Goal: Task Accomplishment & Management: Use online tool/utility

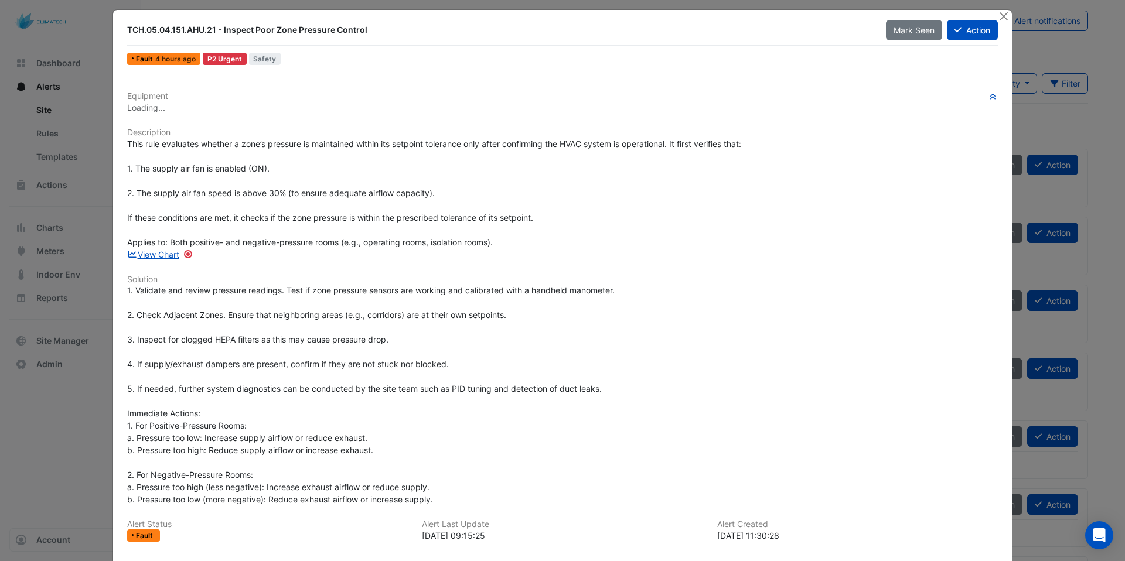
scroll to position [15, 0]
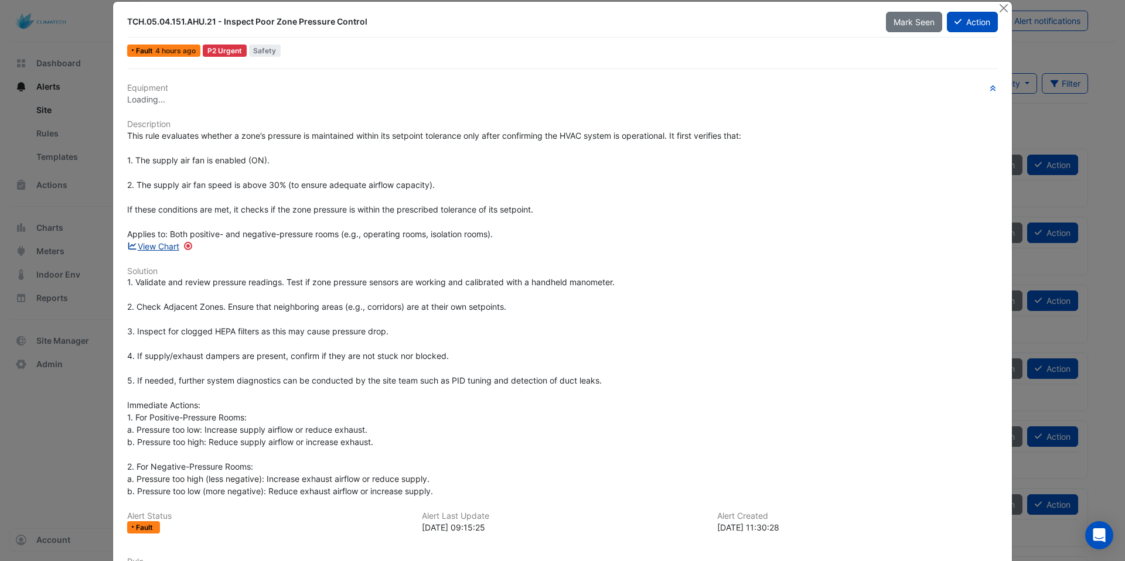
click at [160, 248] on link "View Chart" at bounding box center [153, 246] width 52 height 10
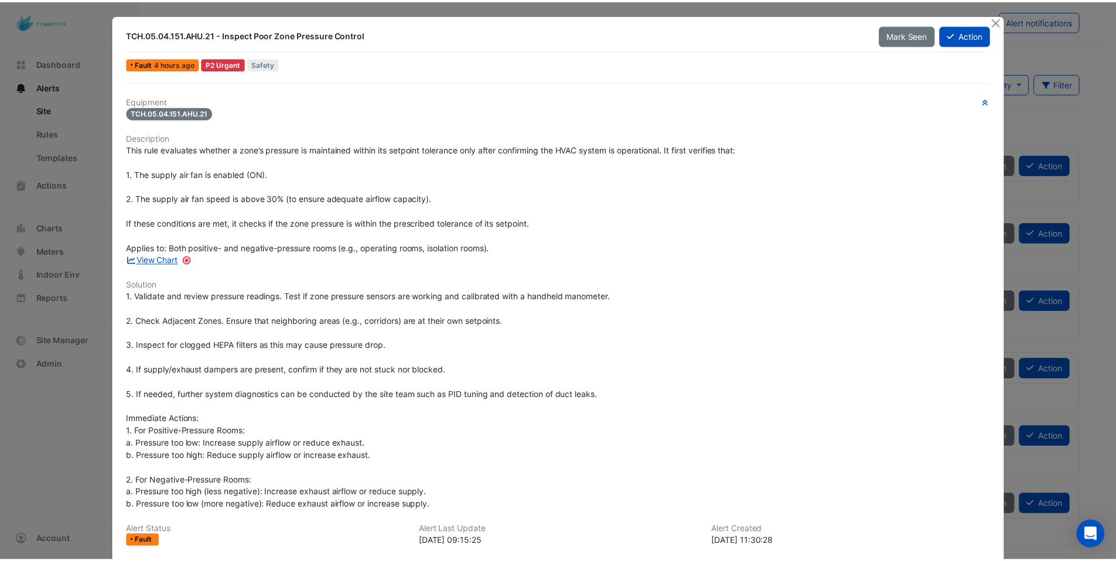
scroll to position [0, 0]
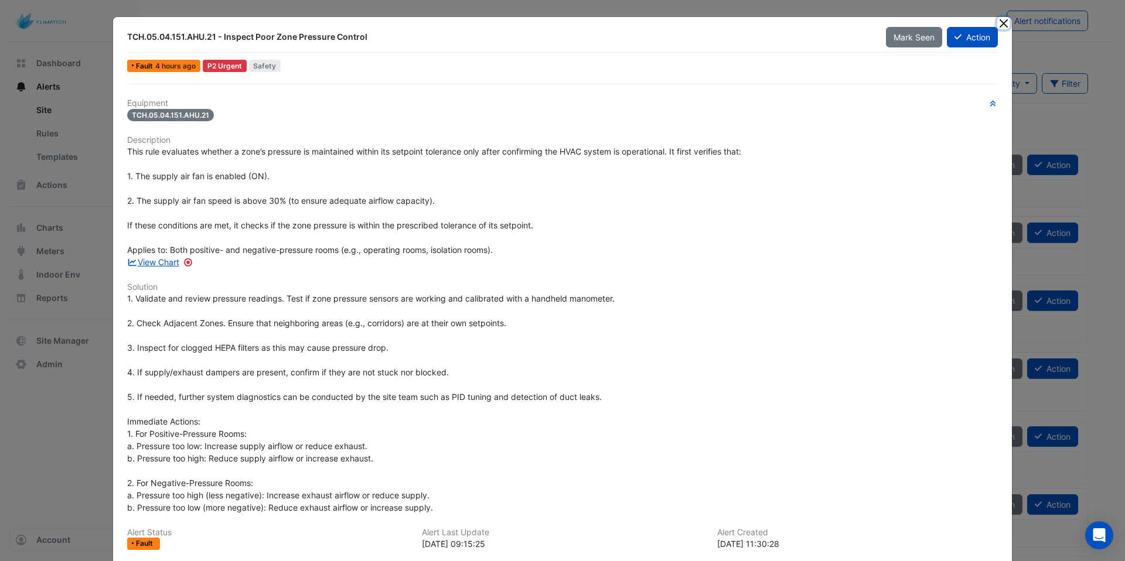
click at [1000, 23] on button "Close" at bounding box center [1003, 23] width 12 height 12
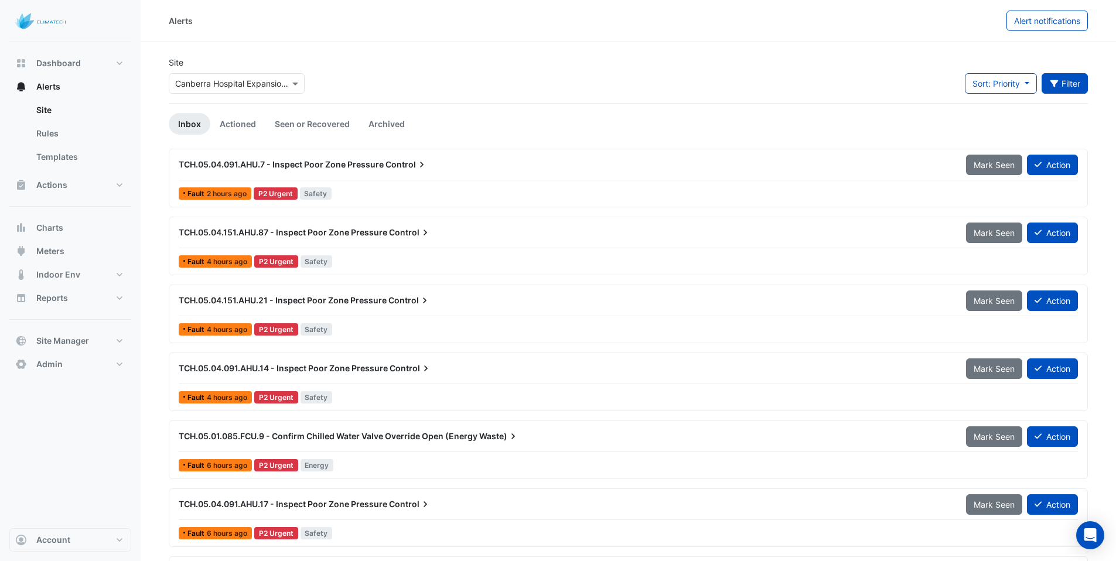
click at [1063, 80] on button "Filter" at bounding box center [1065, 83] width 47 height 21
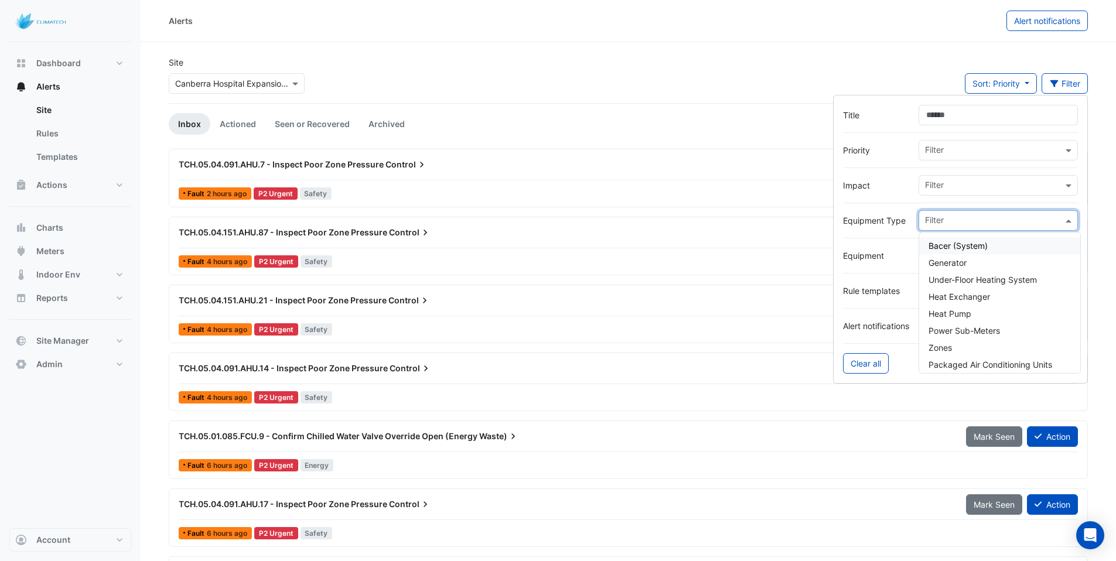
click at [945, 220] on input "text" at bounding box center [994, 222] width 138 height 12
paste input "**********"
type input "**********"
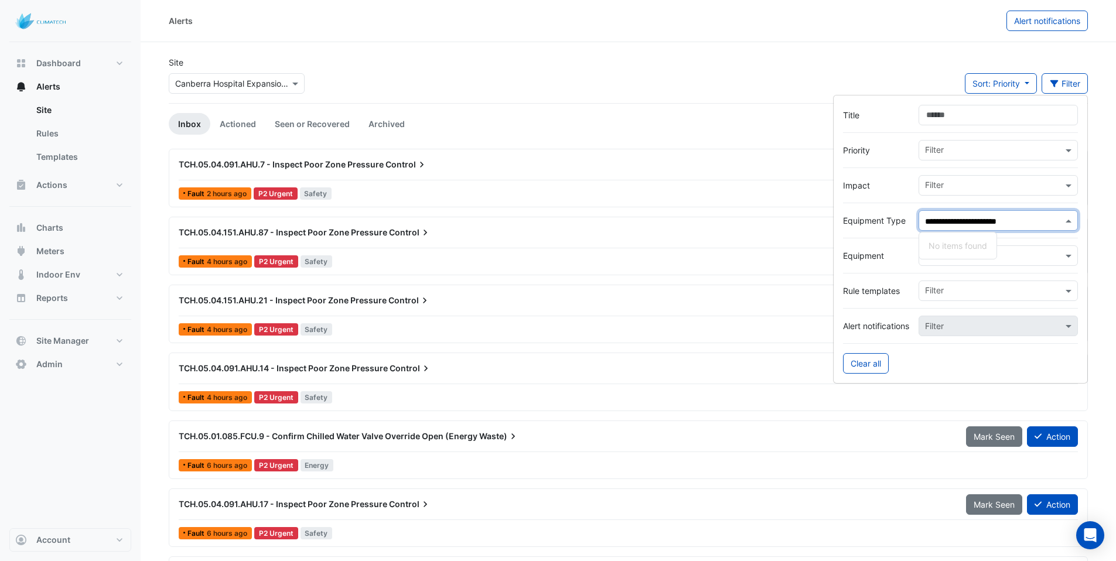
drag, startPoint x: 1034, startPoint y: 221, endPoint x: 892, endPoint y: 221, distance: 141.8
click at [892, 221] on div "**********" at bounding box center [960, 220] width 235 height 21
click at [985, 252] on input "text" at bounding box center [994, 257] width 138 height 12
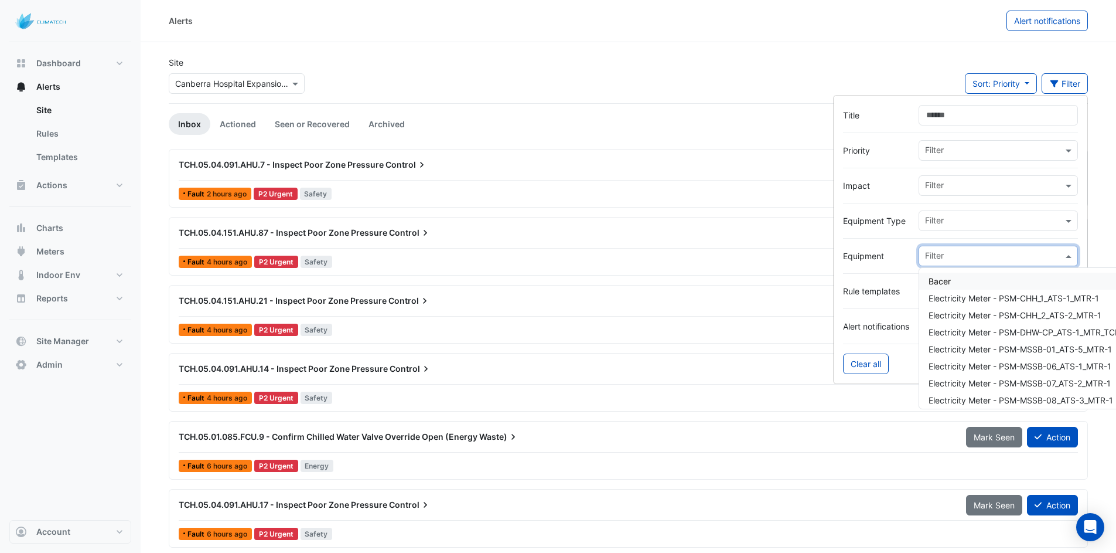
paste input "**********"
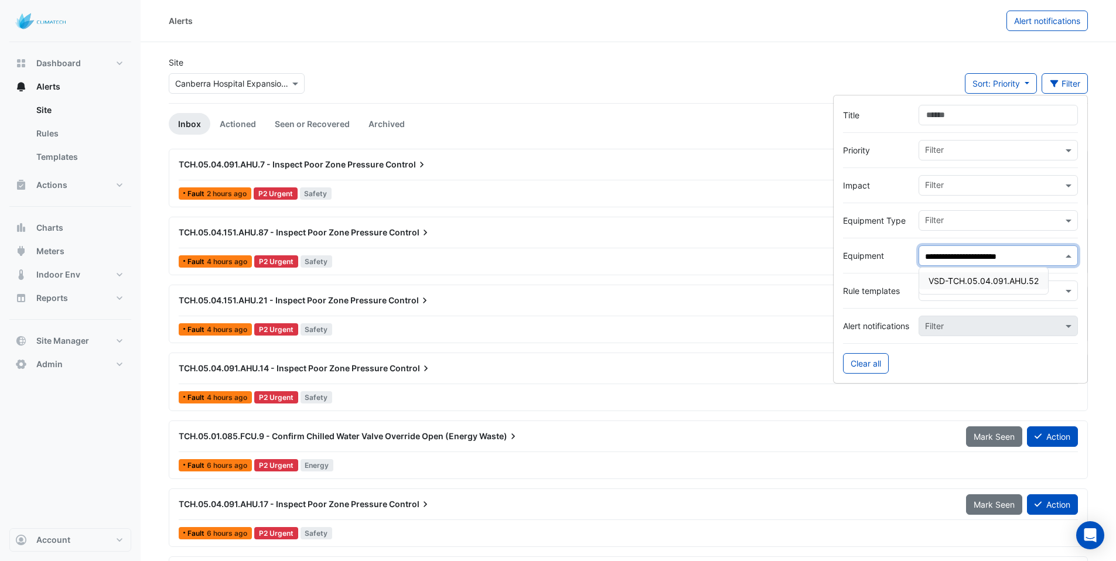
click at [961, 274] on div "VSD-TCH.05.04.091.AHU.52" at bounding box center [983, 280] width 129 height 17
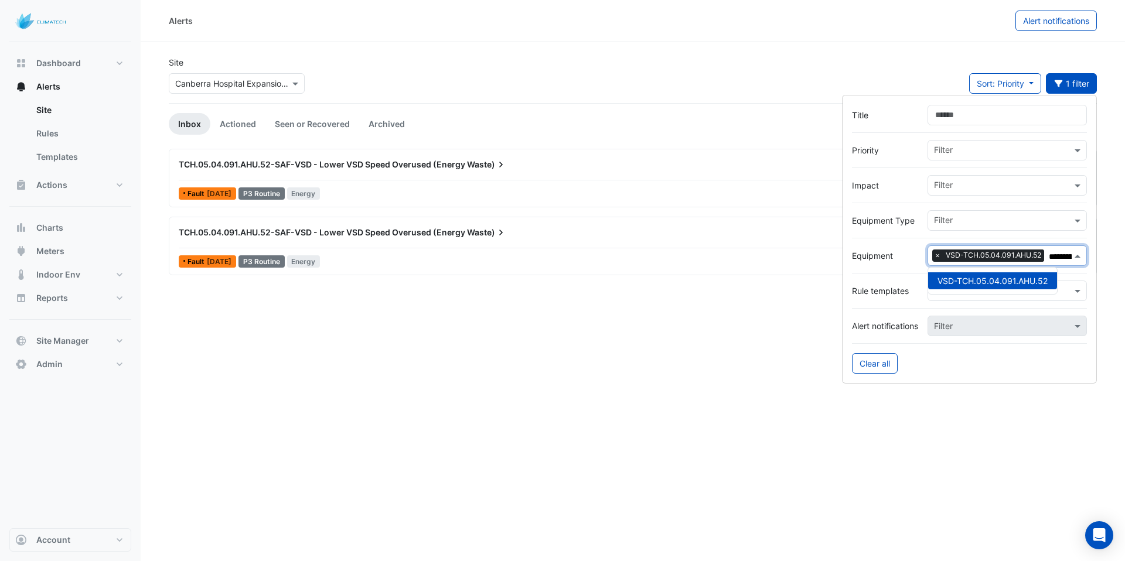
type input "**********"
click at [630, 344] on div "Alerts Alert notifications Site Select a Site × Canberra Hospital Expansion Pro…" at bounding box center [633, 280] width 984 height 561
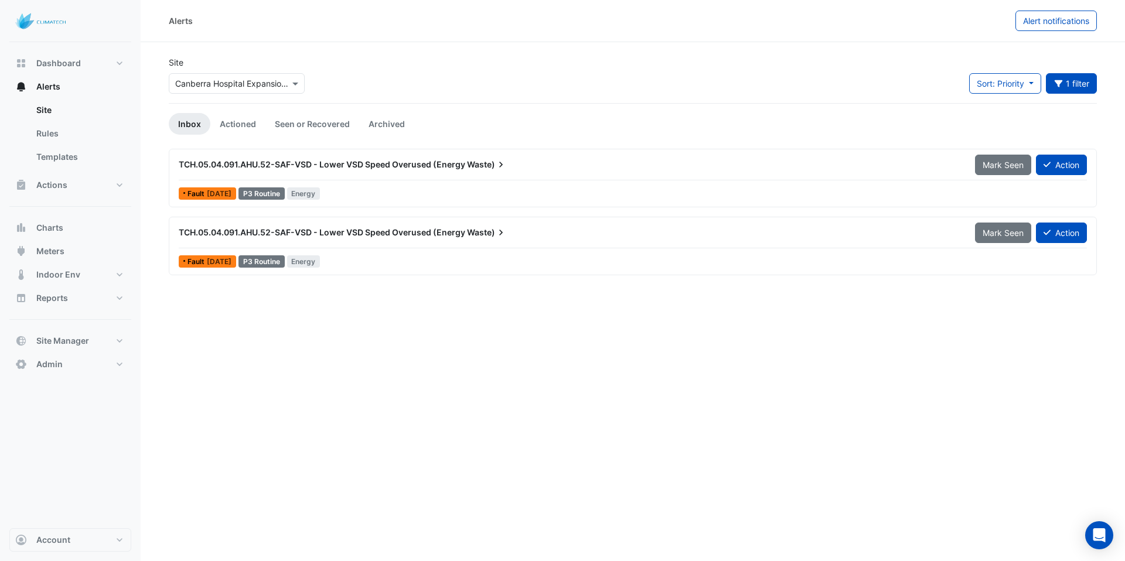
click at [394, 173] on div "TCH.05.04.091.AHU.52-SAF-VSD - Lower VSD Speed Overused (Energy Waste)" at bounding box center [570, 164] width 796 height 21
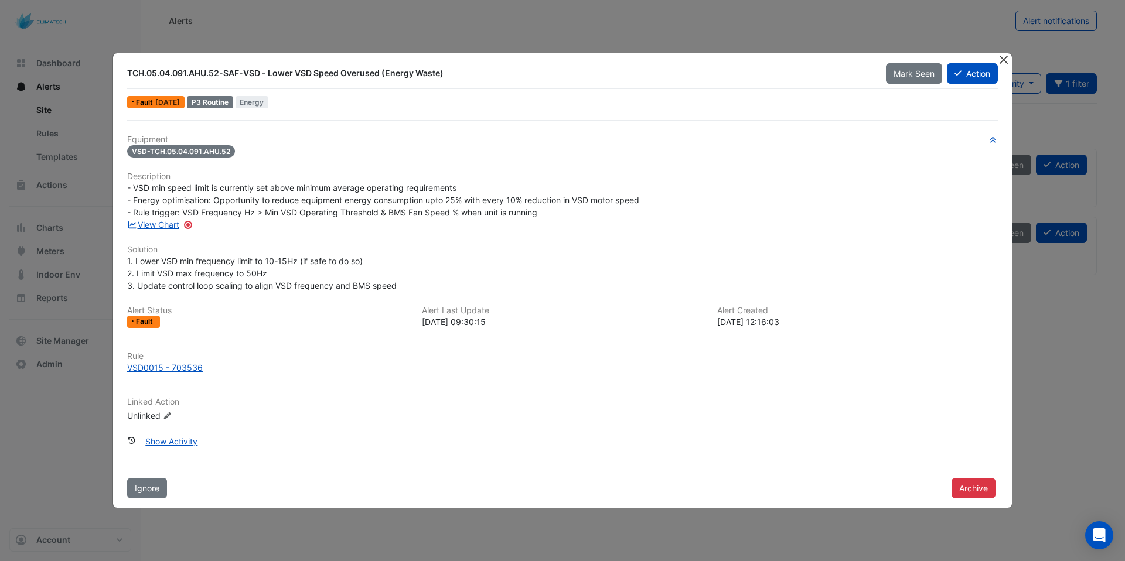
click at [1005, 57] on button "Close" at bounding box center [1003, 59] width 12 height 12
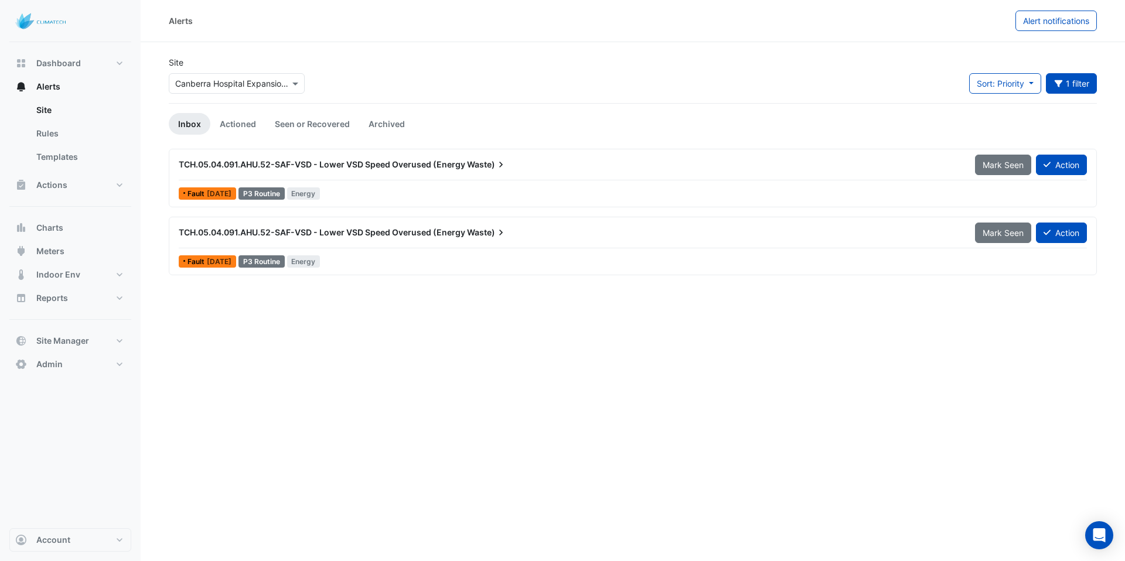
click at [408, 244] on div "TCH.05.04.091.AHU.52-SAF-VSD - Lower VSD Speed Overused (Energy Waste) Mark See…" at bounding box center [633, 235] width 908 height 26
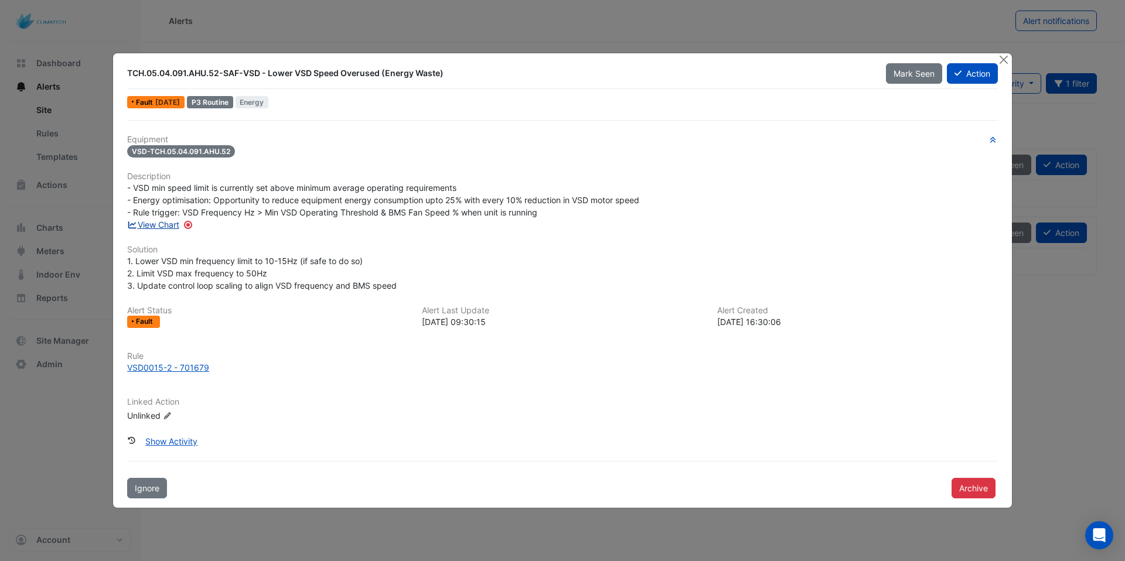
click at [171, 226] on link "View Chart" at bounding box center [153, 225] width 52 height 10
click at [1001, 57] on button "Close" at bounding box center [1003, 59] width 12 height 12
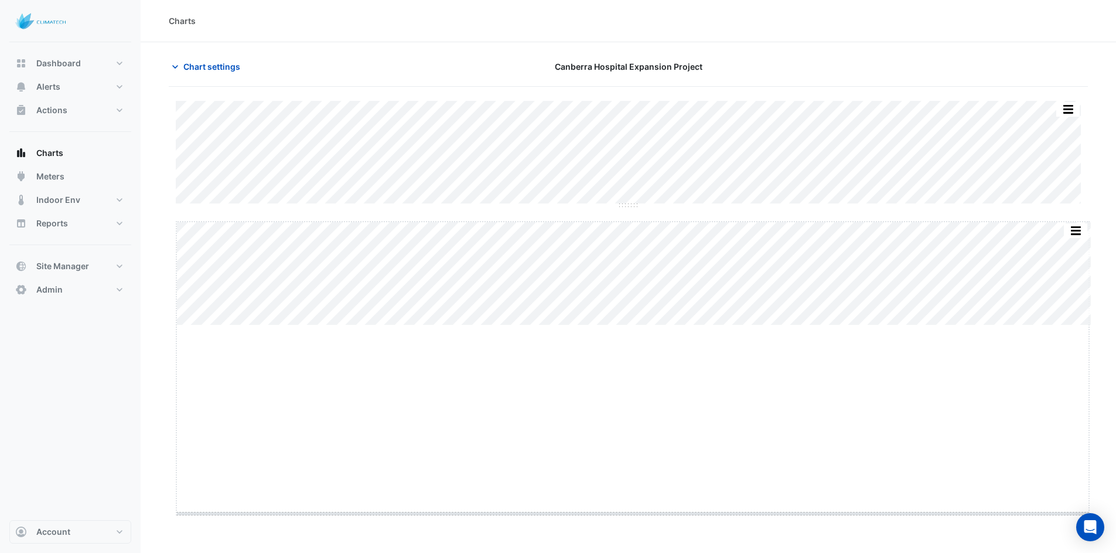
drag, startPoint x: 631, startPoint y: 325, endPoint x: 631, endPoint y: 513, distance: 188.1
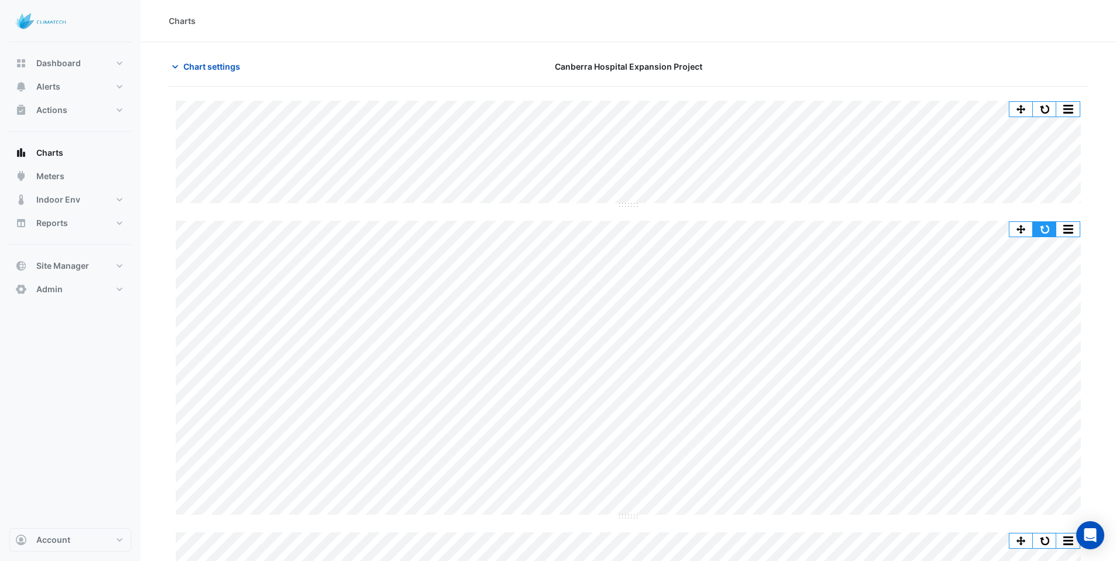
click at [1047, 226] on button "button" at bounding box center [1044, 229] width 23 height 15
click at [222, 60] on span "Chart settings" at bounding box center [211, 66] width 57 height 12
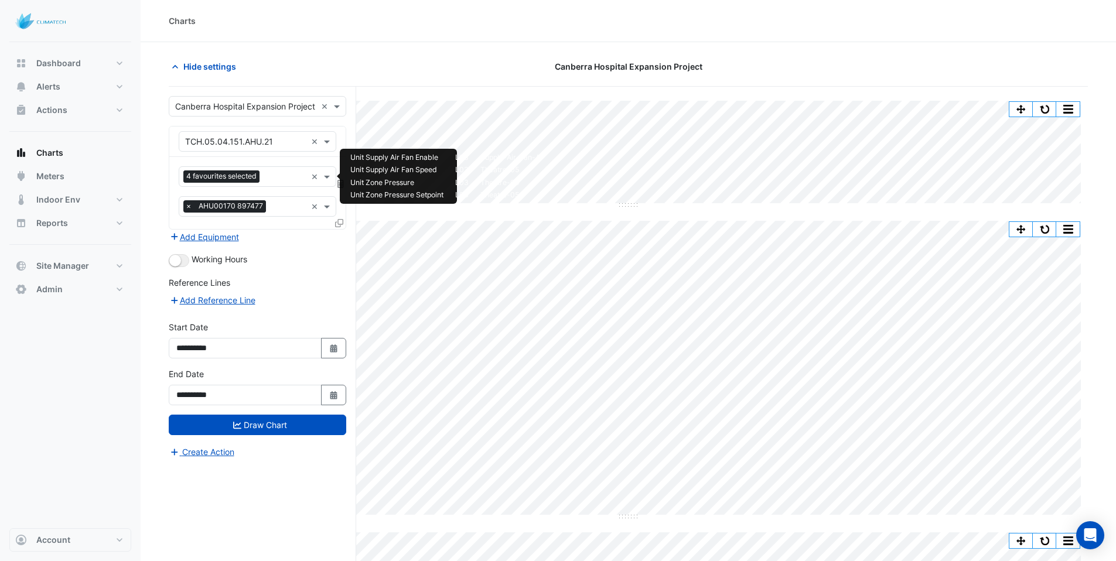
click at [279, 172] on input "text" at bounding box center [285, 178] width 42 height 12
type input "*"
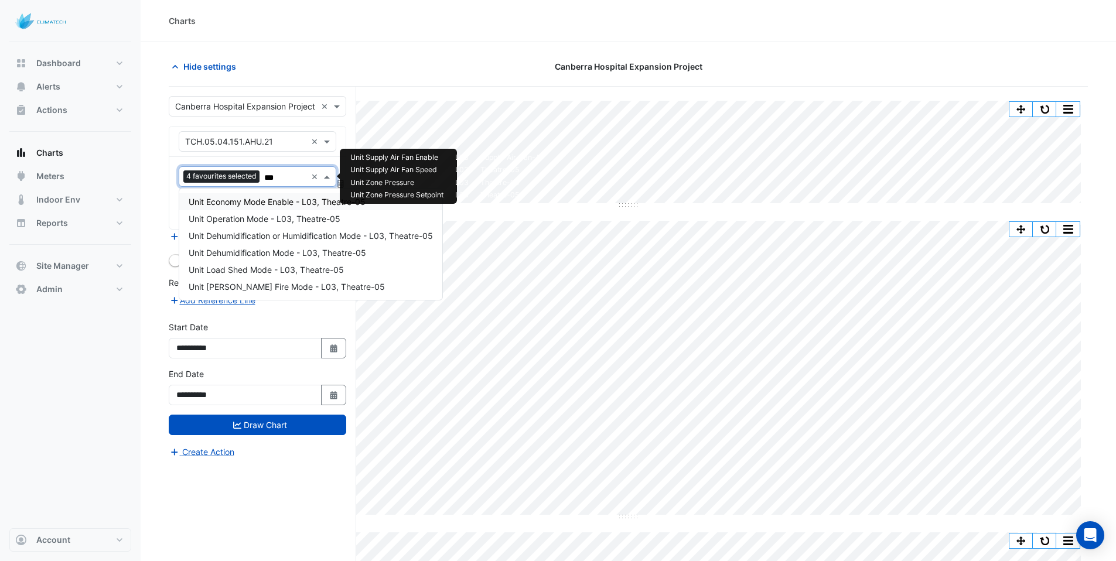
type input "****"
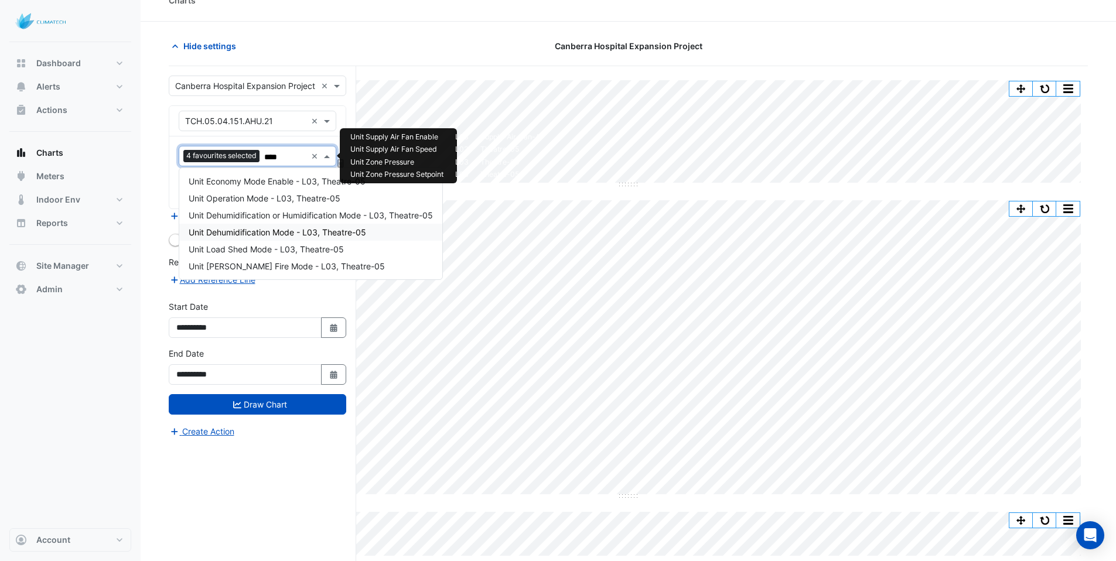
scroll to position [23, 0]
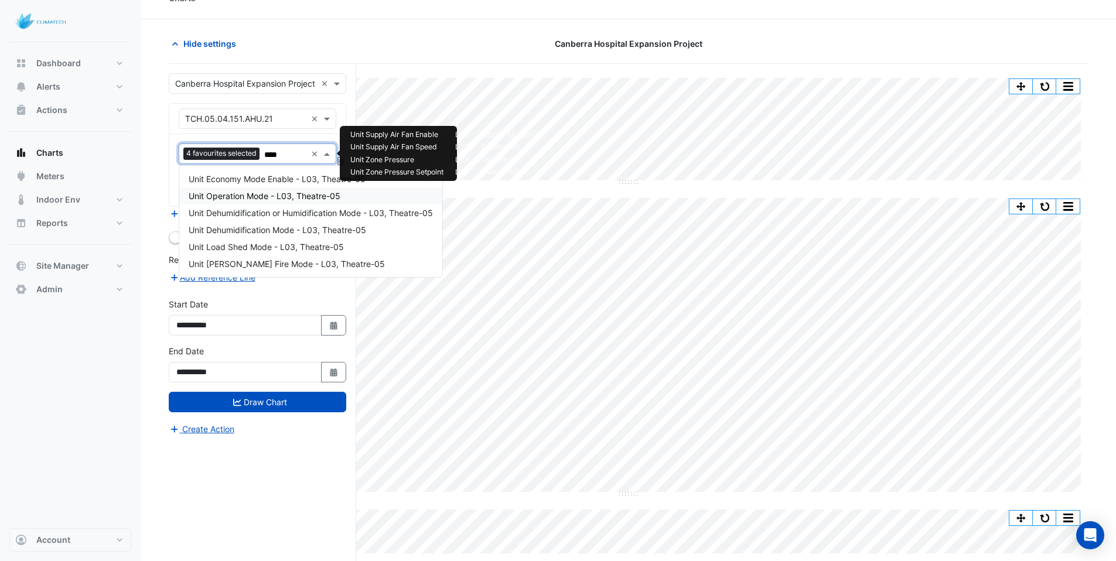
click at [237, 197] on span "Unit Operation Mode - L03, Theatre-05" at bounding box center [265, 196] width 152 height 10
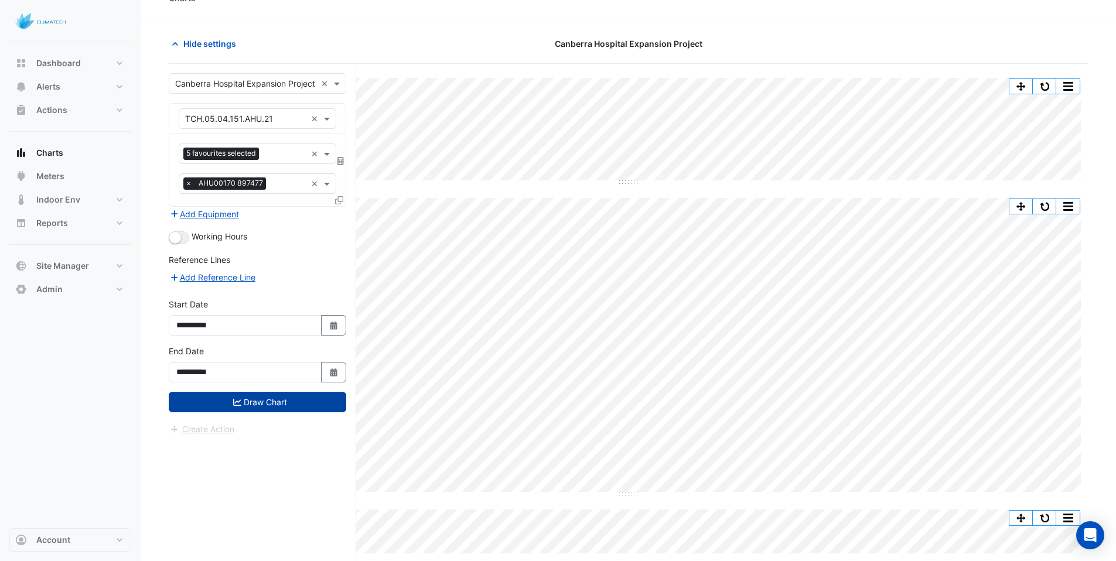
click at [249, 398] on button "Draw Chart" at bounding box center [258, 402] width 178 height 21
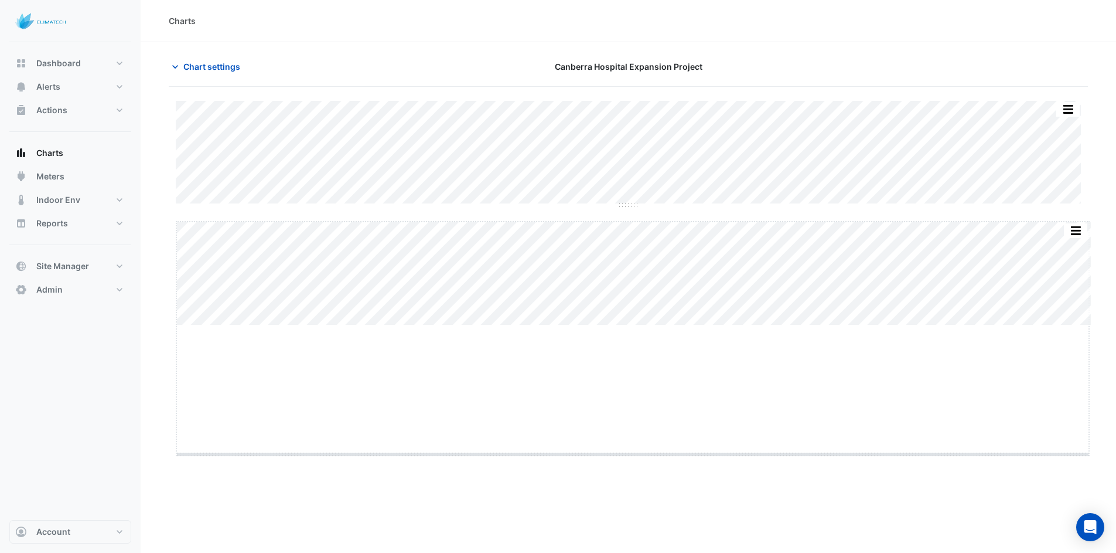
drag, startPoint x: 637, startPoint y: 325, endPoint x: 642, endPoint y: 454, distance: 129.0
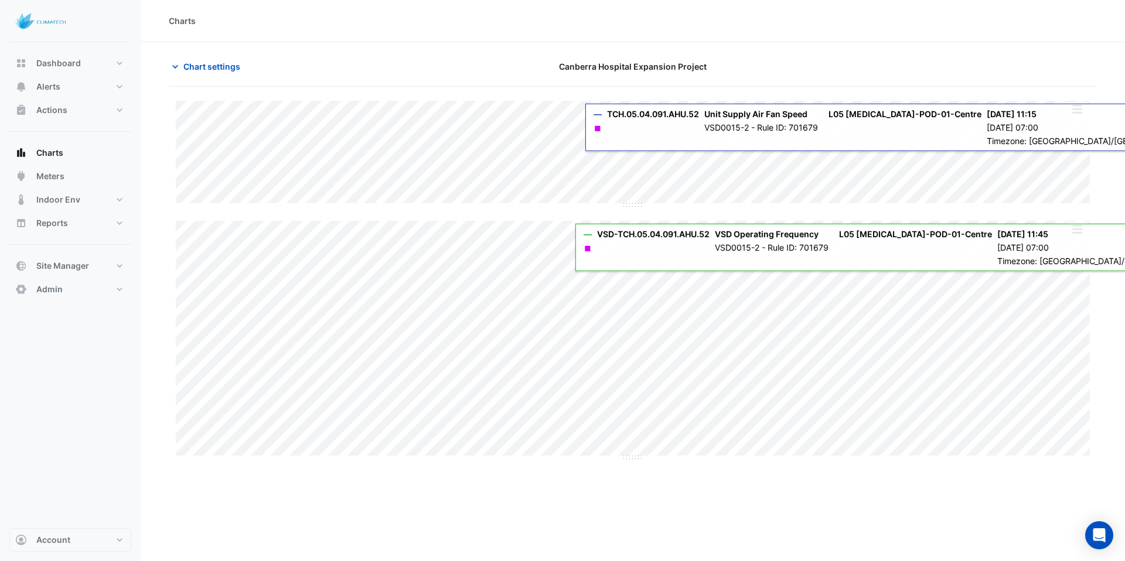
type input "**********"
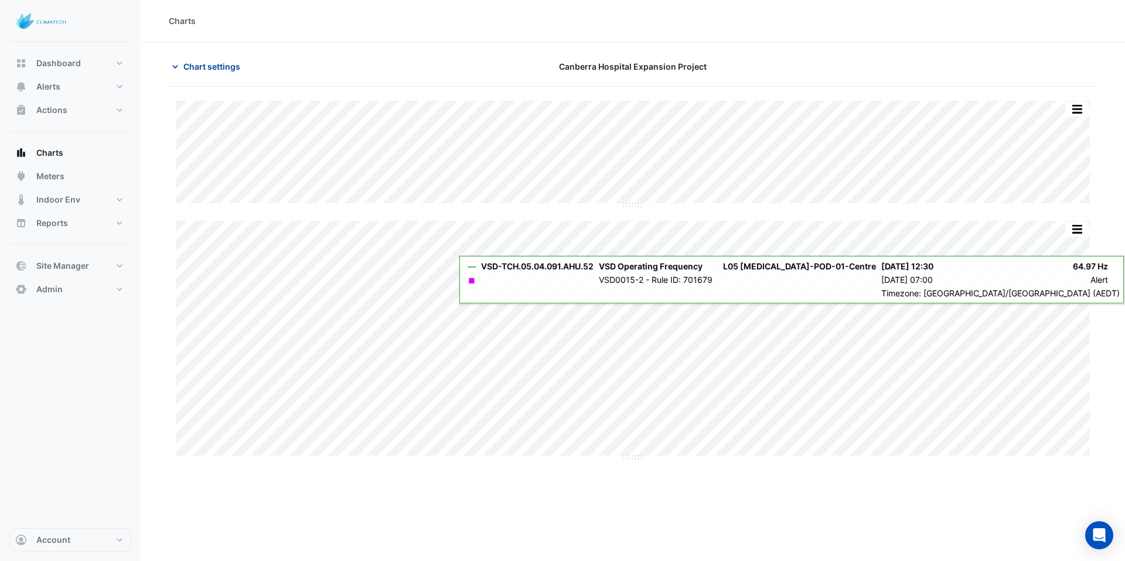
click at [204, 67] on span "Chart settings" at bounding box center [211, 66] width 57 height 12
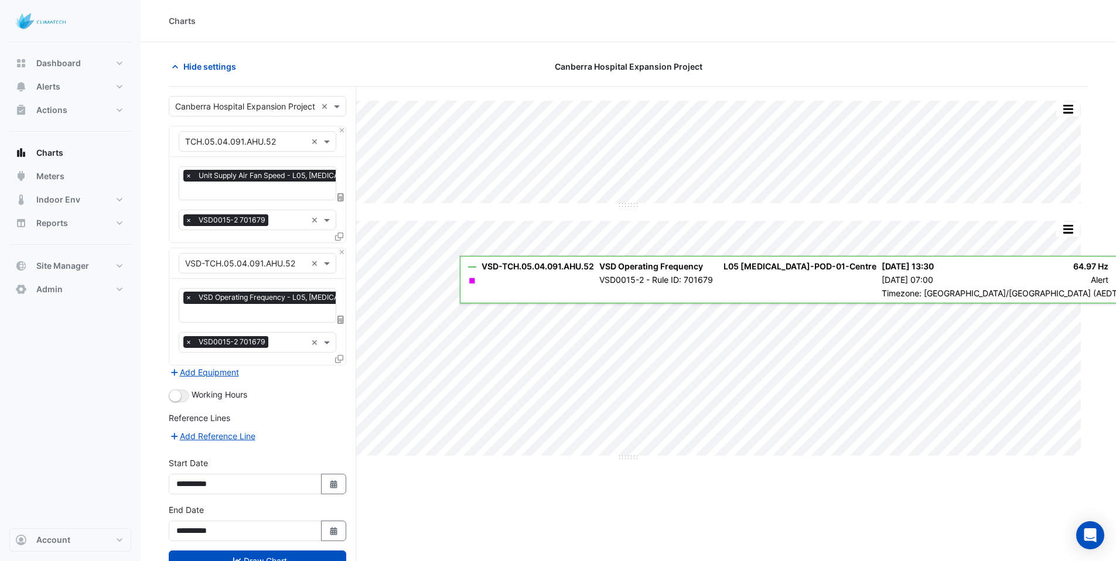
scroll to position [0, 6]
click at [285, 317] on input "text" at bounding box center [301, 314] width 244 height 12
type input "*****"
click at [241, 336] on span "VSD Power - L05, ICU-POD-01-Centre" at bounding box center [289, 335] width 200 height 10
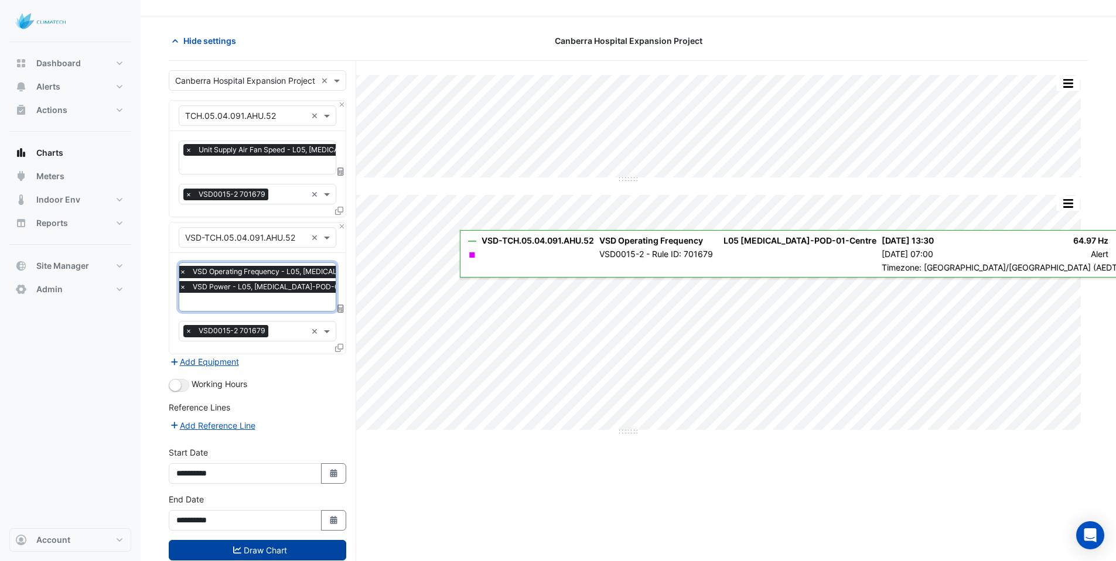
scroll to position [55, 0]
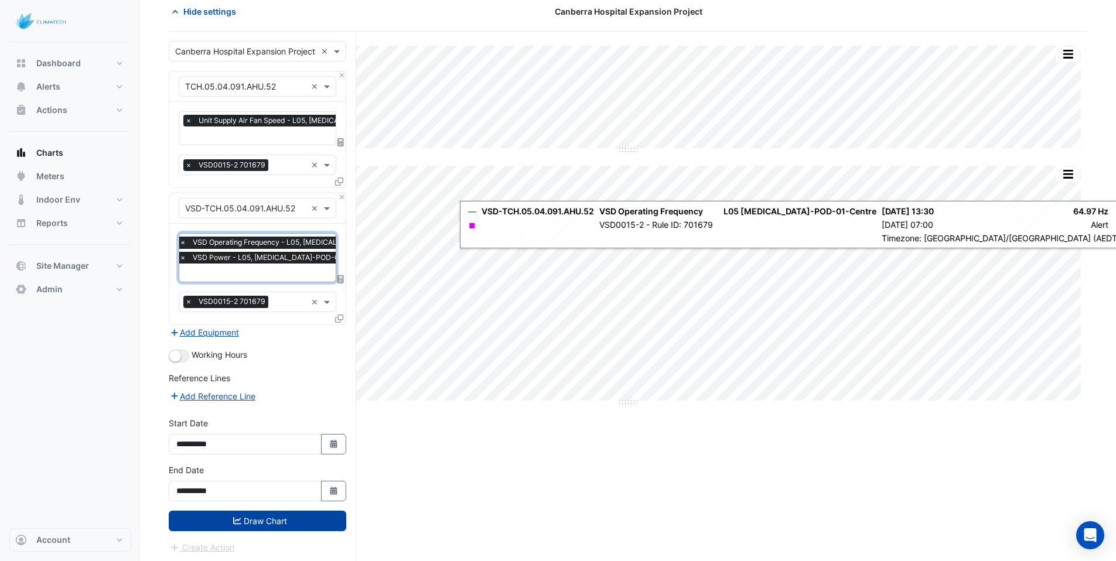
click at [250, 520] on button "Draw Chart" at bounding box center [258, 521] width 178 height 21
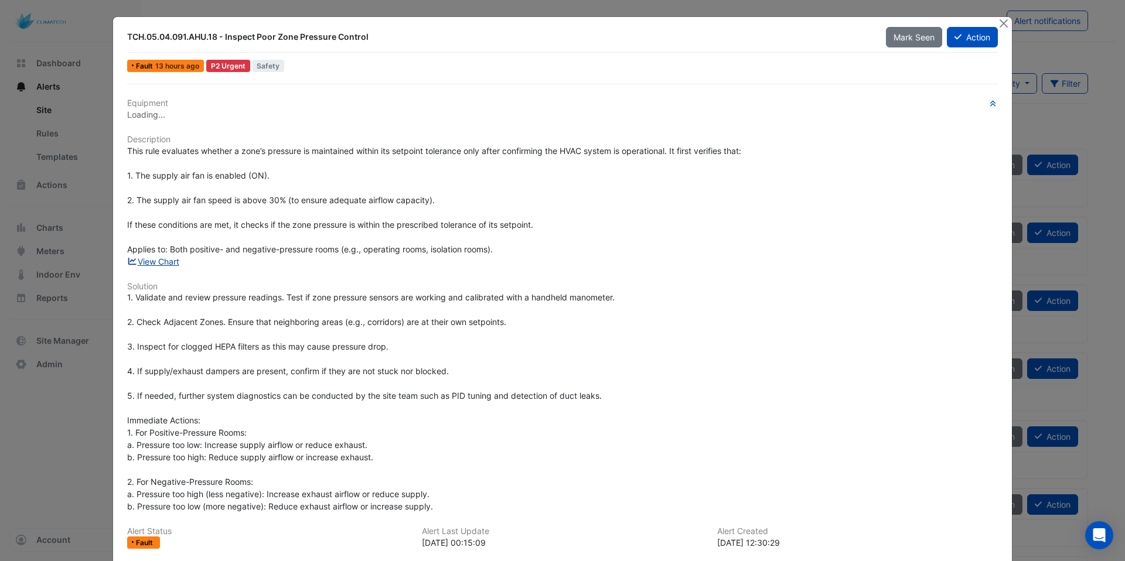
click at [158, 258] on link "View Chart" at bounding box center [153, 262] width 52 height 10
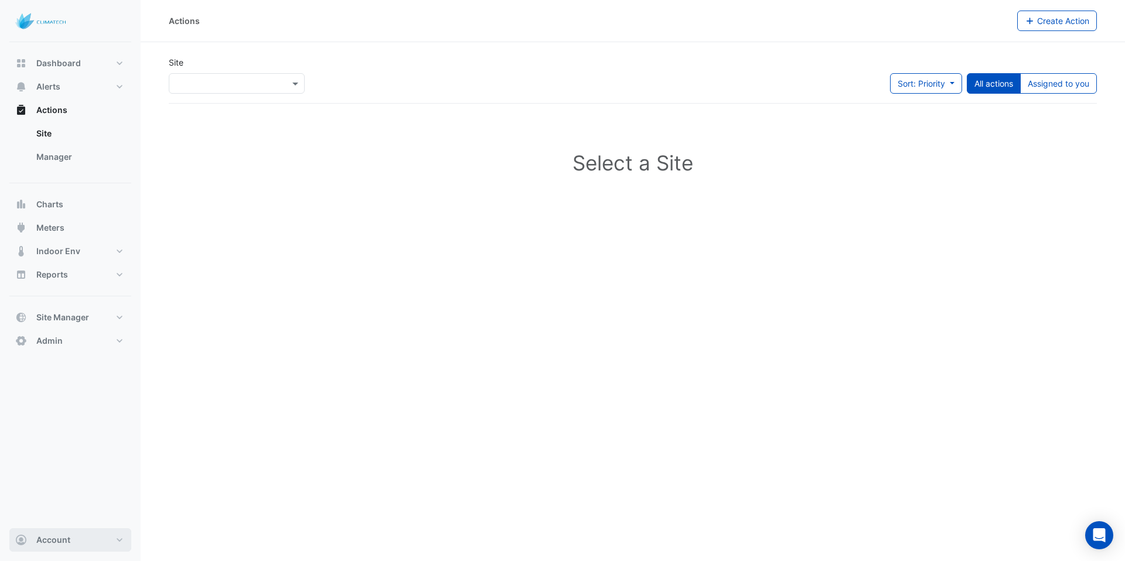
click at [93, 541] on button "Account" at bounding box center [70, 540] width 122 height 23
click at [69, 514] on link "Sign Out" at bounding box center [70, 510] width 111 height 23
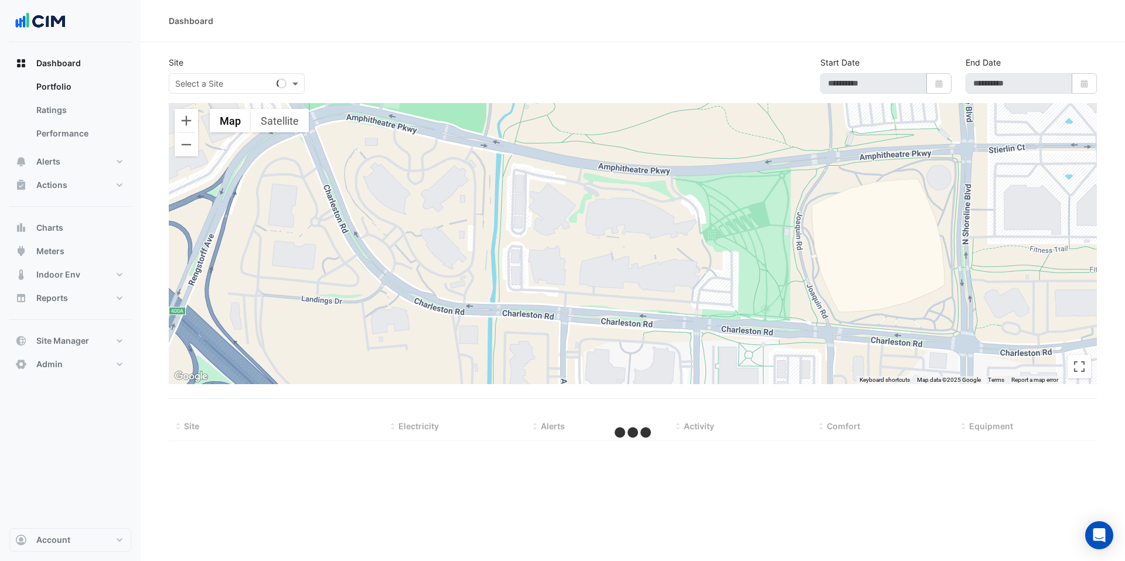
type input "**********"
select select "***"
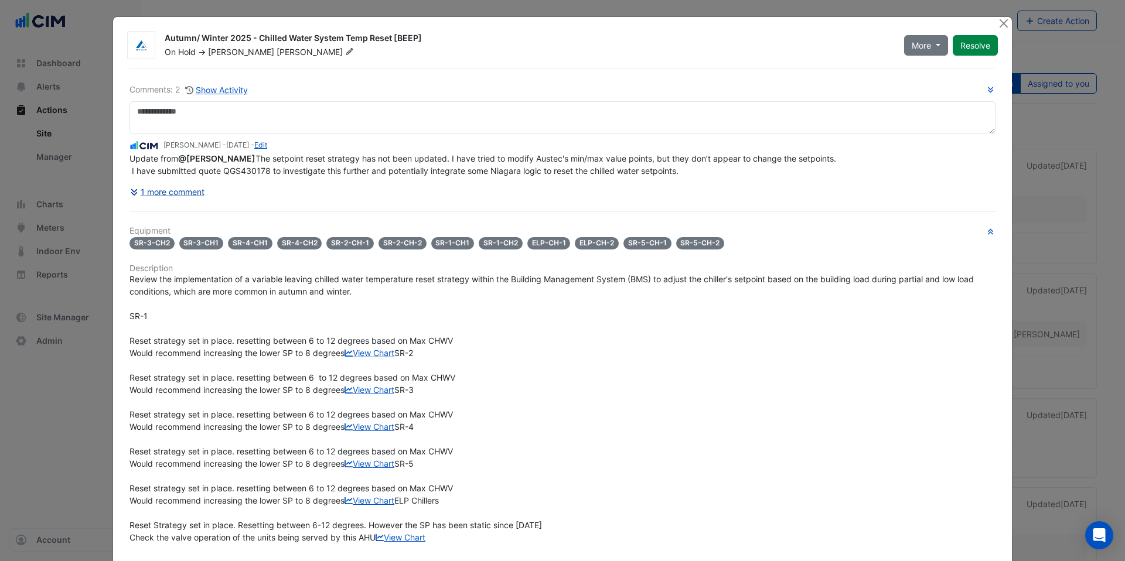
click at [168, 202] on button "1 more comment" at bounding box center [167, 192] width 76 height 21
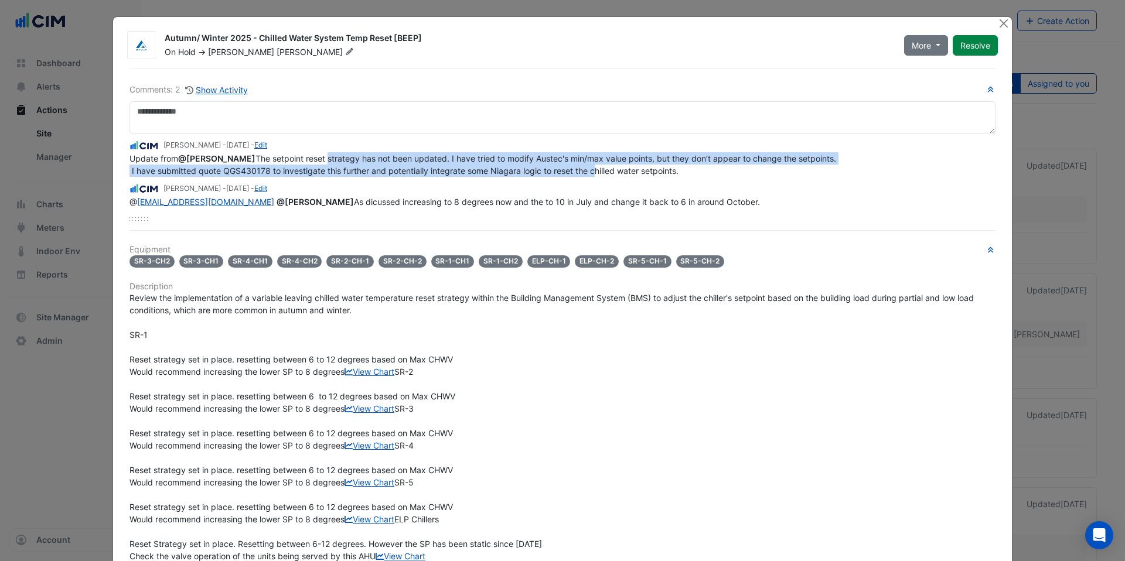
drag, startPoint x: 193, startPoint y: 175, endPoint x: 584, endPoint y: 185, distance: 390.9
click at [584, 176] on span "Update from @Glen Stevens The setpoint reset strategy has not been updated. I h…" at bounding box center [482, 165] width 707 height 22
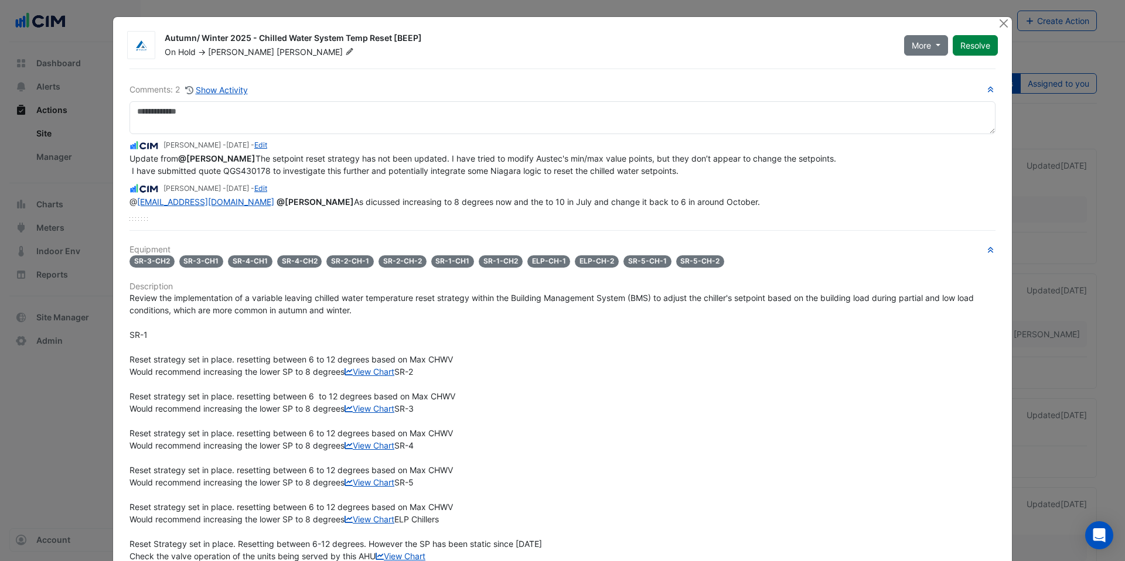
click at [766, 177] on div "Update from @Glen Stevens The setpoint reset strategy has not been updated. I h…" at bounding box center [562, 164] width 866 height 25
drag, startPoint x: 370, startPoint y: 216, endPoint x: 504, endPoint y: 215, distance: 133.6
click at [504, 207] on span "@ gmackley@airmaster.com.au @Harrison Dux As dicussed increasing to 8 degrees n…" at bounding box center [444, 202] width 630 height 10
click at [497, 207] on span "@ gmackley@airmaster.com.au @Harrison Dux As dicussed increasing to 8 degrees n…" at bounding box center [444, 202] width 630 height 10
click at [468, 221] on div "Shafayet Ali - 2 months and 17 days ago - Edit Update from @Glen Stevens The se…" at bounding box center [562, 177] width 866 height 87
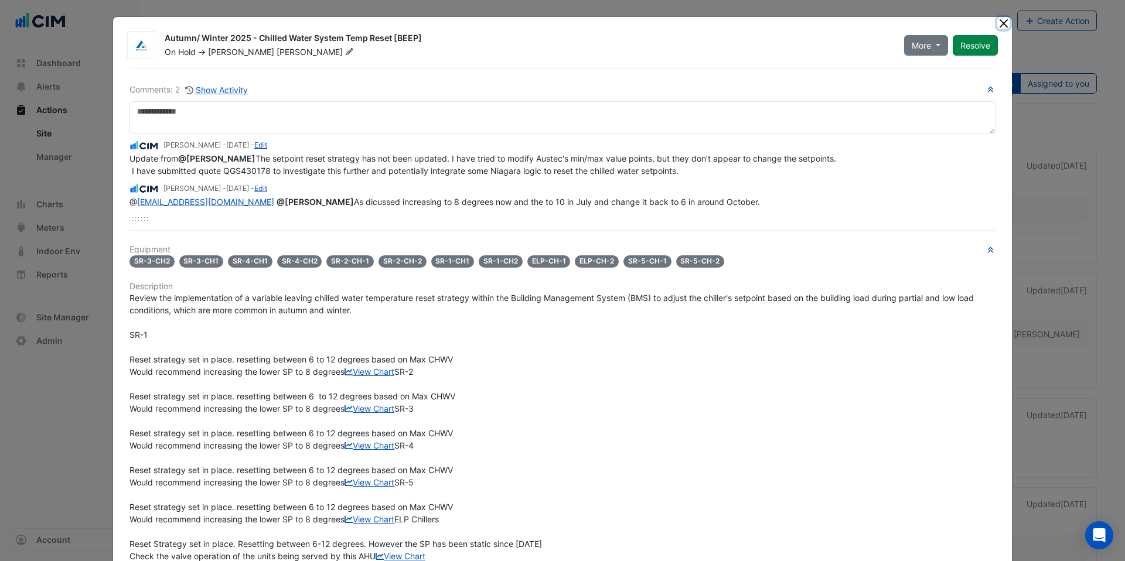
click at [1000, 22] on button "Close" at bounding box center [1003, 23] width 12 height 12
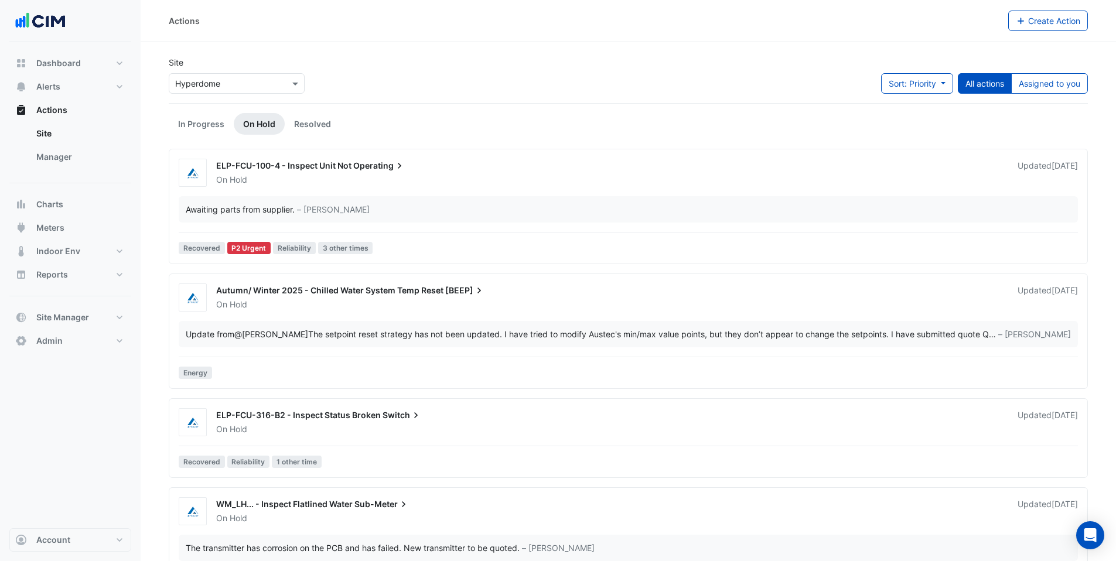
drag, startPoint x: 49, startPoint y: 155, endPoint x: 165, endPoint y: 109, distance: 124.9
click at [49, 155] on link "Manager" at bounding box center [79, 156] width 104 height 23
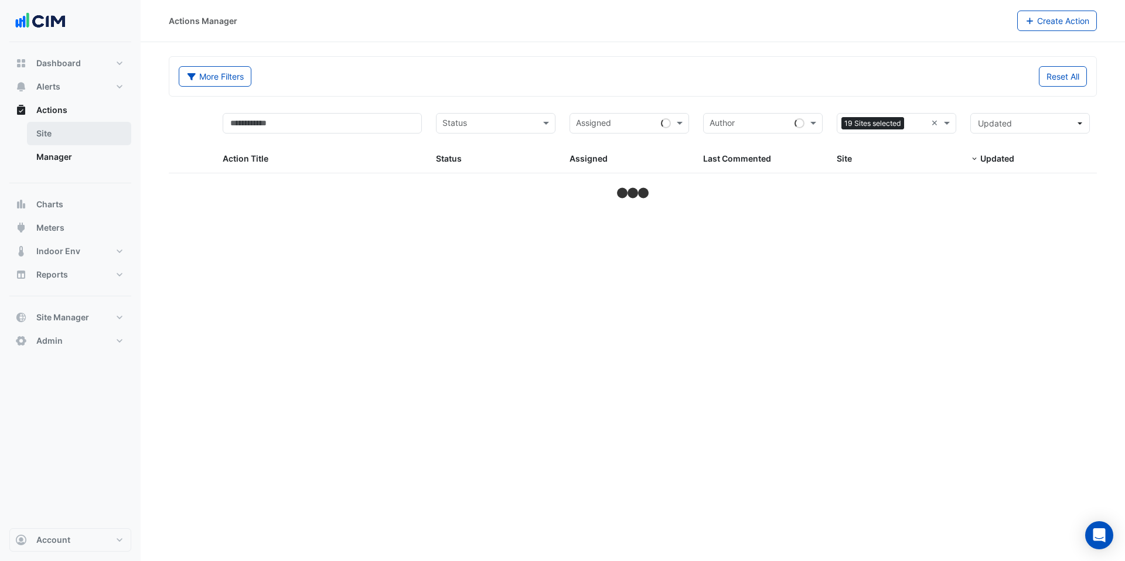
select select "***"
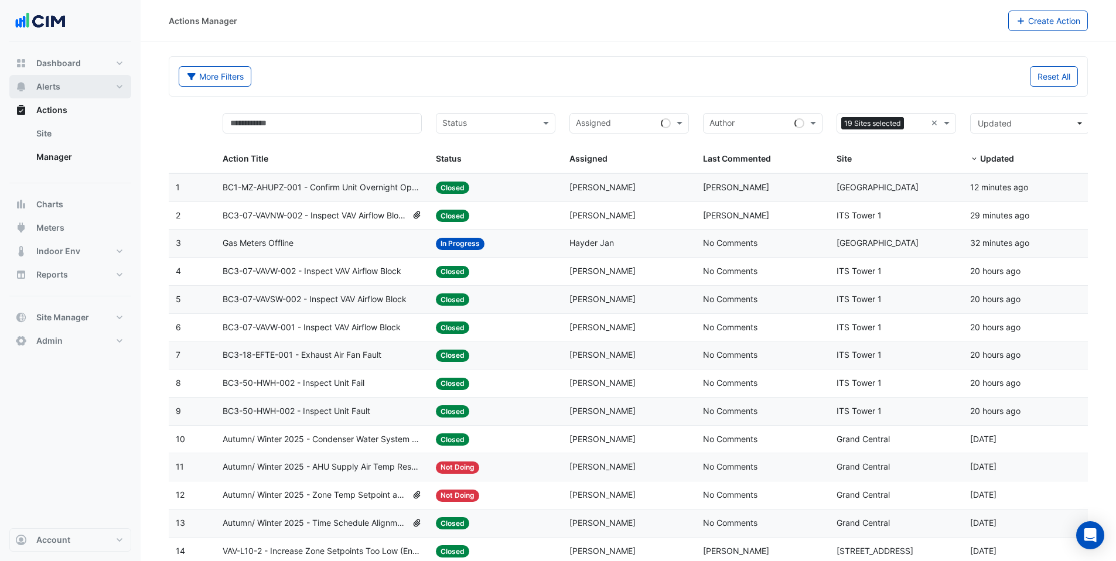
click at [57, 86] on span "Alerts" at bounding box center [48, 87] width 24 height 12
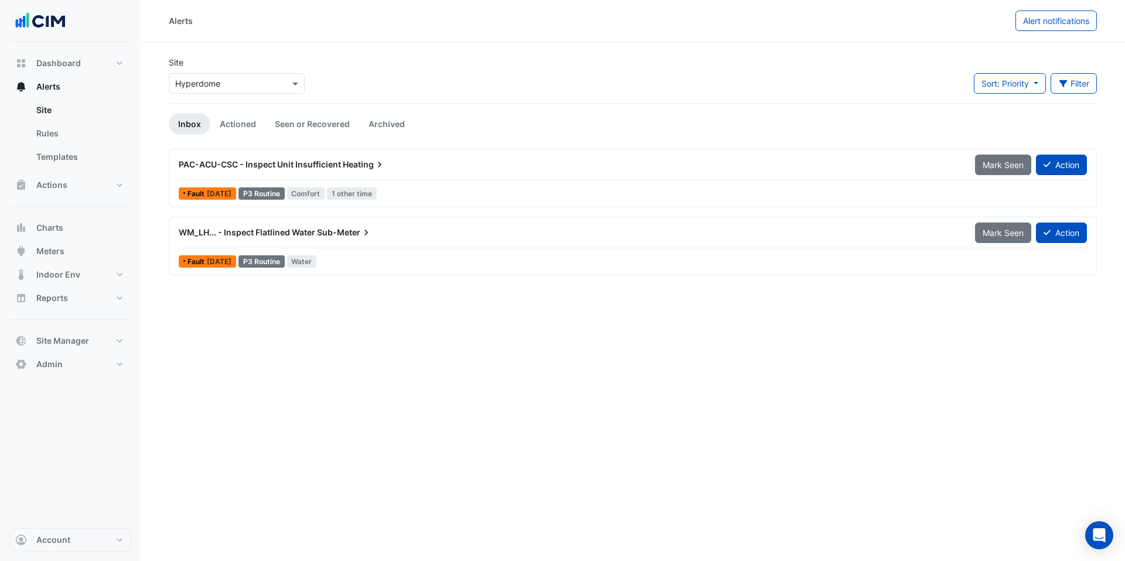
click at [213, 84] on input "text" at bounding box center [225, 84] width 100 height 12
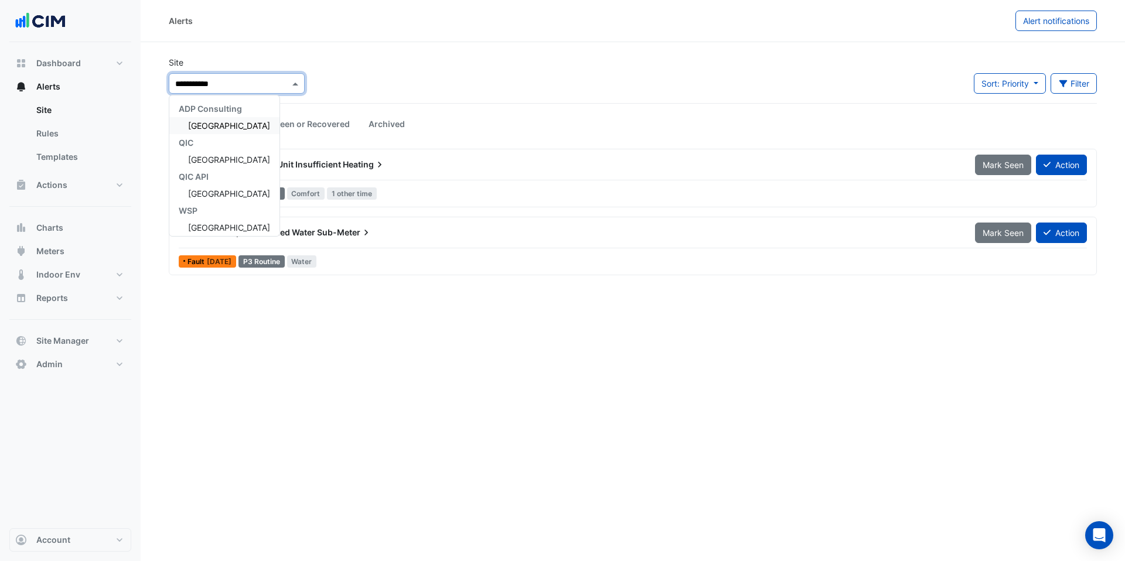
type input "**********"
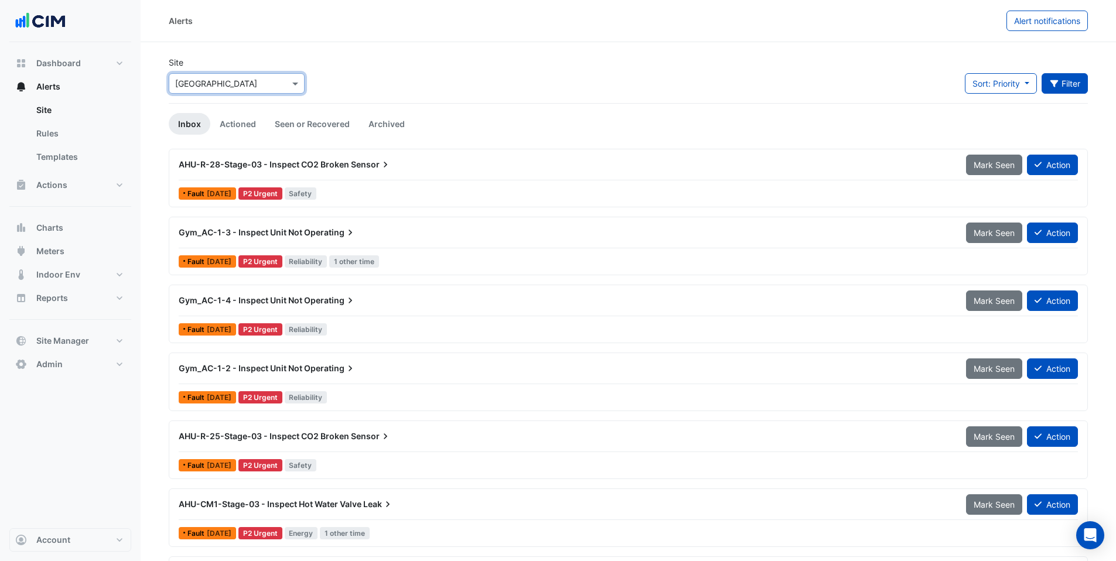
click at [1087, 86] on button "Filter" at bounding box center [1065, 83] width 47 height 21
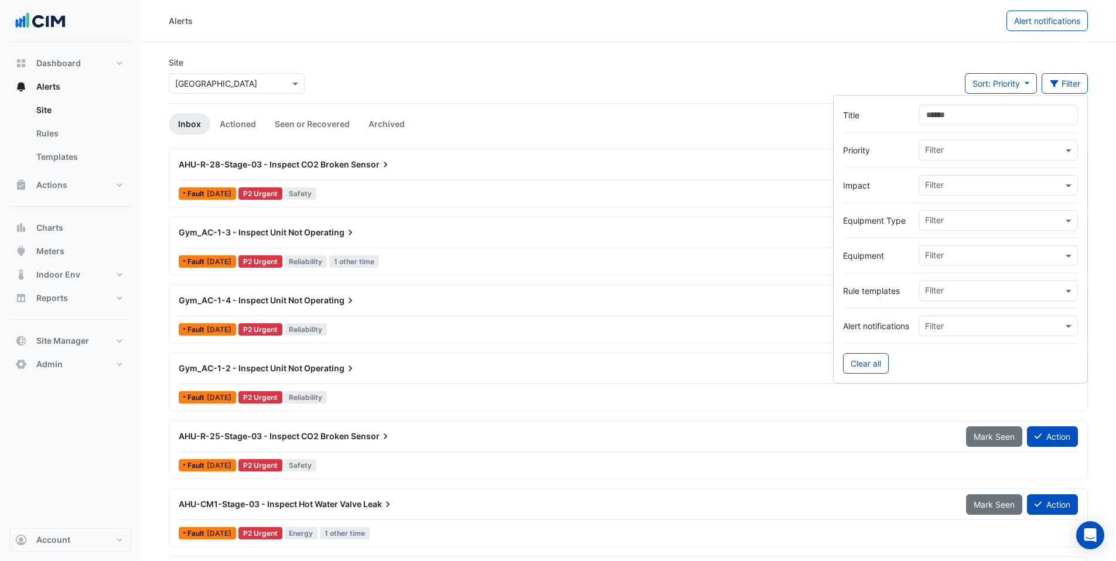
click at [943, 219] on input "text" at bounding box center [994, 222] width 138 height 12
click at [947, 242] on span "Gas Meters (System)" at bounding box center [969, 246] width 80 height 10
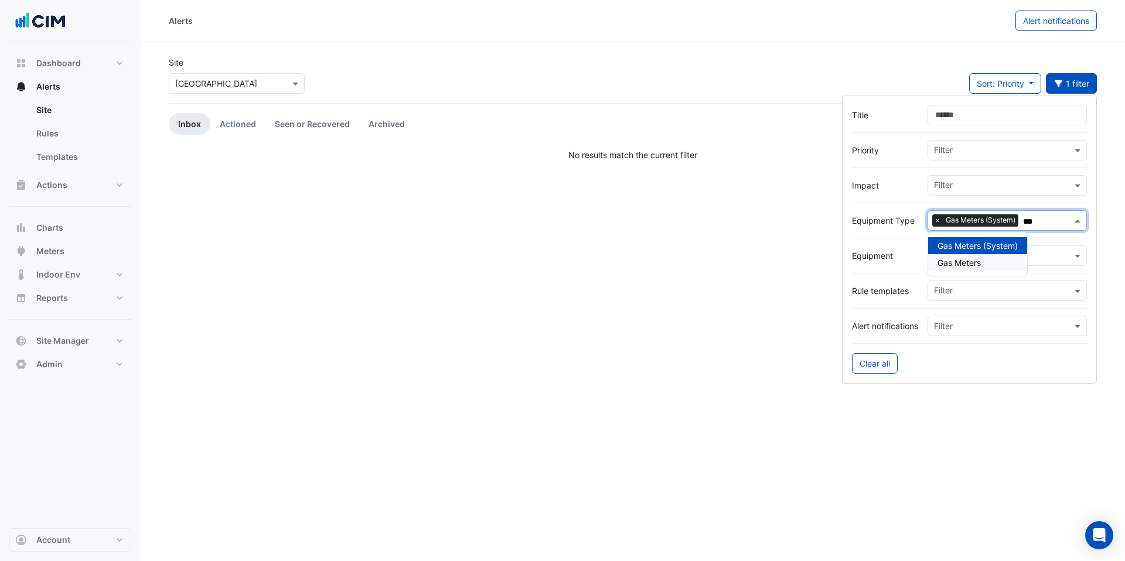
type input "***"
click at [855, 448] on div "Alerts Alert notifications Site Select a Site × Watergardens Town Centre Sort: …" at bounding box center [633, 280] width 984 height 561
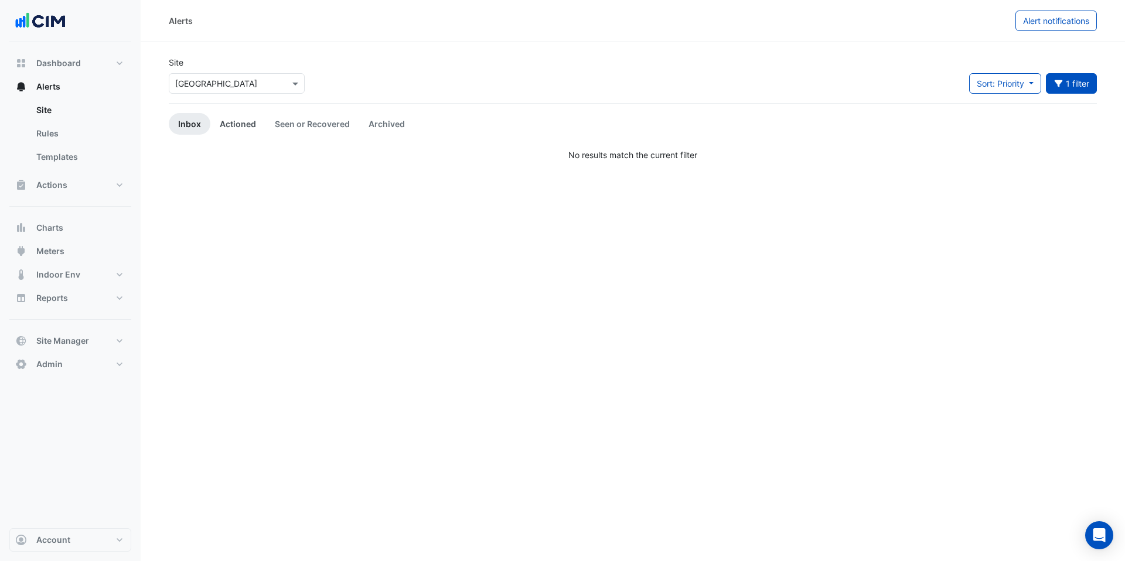
click at [223, 131] on link "Actioned" at bounding box center [237, 124] width 55 height 22
click at [301, 128] on link "Seen or Recovered" at bounding box center [312, 124] width 94 height 22
click at [1077, 87] on button "1 filter" at bounding box center [1072, 83] width 52 height 21
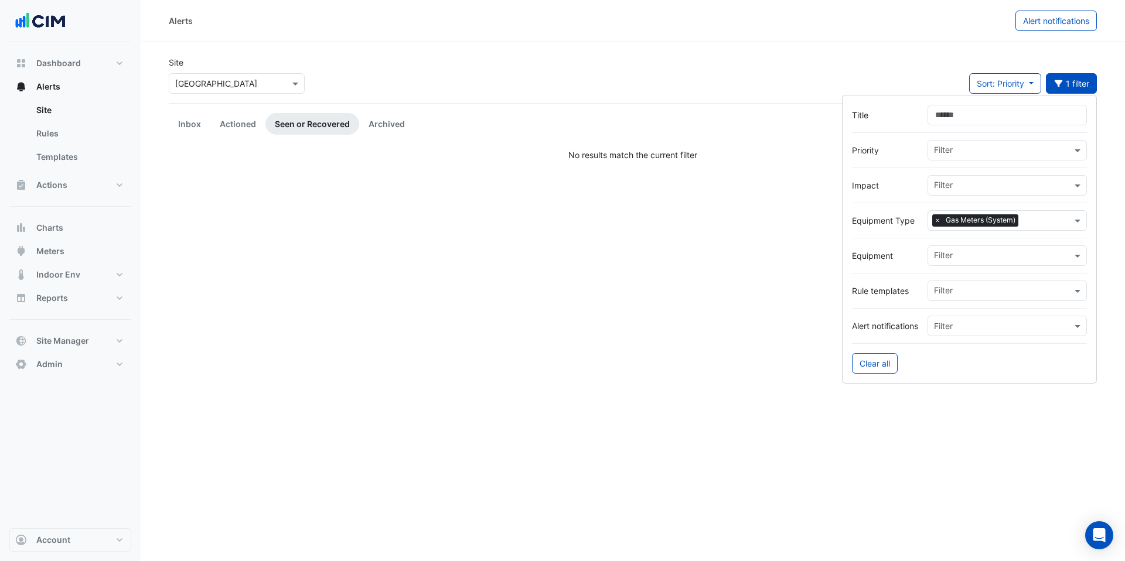
click at [939, 221] on span "×" at bounding box center [937, 220] width 11 height 12
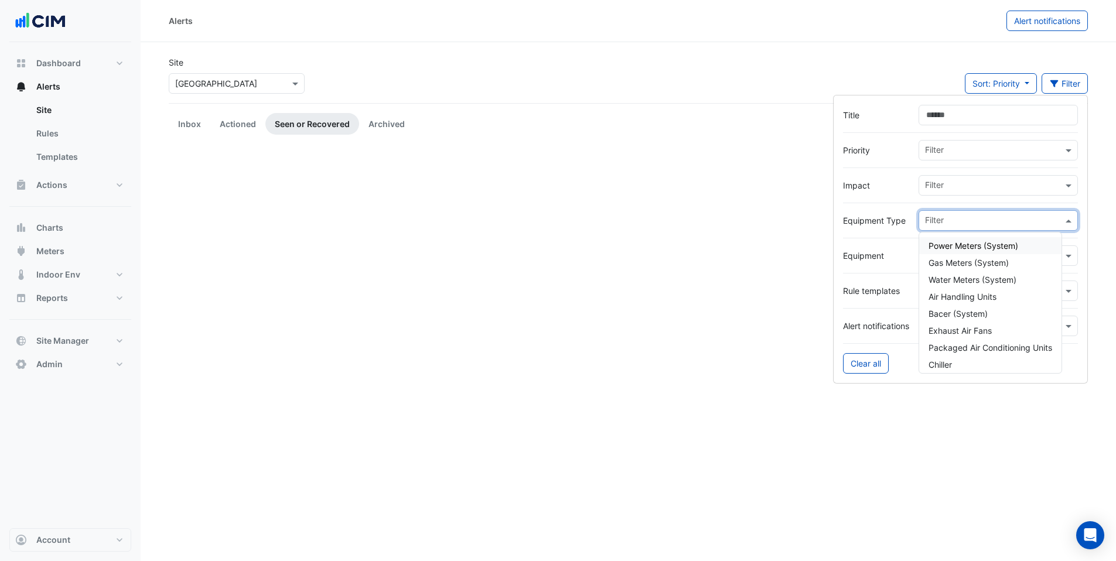
click at [942, 220] on input "text" at bounding box center [994, 222] width 138 height 12
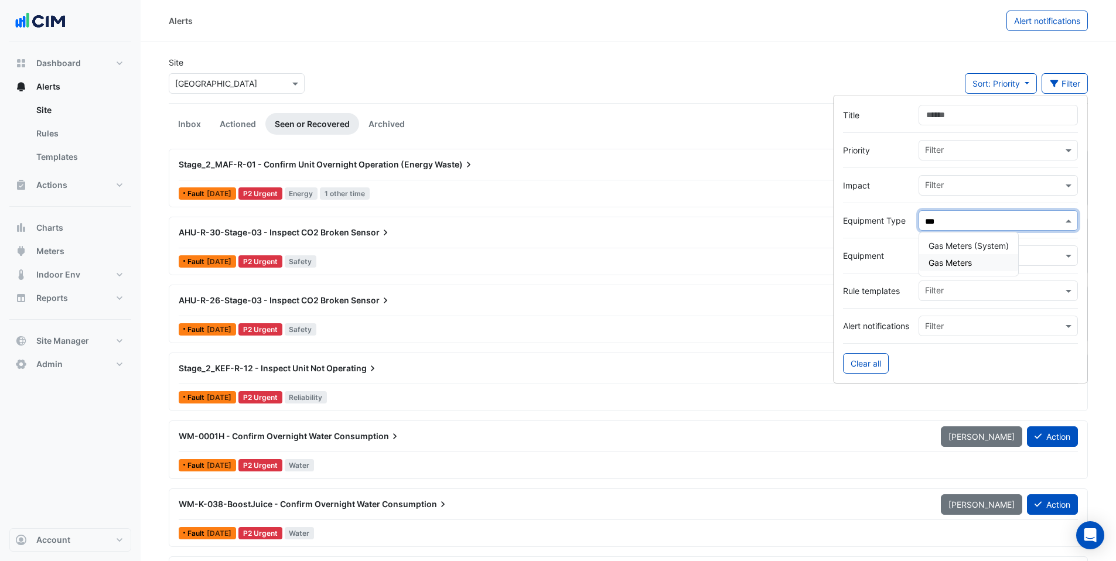
click at [947, 262] on span "Gas Meters" at bounding box center [950, 263] width 43 height 10
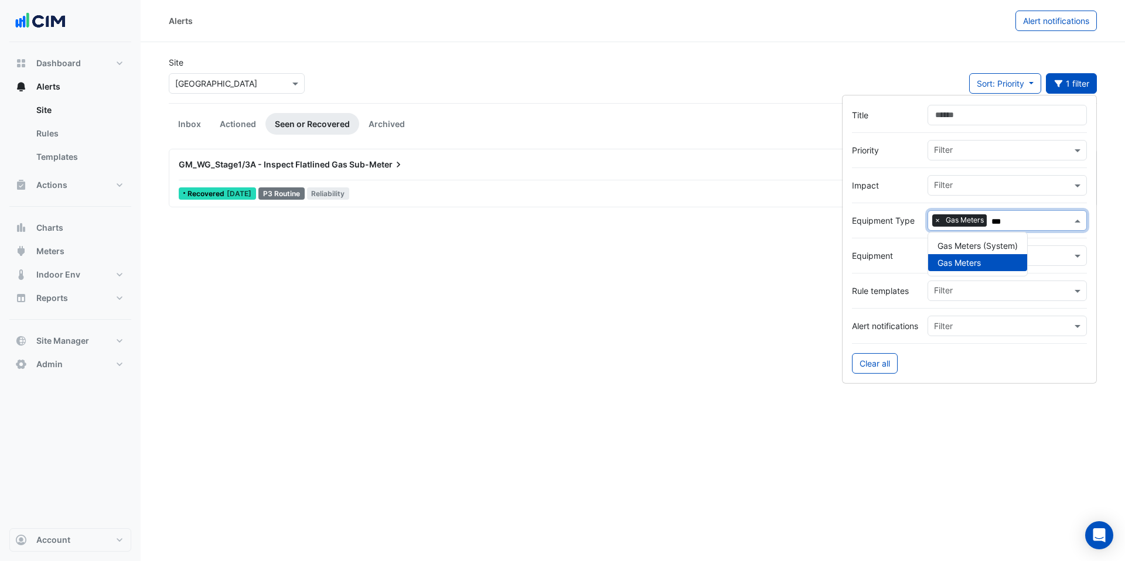
type input "***"
click at [913, 448] on div "Alerts Alert notifications Site Select a Site × Watergardens Town Centre Sort: …" at bounding box center [633, 280] width 984 height 561
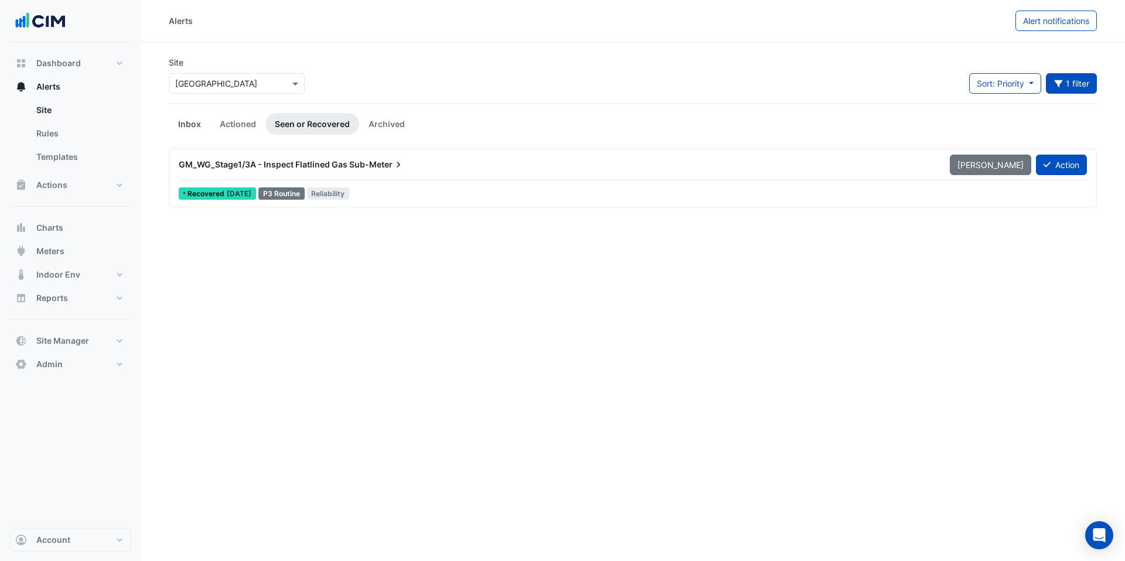
click at [186, 126] on link "Inbox" at bounding box center [190, 124] width 42 height 22
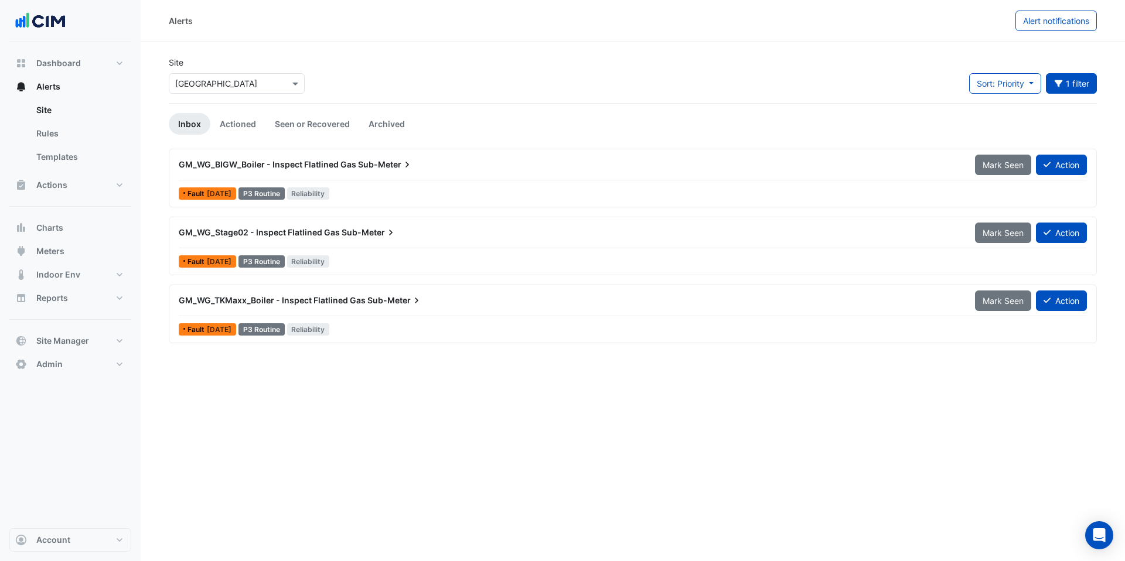
click at [332, 230] on span "GM_WG_Stage02 - Inspect Flatlined Gas" at bounding box center [259, 232] width 161 height 10
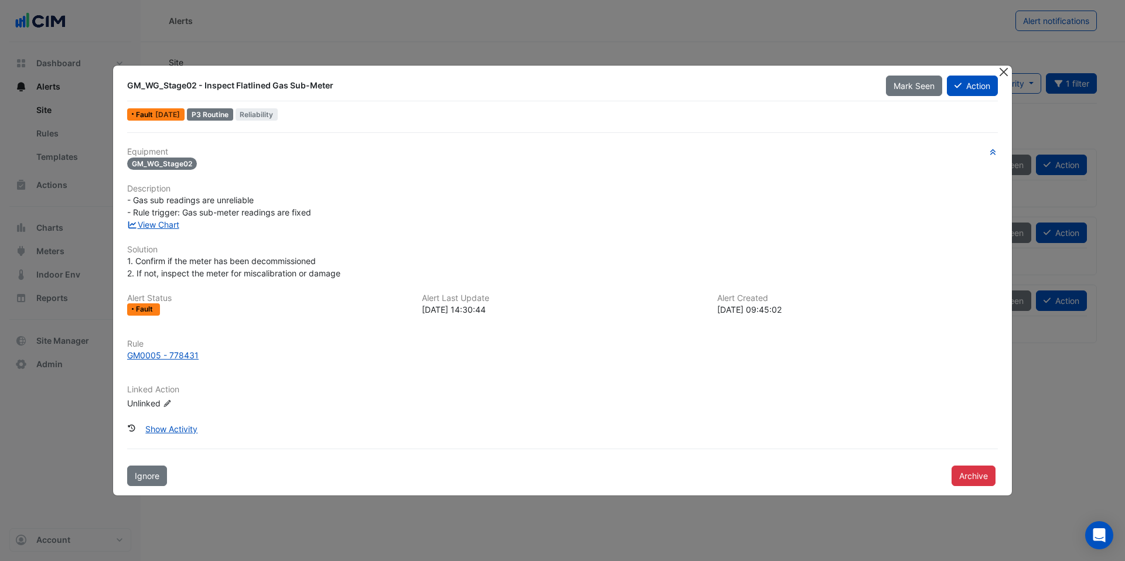
click at [998, 71] on button "Close" at bounding box center [1003, 72] width 12 height 12
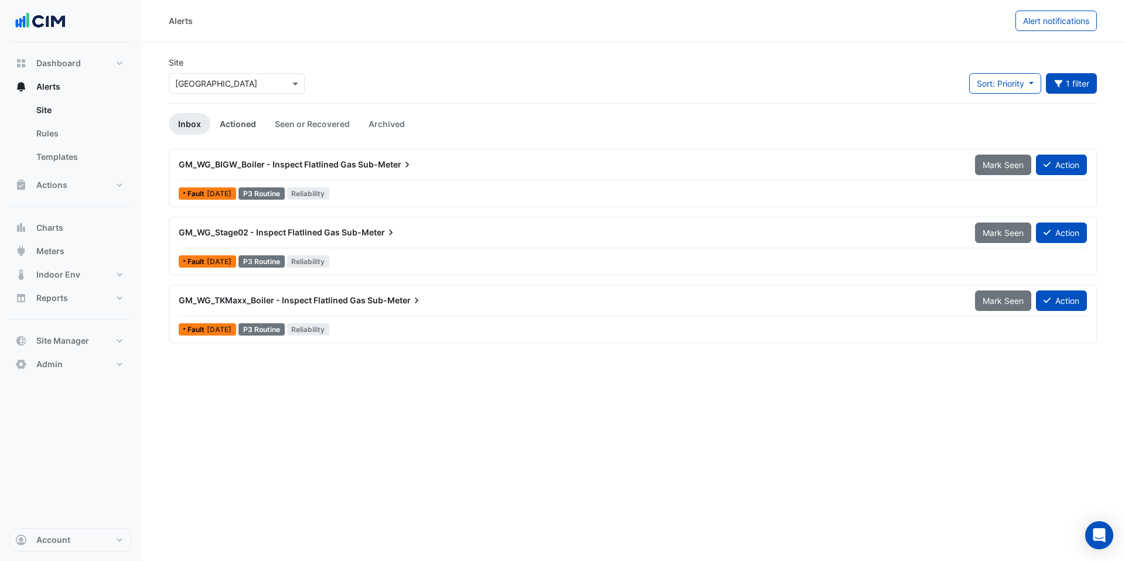
click at [241, 122] on link "Actioned" at bounding box center [237, 124] width 55 height 22
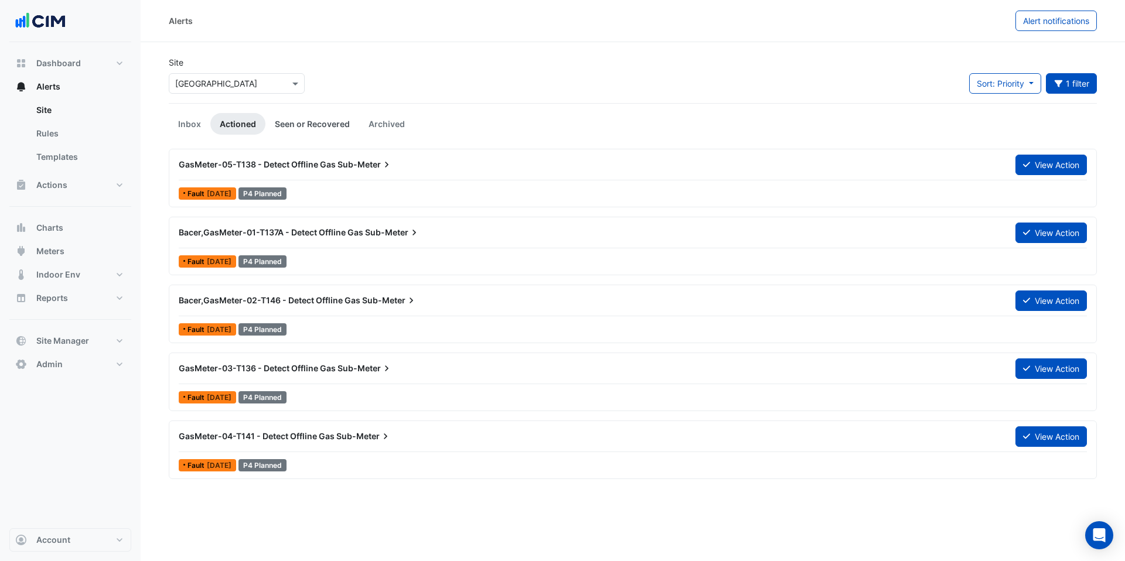
click at [316, 121] on link "Seen or Recovered" at bounding box center [312, 124] width 94 height 22
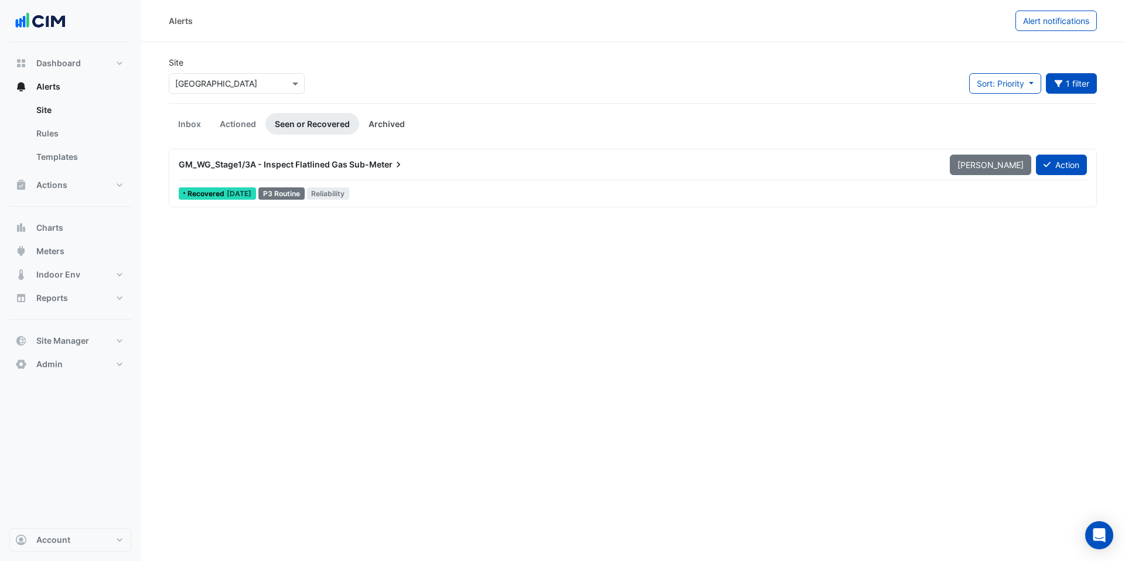
click at [391, 127] on link "Archived" at bounding box center [386, 124] width 55 height 22
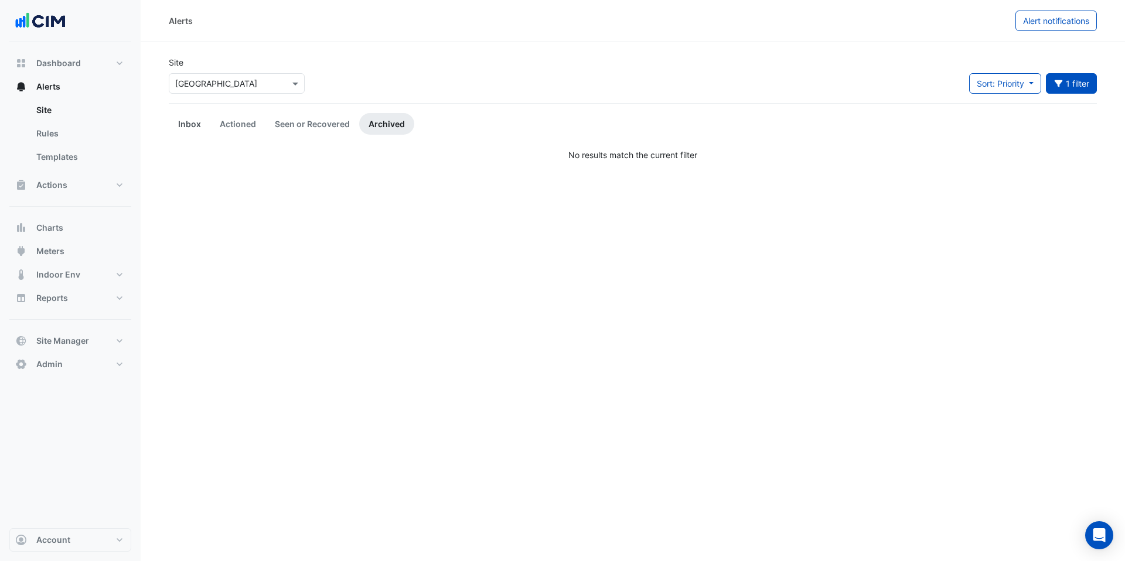
click at [175, 116] on link "Inbox" at bounding box center [190, 124] width 42 height 22
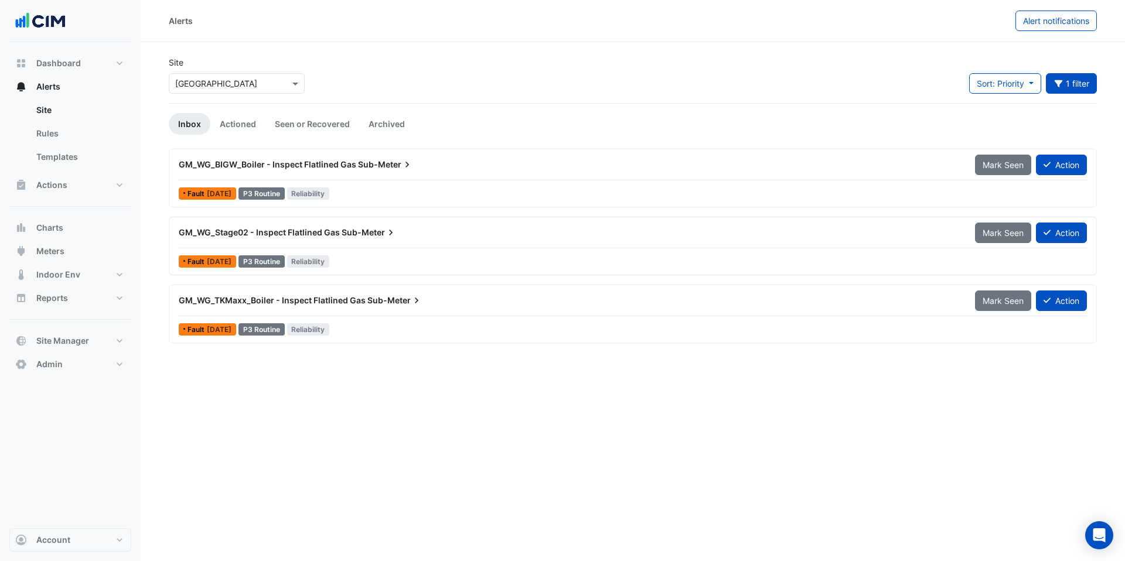
click at [386, 304] on span "Sub-Meter" at bounding box center [394, 301] width 55 height 12
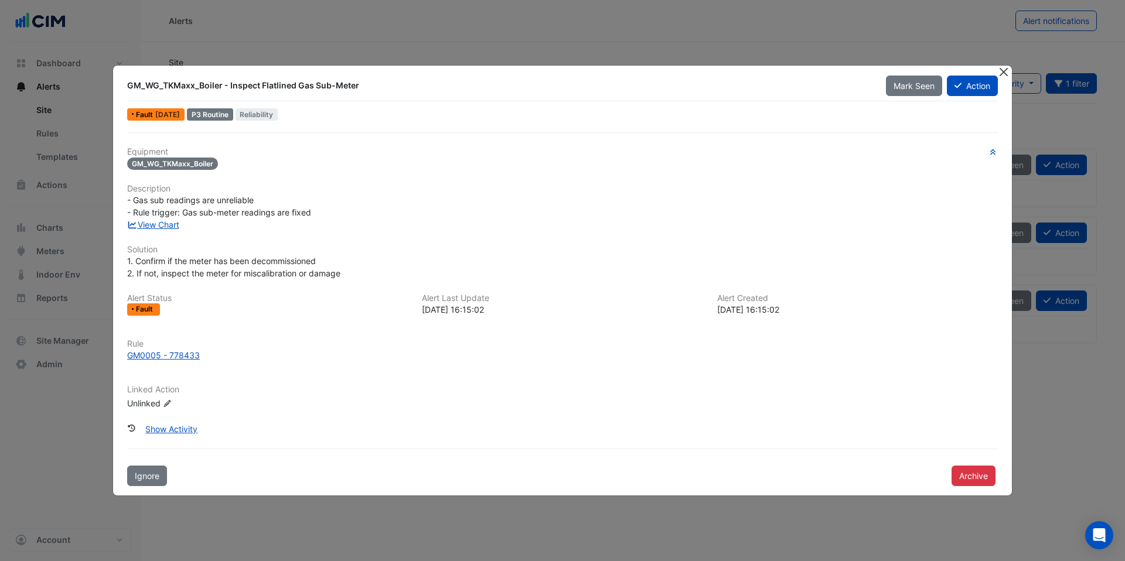
click at [1001, 75] on button "Close" at bounding box center [1003, 72] width 12 height 12
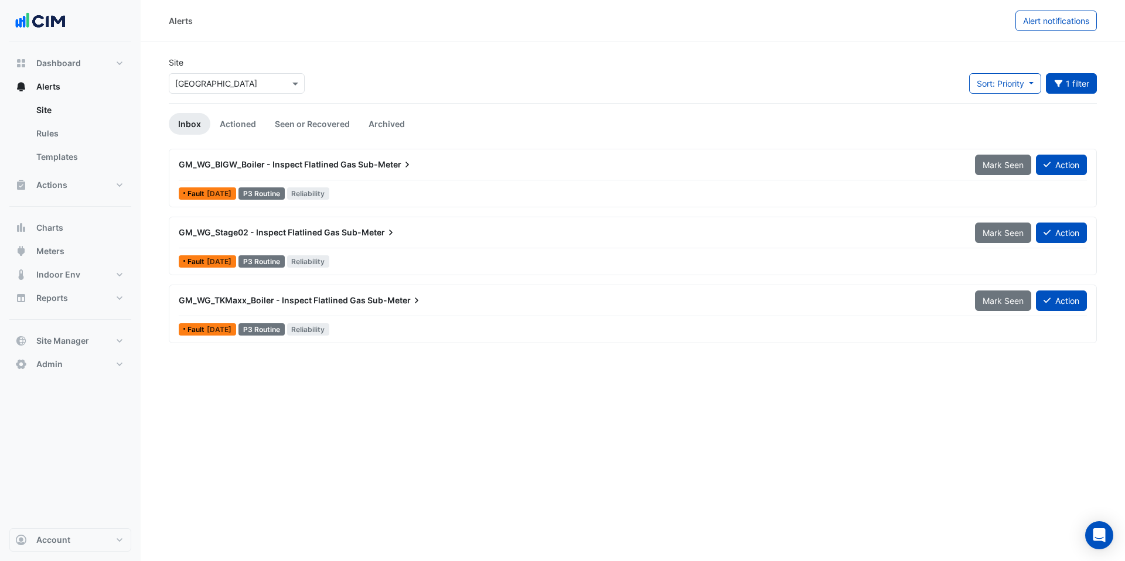
click at [265, 233] on span "GM_WG_Stage02 - Inspect Flatlined Gas" at bounding box center [259, 232] width 161 height 10
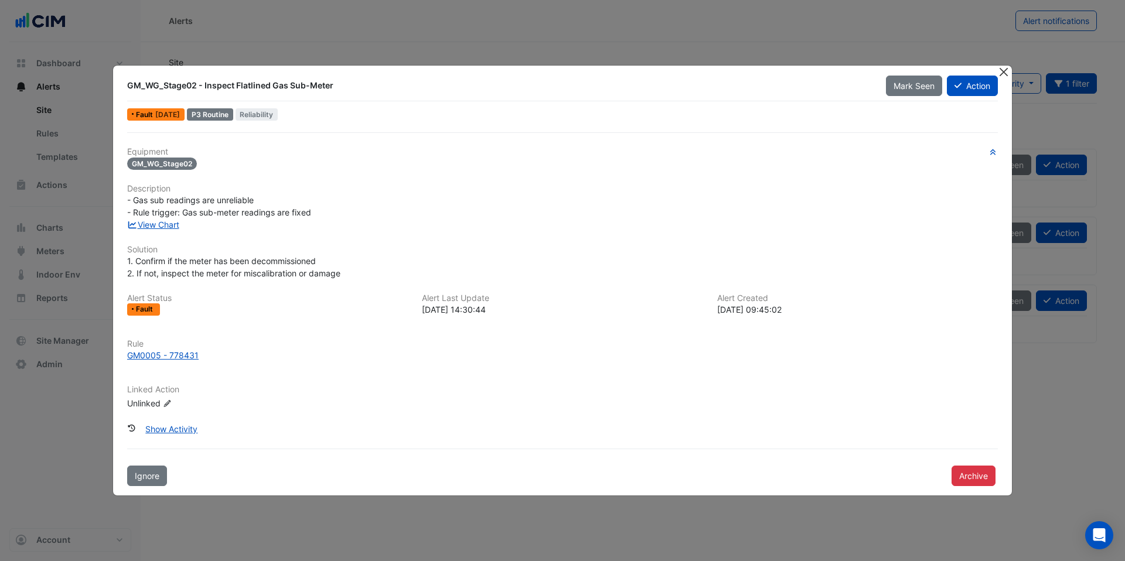
click at [1007, 74] on button "Close" at bounding box center [1003, 72] width 12 height 12
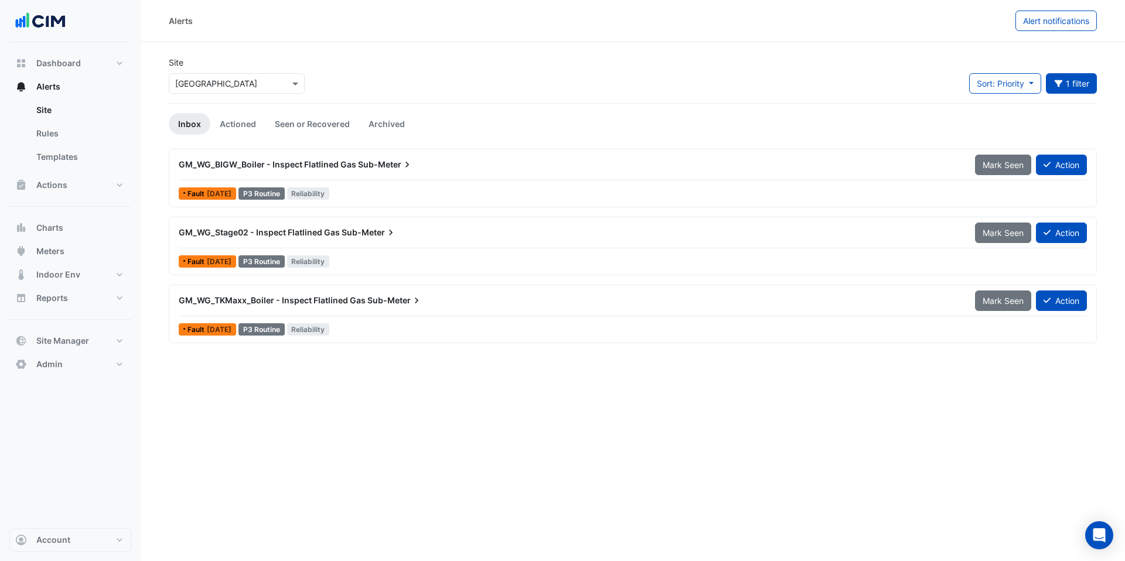
click at [268, 87] on input "text" at bounding box center [225, 84] width 100 height 12
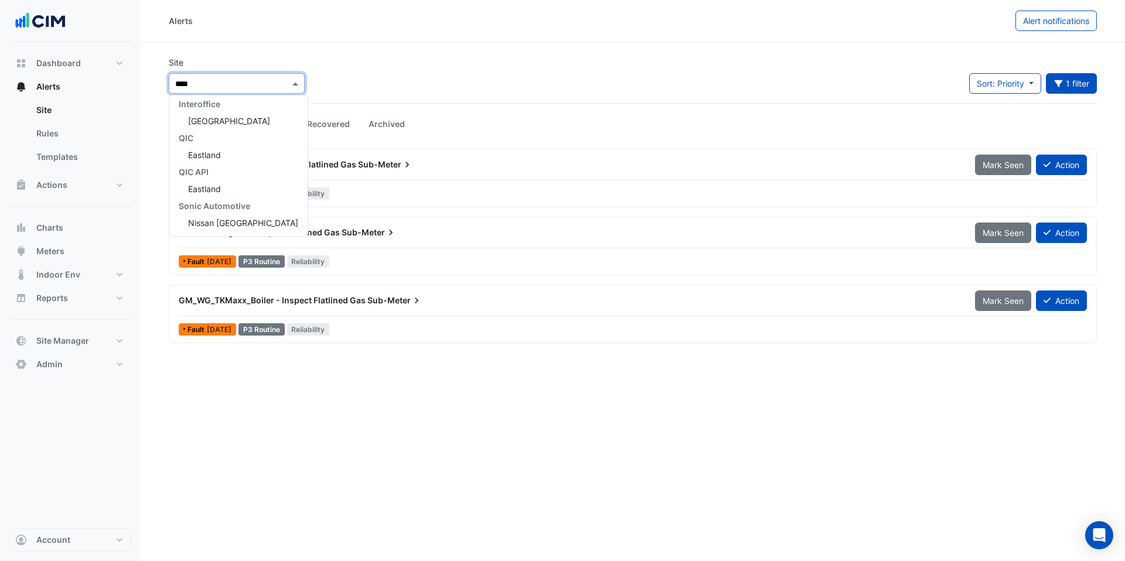
scroll to position [39, 0]
type input "*****"
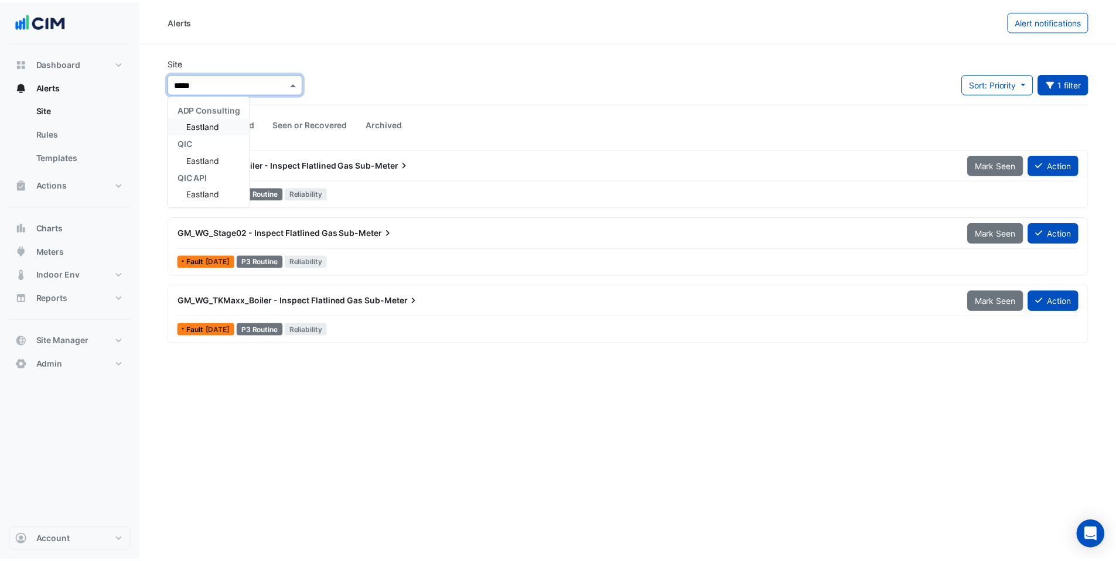
scroll to position [0, 0]
click at [196, 126] on span "Eastland" at bounding box center [204, 126] width 33 height 10
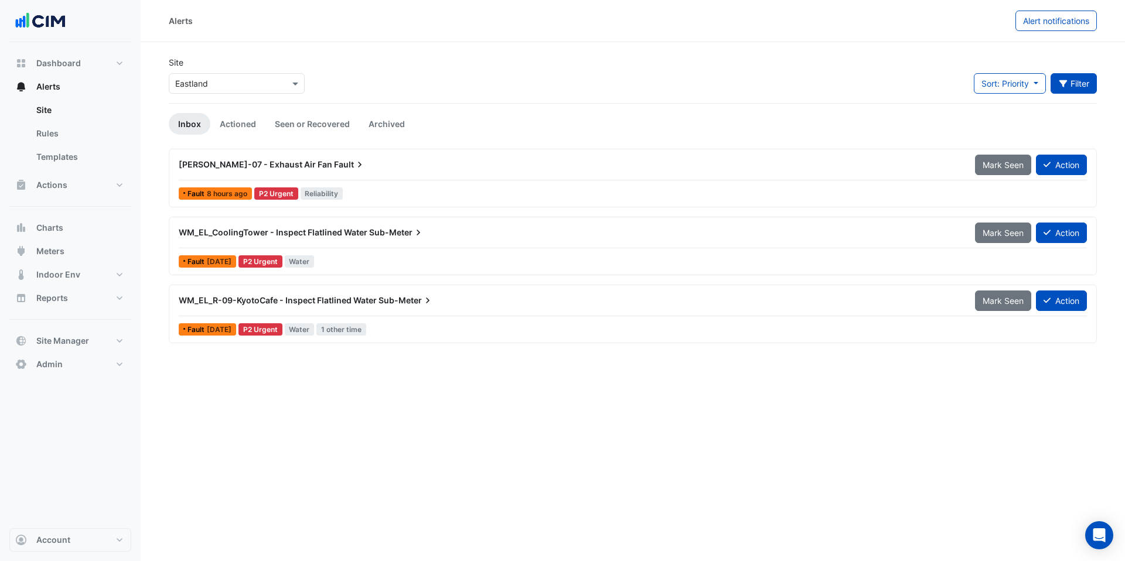
click at [1080, 81] on button "Filter" at bounding box center [1074, 83] width 47 height 21
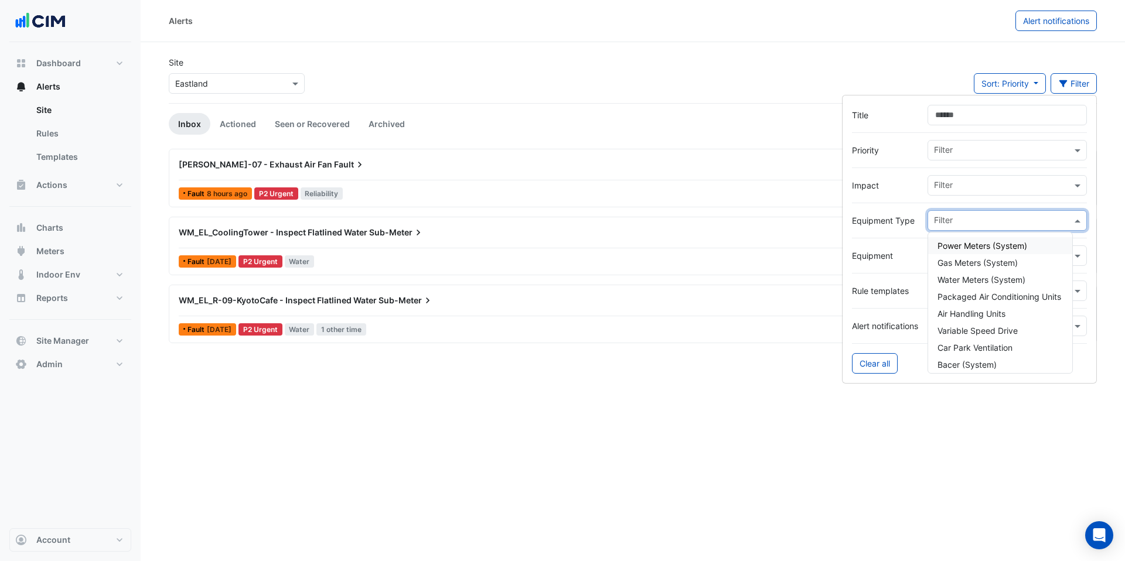
click at [947, 216] on input "text" at bounding box center [1003, 222] width 138 height 12
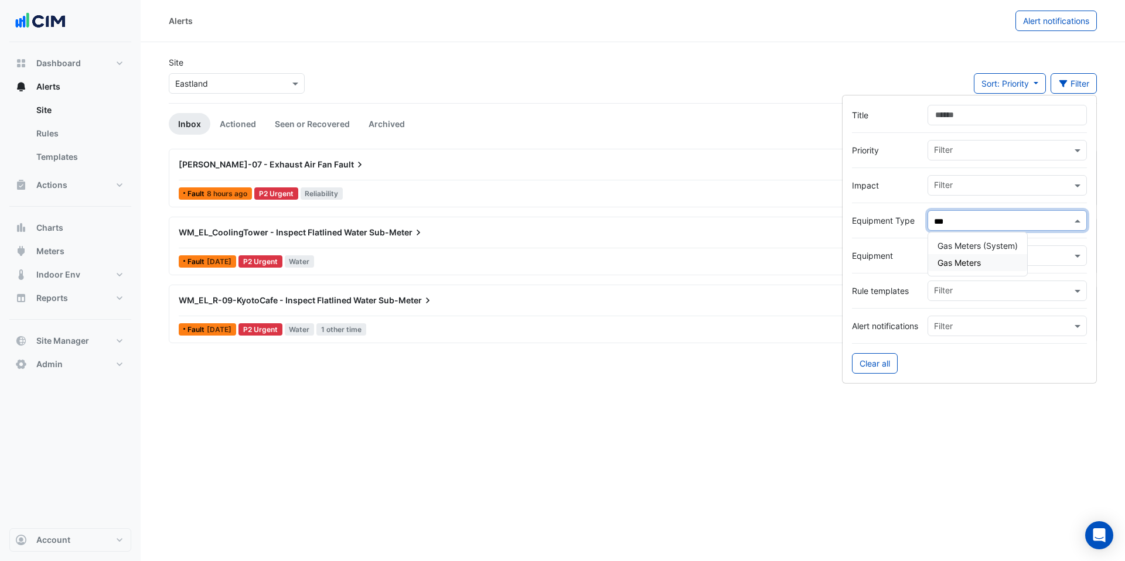
click at [980, 259] on span "Gas Meters" at bounding box center [959, 263] width 43 height 10
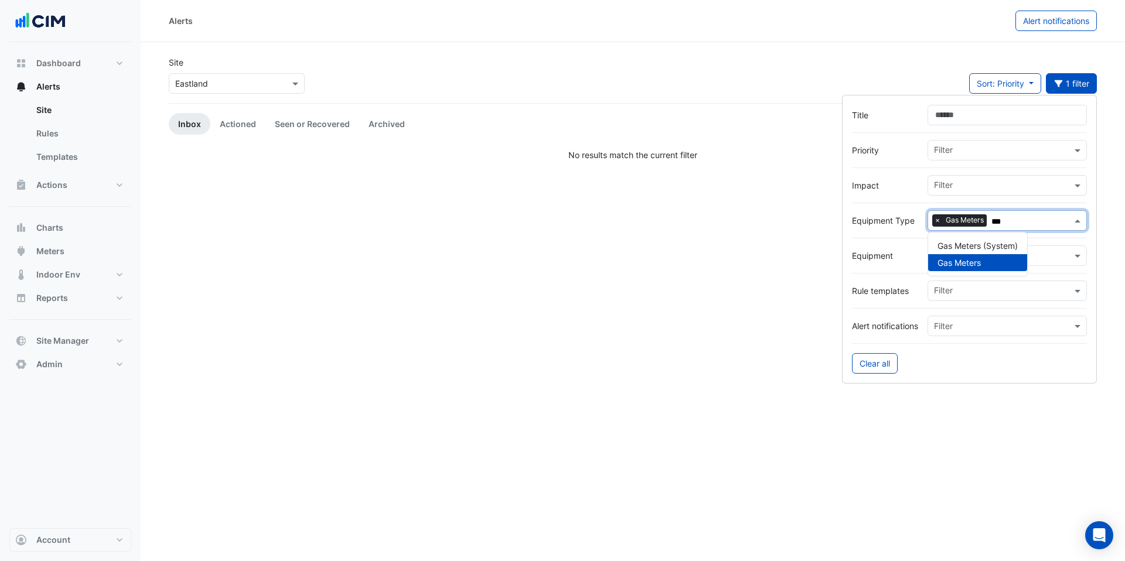
type input "***"
click at [838, 469] on div "Alerts Alert notifications Site Select a Site × Eastland Sort: Priority Priorit…" at bounding box center [633, 280] width 984 height 561
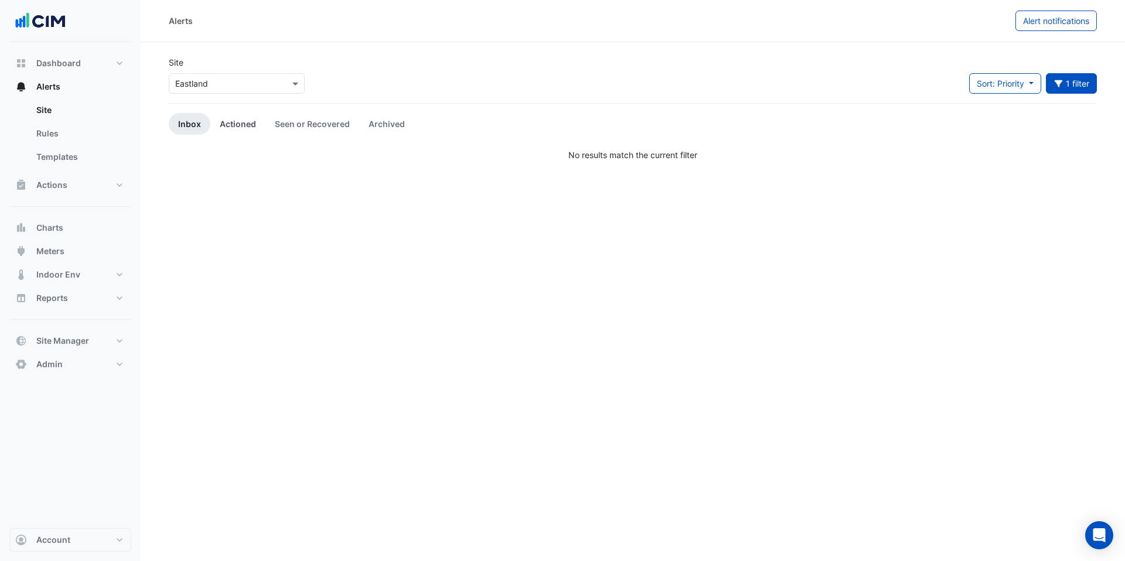
click at [234, 121] on link "Actioned" at bounding box center [237, 124] width 55 height 22
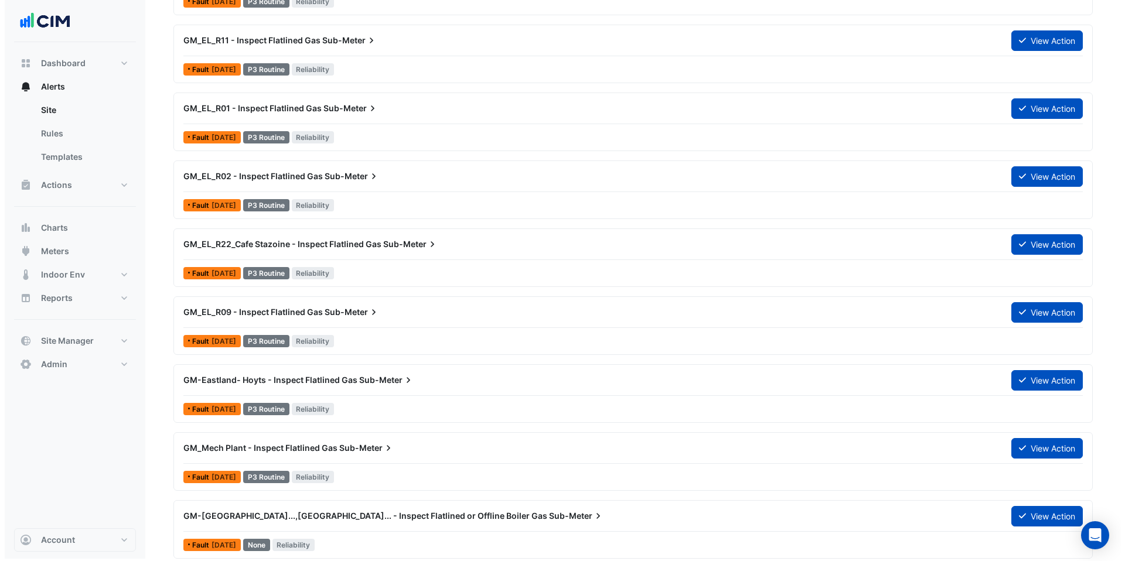
scroll to position [199, 0]
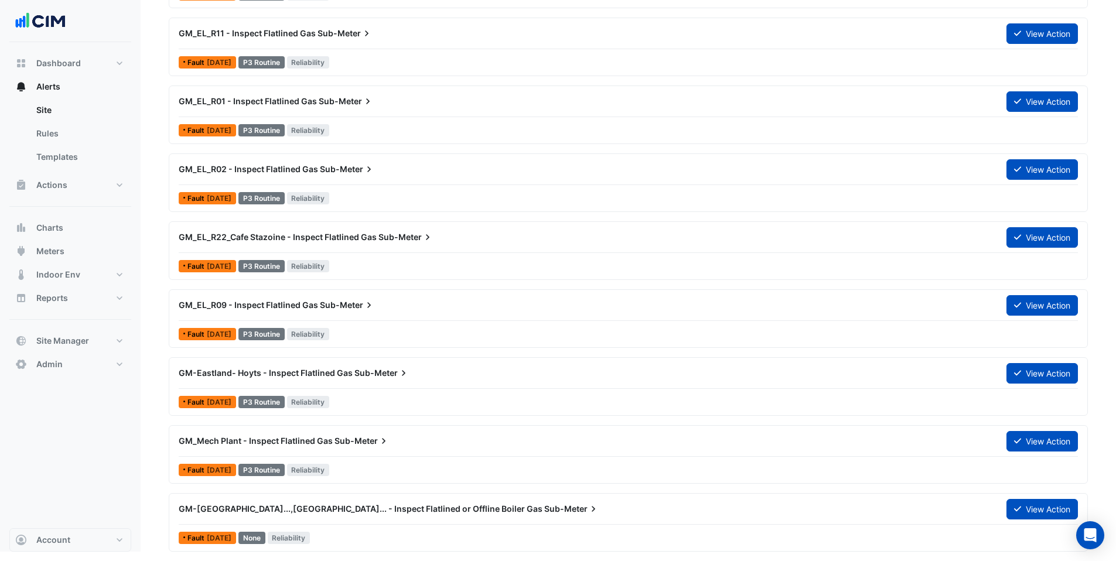
click at [371, 313] on div "GM_EL_R09 - Inspect Flatlined Gas Sub-Meter" at bounding box center [586, 305] width 828 height 21
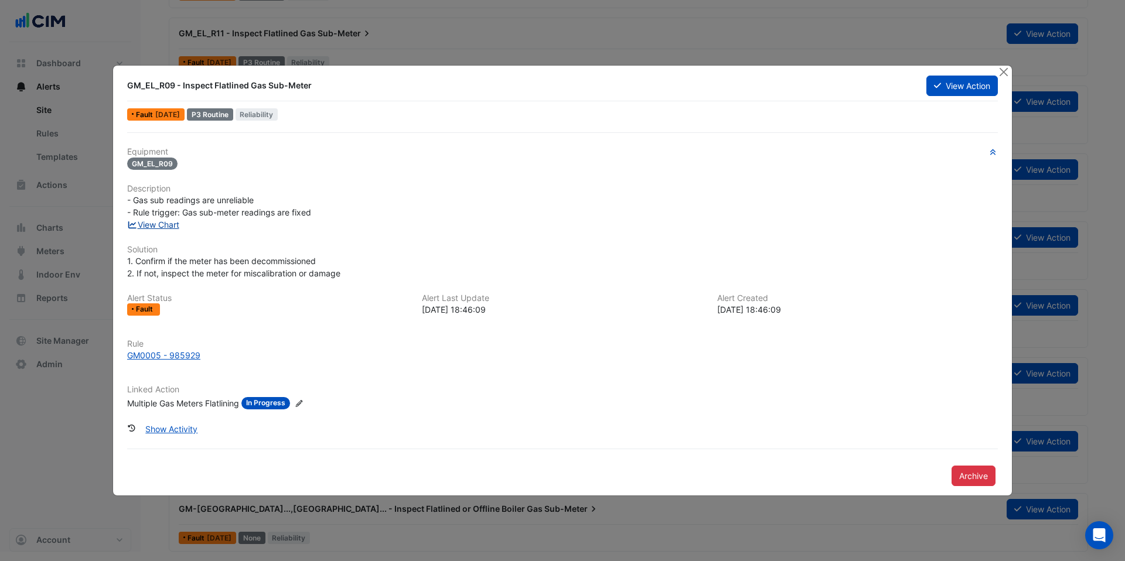
click at [173, 224] on link "View Chart" at bounding box center [153, 225] width 52 height 10
click at [1006, 70] on button "Close" at bounding box center [1003, 72] width 12 height 12
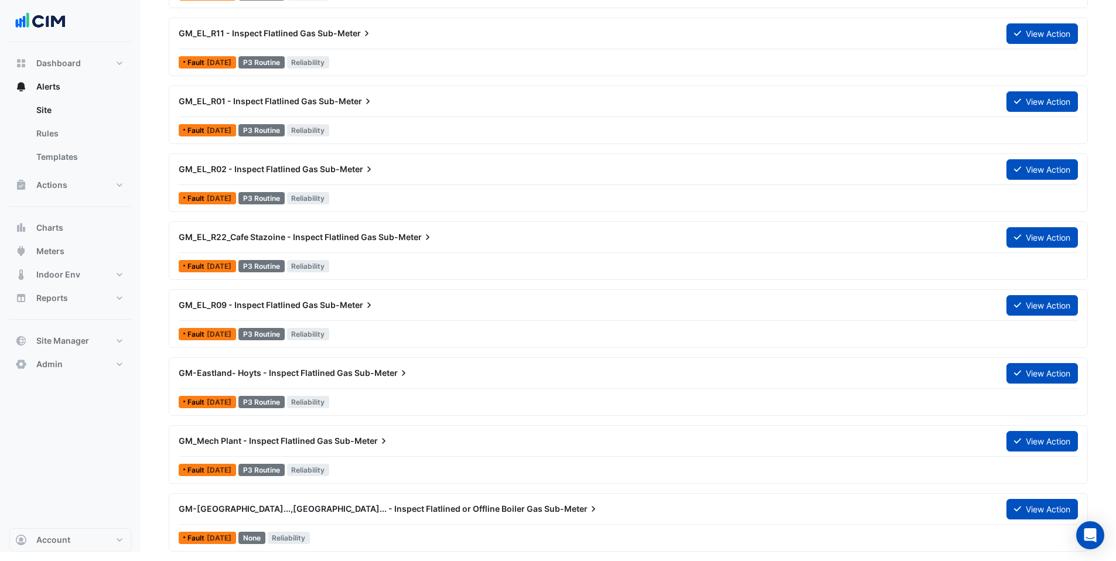
click at [379, 100] on div "GM_EL_R01 - Inspect Flatlined Gas Sub-Meter" at bounding box center [586, 102] width 814 height 12
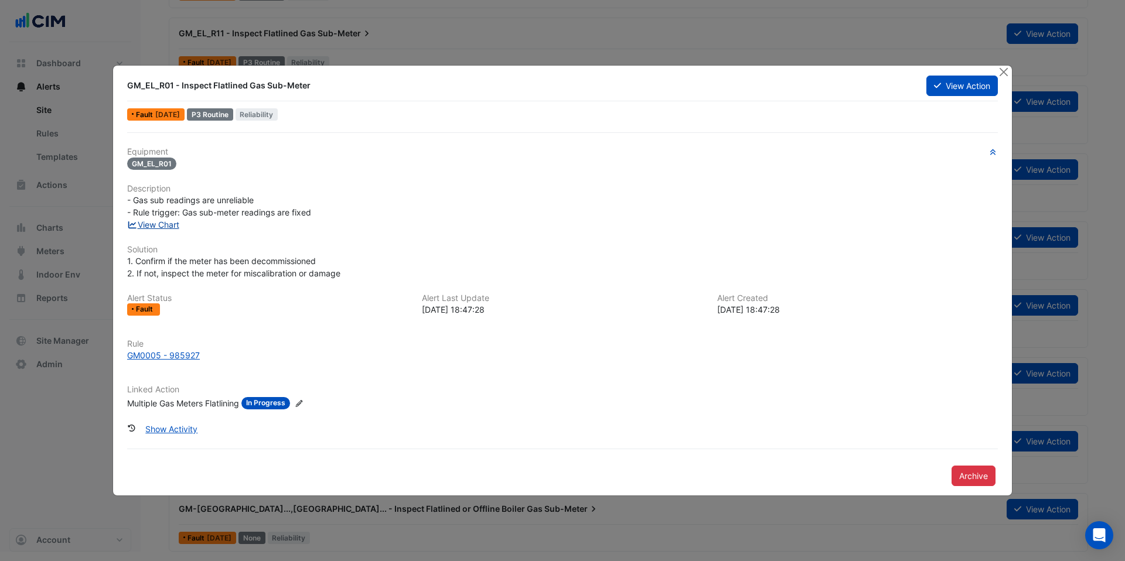
click at [168, 226] on link "View Chart" at bounding box center [153, 225] width 52 height 10
click at [1005, 71] on button "Close" at bounding box center [1003, 72] width 12 height 12
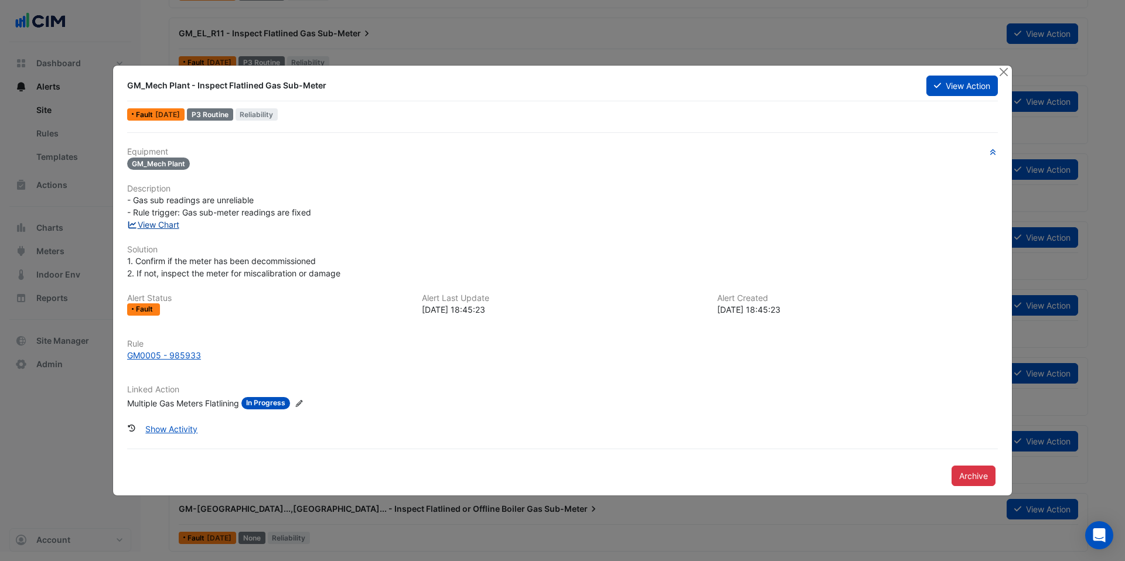
click at [166, 223] on link "View Chart" at bounding box center [153, 225] width 52 height 10
click at [173, 405] on div "Multiple Gas Meters Flatlining" at bounding box center [183, 403] width 112 height 12
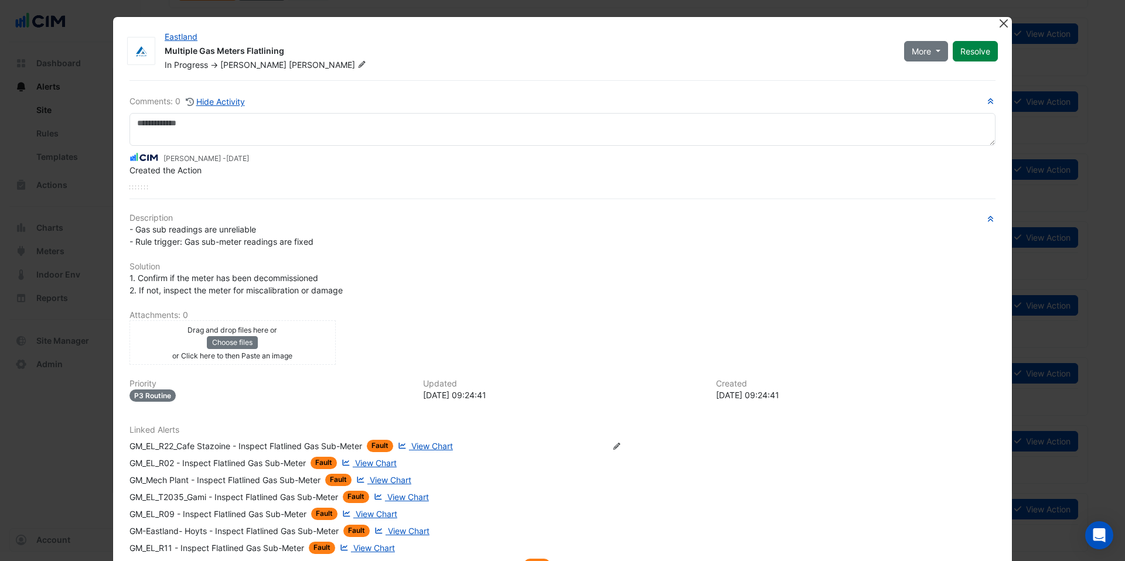
click at [997, 20] on button "Close" at bounding box center [1003, 23] width 12 height 12
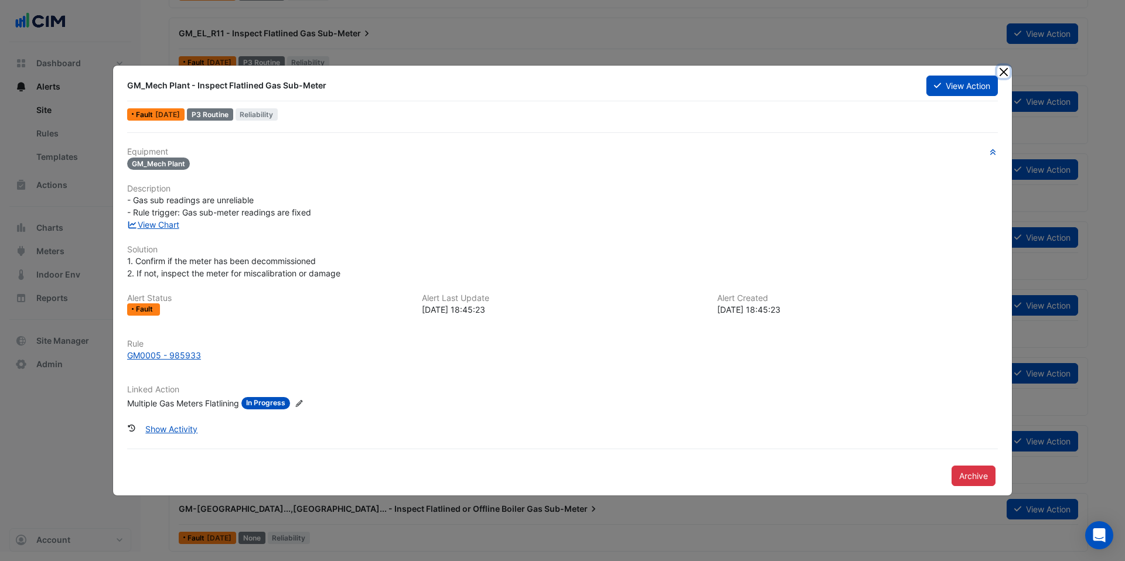
click at [1007, 71] on button "Close" at bounding box center [1003, 72] width 12 height 12
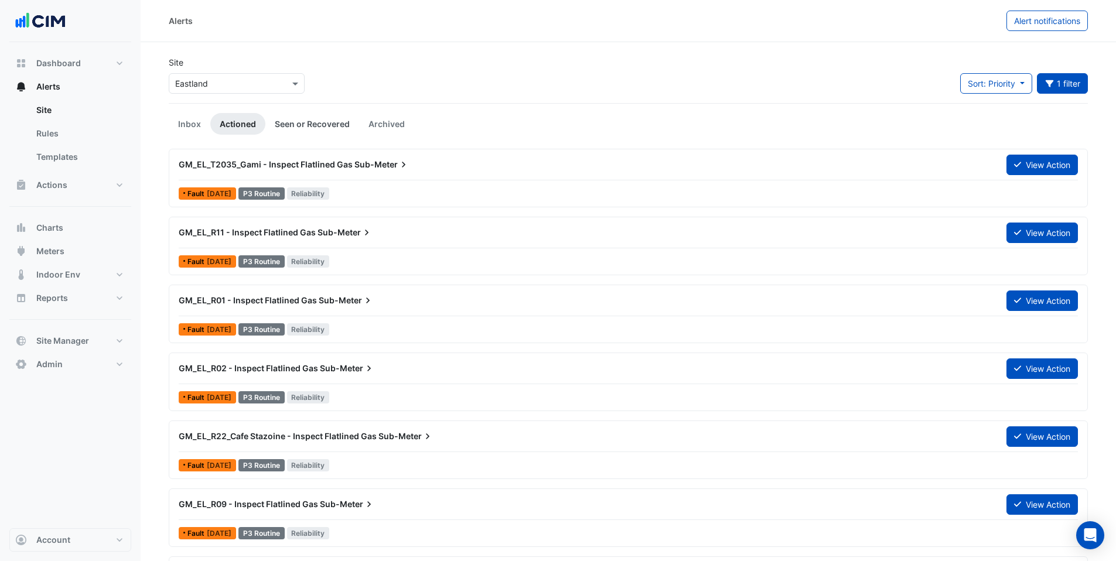
click at [295, 124] on link "Seen or Recovered" at bounding box center [312, 124] width 94 height 22
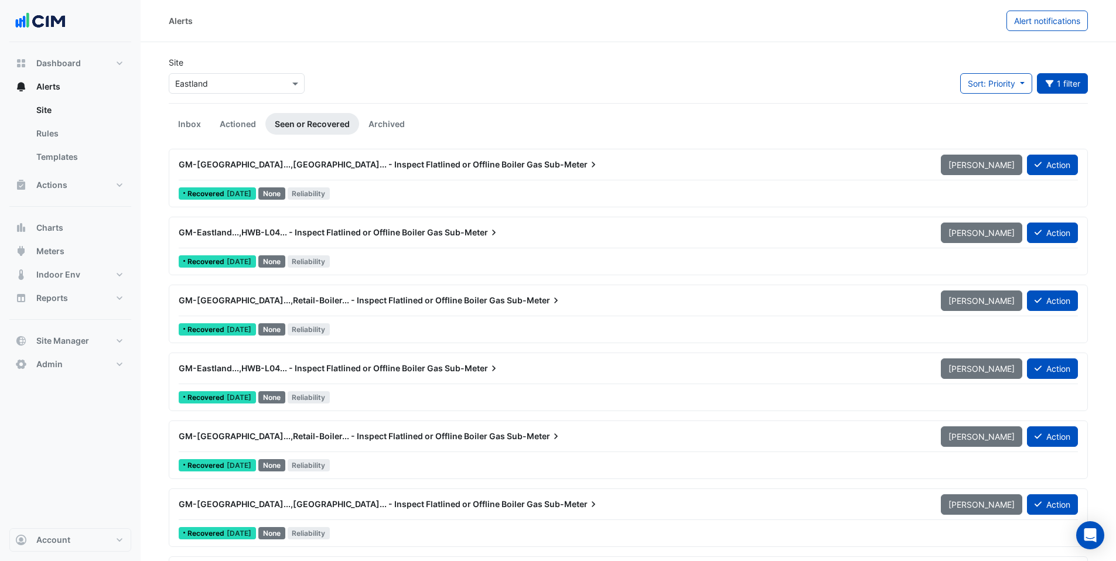
click at [439, 179] on div "GM-Eastland...,North-Mall... - Inspect Flatlined or Offline Boiler Gas Sub-Mete…" at bounding box center [628, 167] width 899 height 26
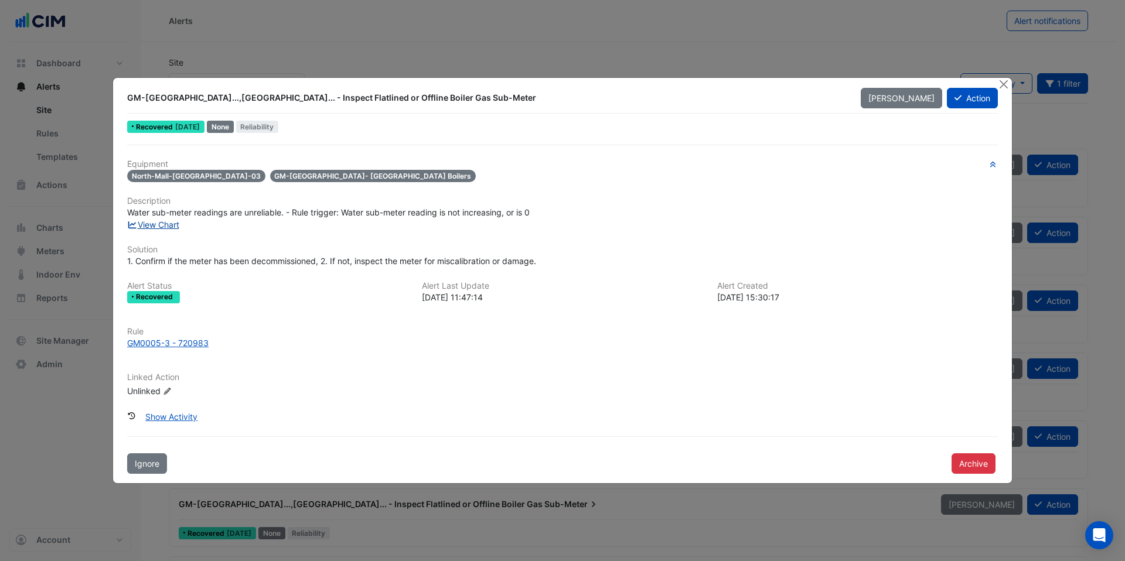
click at [171, 229] on link "View Chart" at bounding box center [153, 225] width 52 height 10
click at [1000, 82] on button "Close" at bounding box center [1003, 84] width 12 height 12
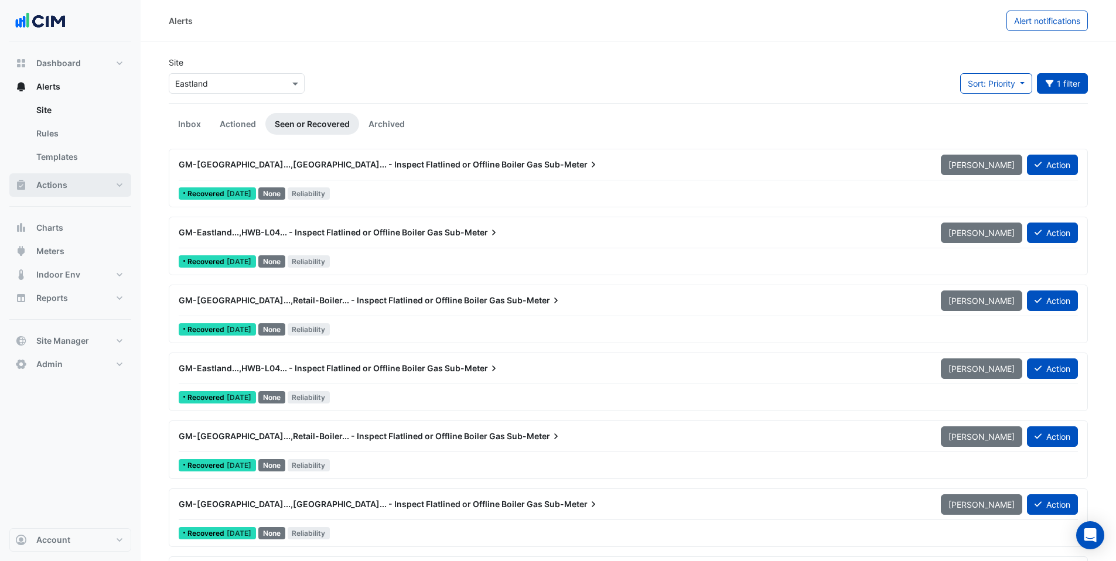
click at [63, 185] on span "Actions" at bounding box center [51, 185] width 31 height 12
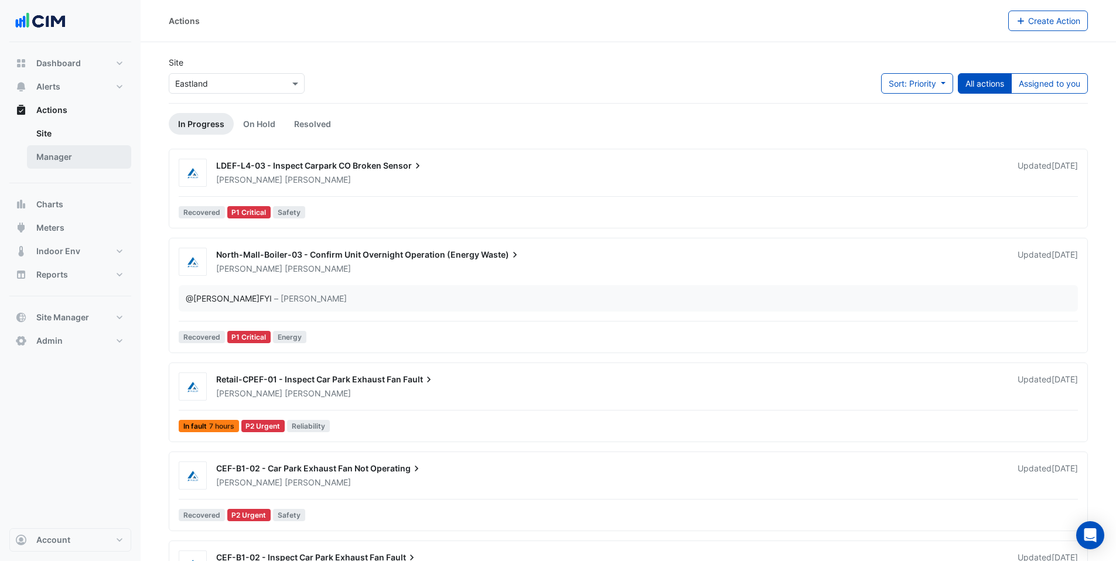
click at [67, 153] on link "Manager" at bounding box center [79, 156] width 104 height 23
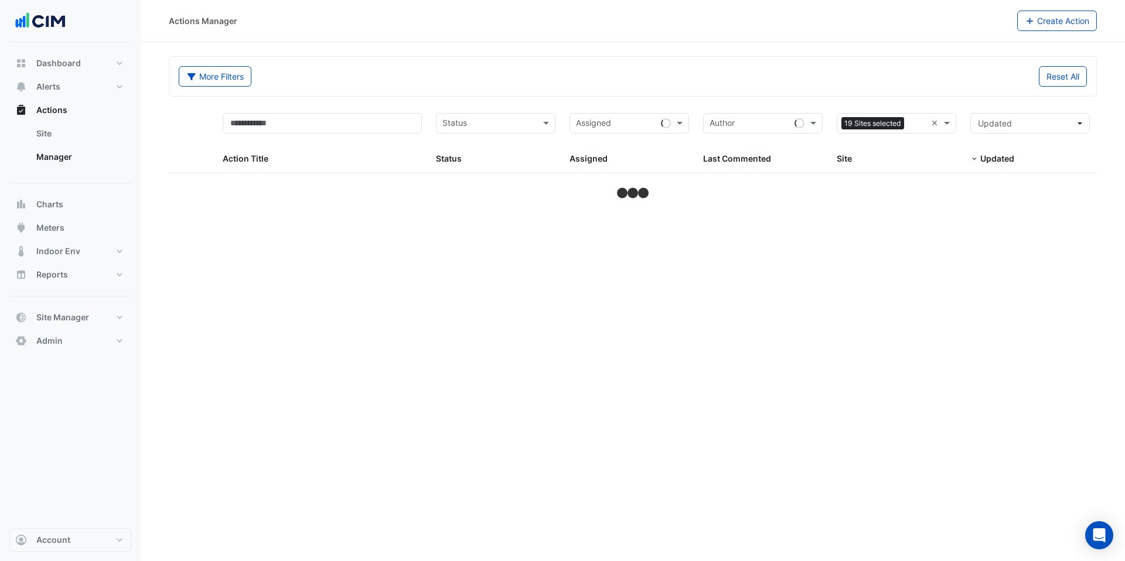
select select "***"
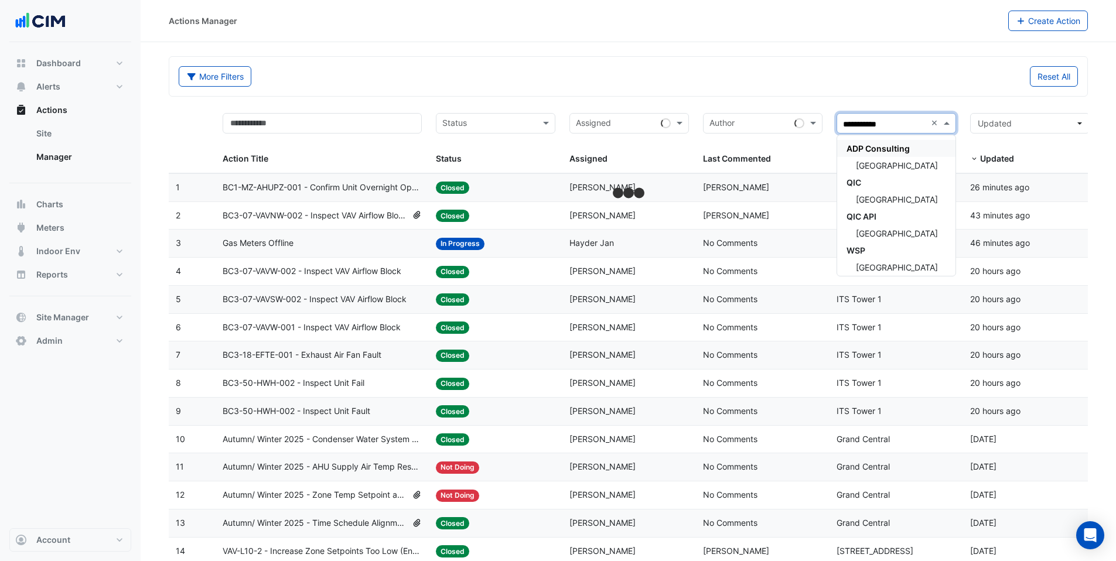
type input "**********"
click at [908, 170] on span "Watergardens Town Centre" at bounding box center [897, 166] width 82 height 10
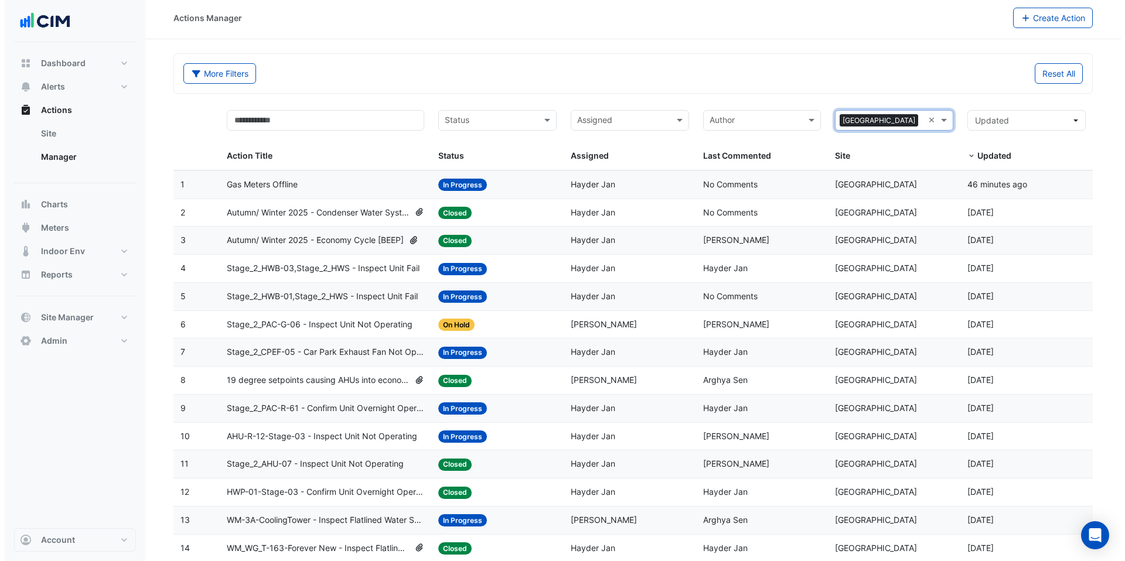
scroll to position [15, 0]
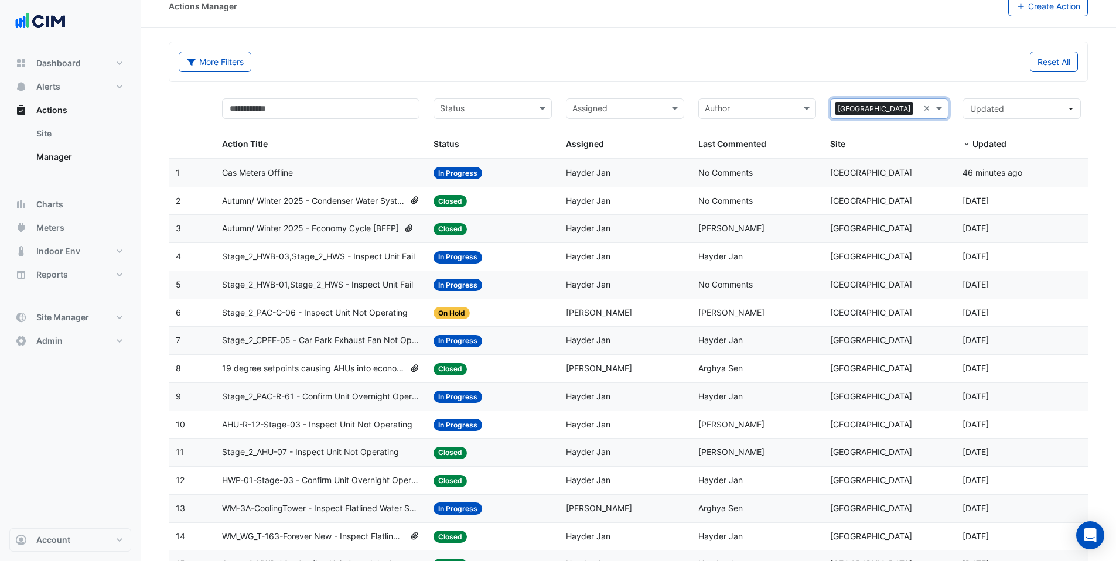
click at [607, 205] on span "Hayder Jan" at bounding box center [588, 201] width 45 height 10
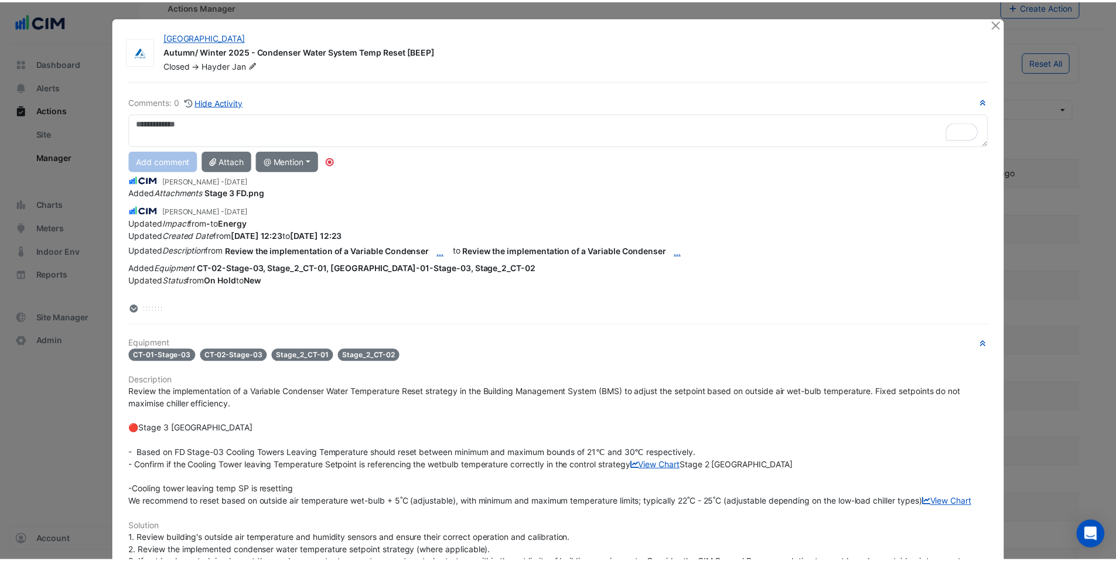
scroll to position [468, 0]
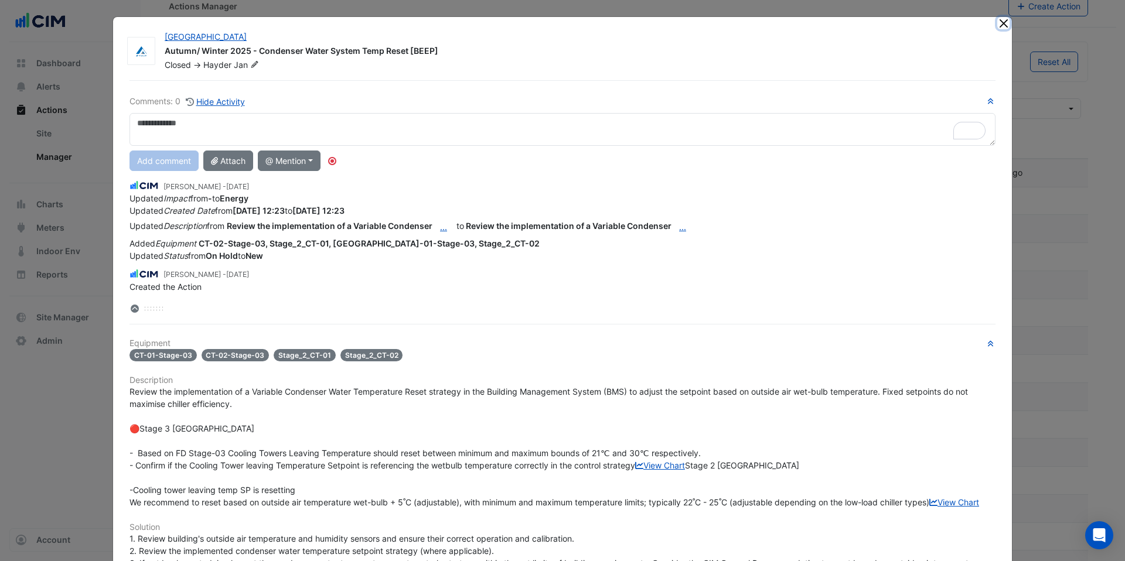
click at [997, 17] on button "Close" at bounding box center [1003, 23] width 12 height 12
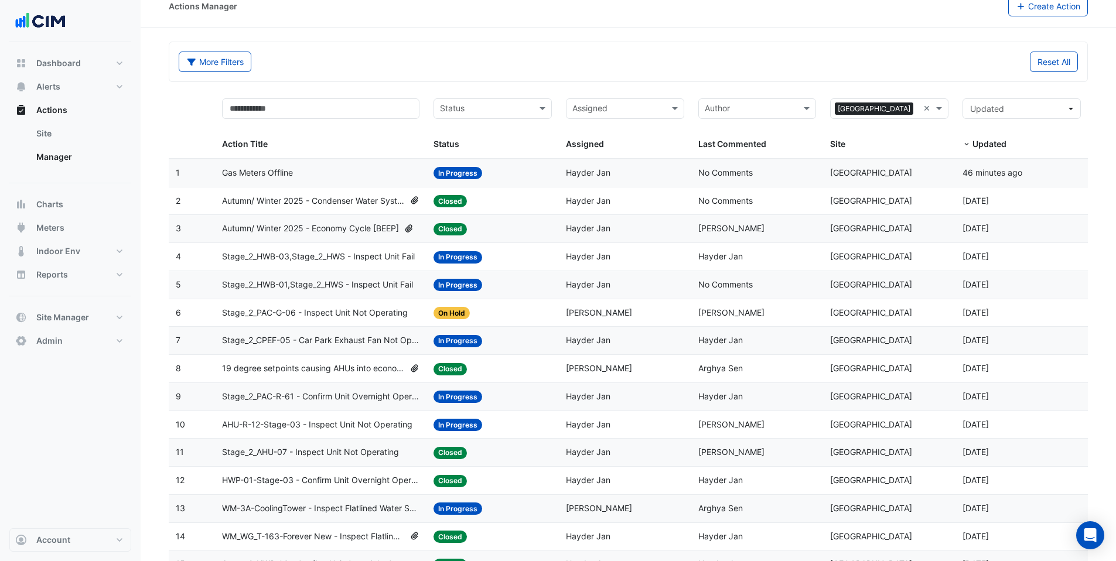
click at [309, 257] on span "Stage_2_HWB-03,Stage_2_HWS - Inspect Unit Fail" at bounding box center [318, 256] width 193 height 13
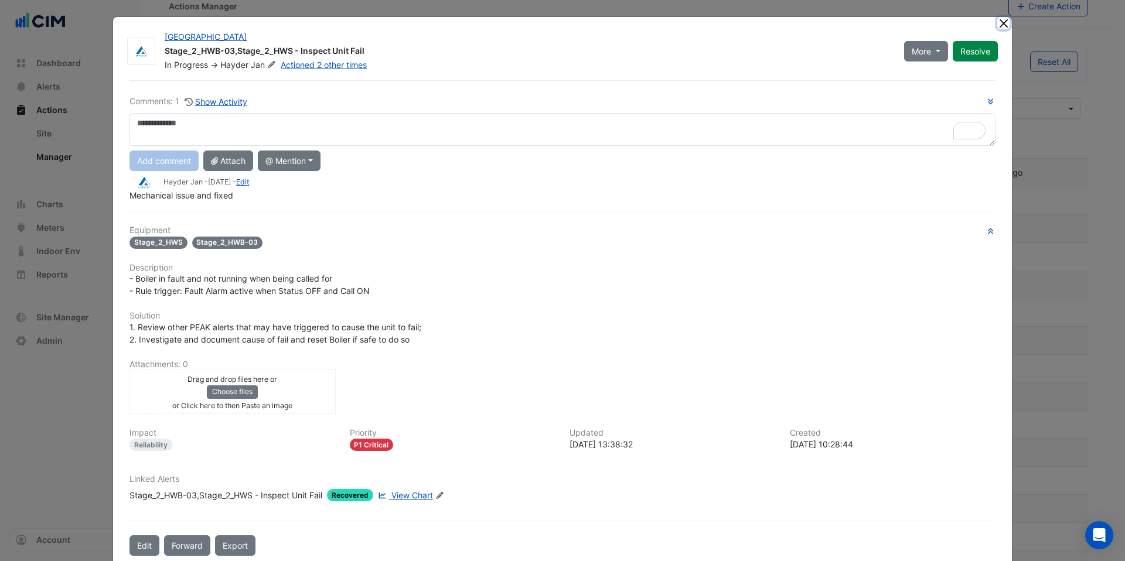
click at [997, 23] on button "Close" at bounding box center [1003, 23] width 12 height 12
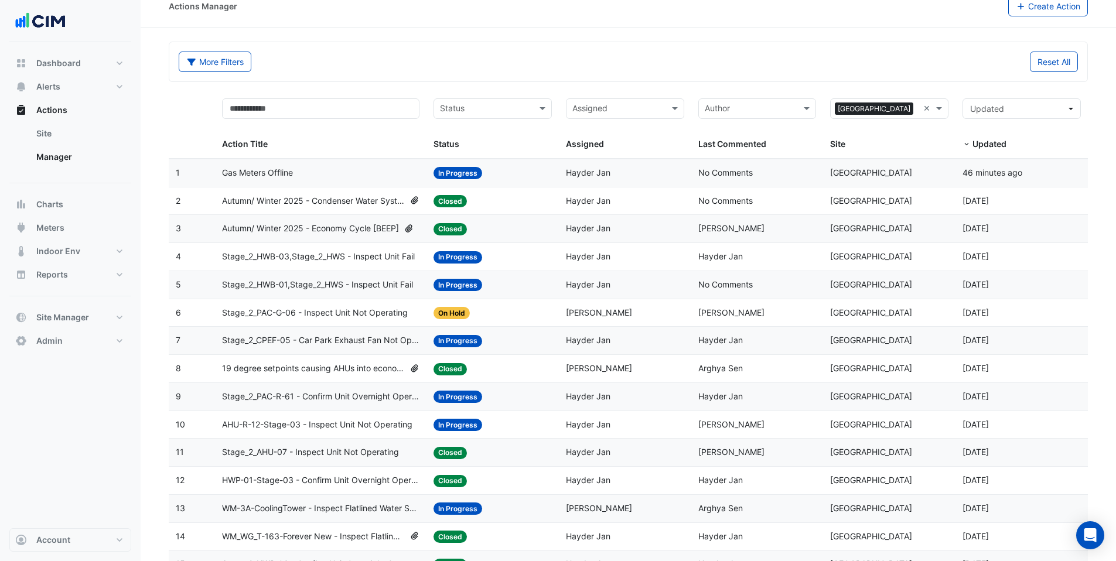
click at [314, 284] on span "Stage_2_HWB-01,Stage_2_HWS - Inspect Unit Fail" at bounding box center [317, 284] width 191 height 13
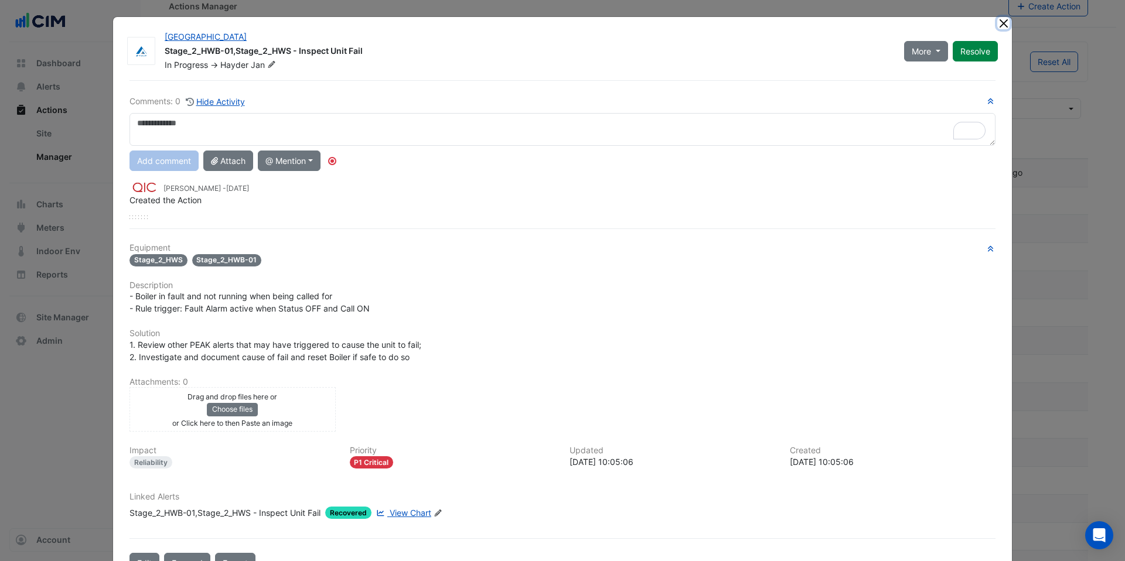
click at [997, 22] on button "Close" at bounding box center [1003, 23] width 12 height 12
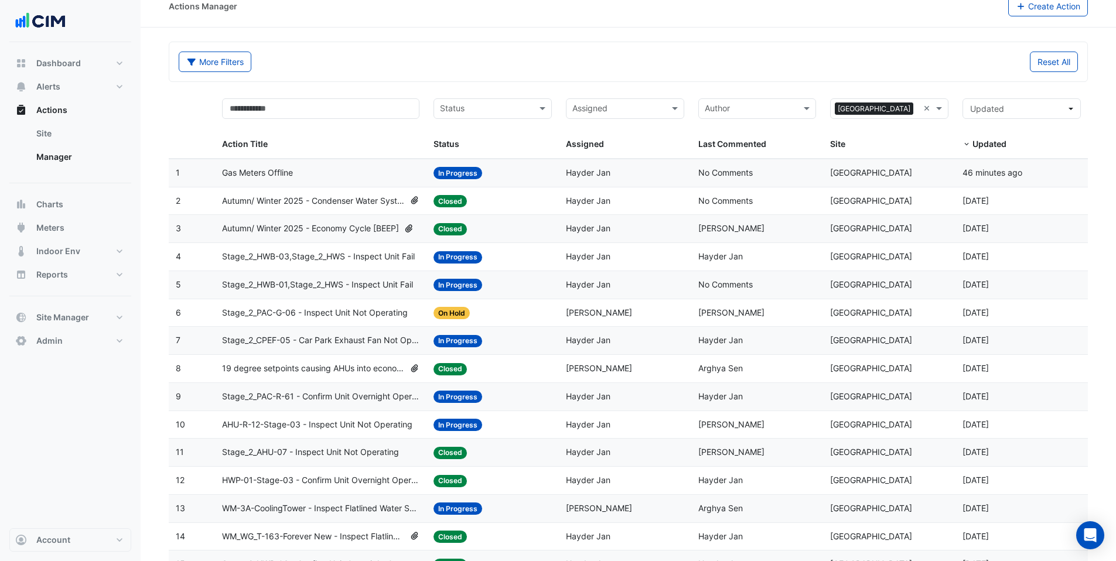
click at [326, 339] on span "Stage_2_CPEF-05 - Car Park Exhaust Fan Not Operating" at bounding box center [320, 340] width 197 height 13
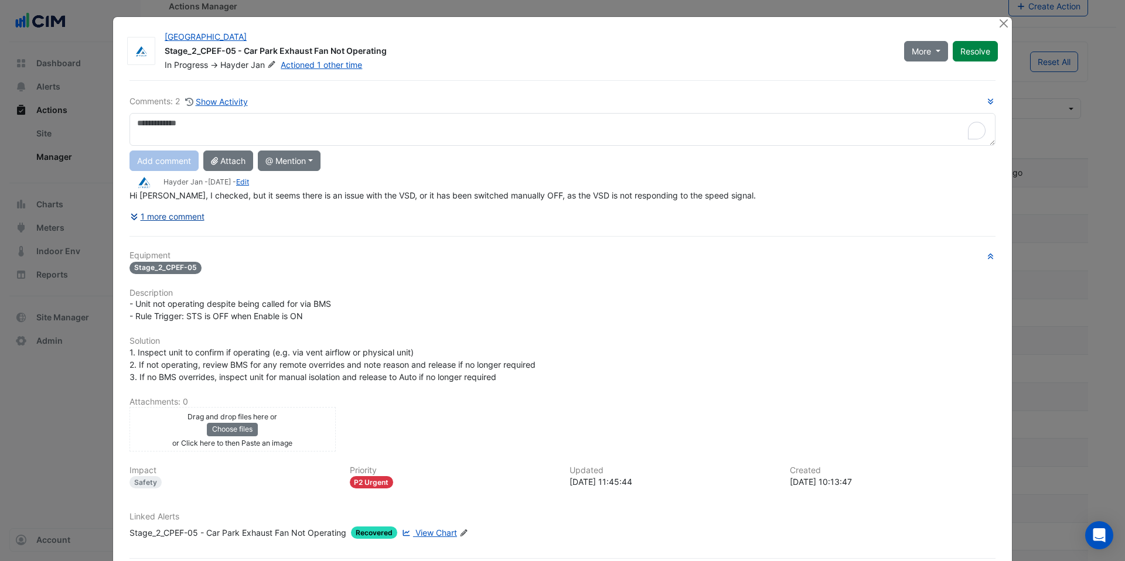
click at [169, 213] on button "1 more comment" at bounding box center [167, 216] width 76 height 21
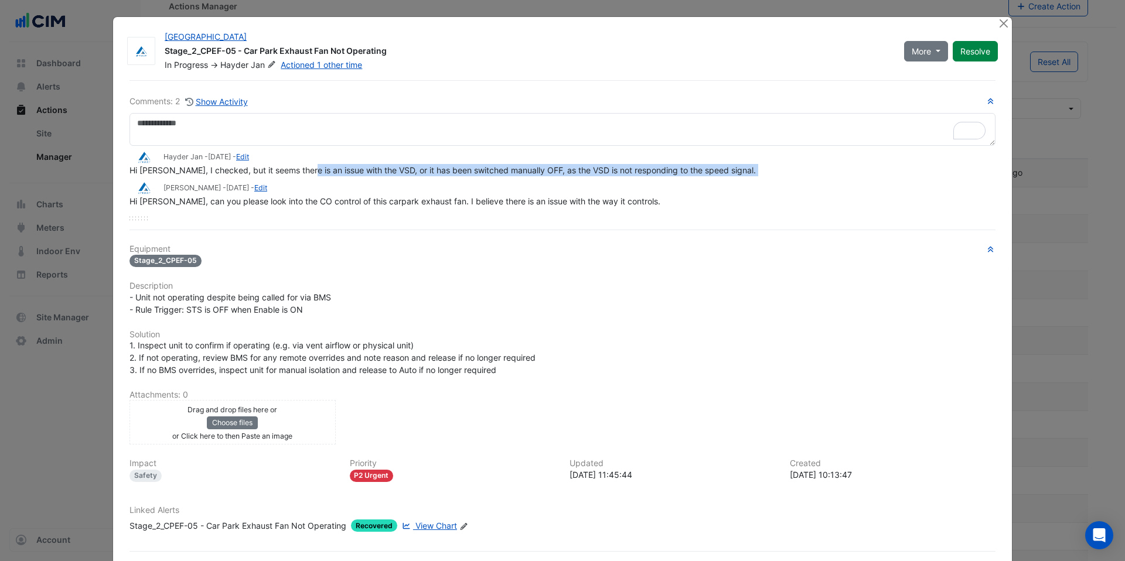
drag, startPoint x: 298, startPoint y: 169, endPoint x: 717, endPoint y: 177, distance: 419.6
click at [717, 177] on div "Hayder Jan - 2 weeks ago - Edit Hi Adrian, I checked, but it seems there is an …" at bounding box center [562, 177] width 866 height 62
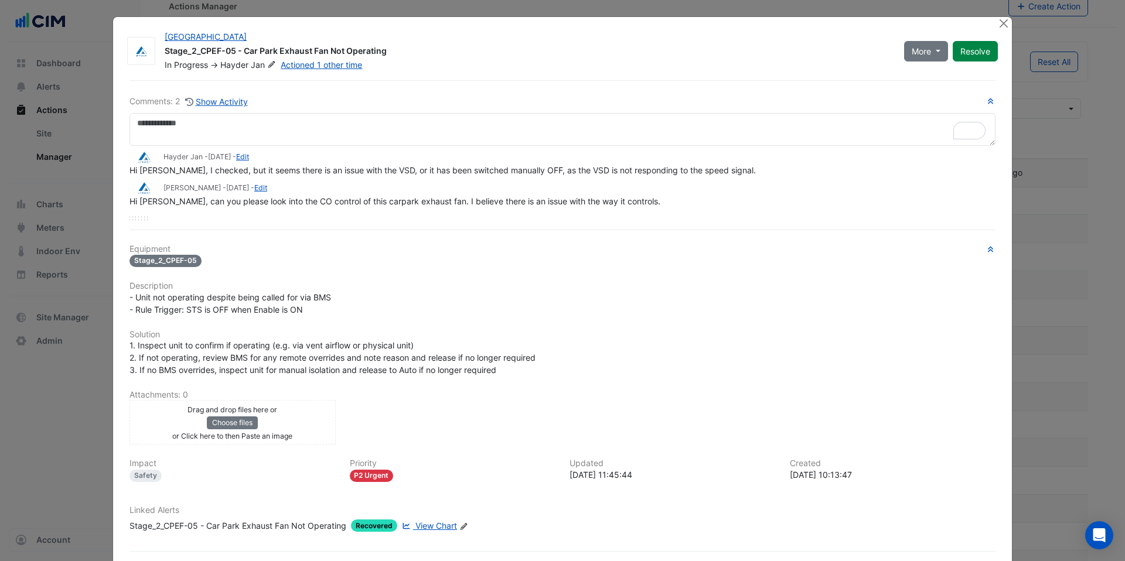
click at [717, 177] on div "Hayder Jan - 2 weeks ago - Edit Hi Adrian, I checked, but it seems there is an …" at bounding box center [562, 177] width 866 height 62
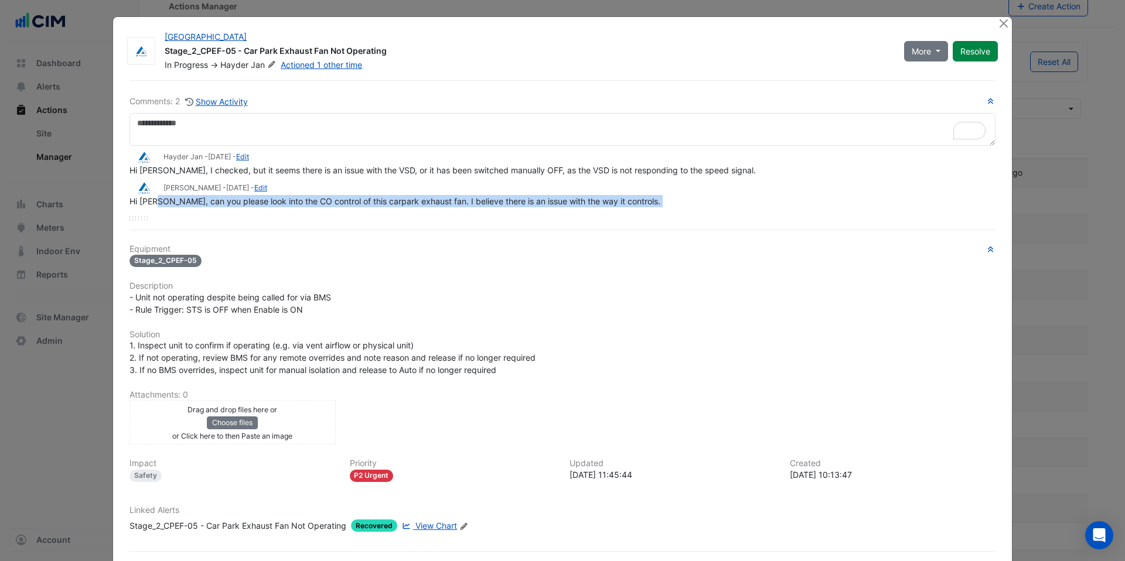
drag, startPoint x: 156, startPoint y: 204, endPoint x: 289, endPoint y: 207, distance: 133.0
click at [289, 207] on div "Hayder Jan - 2 weeks ago - Edit Hi Adrian, I checked, but it seems there is an …" at bounding box center [562, 183] width 866 height 74
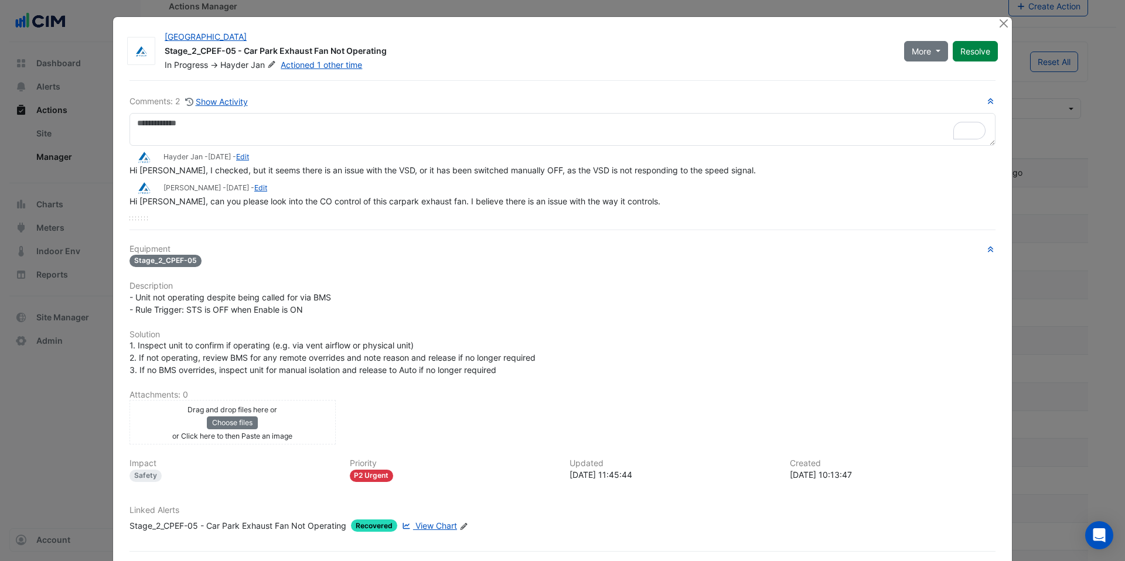
click at [287, 243] on div "Comments: 2 Show Activity Hayder Jan - 2 weeks ago - Edit Hi Adrian, I checked,…" at bounding box center [562, 333] width 880 height 506
click at [998, 25] on button "Close" at bounding box center [1003, 23] width 12 height 12
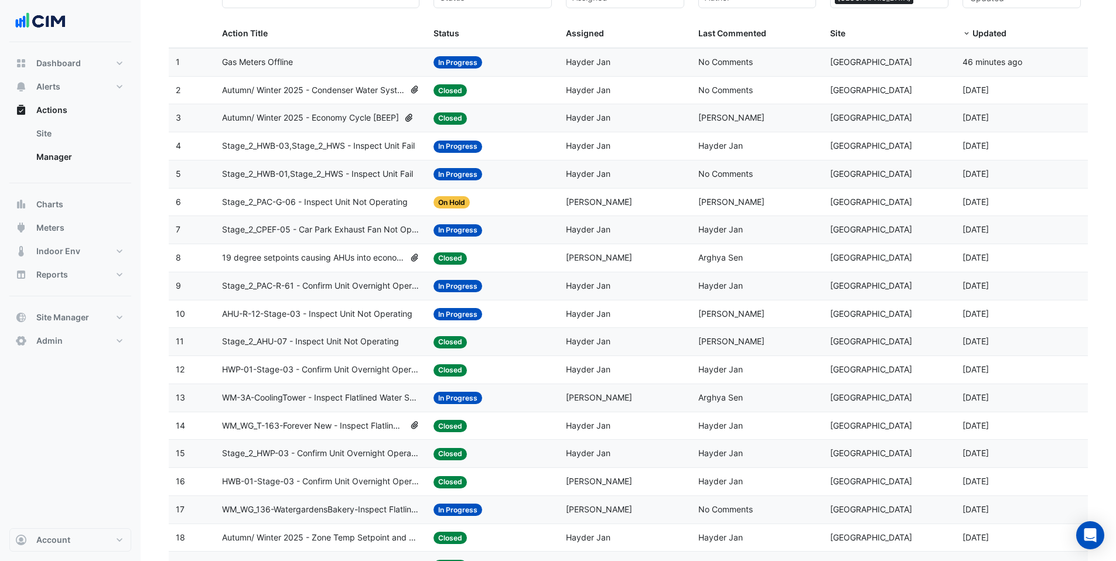
scroll to position [126, 0]
click at [341, 257] on span "19 degree setpoints causing AHUs into economy mode" at bounding box center [313, 257] width 183 height 13
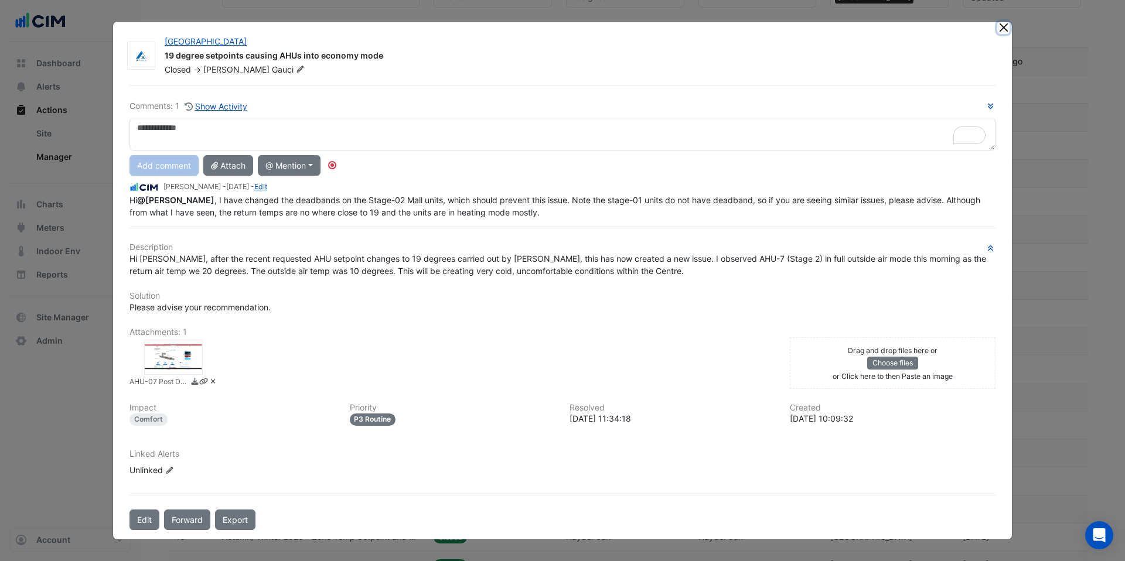
click at [1001, 26] on button "Close" at bounding box center [1003, 28] width 12 height 12
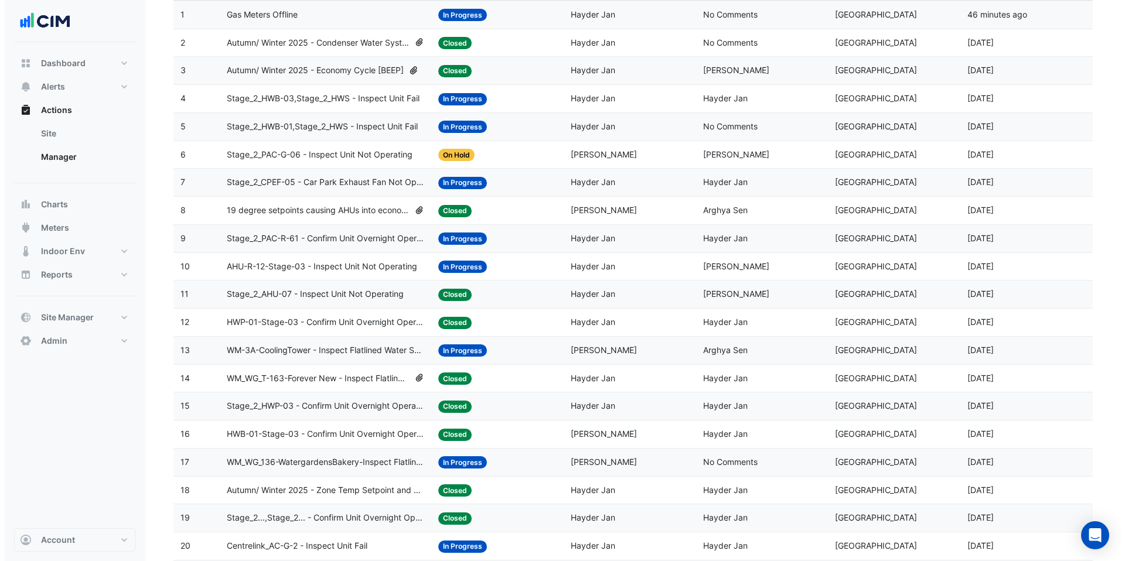
scroll to position [193, 0]
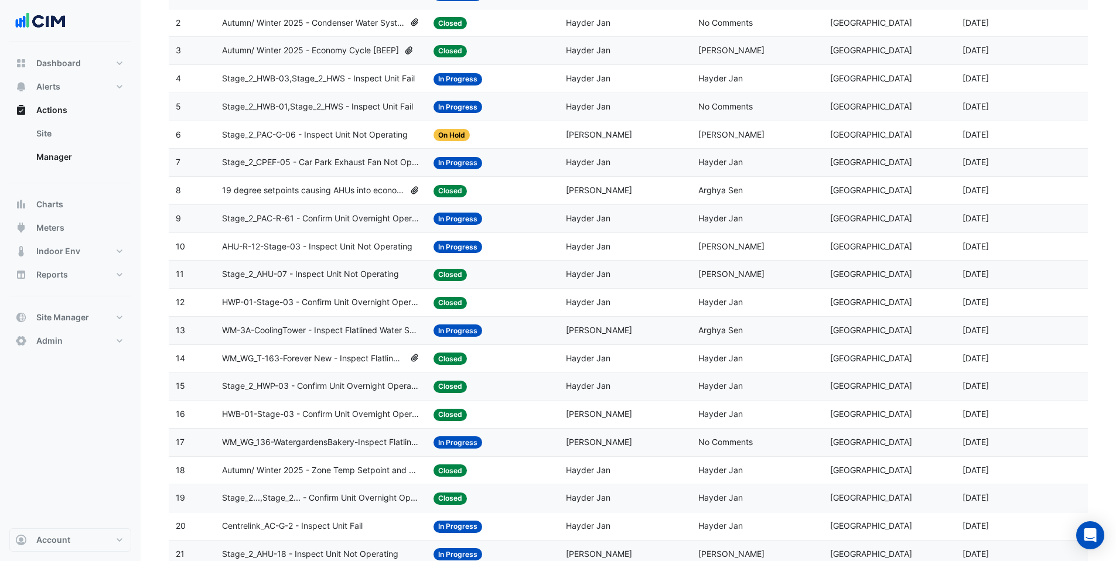
click at [312, 328] on span "WM-3A-CoolingTower - Inspect Flatlined Water Sub-Meter" at bounding box center [320, 330] width 197 height 13
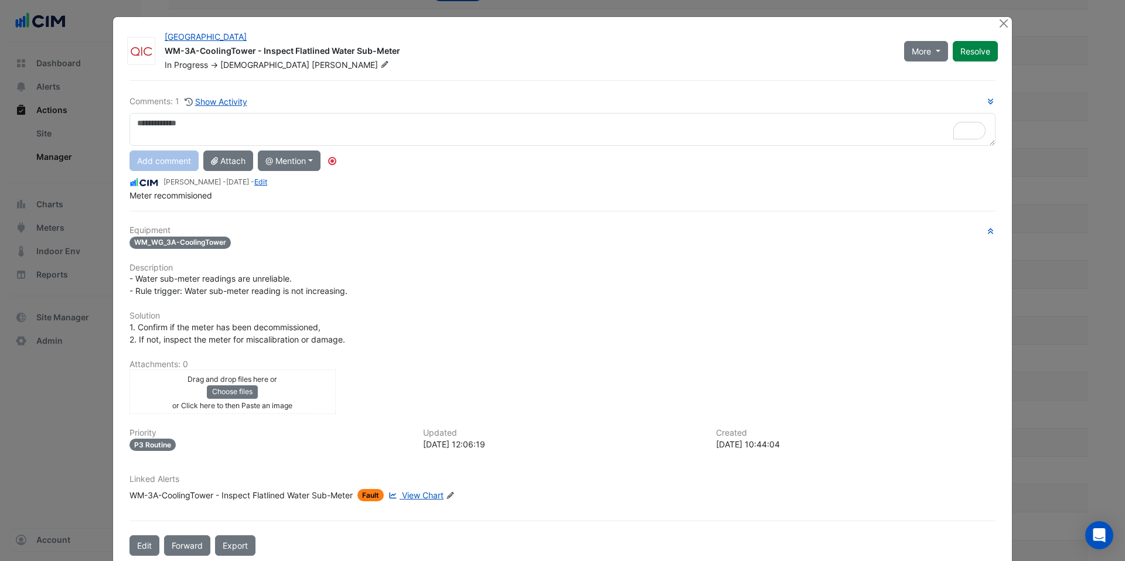
click at [423, 495] on span "View Chart" at bounding box center [423, 495] width 42 height 10
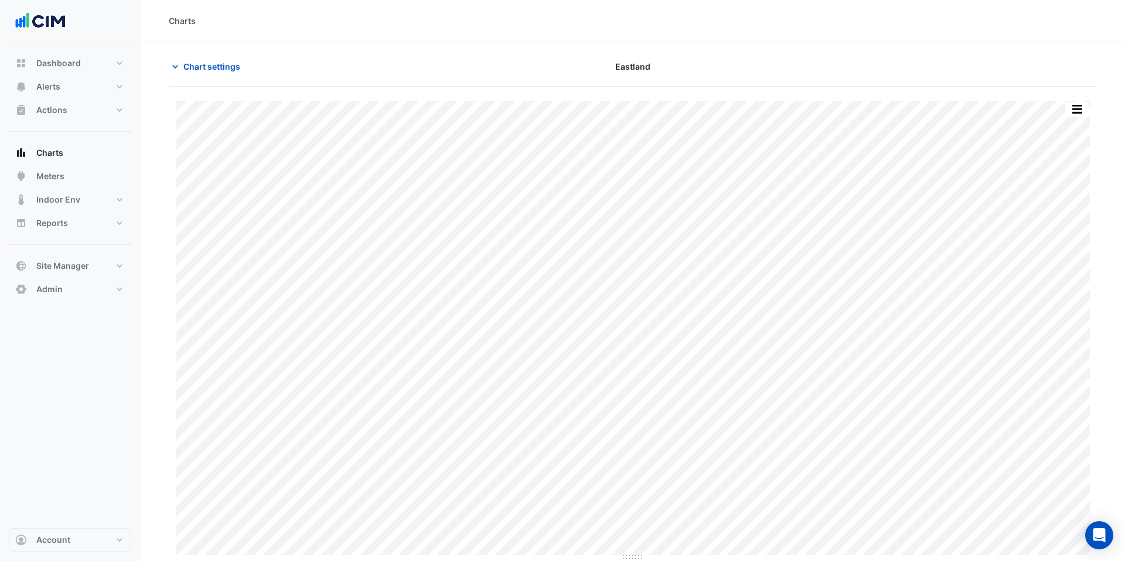
click at [188, 81] on div "Chart settings Eastland" at bounding box center [633, 71] width 928 height 30
click at [211, 67] on span "Chart settings" at bounding box center [211, 66] width 57 height 12
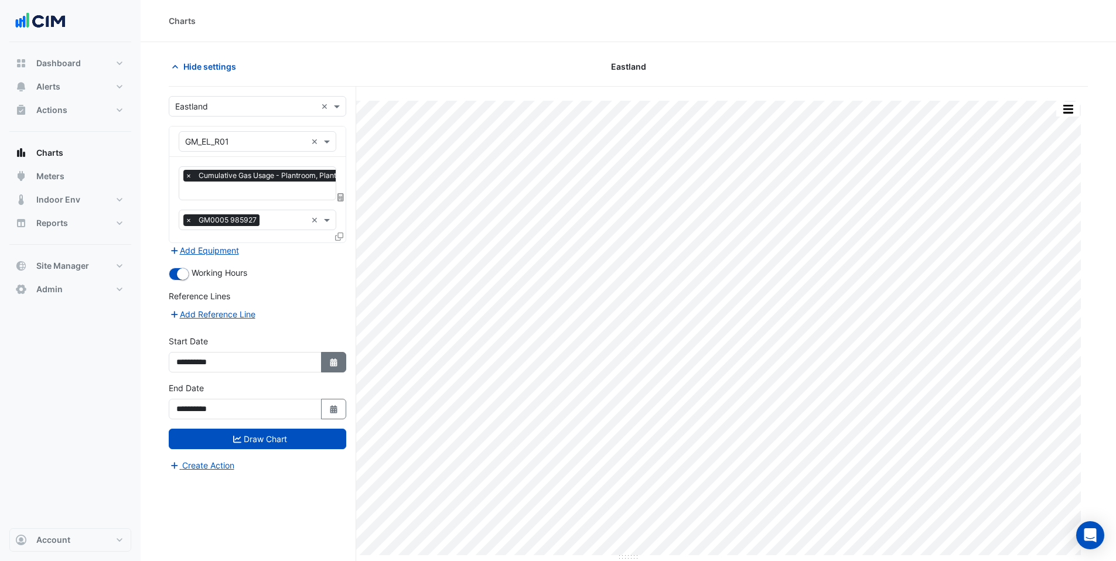
click at [330, 367] on button "Select Date" at bounding box center [334, 362] width 26 height 21
select select "*"
select select "****"
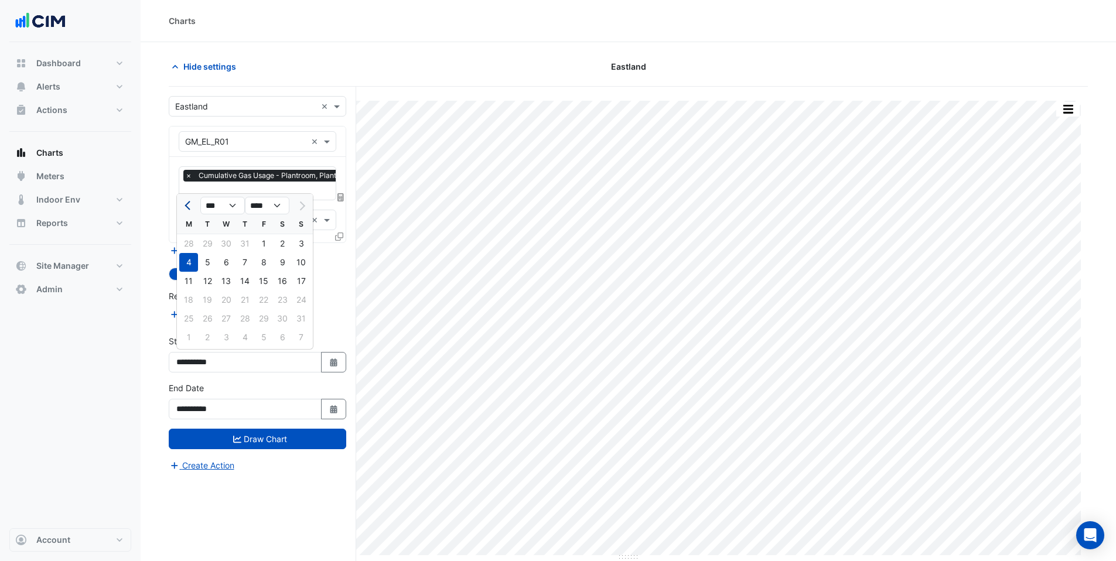
click at [194, 208] on button "Previous month" at bounding box center [189, 205] width 14 height 19
select select "*"
click at [204, 241] on div "1" at bounding box center [207, 243] width 19 height 19
type input "**********"
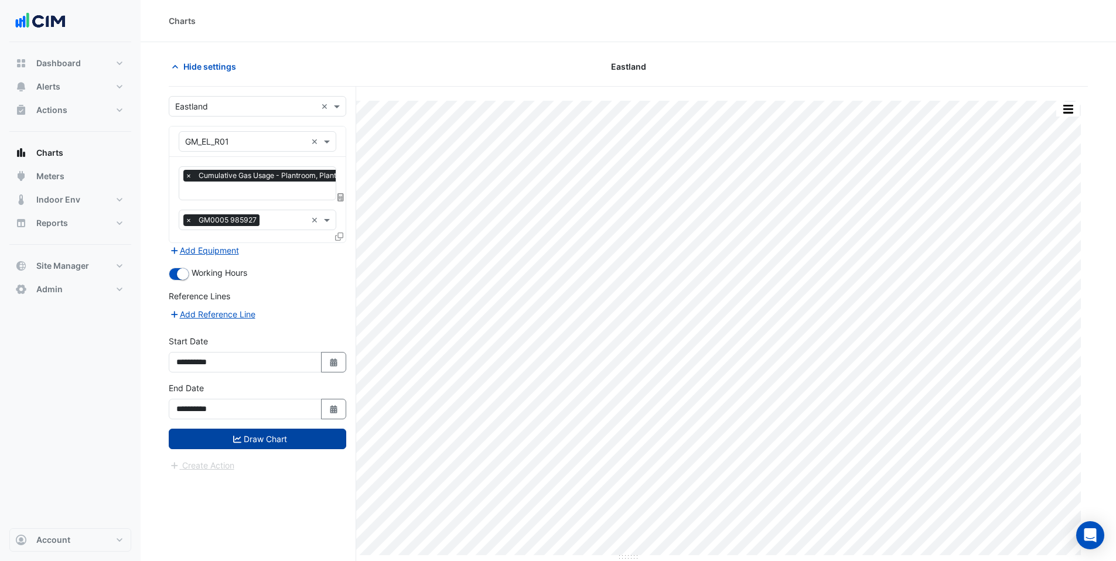
click at [260, 435] on button "Draw Chart" at bounding box center [258, 439] width 178 height 21
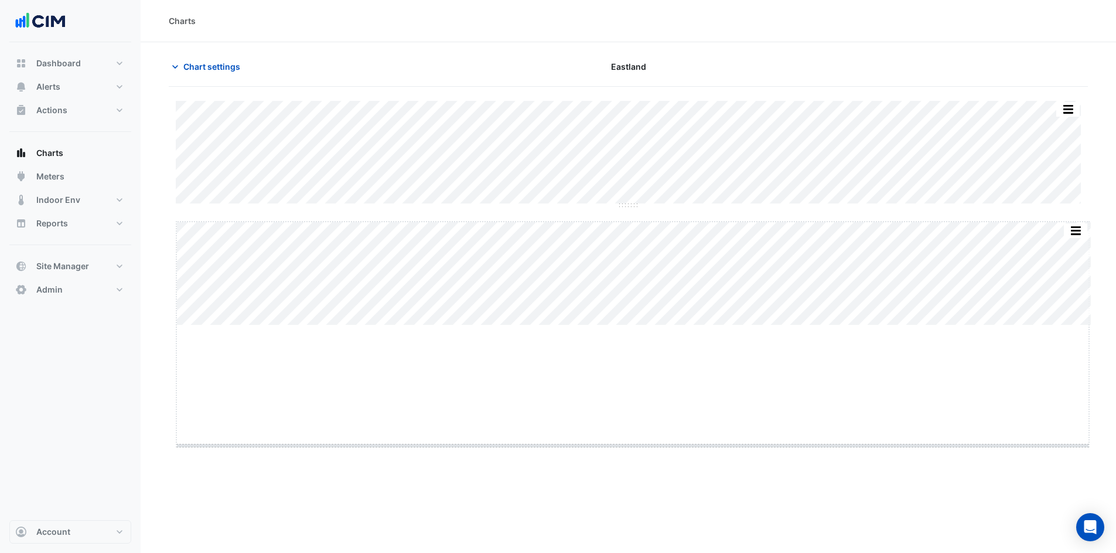
drag, startPoint x: 635, startPoint y: 326, endPoint x: 638, endPoint y: 444, distance: 118.4
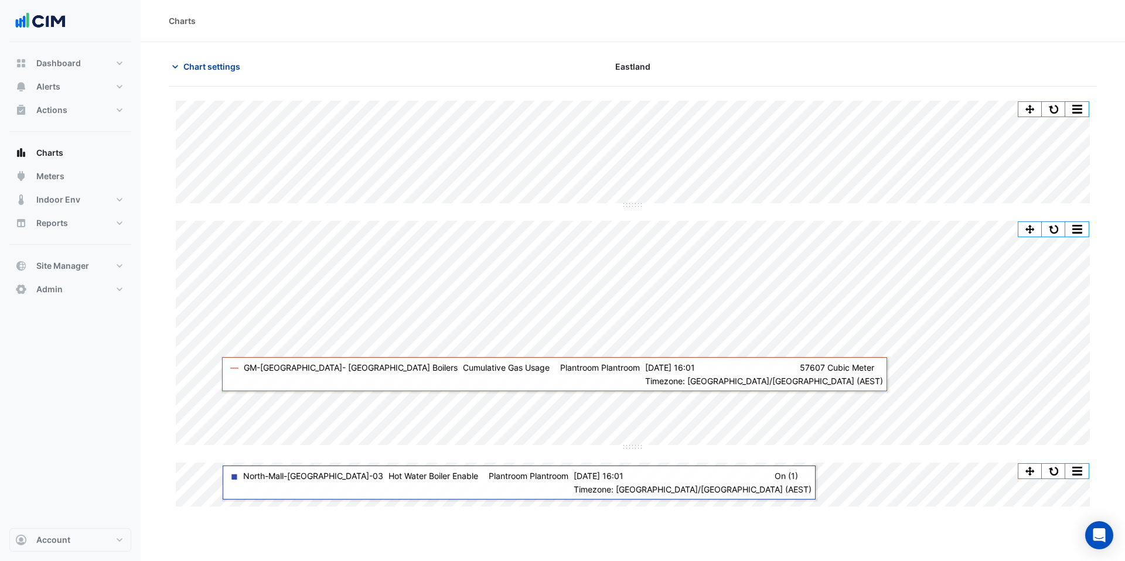
click at [193, 73] on button "Chart settings" at bounding box center [208, 66] width 79 height 21
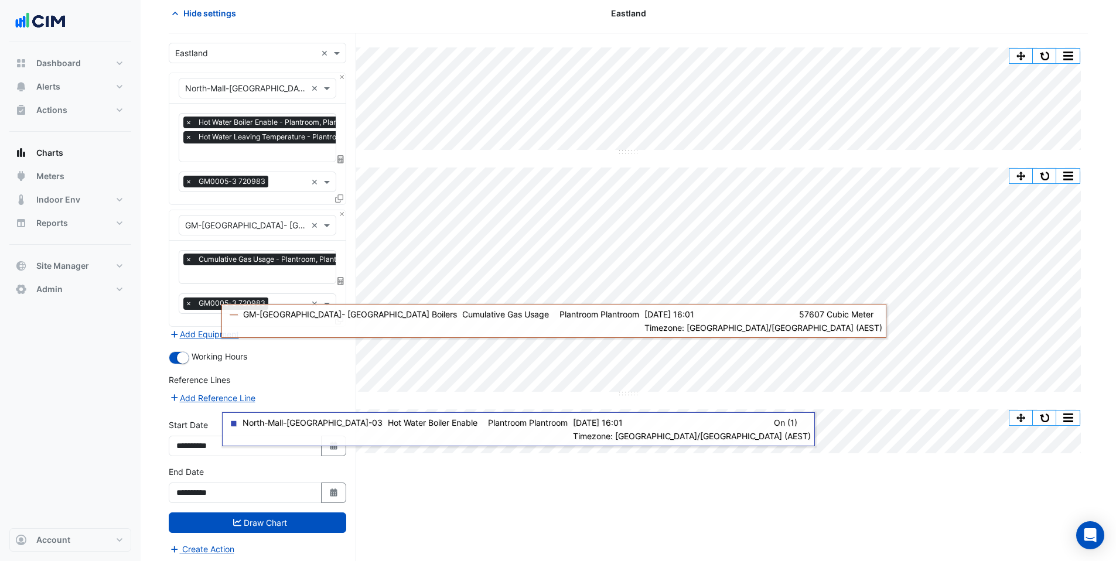
scroll to position [55, 0]
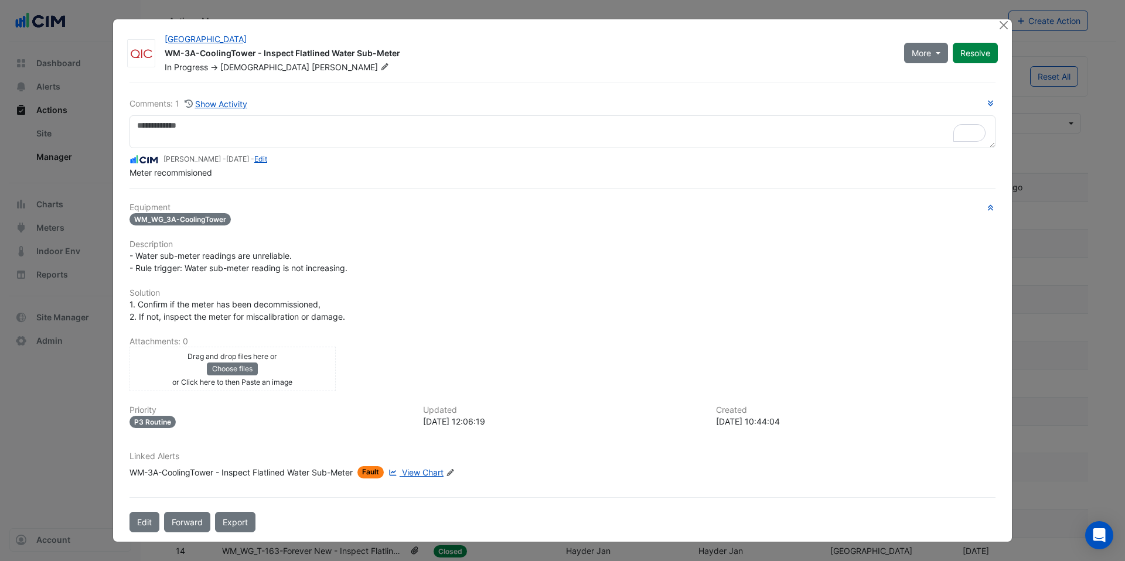
select select "***"
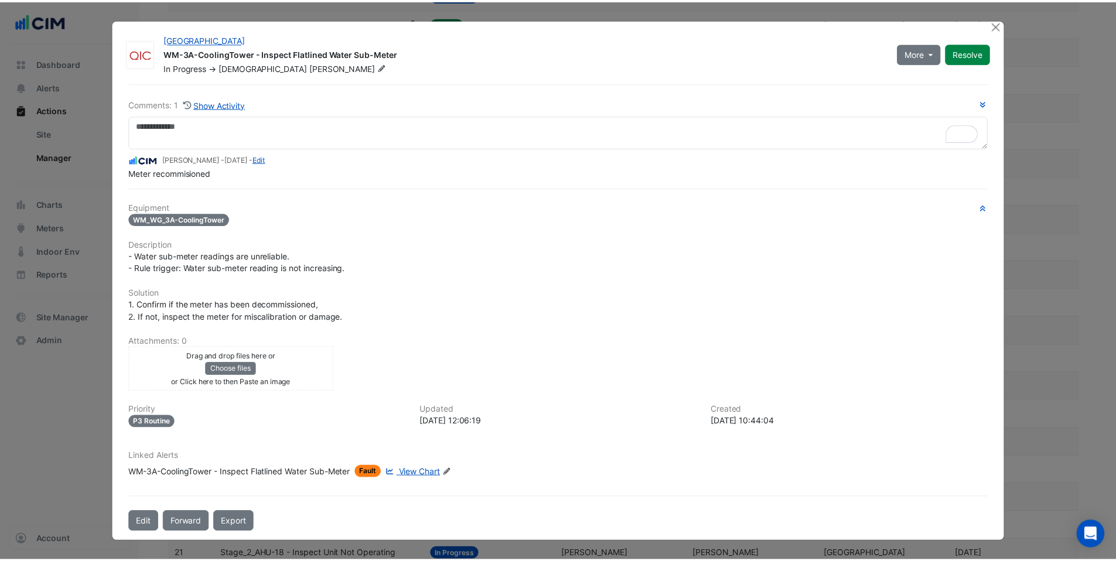
scroll to position [193, 0]
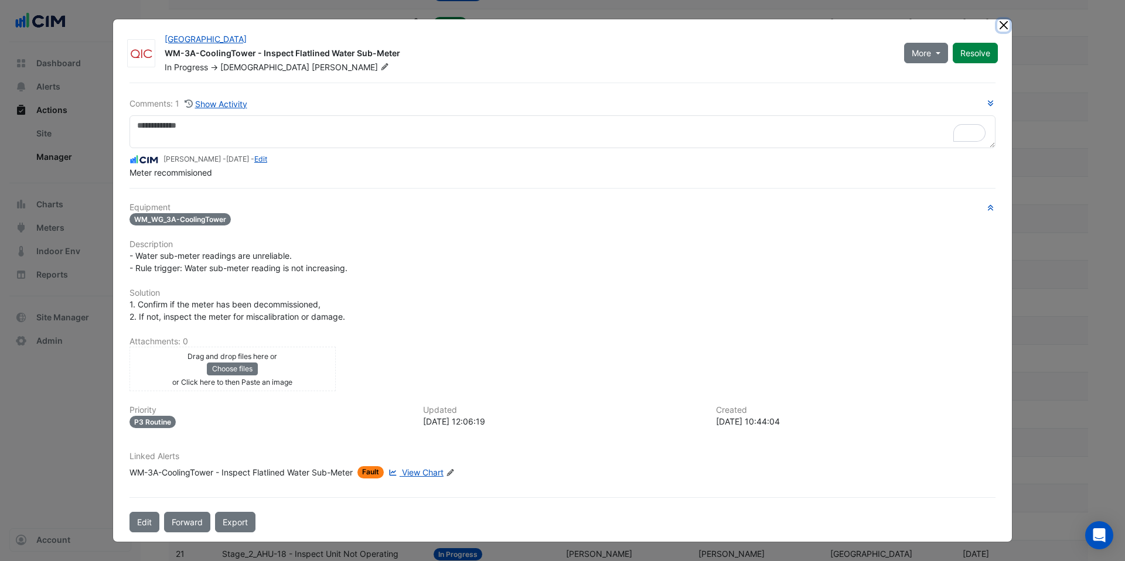
click at [1004, 28] on button "Close" at bounding box center [1003, 25] width 12 height 12
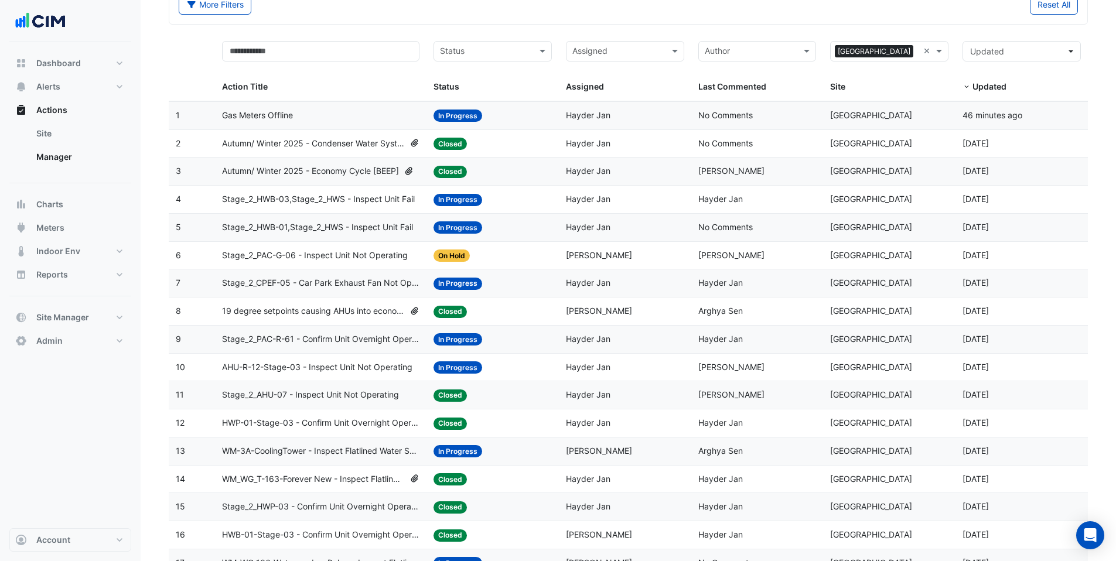
scroll to position [0, 0]
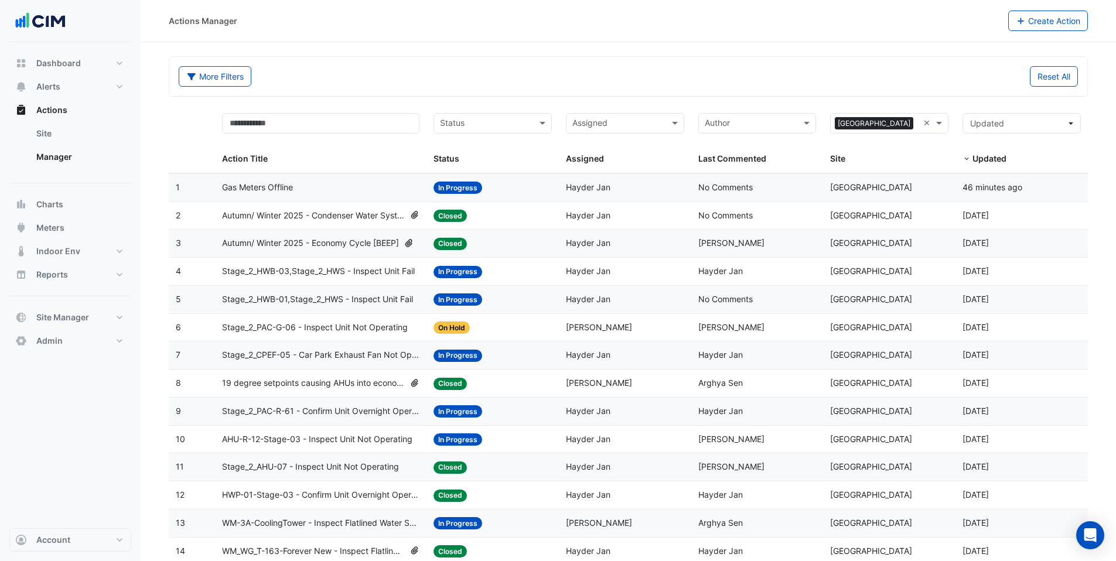
click at [463, 130] on input "text" at bounding box center [486, 124] width 92 height 13
click at [462, 165] on span "In Progress" at bounding box center [465, 166] width 43 height 10
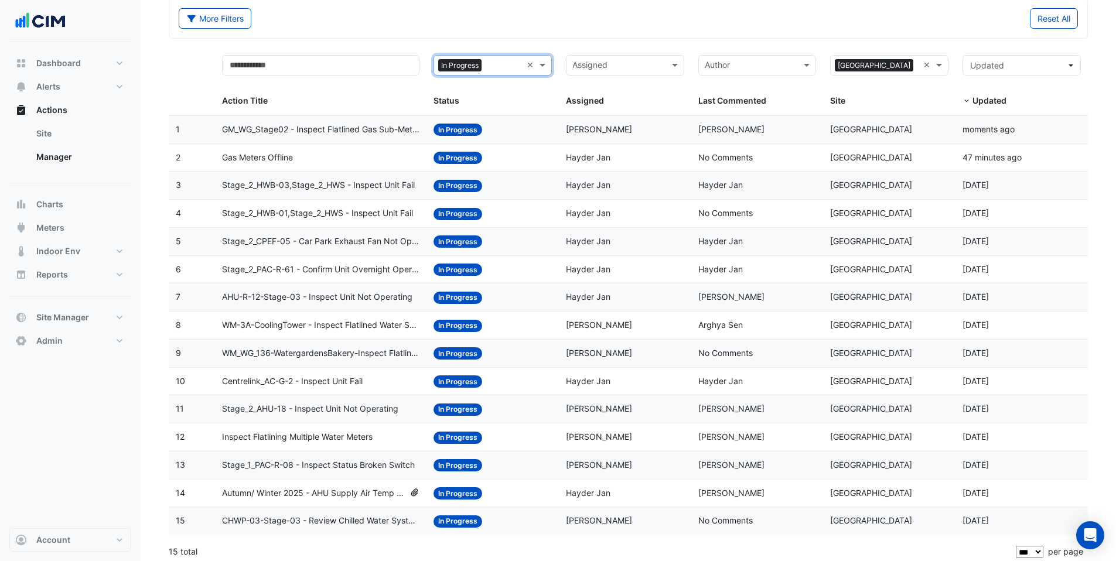
scroll to position [63, 0]
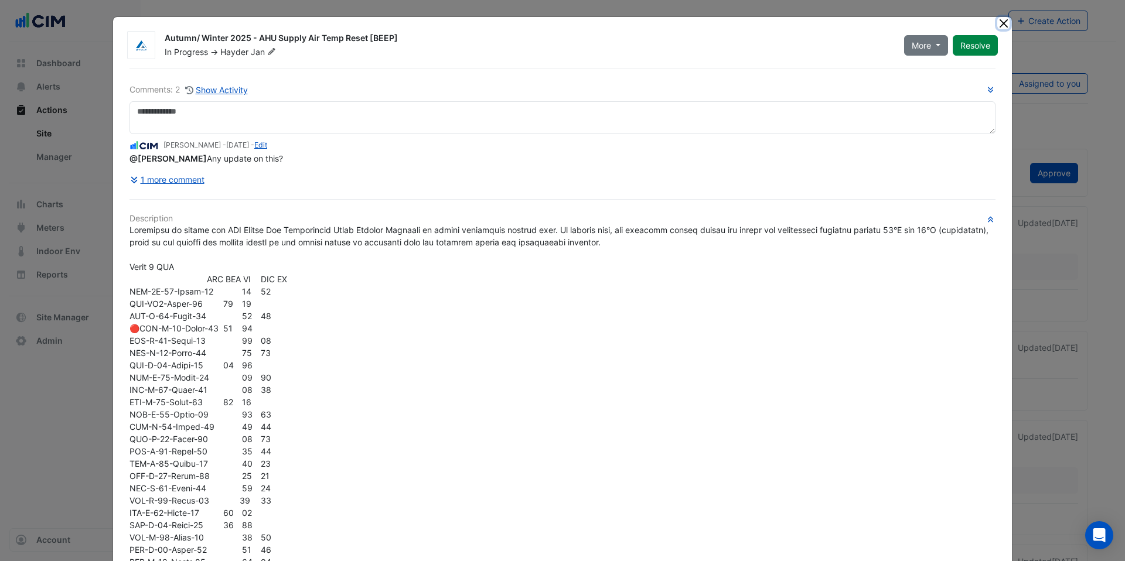
click at [1000, 25] on button "Close" at bounding box center [1003, 23] width 12 height 12
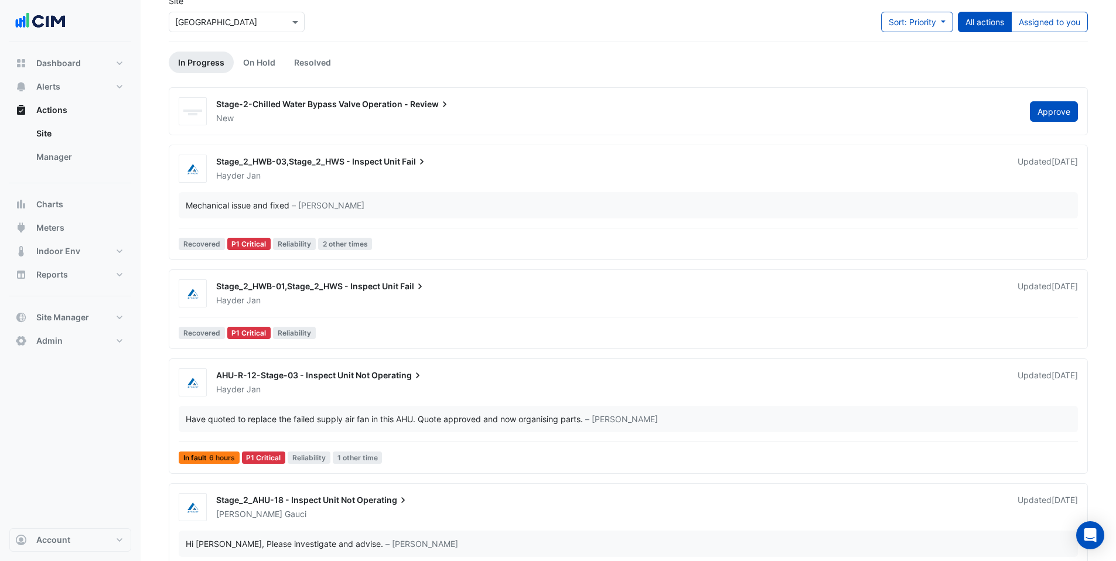
scroll to position [39, 0]
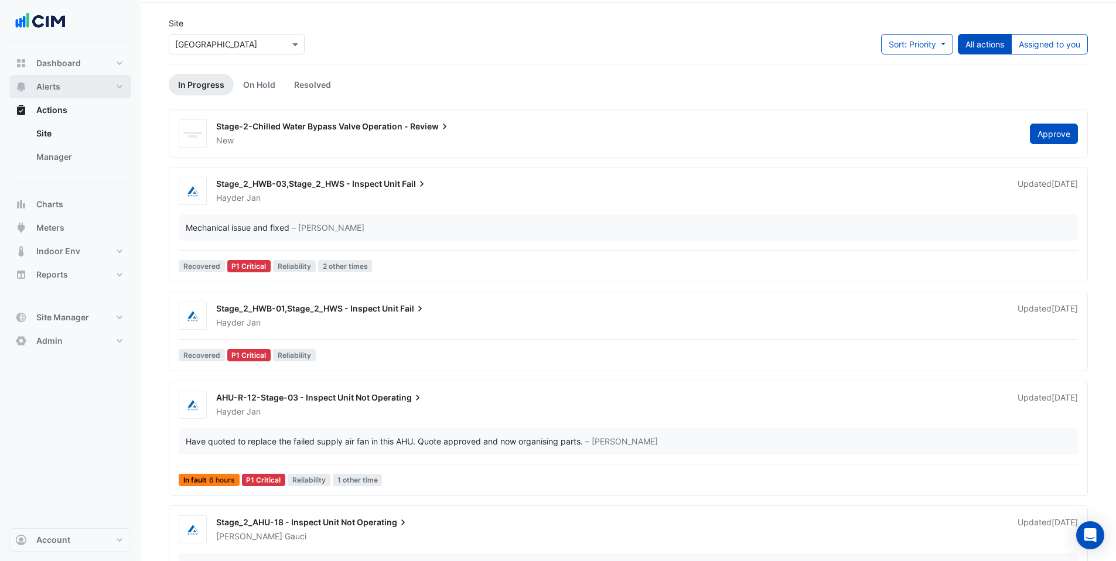
click at [48, 84] on span "Alerts" at bounding box center [48, 87] width 24 height 12
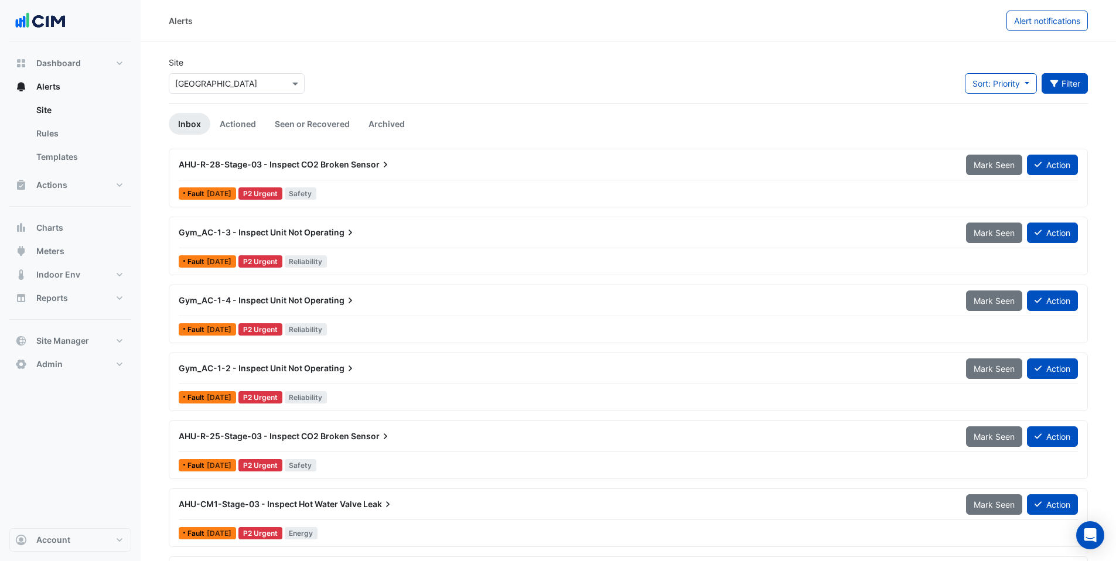
click at [1078, 75] on button "Filter" at bounding box center [1065, 83] width 47 height 21
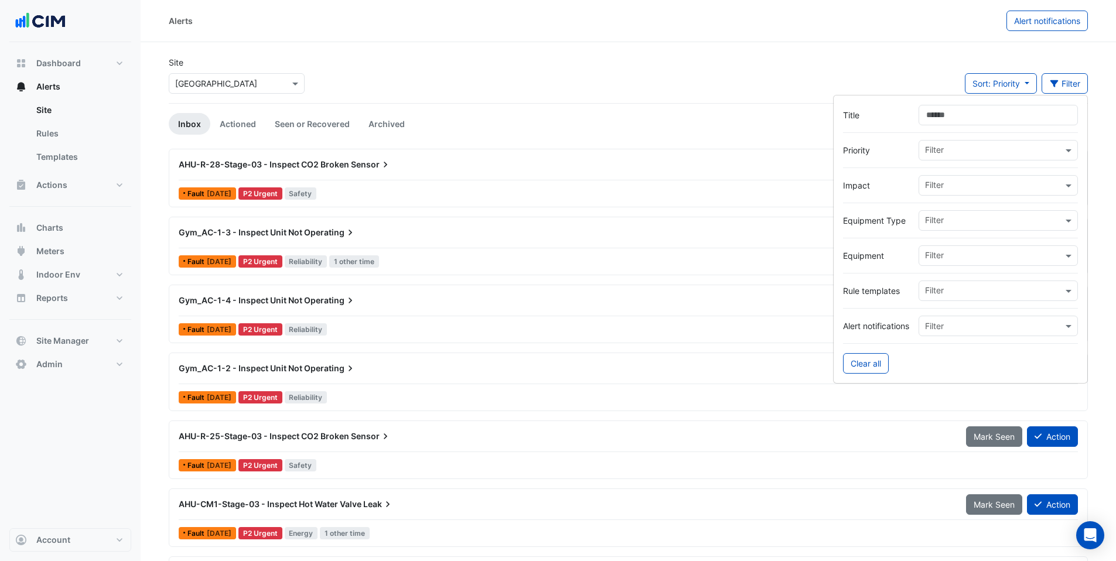
click at [930, 116] on input "Title" at bounding box center [998, 115] width 159 height 21
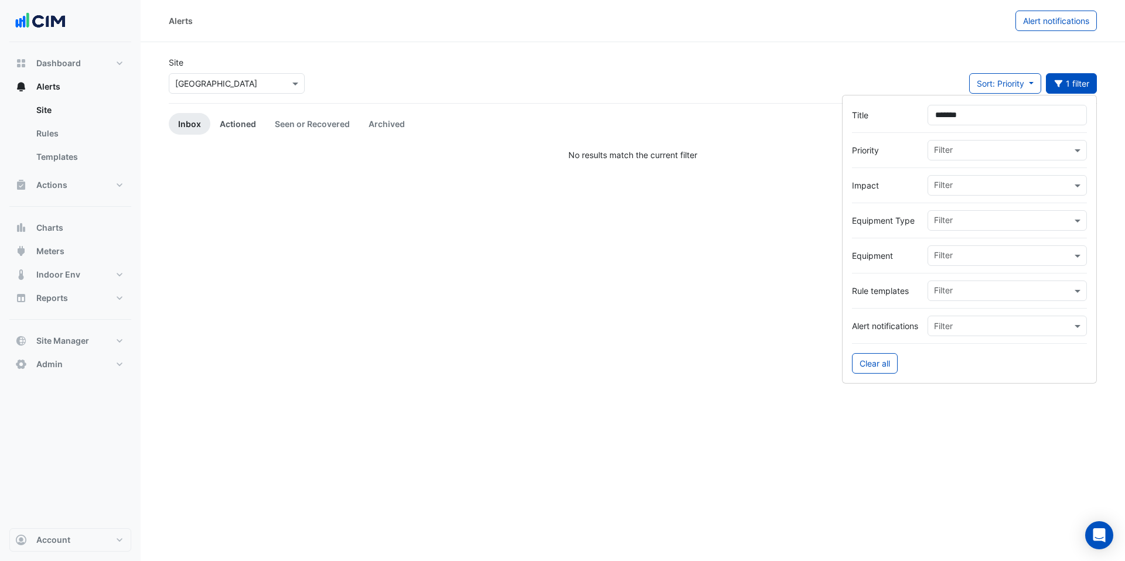
type input "*******"
click at [241, 117] on link "Actioned" at bounding box center [237, 124] width 55 height 22
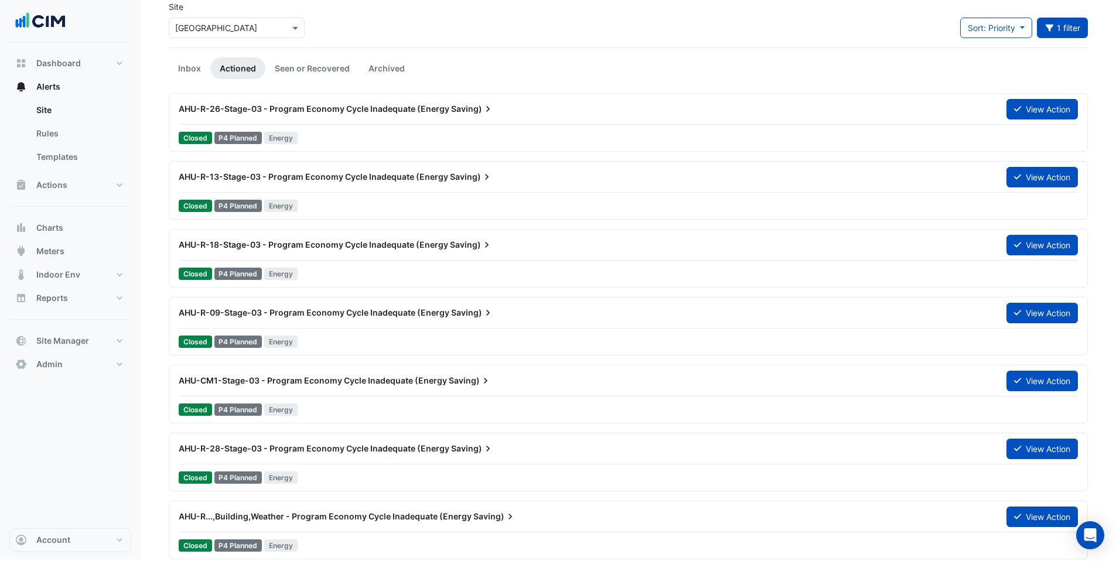
scroll to position [48, 0]
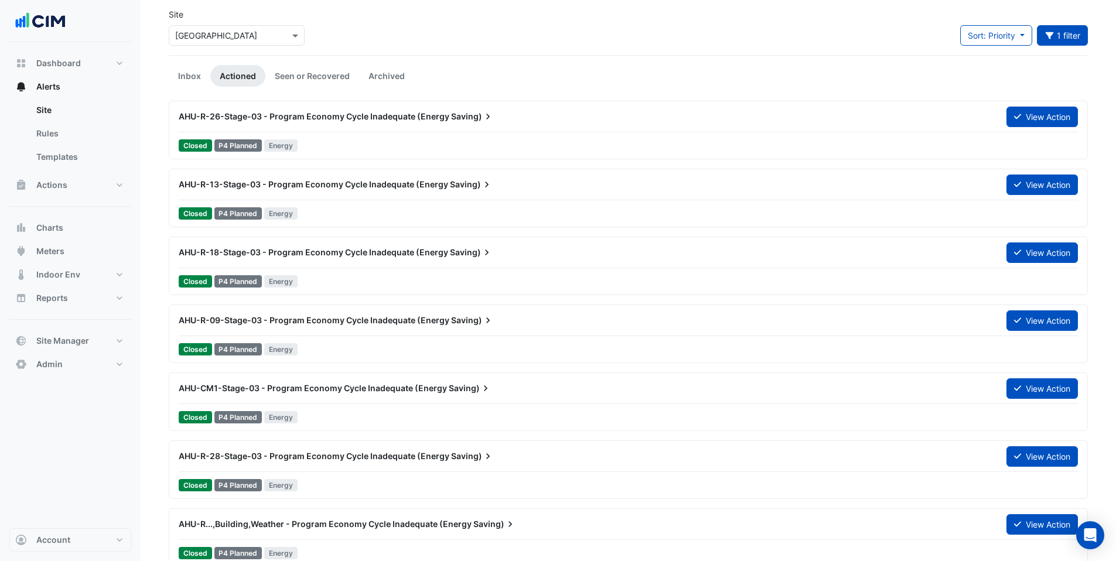
click at [309, 63] on app-alert-tickets "Site Select a Site × Watergardens Town Centre Sort: Priority Priority Updated 1…" at bounding box center [628, 287] width 919 height 559
click at [320, 83] on link "Seen or Recovered" at bounding box center [312, 76] width 94 height 22
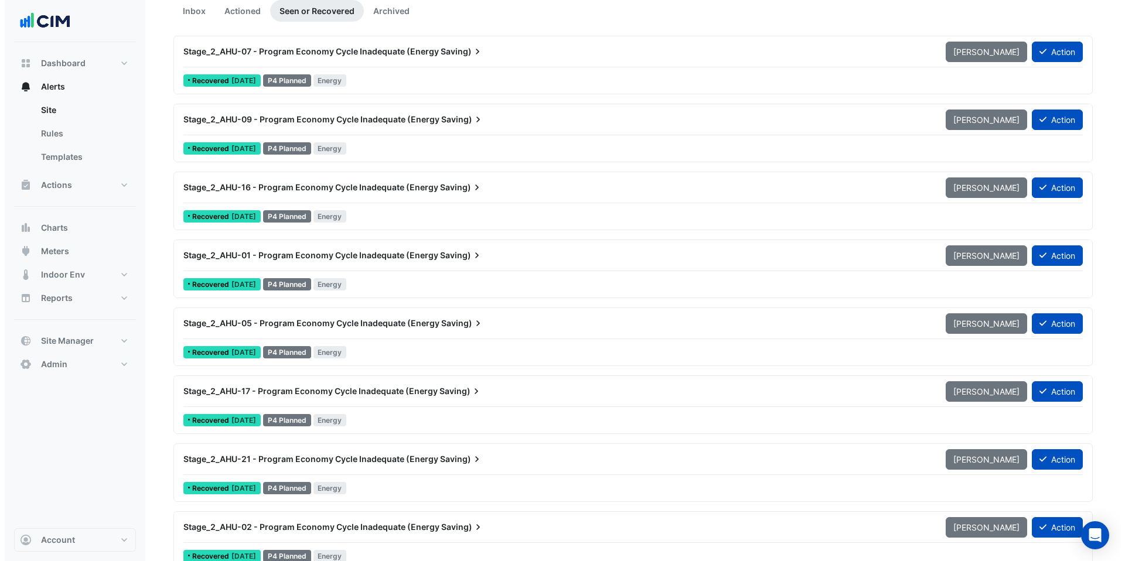
scroll to position [0, 0]
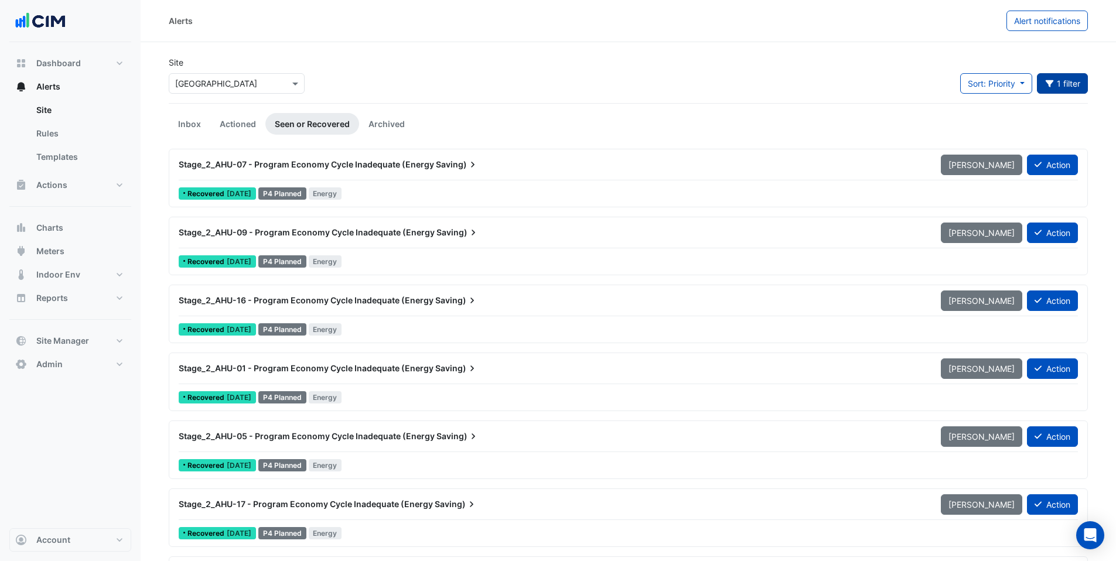
click at [1062, 81] on button "1 filter" at bounding box center [1063, 83] width 52 height 21
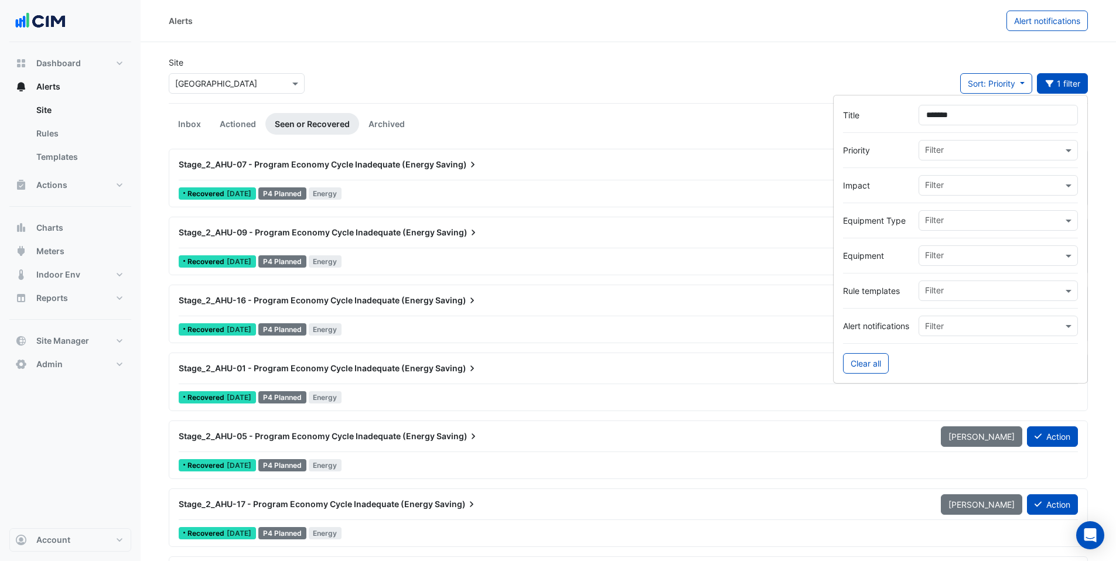
click at [940, 253] on input "text" at bounding box center [994, 257] width 138 height 12
click at [984, 274] on div "AHU-R-30-Stage-03" at bounding box center [968, 280] width 99 height 17
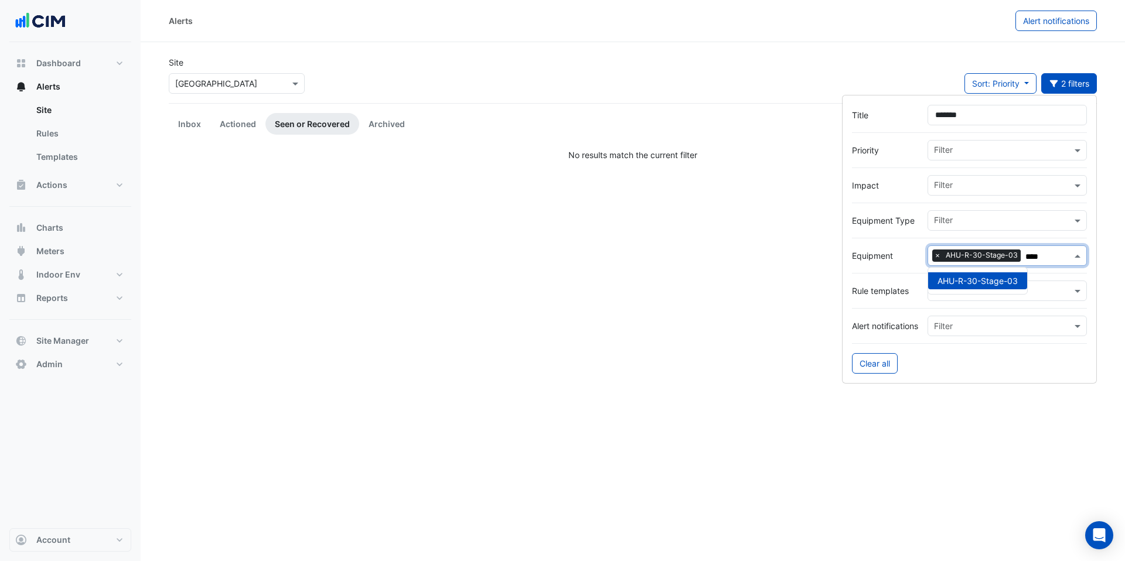
type input "****"
click at [625, 311] on div "Alerts Alert notifications Site Select a Site × Watergardens Town Centre Sort: …" at bounding box center [633, 280] width 984 height 561
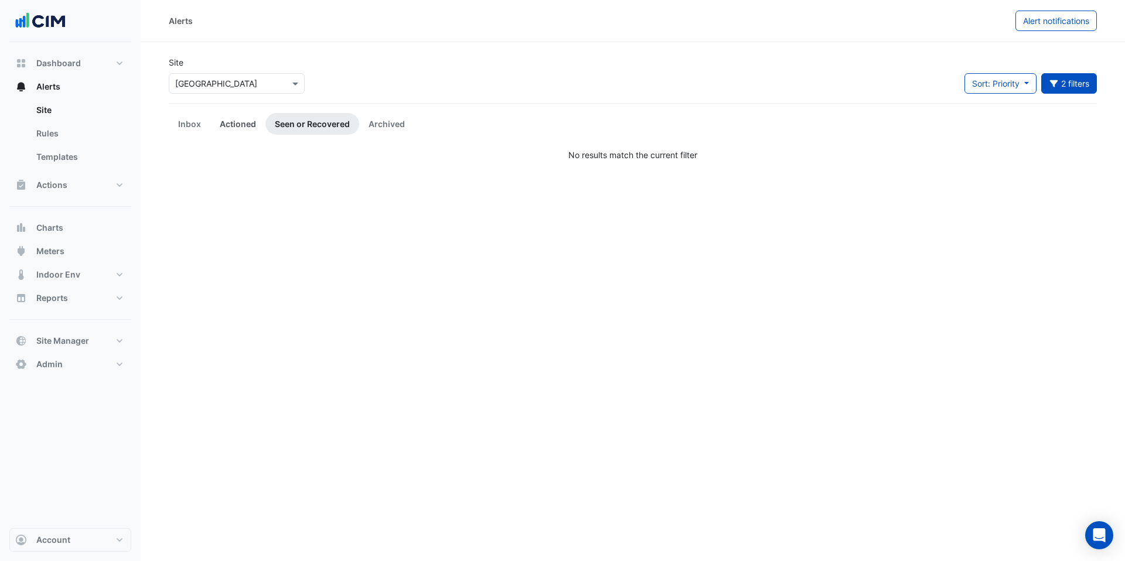
click at [236, 117] on link "Actioned" at bounding box center [237, 124] width 55 height 22
click at [193, 125] on link "Inbox" at bounding box center [190, 124] width 42 height 22
click at [324, 125] on link "Seen or Recovered" at bounding box center [312, 124] width 94 height 22
click at [367, 125] on link "Archived" at bounding box center [386, 124] width 55 height 22
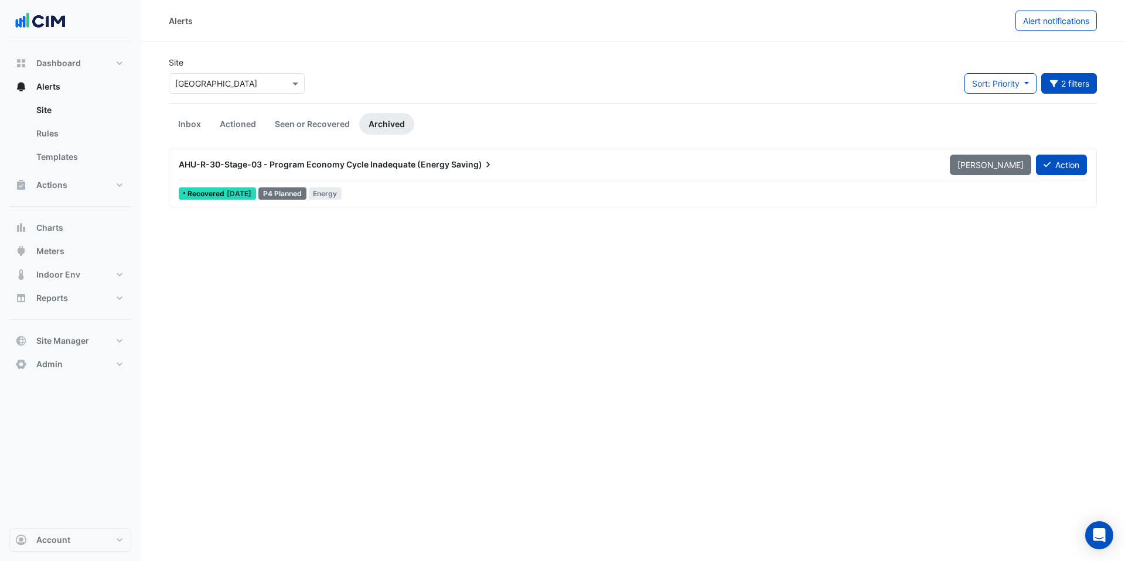
click at [394, 165] on span "AHU-R-30-Stage-03 - Program Economy Cycle Inadequate (Energy" at bounding box center [314, 164] width 271 height 10
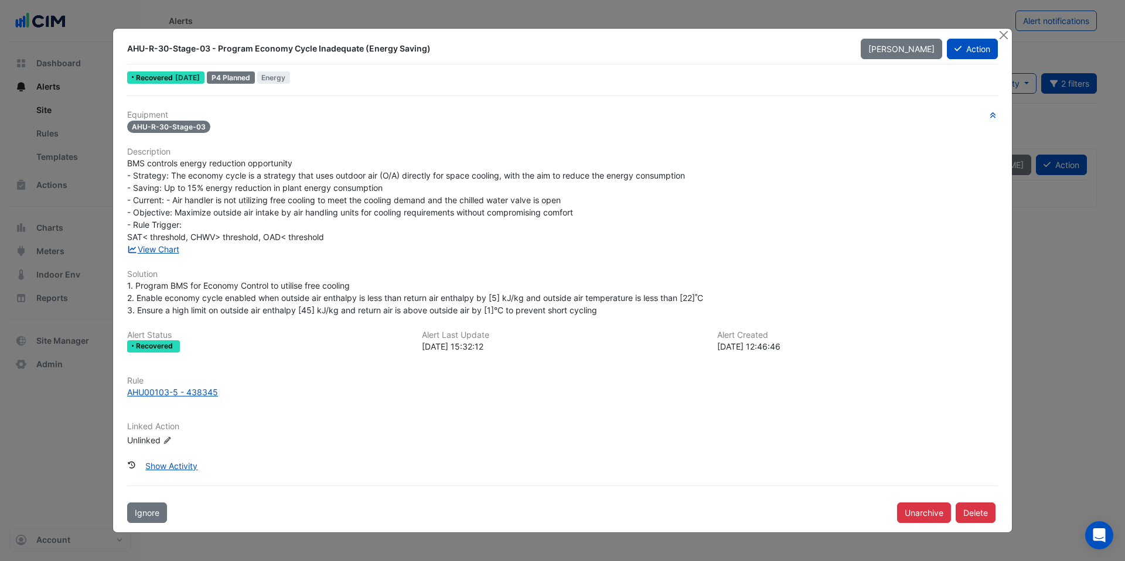
drag, startPoint x: 158, startPoint y: 182, endPoint x: 173, endPoint y: 183, distance: 15.9
click at [173, 183] on div "BMS controls energy reduction opportunity - Strategy: The economy cycle is a st…" at bounding box center [562, 200] width 871 height 86
click at [197, 186] on span "BMS controls energy reduction opportunity - Strategy: The economy cycle is a st…" at bounding box center [406, 200] width 558 height 84
click at [1004, 33] on button "Close" at bounding box center [1003, 35] width 12 height 12
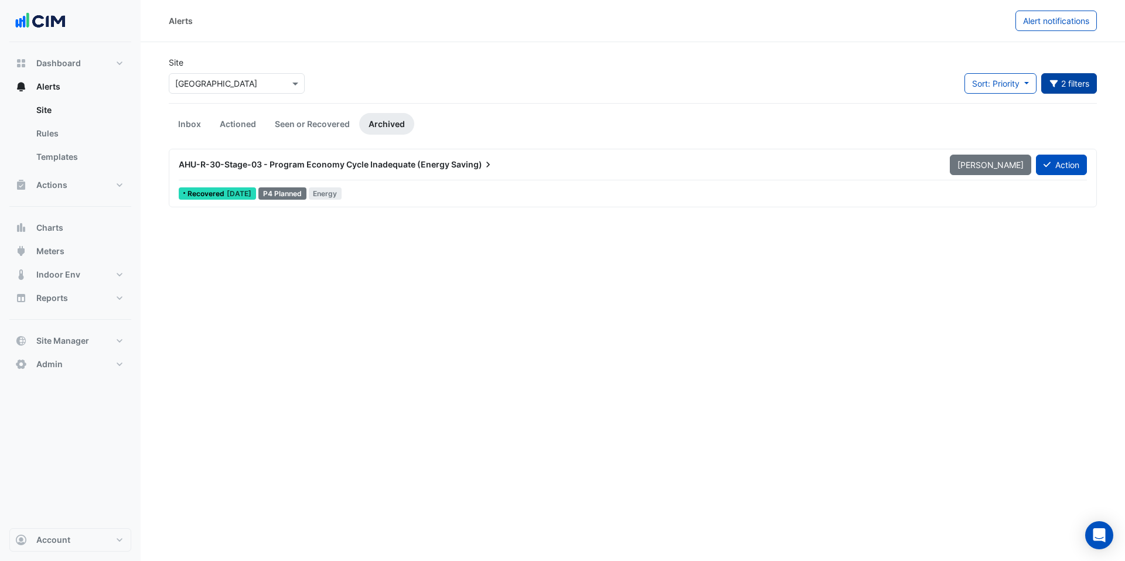
click at [1062, 80] on button "2 filters" at bounding box center [1069, 83] width 56 height 21
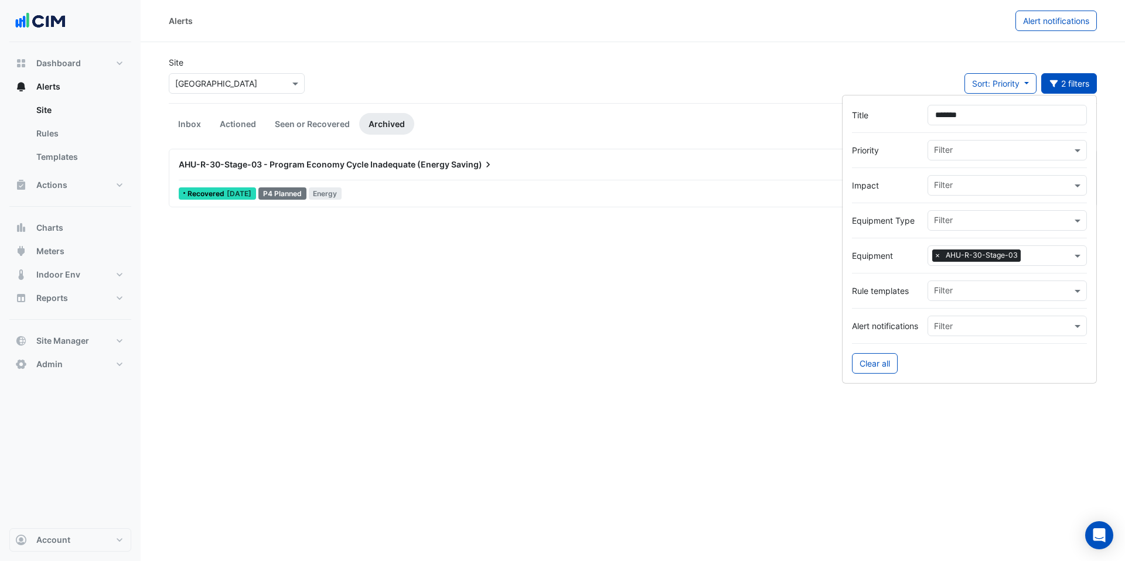
click at [940, 254] on span "×" at bounding box center [937, 256] width 11 height 12
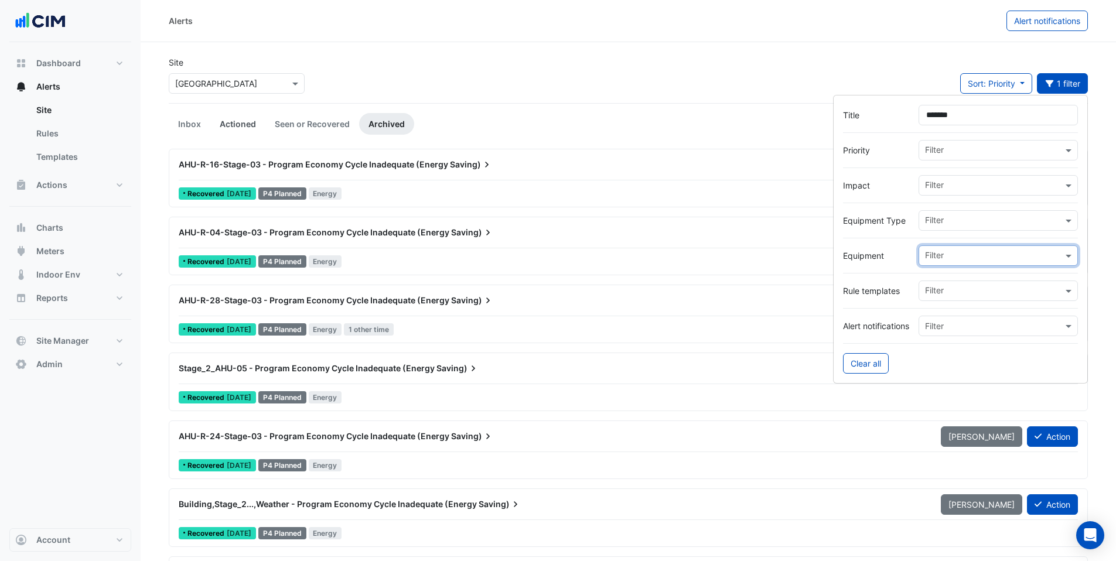
click at [246, 127] on link "Actioned" at bounding box center [237, 124] width 55 height 22
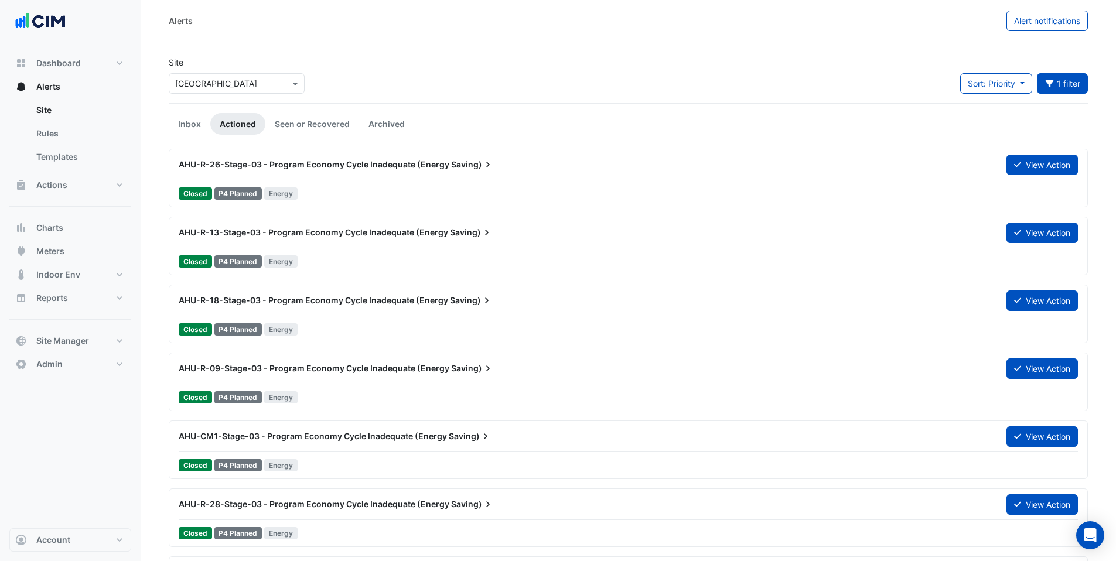
click at [354, 180] on div at bounding box center [628, 180] width 899 height 1
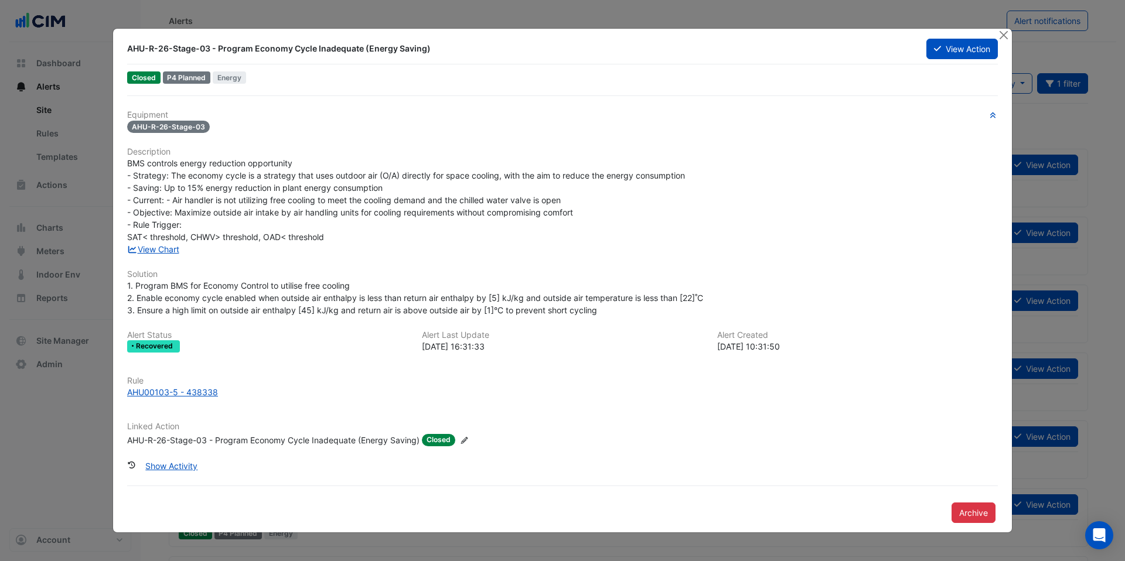
click at [186, 439] on div "AHU-R-26-Stage-03 - Program Economy Cycle Inadequate (Energy Saving)" at bounding box center [273, 440] width 292 height 12
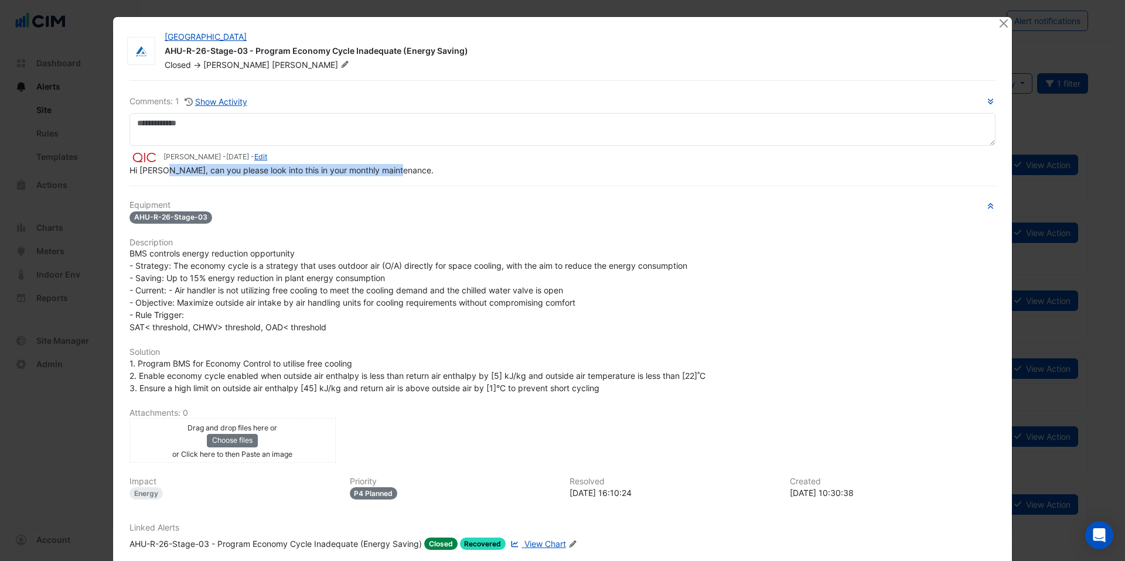
drag, startPoint x: 162, startPoint y: 165, endPoint x: 405, endPoint y: 165, distance: 242.6
click at [404, 165] on div "Hi Pranav, can you please look into this in your monthly maintenance." at bounding box center [562, 170] width 866 height 12
click at [409, 166] on div "Hi Pranav, can you please look into this in your monthly maintenance." at bounding box center [562, 170] width 866 height 12
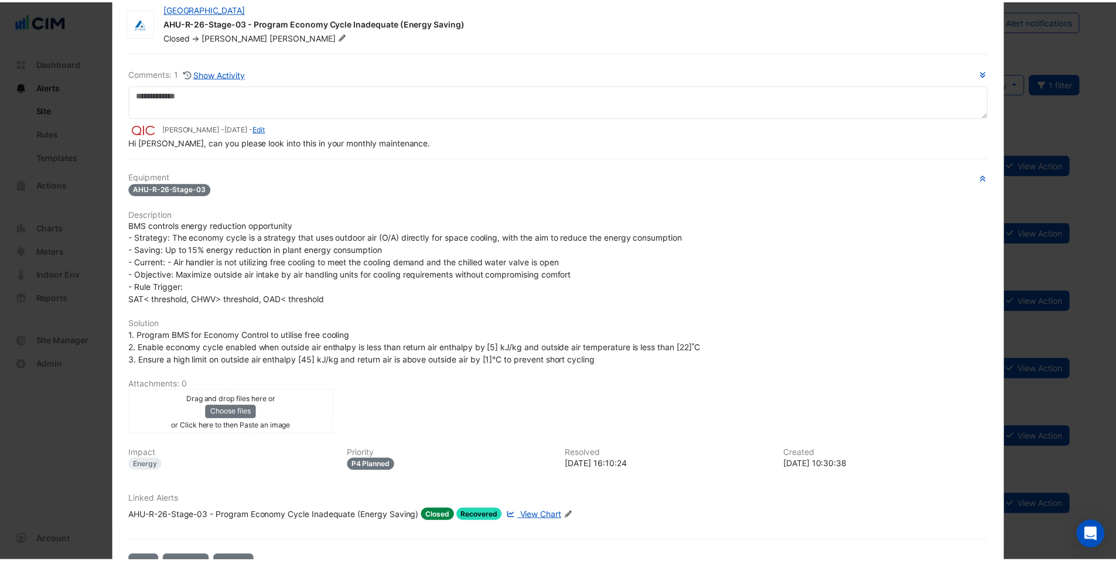
scroll to position [20, 0]
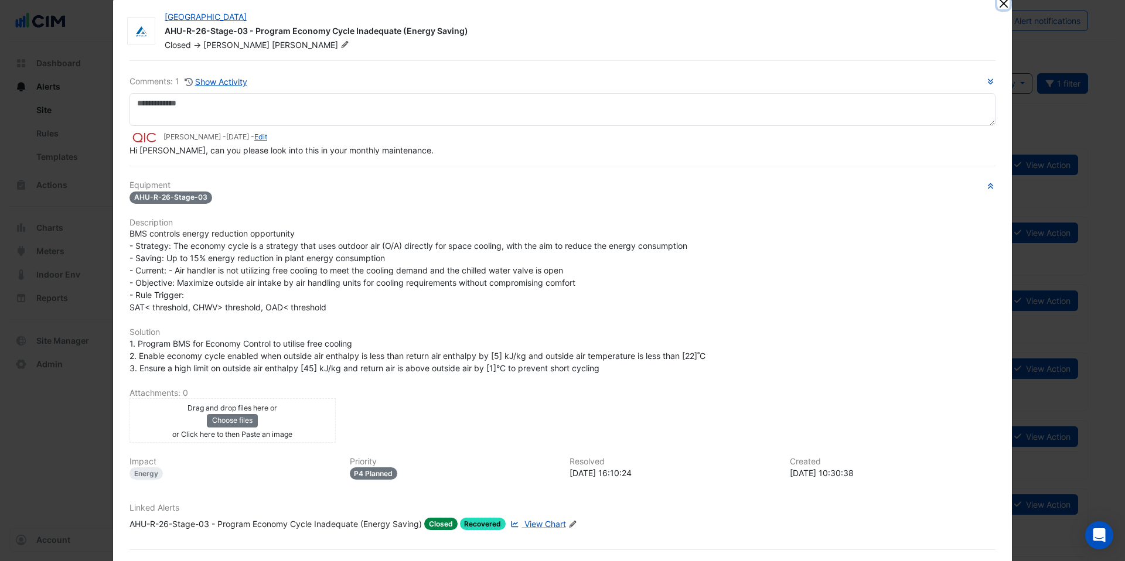
click at [997, 7] on button "Close" at bounding box center [1003, 3] width 12 height 12
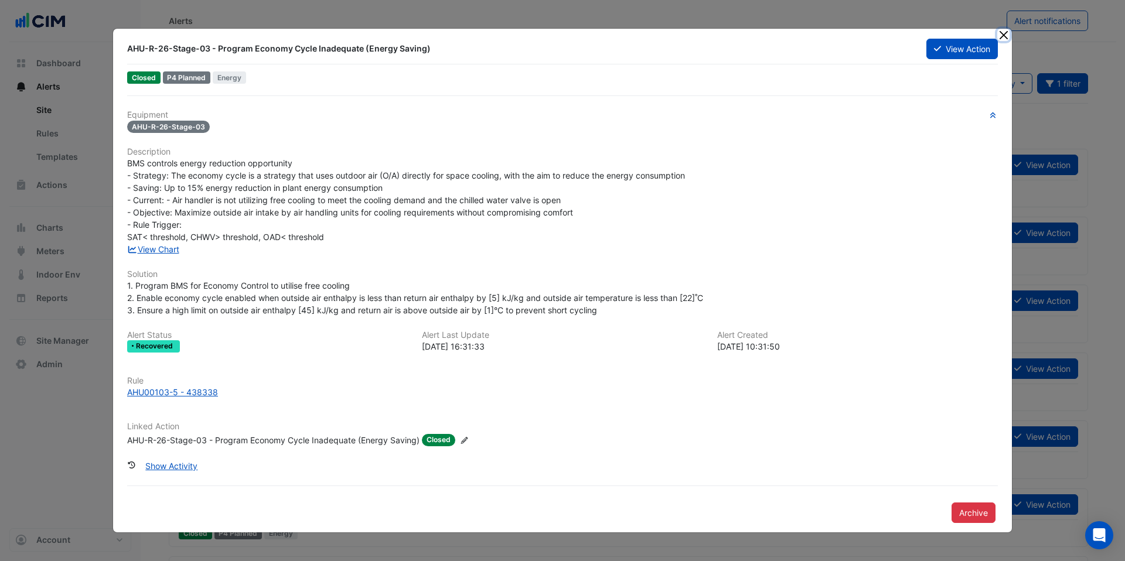
click at [1005, 33] on button "Close" at bounding box center [1003, 35] width 12 height 12
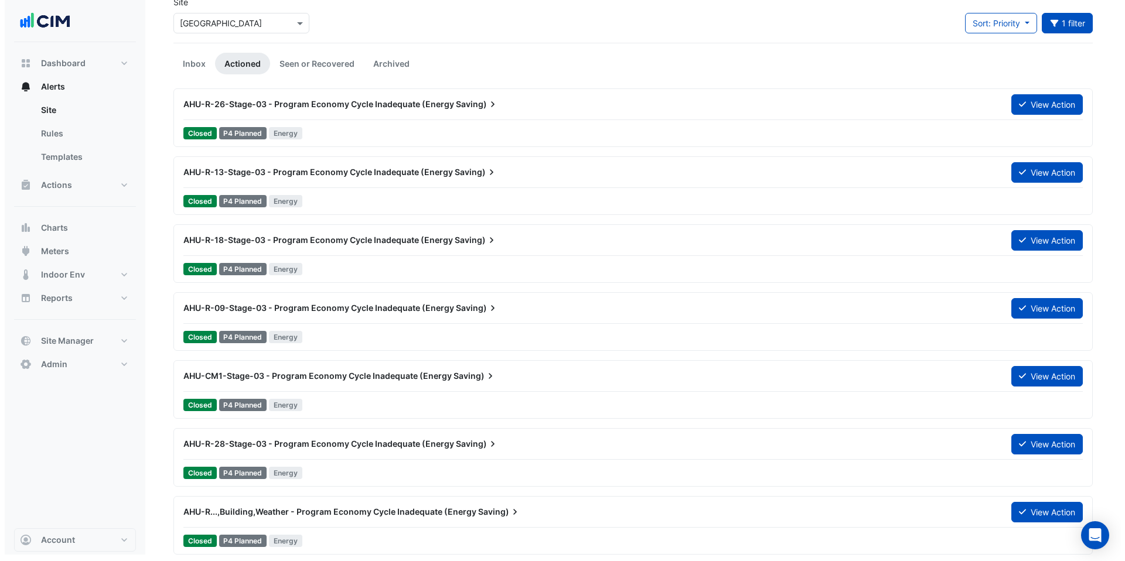
scroll to position [63, 0]
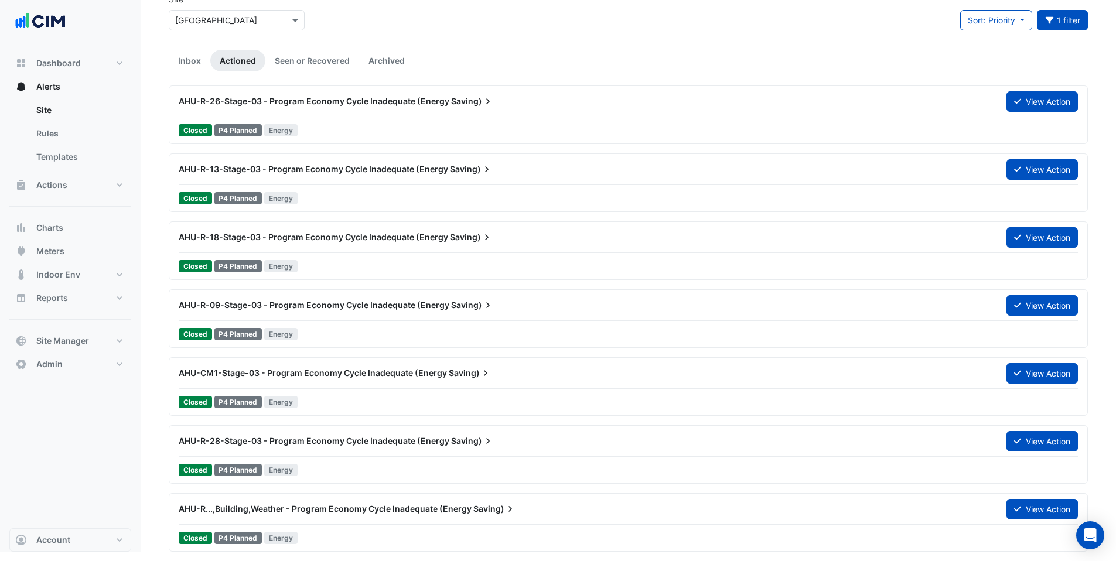
click at [344, 516] on div "AHU-R...,Building,Weather - Program Economy Cycle Inadequate (Energy Saving)" at bounding box center [586, 509] width 828 height 21
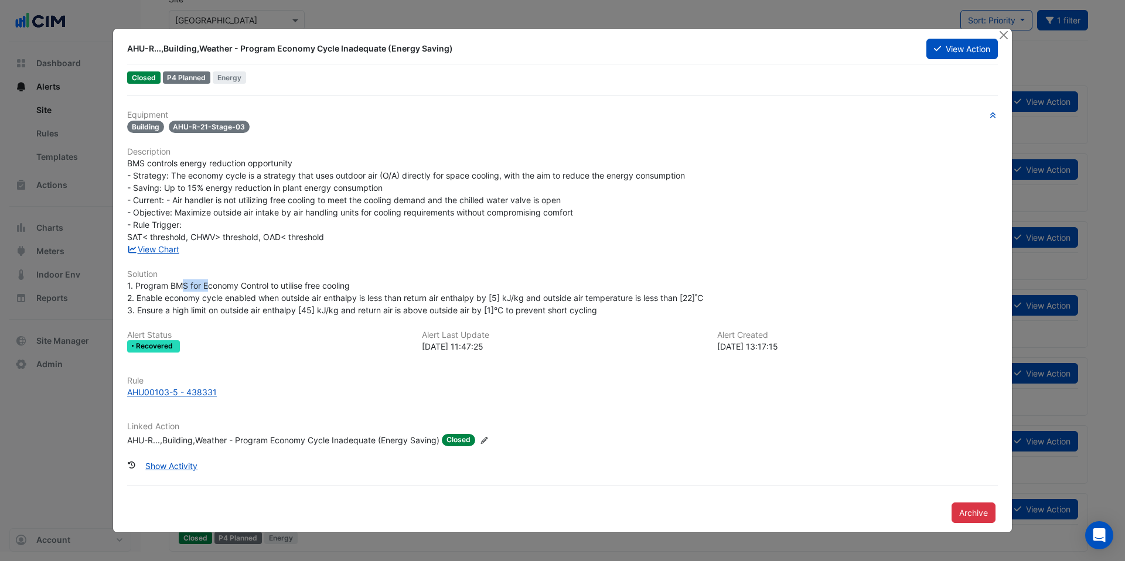
drag, startPoint x: 188, startPoint y: 288, endPoint x: 207, endPoint y: 288, distance: 19.3
click at [207, 288] on span "1. Program BMS for Economy Control to utilise free cooling 2. Enable economy cy…" at bounding box center [415, 298] width 576 height 35
drag, startPoint x: 151, startPoint y: 299, endPoint x: 183, endPoint y: 326, distance: 42.1
click at [154, 299] on span "1. Program BMS for Economy Control to utilise free cooling 2. Enable economy cy…" at bounding box center [415, 298] width 576 height 35
click at [212, 440] on div "AHU-R...,Building,Weather - Program Economy Cycle Inadequate (Energy Saving)" at bounding box center [283, 440] width 312 height 12
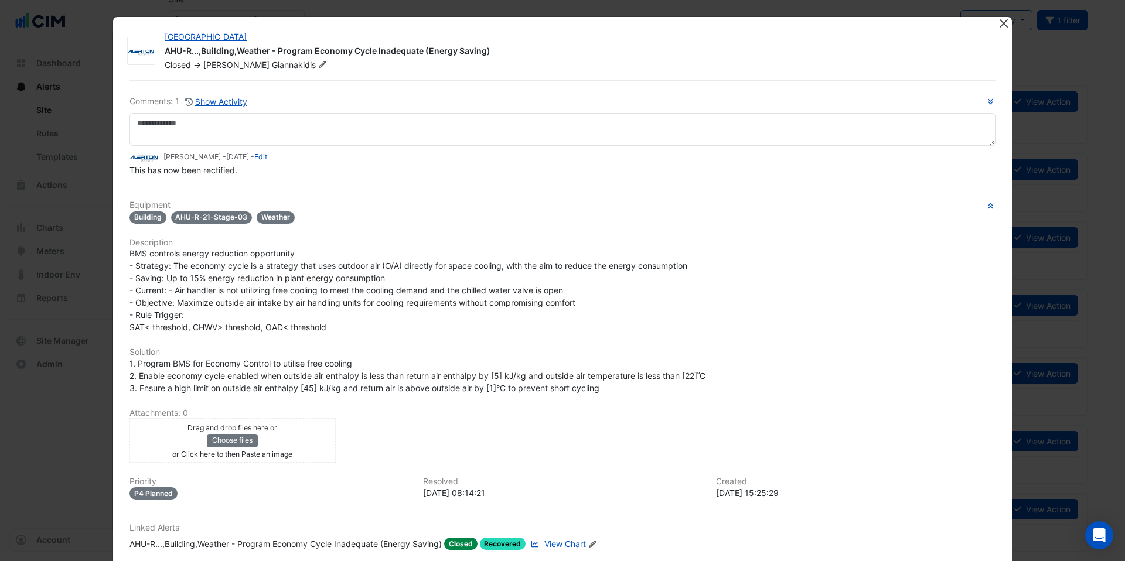
click at [998, 21] on button "Close" at bounding box center [1003, 23] width 12 height 12
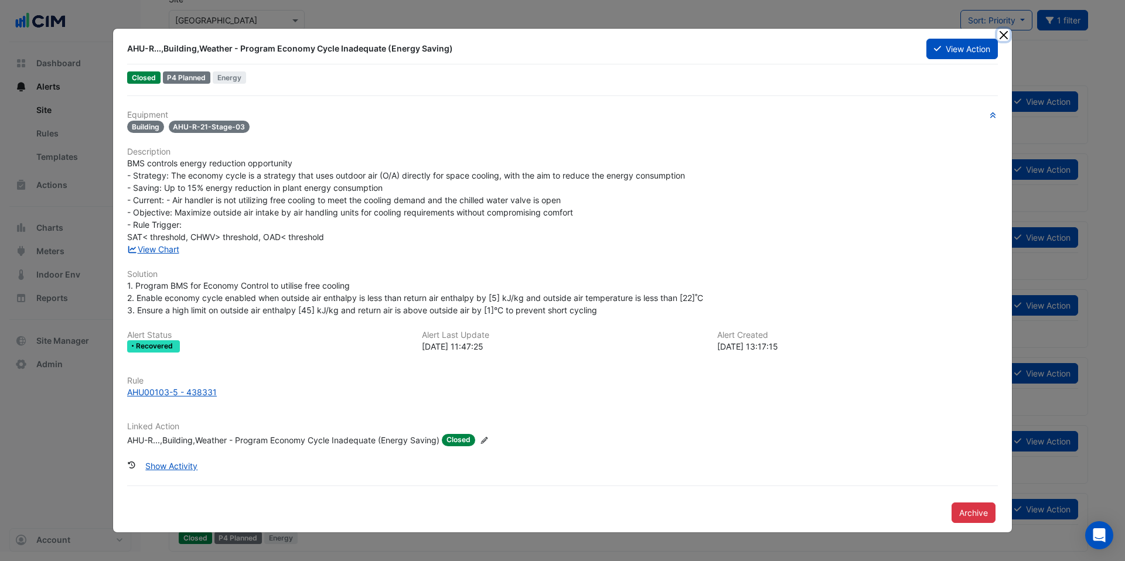
click at [1005, 32] on button "Close" at bounding box center [1003, 35] width 12 height 12
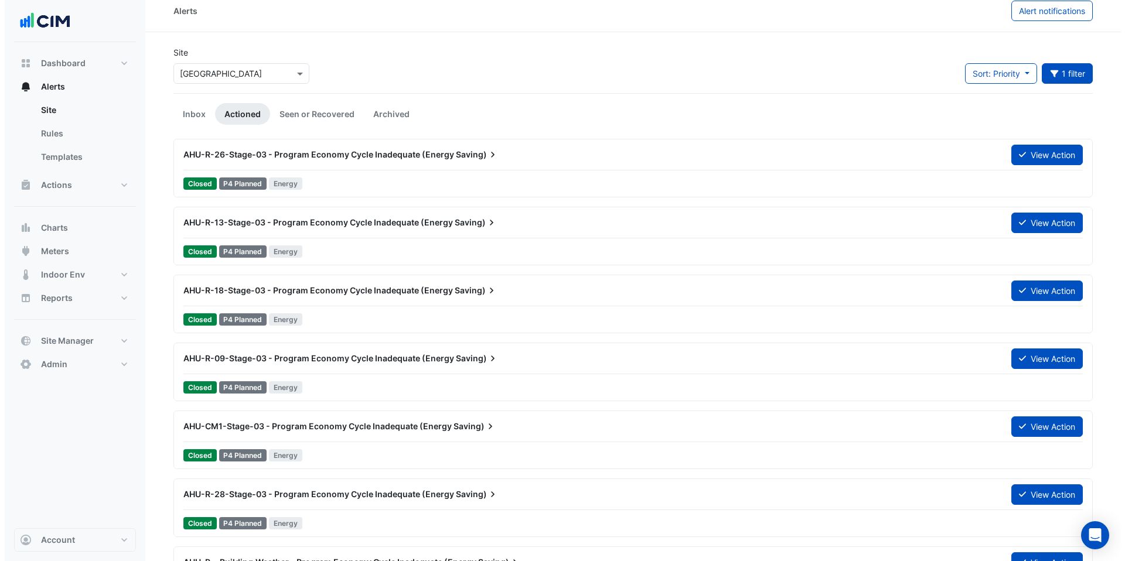
scroll to position [19, 0]
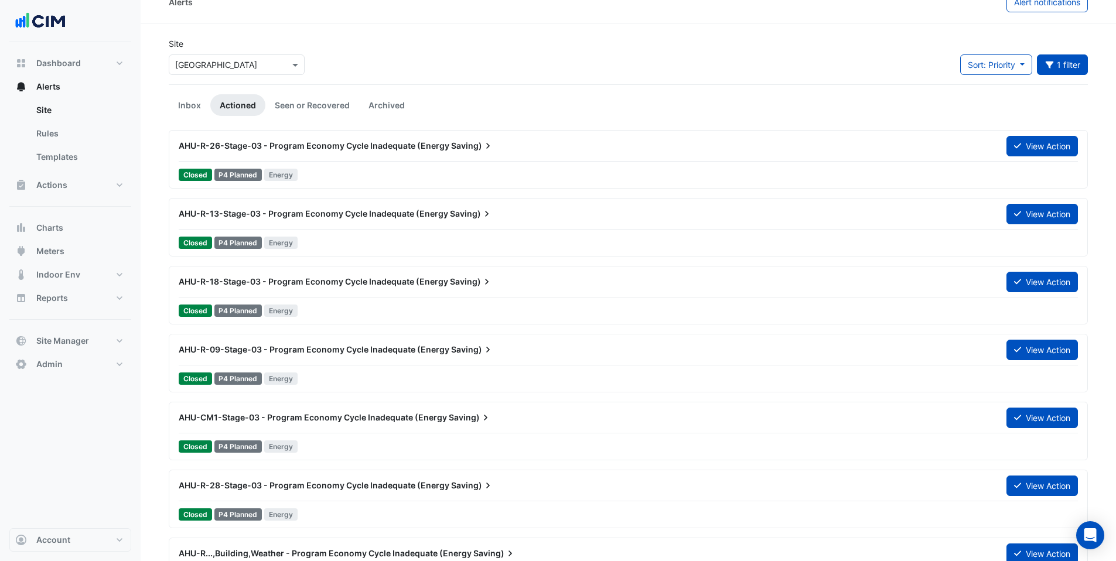
click at [328, 206] on div "AHU-R-13-Stage-03 - Program Economy Cycle Inadequate (Energy Saving)" at bounding box center [586, 213] width 828 height 21
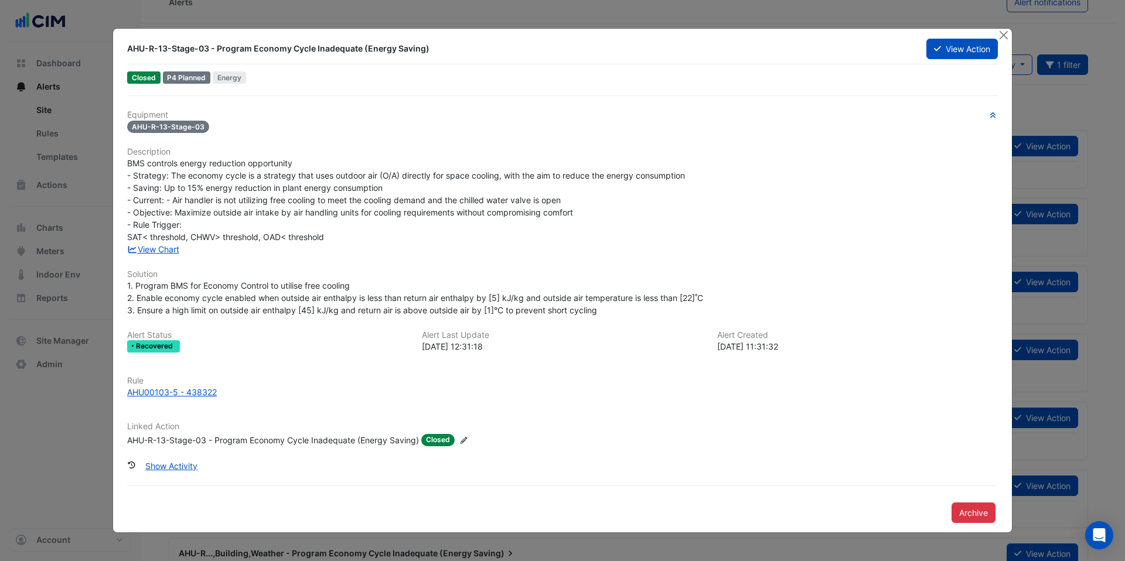
click at [220, 444] on div "AHU-R-13-Stage-03 - Program Economy Cycle Inadequate (Energy Saving)" at bounding box center [273, 440] width 292 height 12
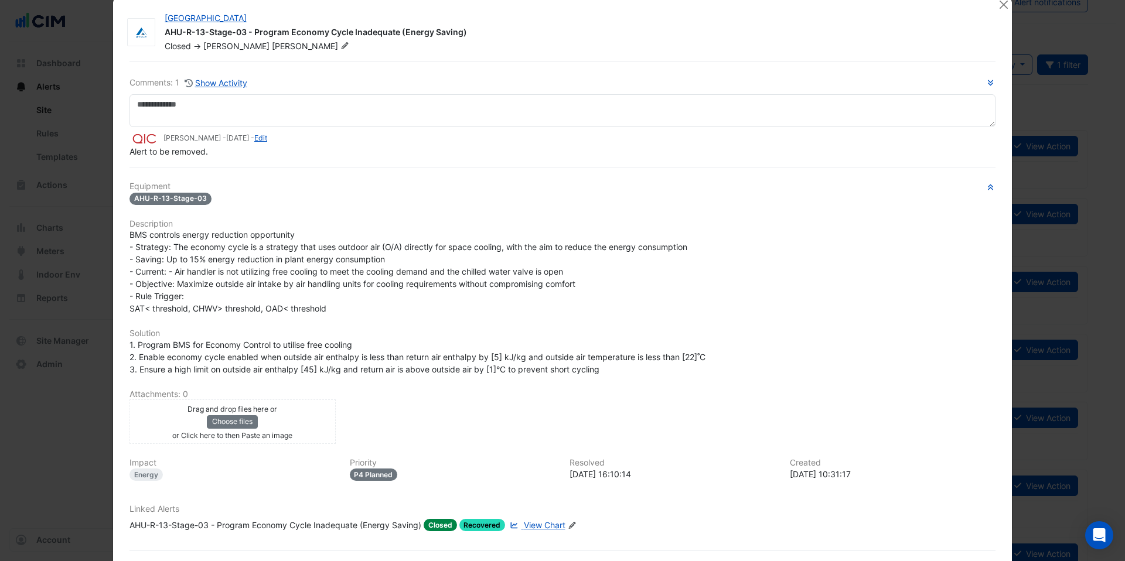
scroll to position [70, 0]
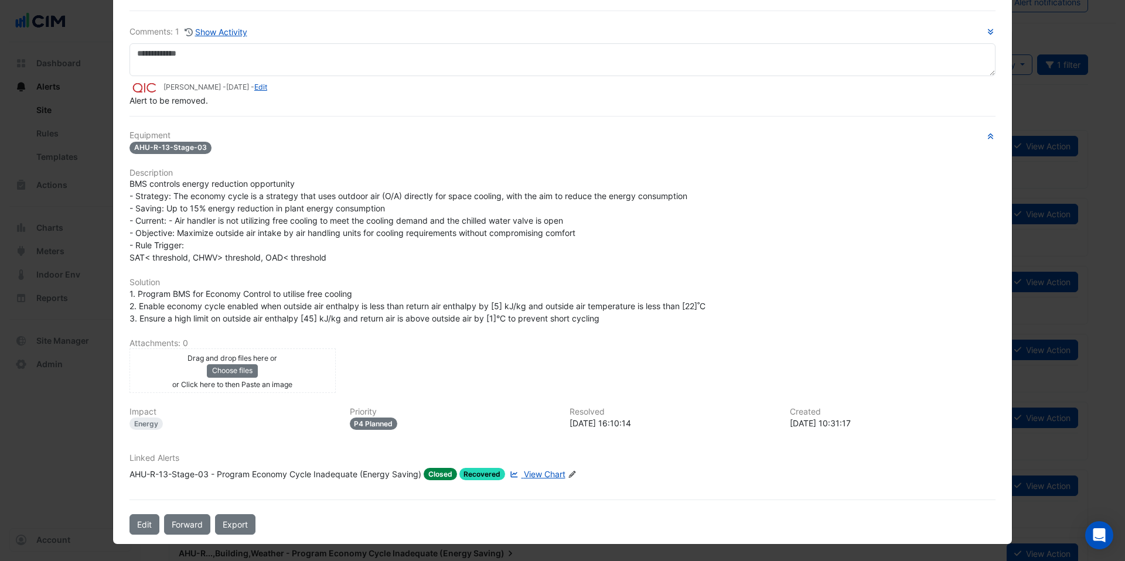
click at [548, 479] on link "View Chart" at bounding box center [535, 474] width 57 height 12
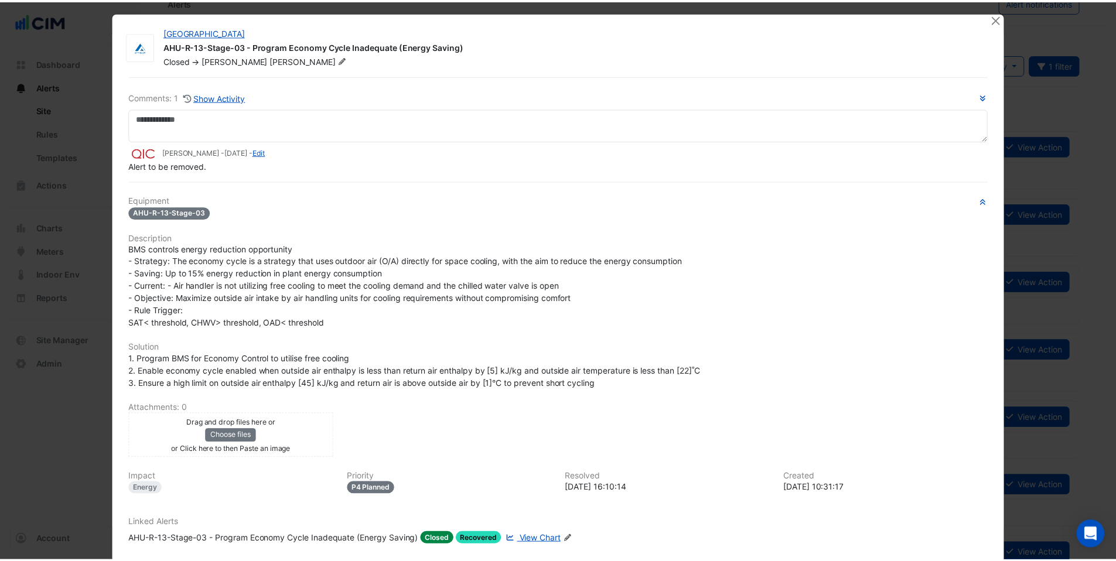
scroll to position [0, 0]
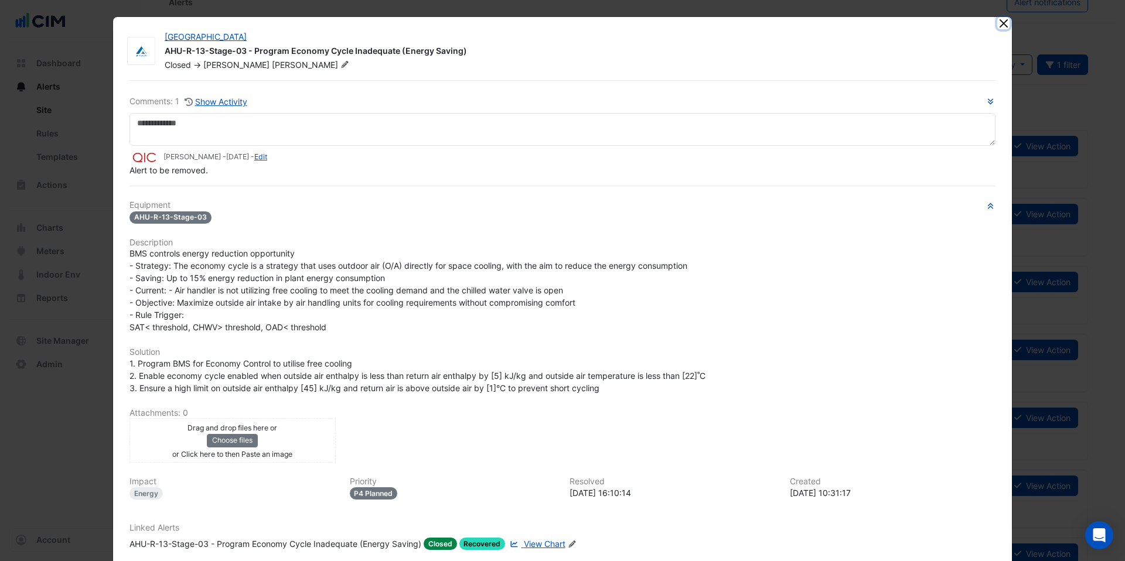
click at [1001, 23] on button "Close" at bounding box center [1003, 23] width 12 height 12
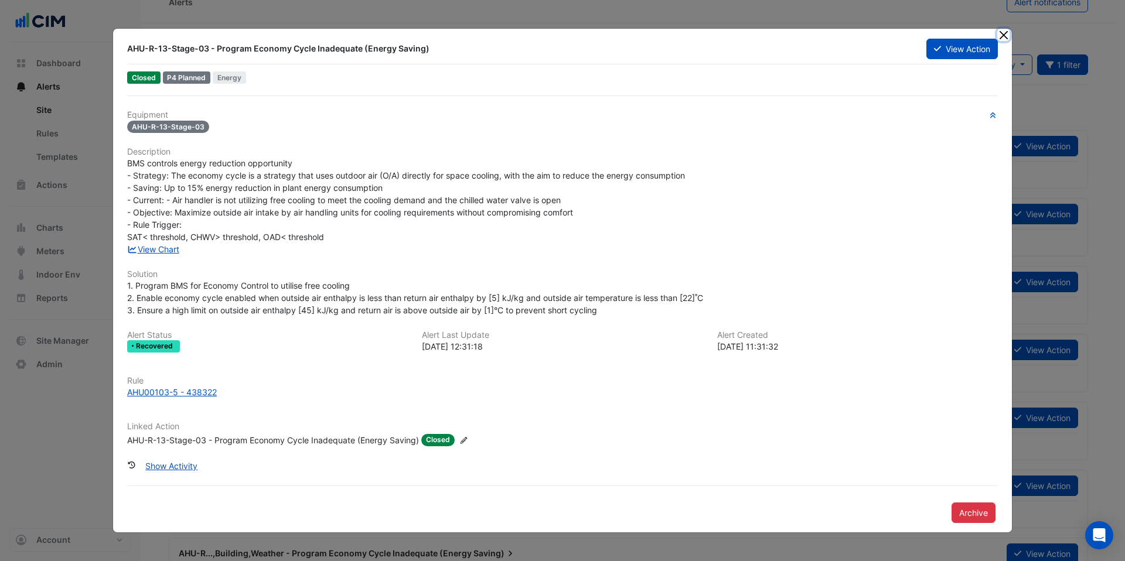
click at [1003, 32] on button "Close" at bounding box center [1003, 35] width 12 height 12
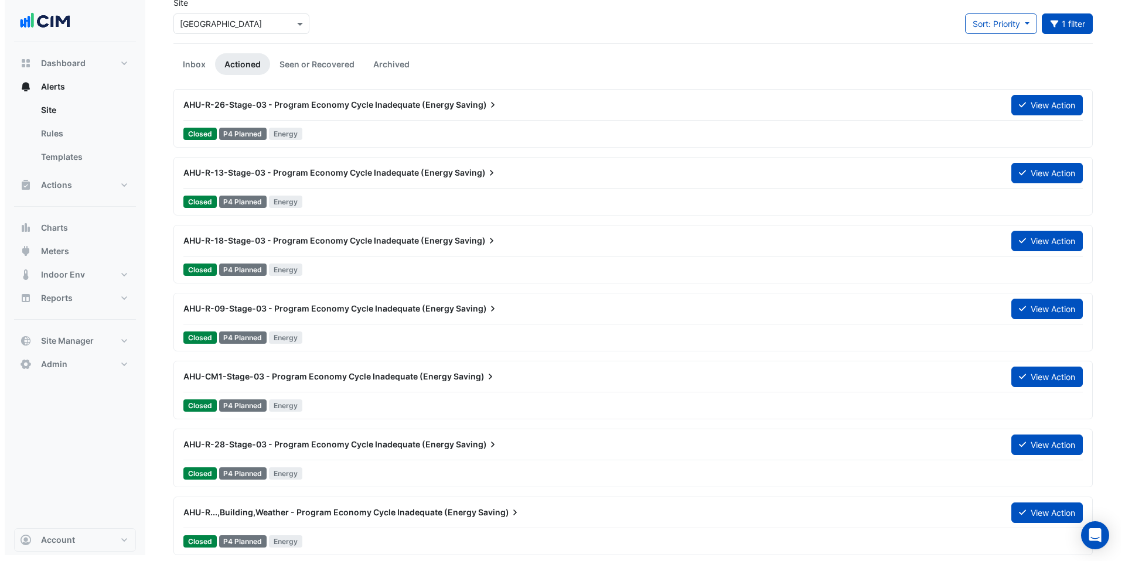
scroll to position [63, 0]
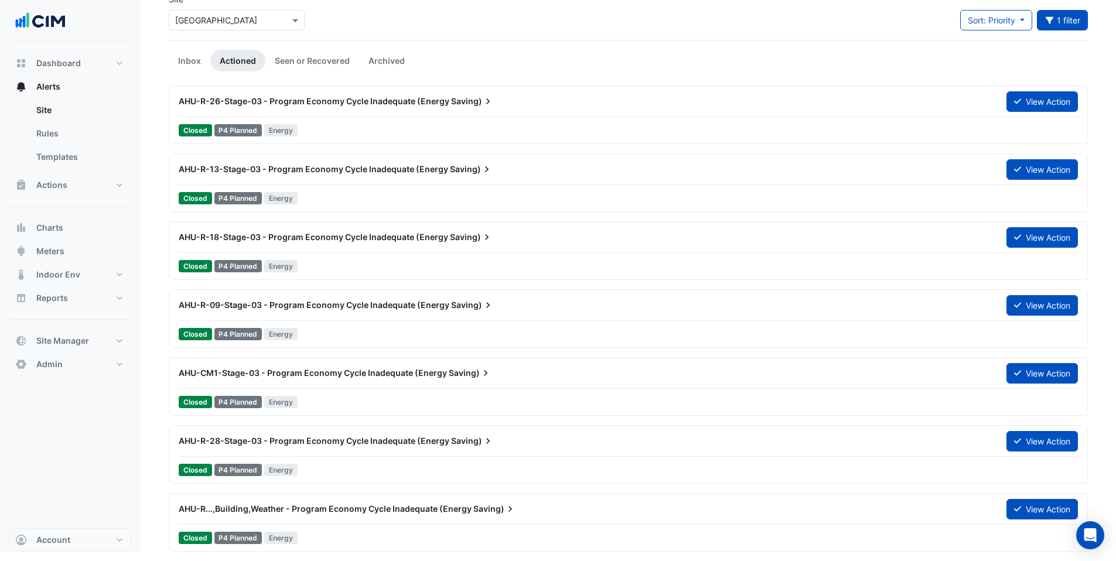
click at [360, 438] on span "AHU-R-28-Stage-03 - Program Economy Cycle Inadequate (Energy" at bounding box center [314, 441] width 271 height 10
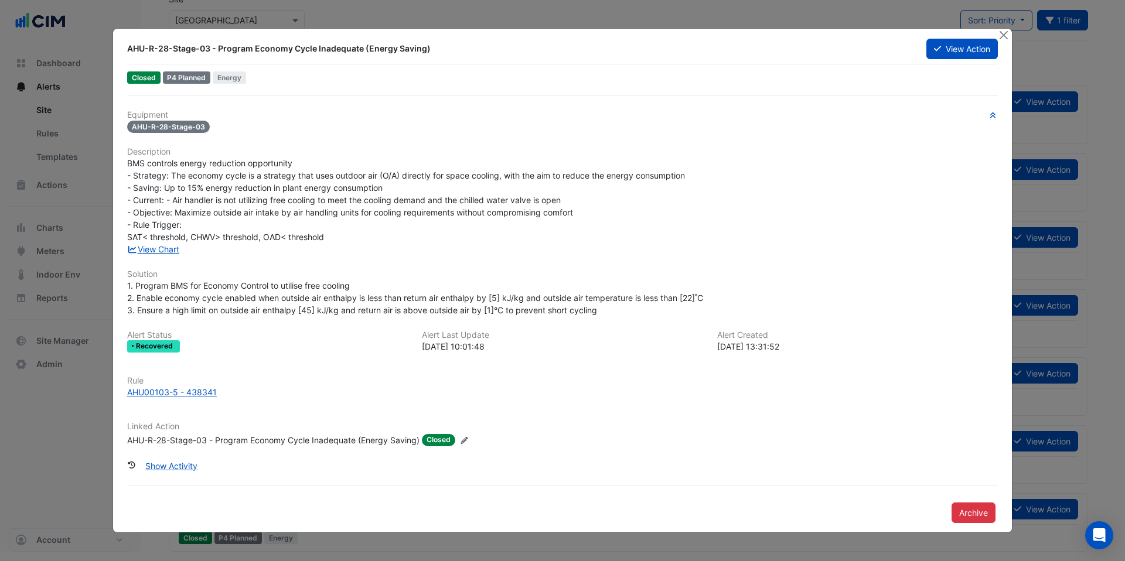
click at [216, 442] on div "AHU-R-28-Stage-03 - Program Economy Cycle Inadequate (Energy Saving)" at bounding box center [273, 440] width 292 height 12
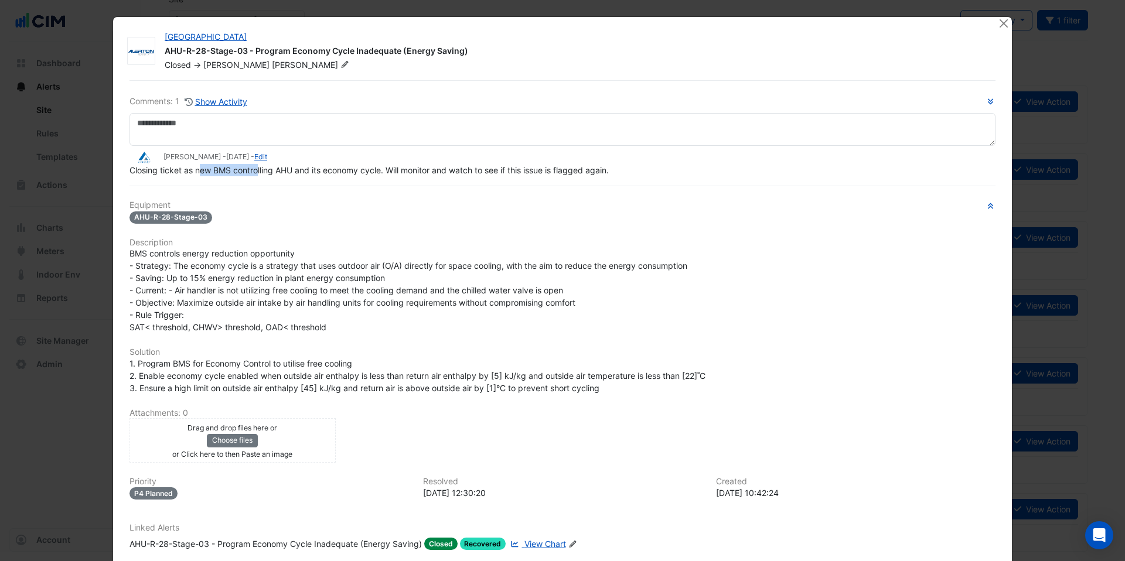
drag, startPoint x: 194, startPoint y: 170, endPoint x: 256, endPoint y: 173, distance: 62.2
click at [256, 173] on span "Closing ticket as new BMS controlling AHU and its economy cycle. Will monitor a…" at bounding box center [368, 170] width 479 height 10
click at [252, 183] on div "Comments: 1 Show Activity Adrian Gauci - 11 months and 23 days ago - Edit Closi…" at bounding box center [562, 342] width 880 height 524
drag, startPoint x: 247, startPoint y: 169, endPoint x: 529, endPoint y: 168, distance: 282.4
click at [530, 168] on span "Closing ticket as new BMS controlling AHU and its economy cycle. Will monitor a…" at bounding box center [368, 170] width 479 height 10
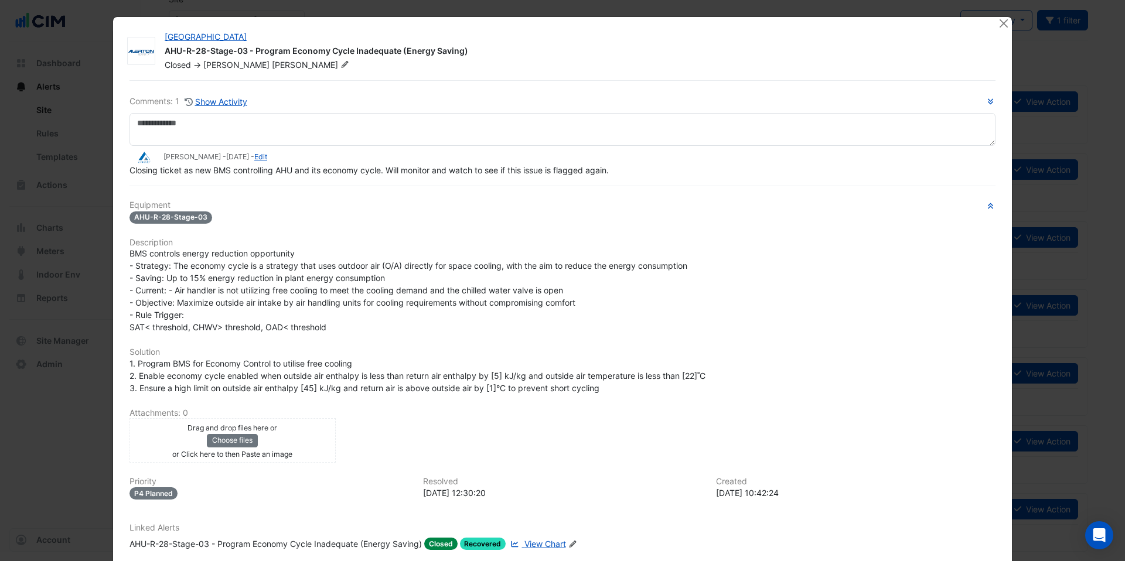
click at [514, 178] on div "Comments: 1 Show Activity Adrian Gauci - 11 months and 23 days ago - Edit Closi…" at bounding box center [562, 342] width 880 height 524
click at [997, 21] on button "Close" at bounding box center [1003, 23] width 12 height 12
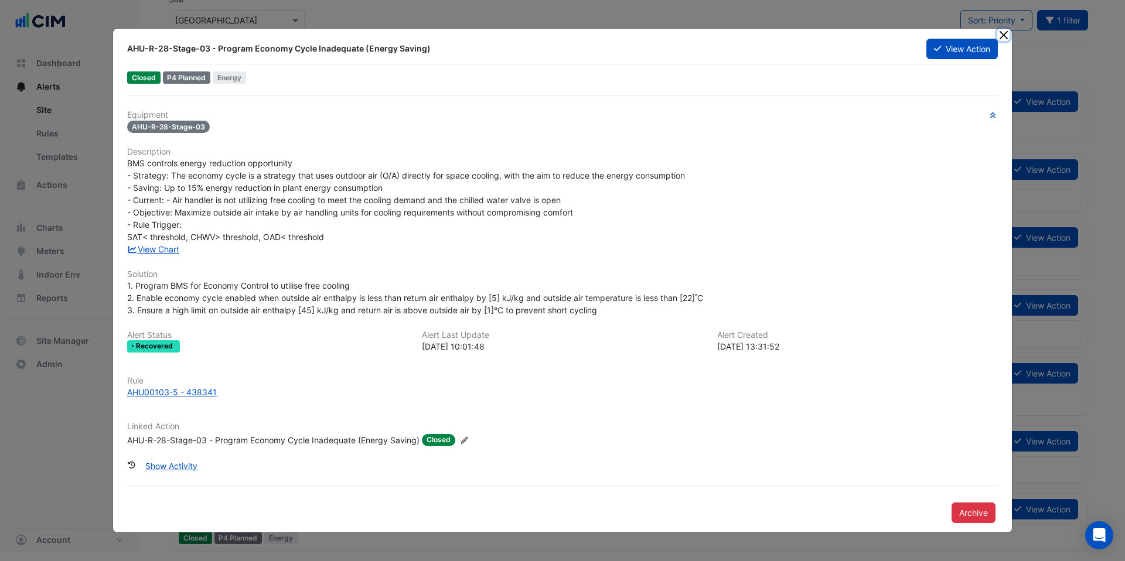
click at [1006, 34] on button "Close" at bounding box center [1003, 35] width 12 height 12
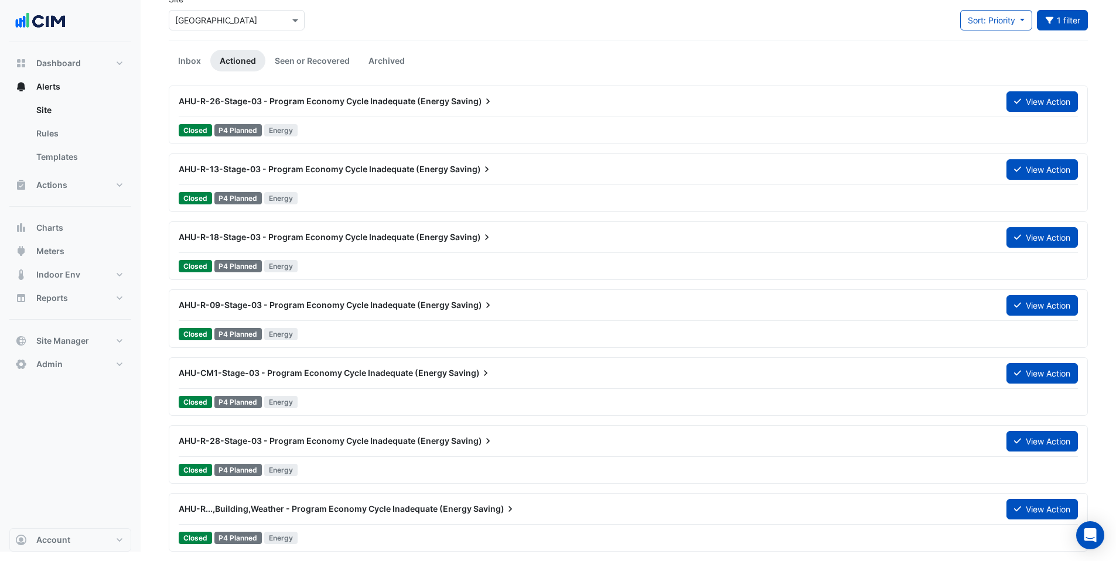
click at [311, 309] on span "AHU-R-09-Stage-03 - Program Economy Cycle Inadequate (Energy" at bounding box center [314, 305] width 271 height 10
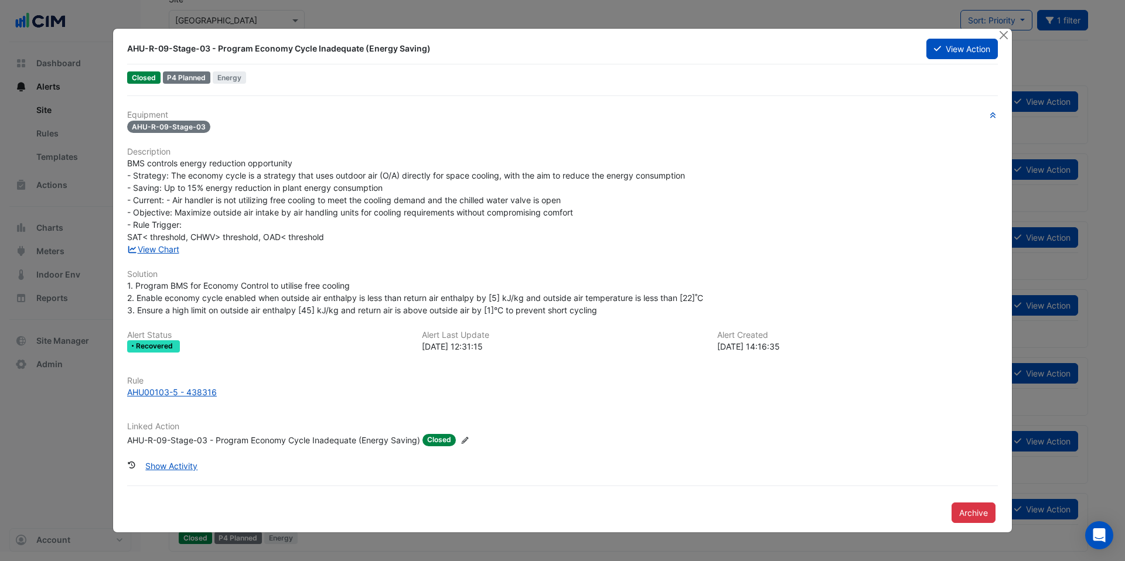
click at [198, 437] on div "AHU-R-09-Stage-03 - Program Economy Cycle Inadequate (Energy Saving)" at bounding box center [273, 440] width 293 height 12
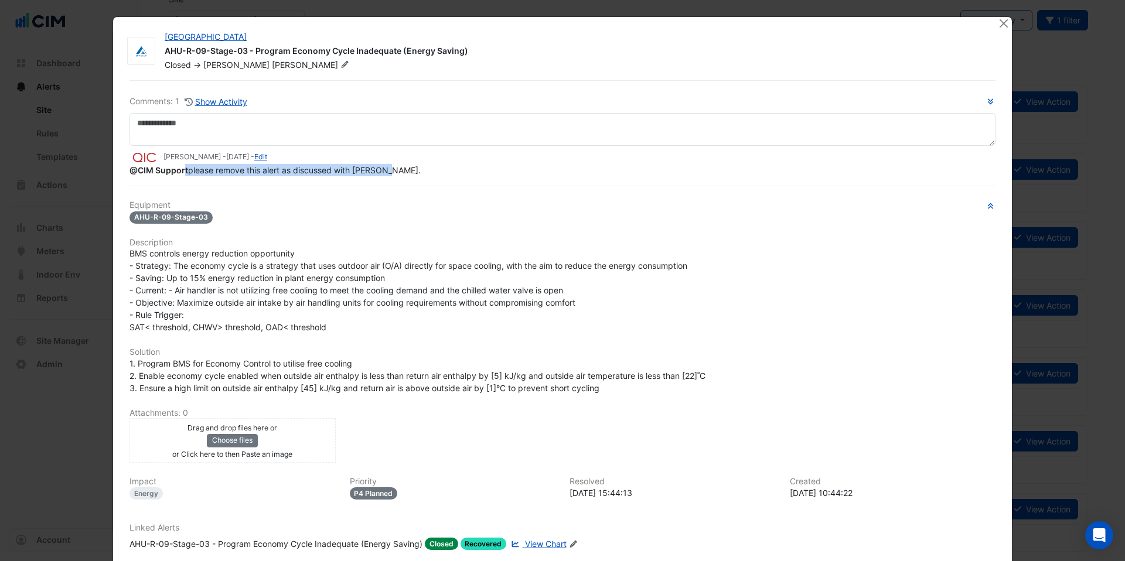
drag, startPoint x: 179, startPoint y: 170, endPoint x: 388, endPoint y: 176, distance: 209.3
click at [392, 176] on div "@CIM Support please remove this alert as discussed with Arghya." at bounding box center [562, 170] width 866 height 12
click at [388, 180] on div "Comments: 1 Show Activity Muhammad Ali - 8 months and 9 days ago - Edit @CIM Su…" at bounding box center [562, 342] width 880 height 524
click at [1001, 24] on button "Close" at bounding box center [1003, 23] width 12 height 12
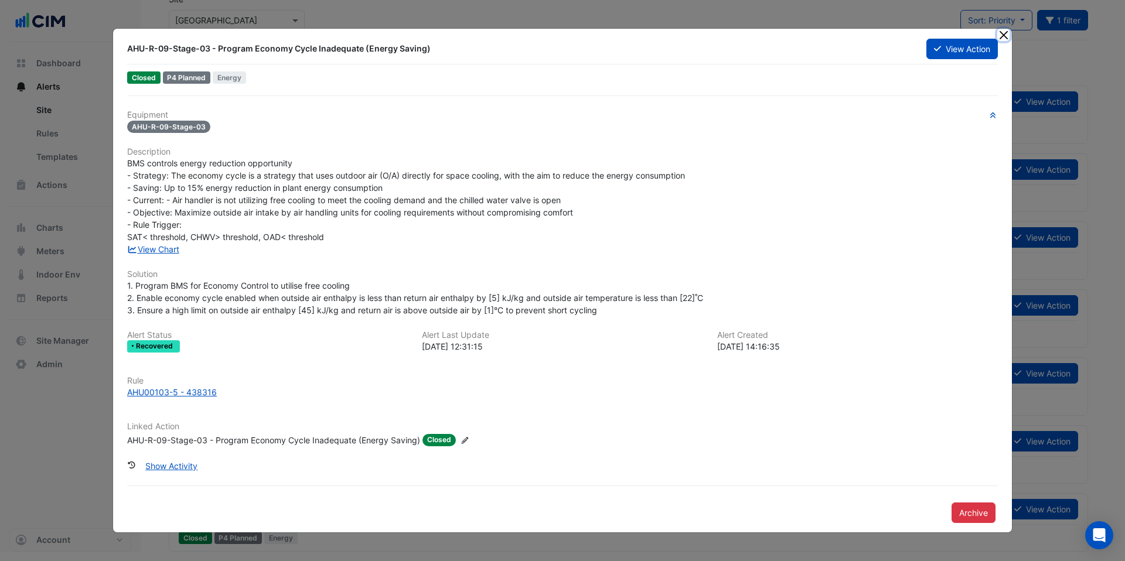
click at [1008, 29] on button "Close" at bounding box center [1003, 35] width 12 height 12
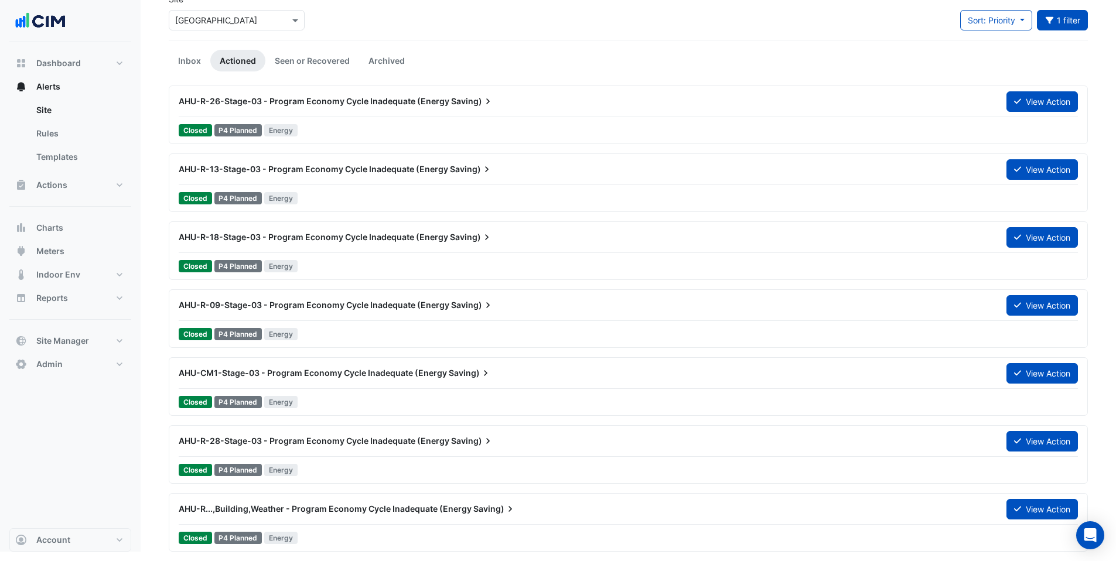
click at [323, 243] on div "AHU-R-18-Stage-03 - Program Economy Cycle Inadequate (Energy Saving)" at bounding box center [586, 237] width 814 height 12
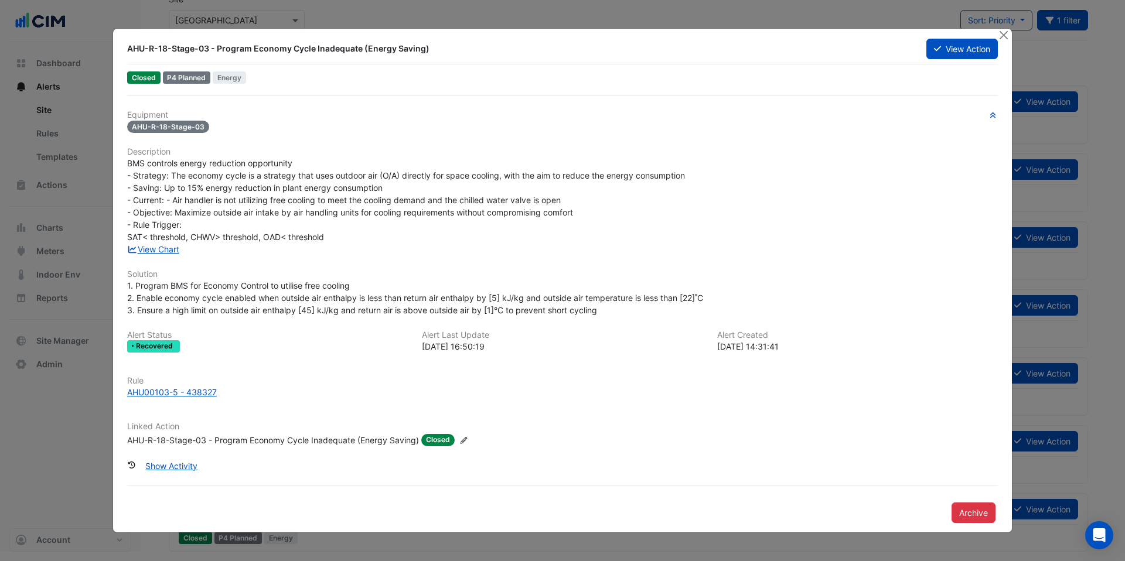
click at [251, 445] on div "AHU-R-18-Stage-03 - Program Economy Cycle Inadequate (Energy Saving)" at bounding box center [273, 440] width 292 height 12
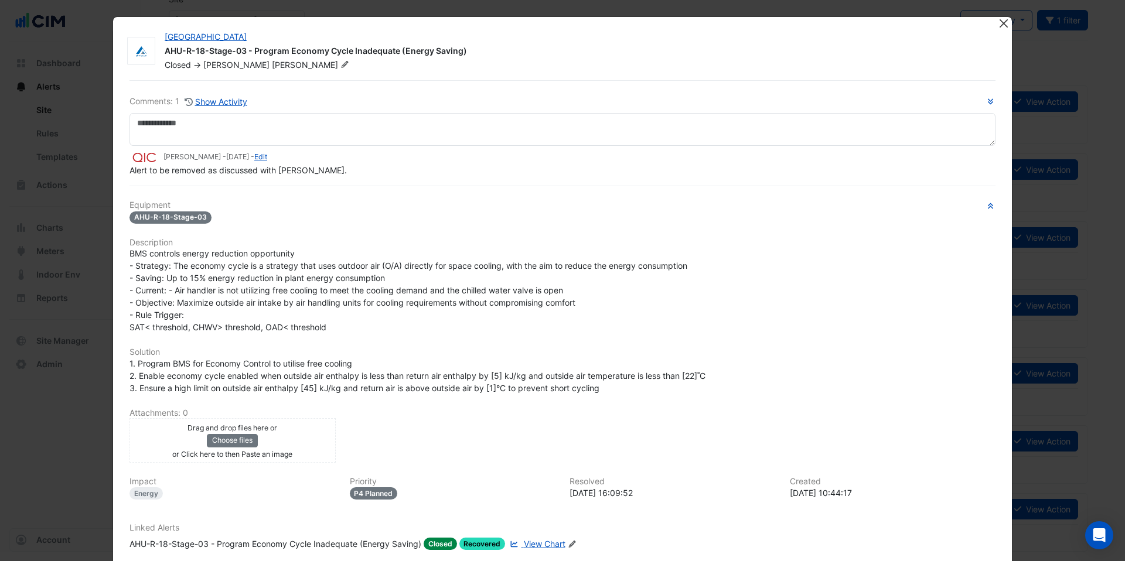
click at [1001, 22] on button "Close" at bounding box center [1003, 23] width 12 height 12
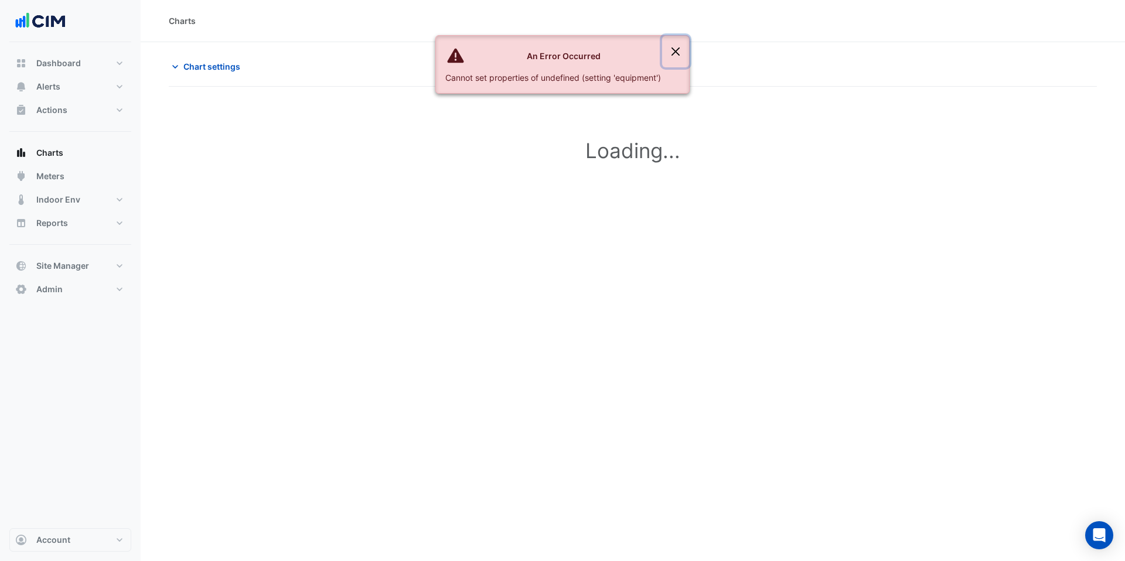
click at [679, 53] on button "Close" at bounding box center [675, 52] width 27 height 32
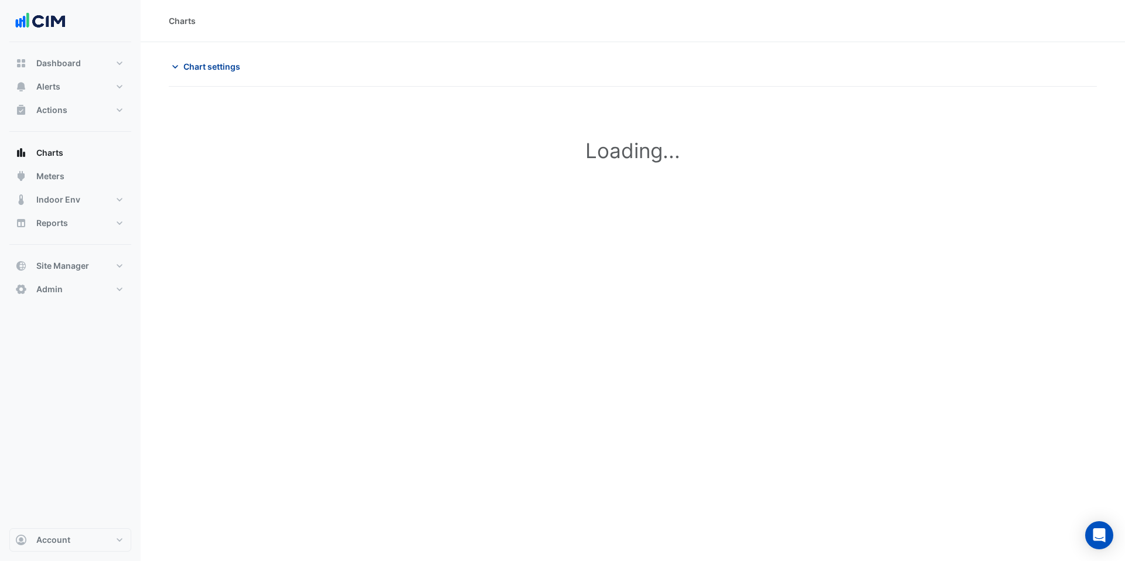
click at [199, 63] on span "Chart settings" at bounding box center [211, 66] width 57 height 12
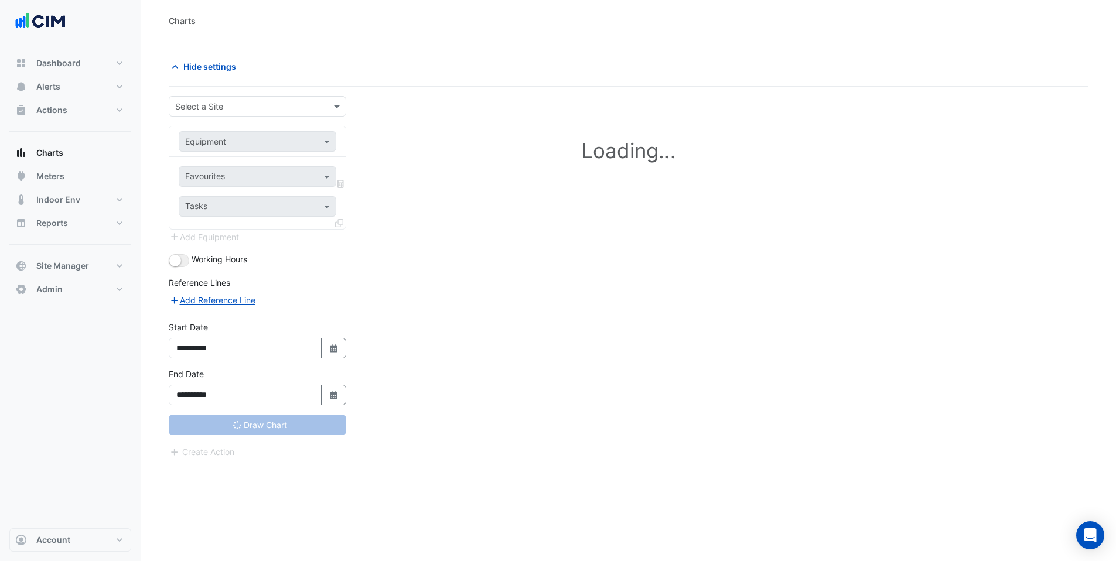
click at [210, 101] on input "text" at bounding box center [245, 107] width 141 height 12
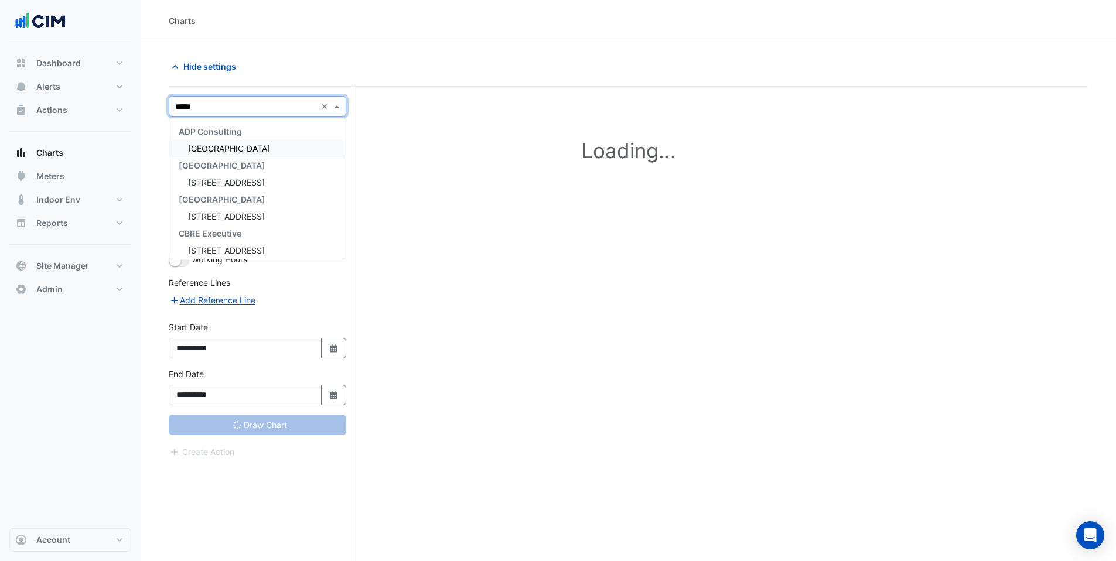
type input "******"
click at [235, 147] on span "[GEOGRAPHIC_DATA]" at bounding box center [229, 149] width 82 height 10
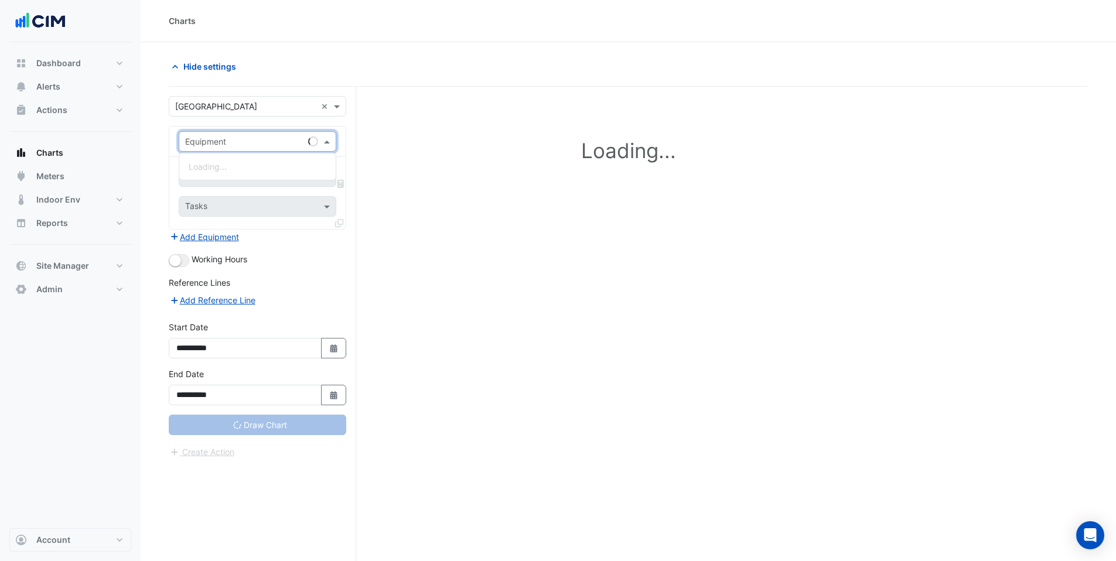
click at [229, 139] on input "text" at bounding box center [245, 142] width 121 height 12
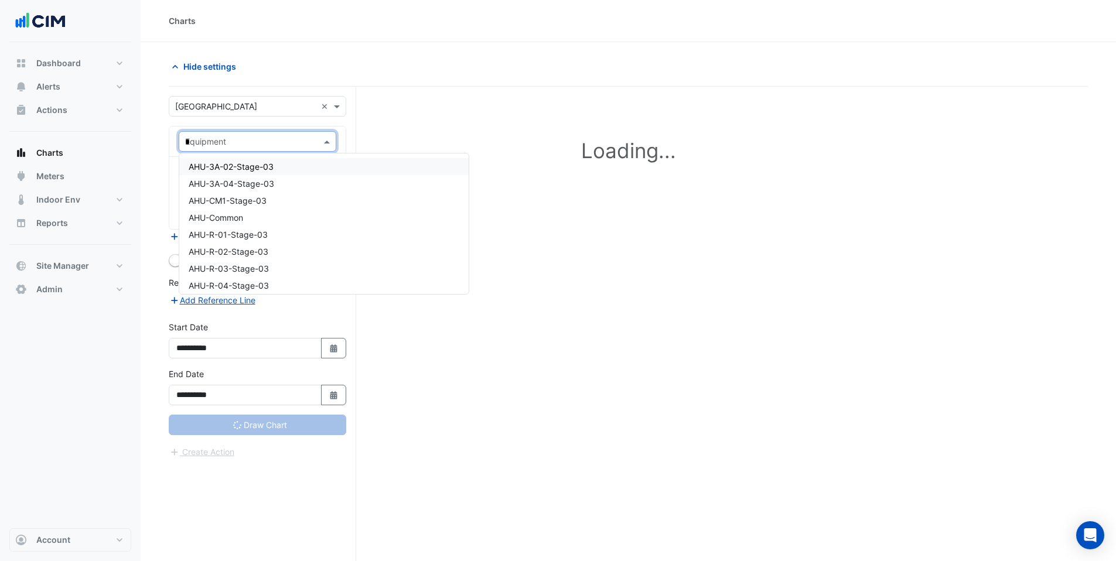
type input "**"
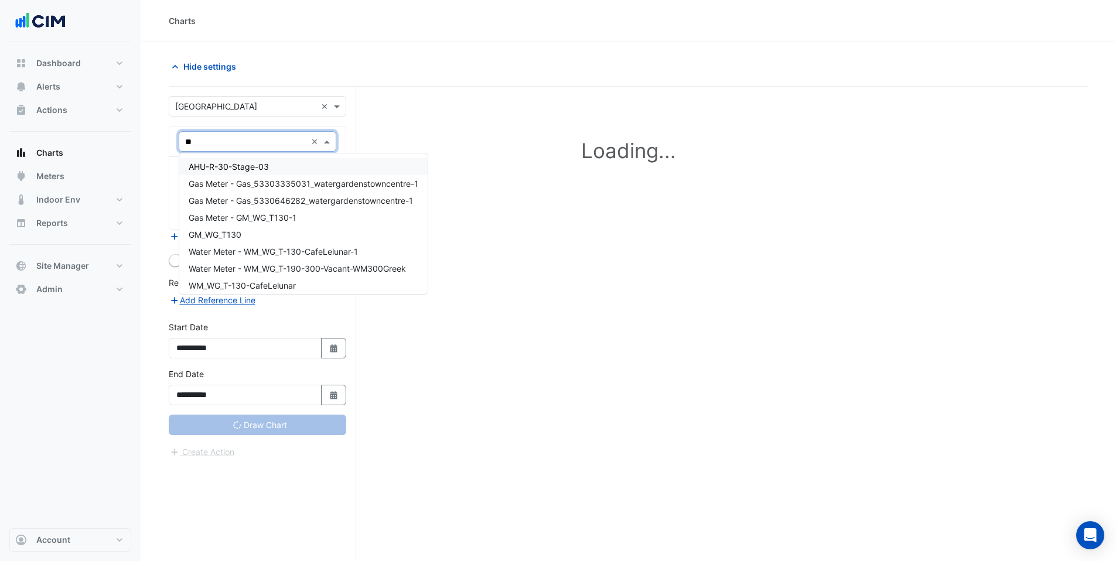
click at [259, 167] on span "AHU-R-30-Stage-03" at bounding box center [229, 167] width 80 height 10
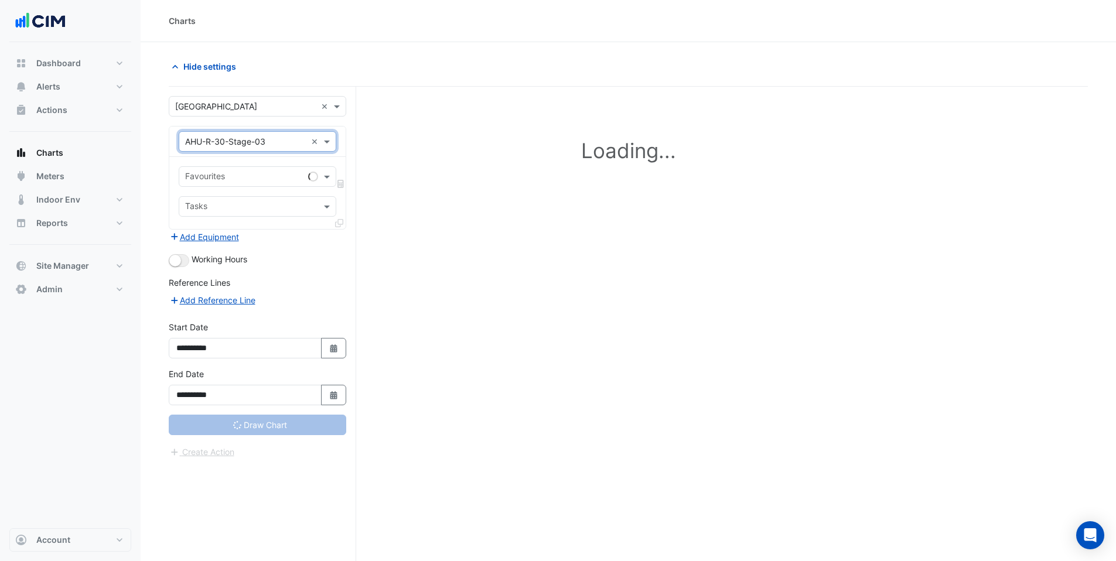
click at [257, 169] on div "Favourites" at bounding box center [241, 177] width 124 height 18
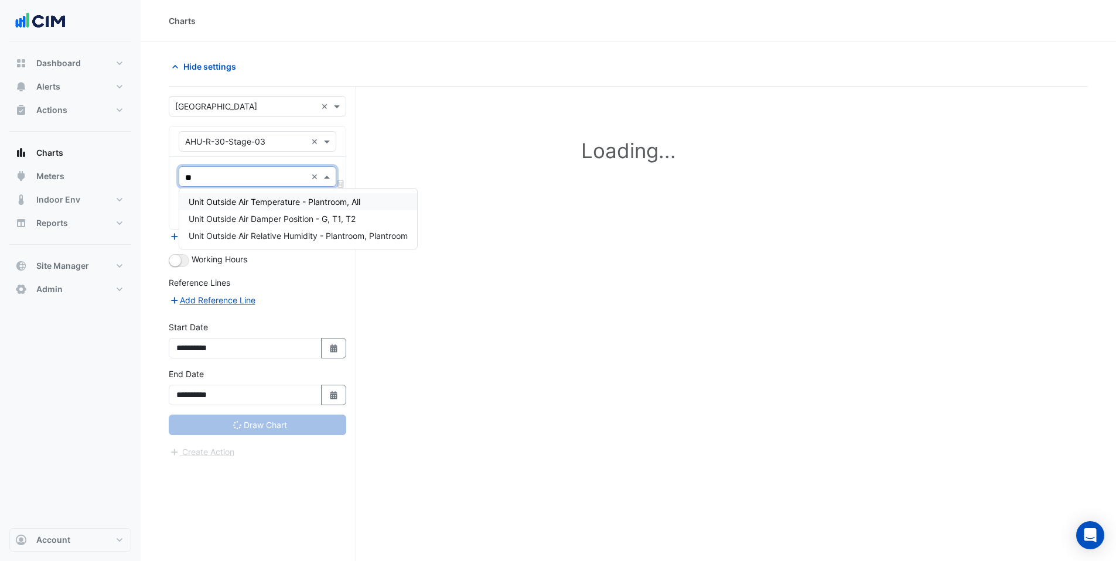
type input "***"
click at [237, 217] on span "Unit Outside Air Damper Position - G, T1, T2" at bounding box center [272, 219] width 167 height 10
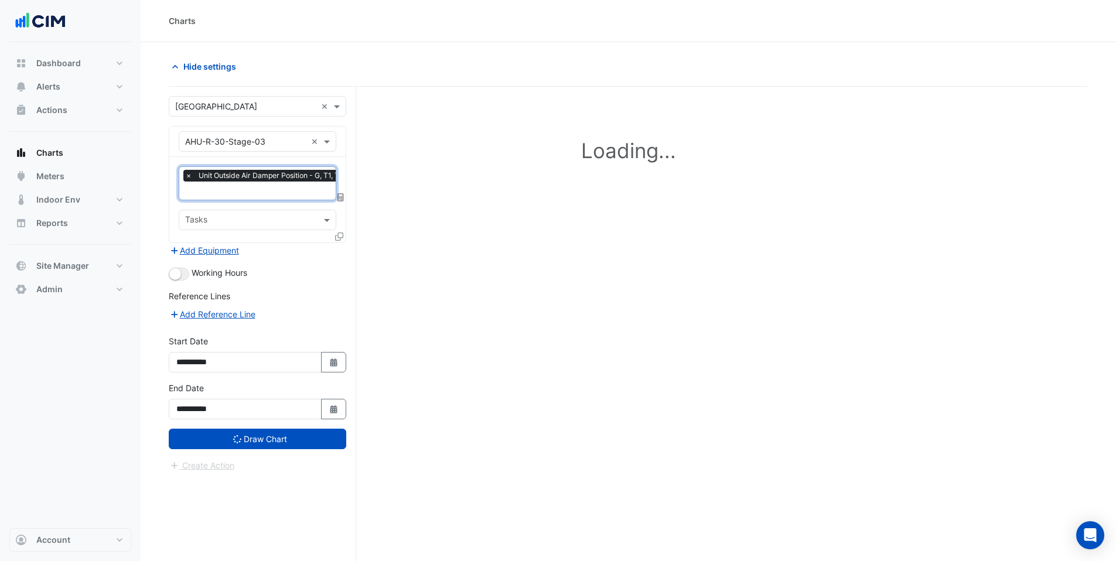
click at [243, 190] on input "text" at bounding box center [267, 192] width 164 height 12
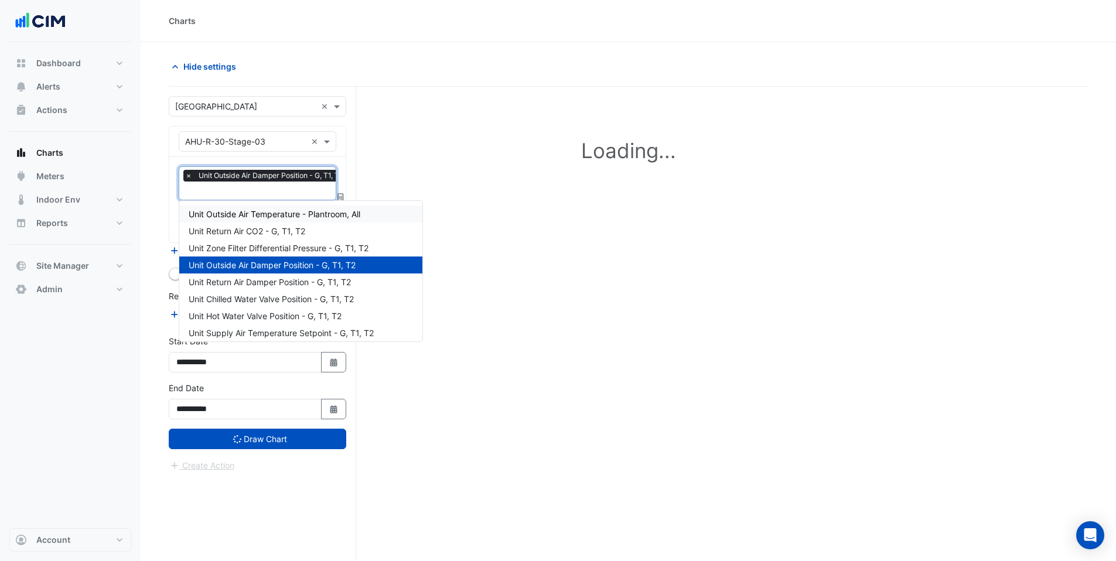
click at [247, 215] on span "Unit Outside Air Temperature - Plantroom, All" at bounding box center [275, 214] width 172 height 10
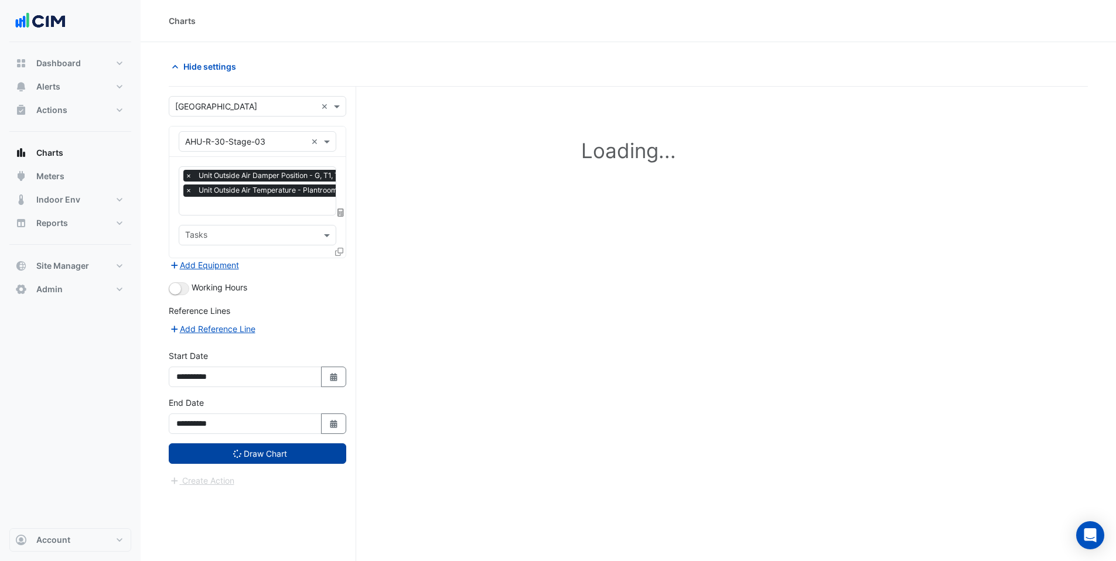
click at [250, 451] on button "Draw Chart" at bounding box center [258, 454] width 178 height 21
click at [210, 66] on span "Hide settings" at bounding box center [209, 66] width 53 height 12
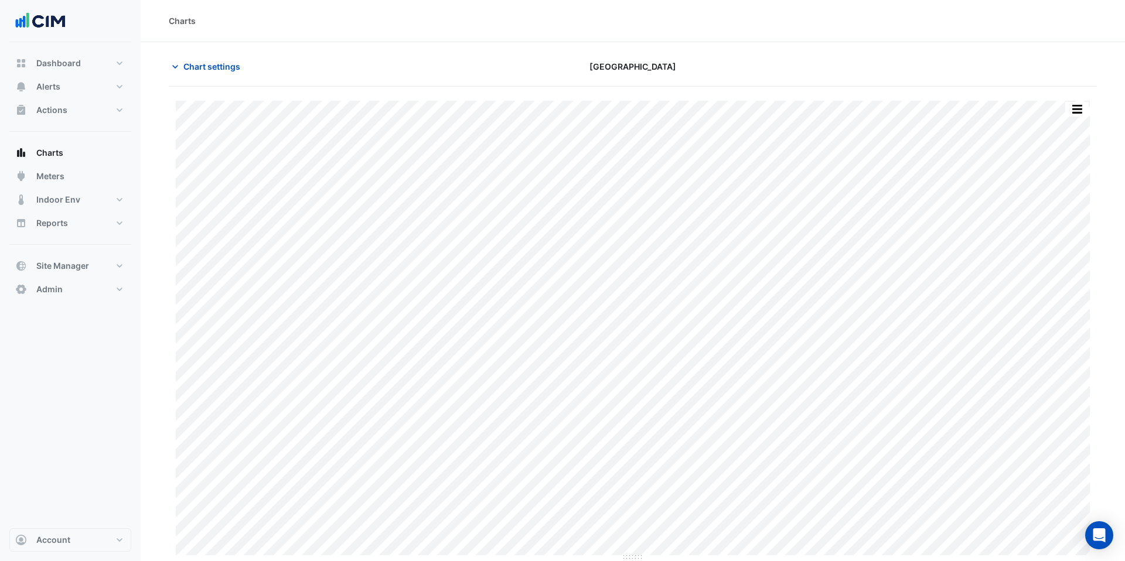
click at [585, 557] on div "Split by Unit Split All Print Save as JPEG Save as PNG Pivot Data Table Export …" at bounding box center [633, 331] width 914 height 461
click at [226, 65] on span "Chart settings" at bounding box center [211, 66] width 57 height 12
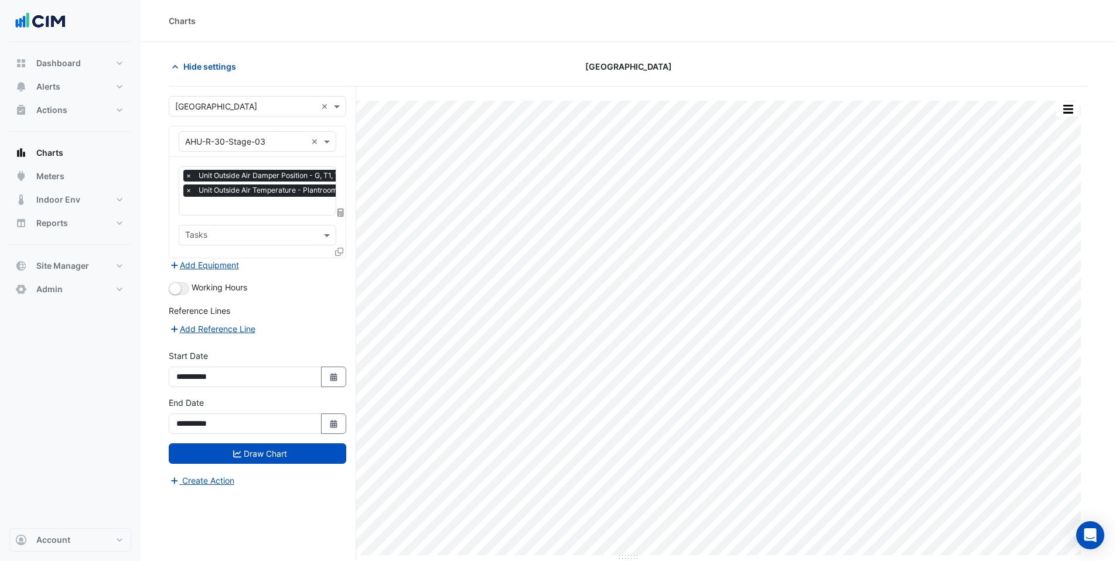
click at [222, 202] on input "text" at bounding box center [270, 207] width 170 height 12
type input "*******"
click at [253, 230] on span "Unit Chilled Water Valve Position - G, T1, T2" at bounding box center [271, 229] width 165 height 10
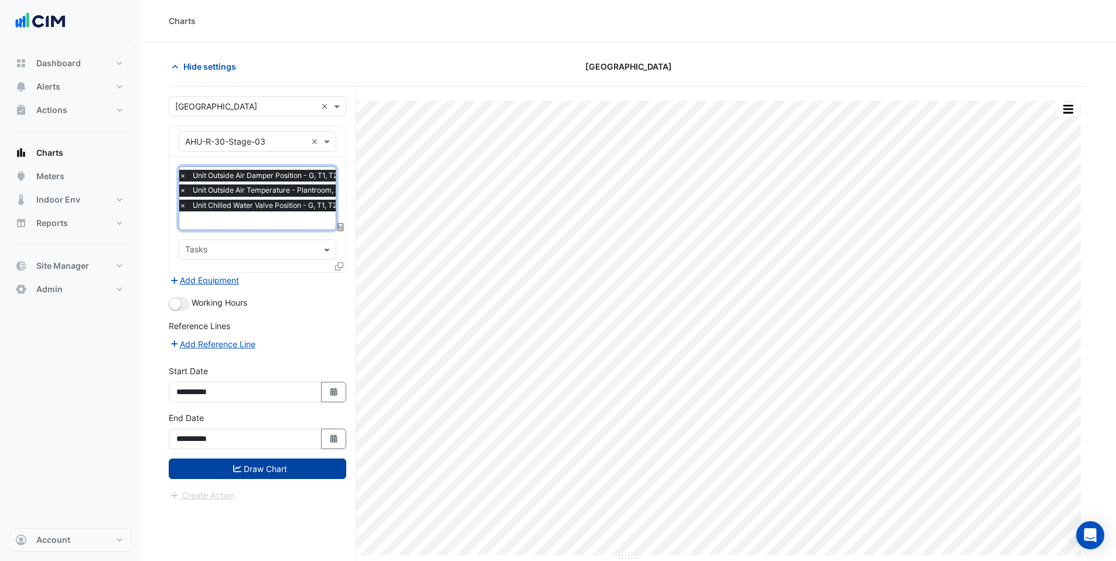
click at [245, 463] on button "Draw Chart" at bounding box center [258, 469] width 178 height 21
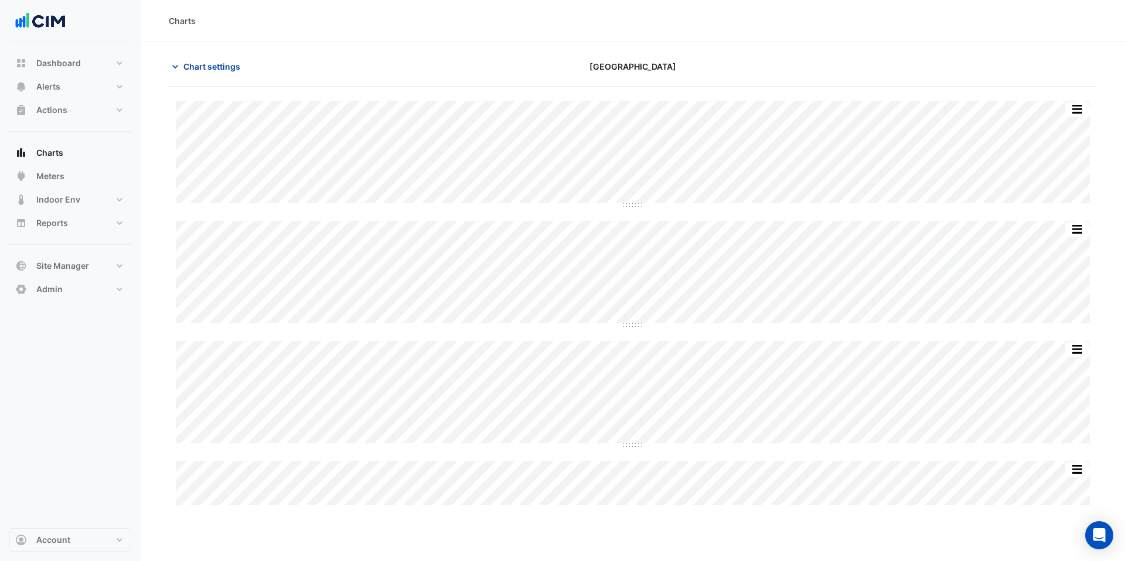
click at [204, 69] on span "Chart settings" at bounding box center [211, 66] width 57 height 12
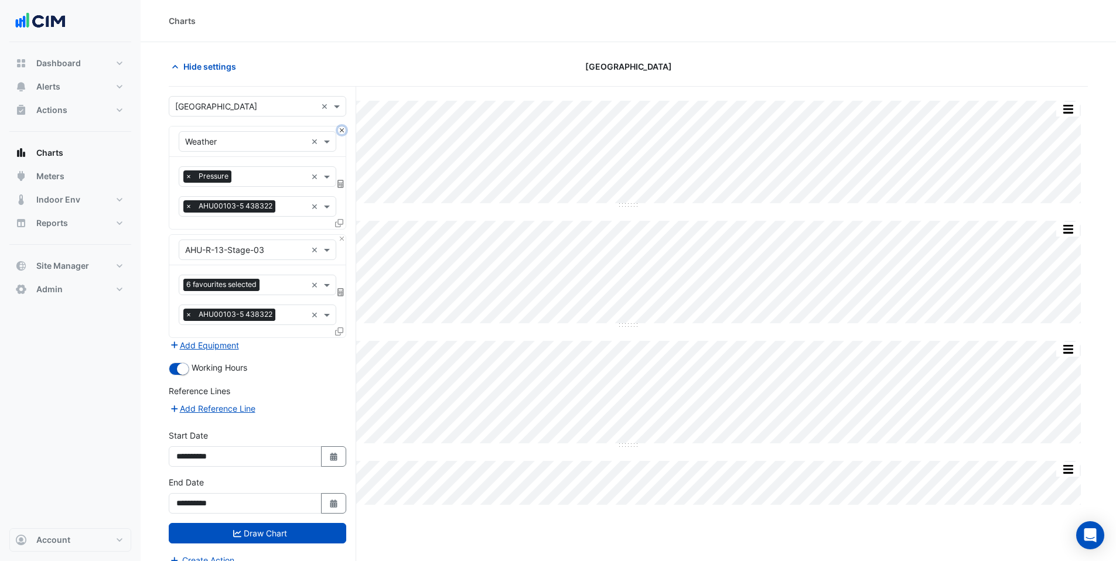
click at [341, 131] on button "Close" at bounding box center [342, 131] width 8 height 8
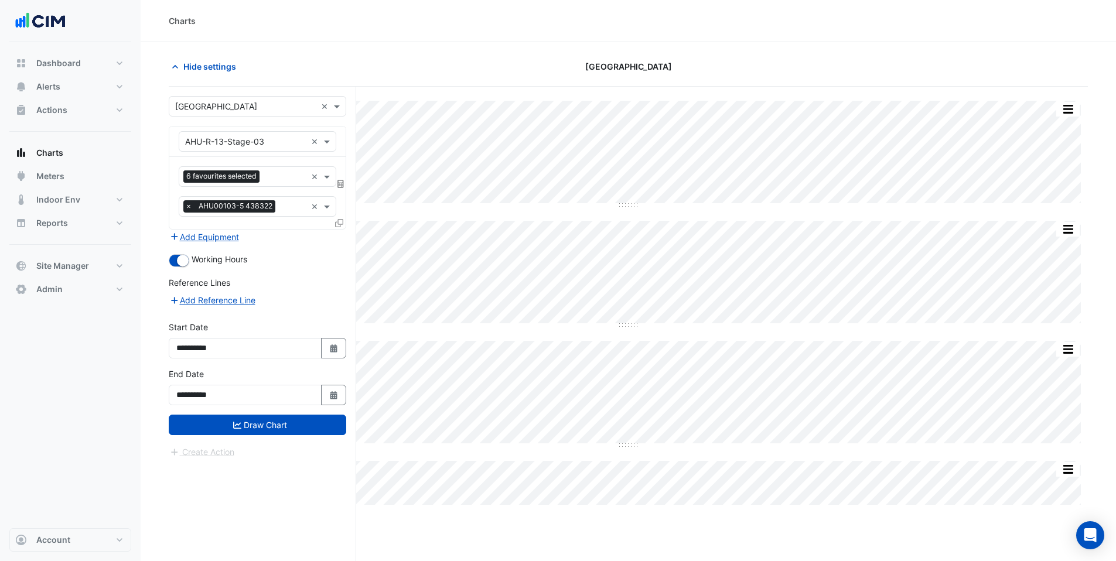
click at [246, 143] on input "text" at bounding box center [245, 142] width 121 height 12
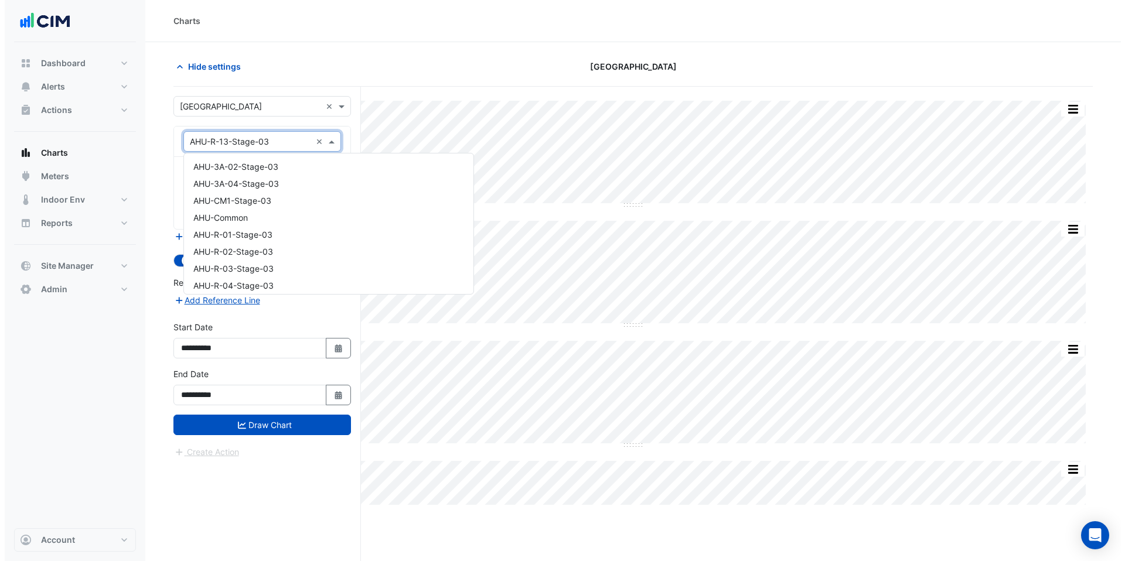
scroll to position [209, 0]
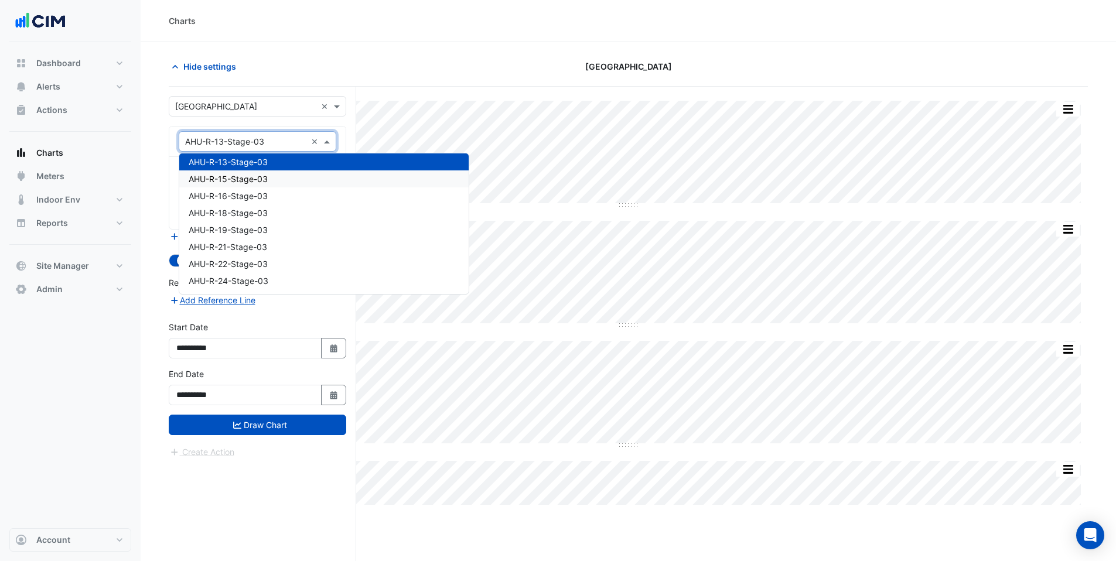
click at [243, 180] on span "AHU-R-15-Stage-03" at bounding box center [228, 179] width 79 height 10
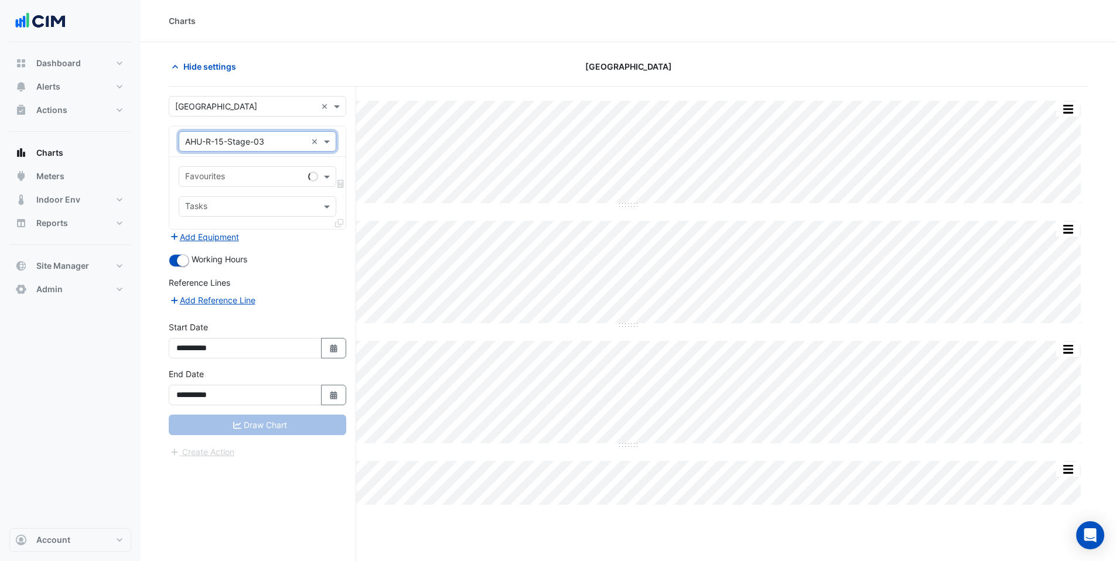
click at [222, 175] on input "text" at bounding box center [244, 178] width 118 height 12
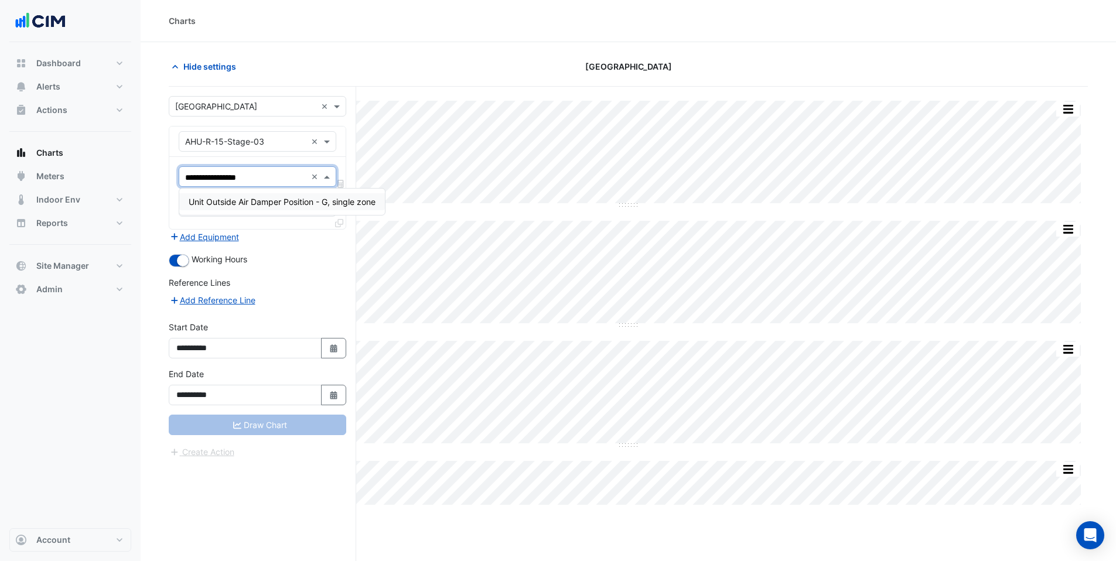
type input "**********"
click at [207, 197] on span "Unit Outside Air Damper Position - G, single zone" at bounding box center [282, 202] width 187 height 10
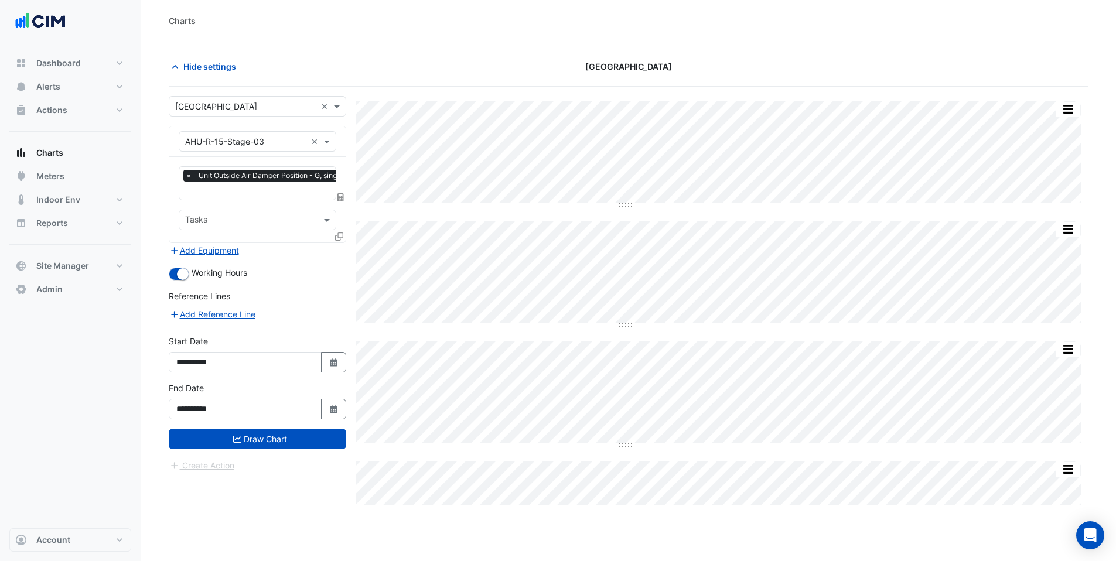
click at [335, 237] on icon at bounding box center [339, 237] width 8 height 8
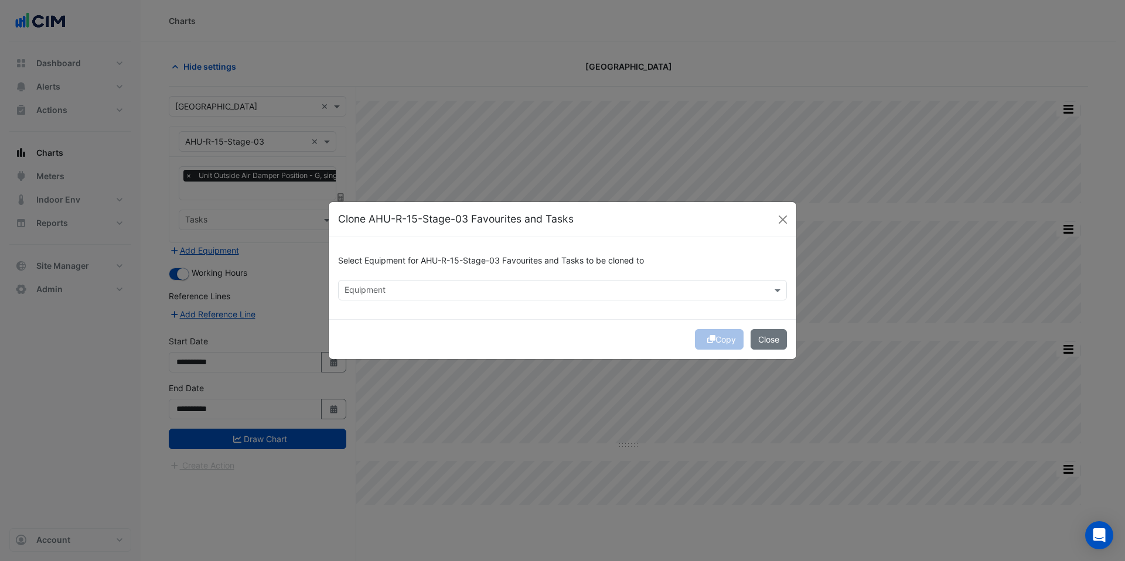
click at [365, 292] on input "text" at bounding box center [556, 291] width 422 height 12
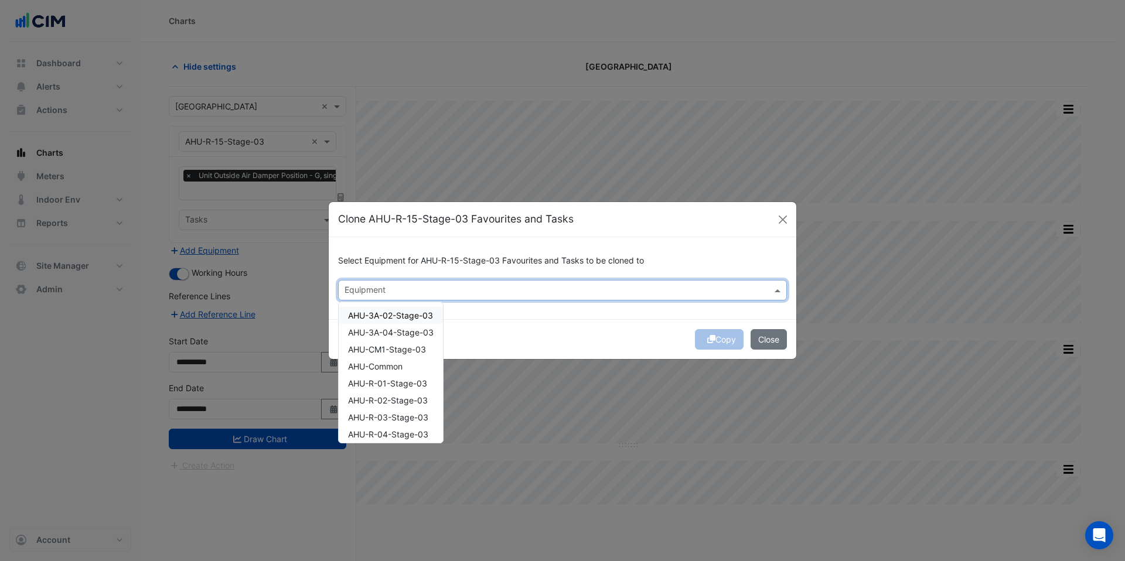
click at [368, 315] on span "AHU-3A-02-Stage-03" at bounding box center [390, 316] width 85 height 10
click at [367, 329] on span "AHU-3A-04-Stage-03" at bounding box center [391, 333] width 86 height 10
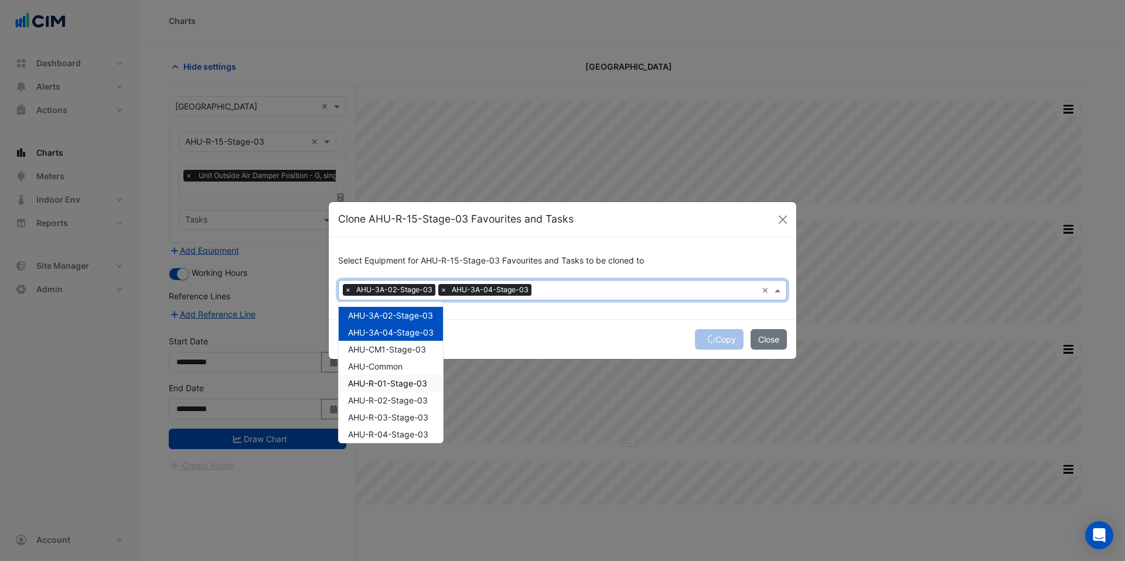
click at [373, 387] on span "AHU-R-01-Stage-03" at bounding box center [387, 384] width 79 height 10
click at [374, 404] on span "AHU-R-02-Stage-03" at bounding box center [388, 401] width 80 height 10
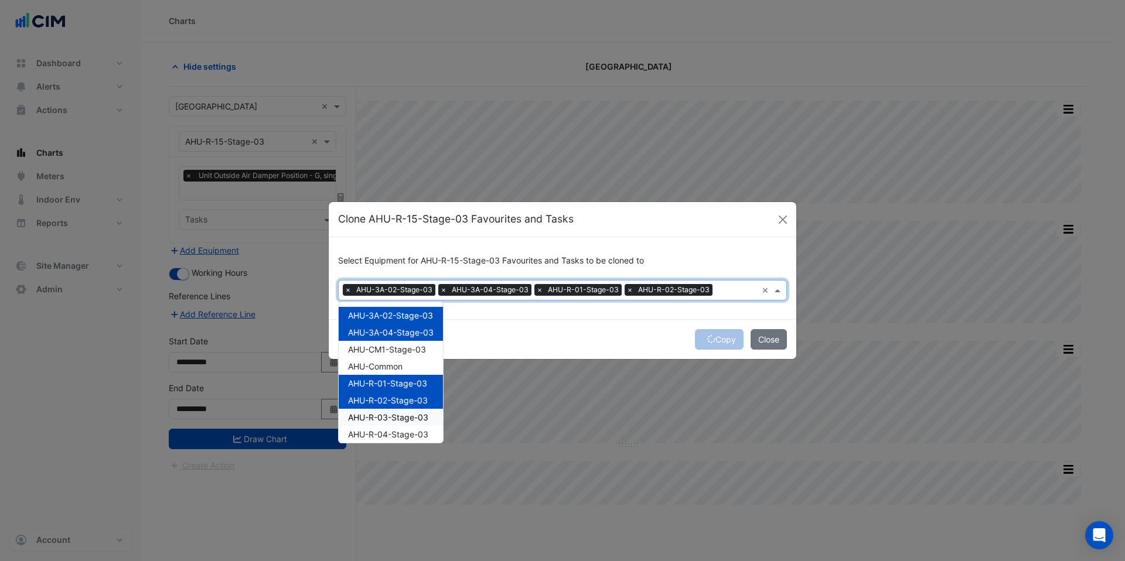
click at [377, 423] on div "AHU-R-03-Stage-03" at bounding box center [391, 417] width 104 height 17
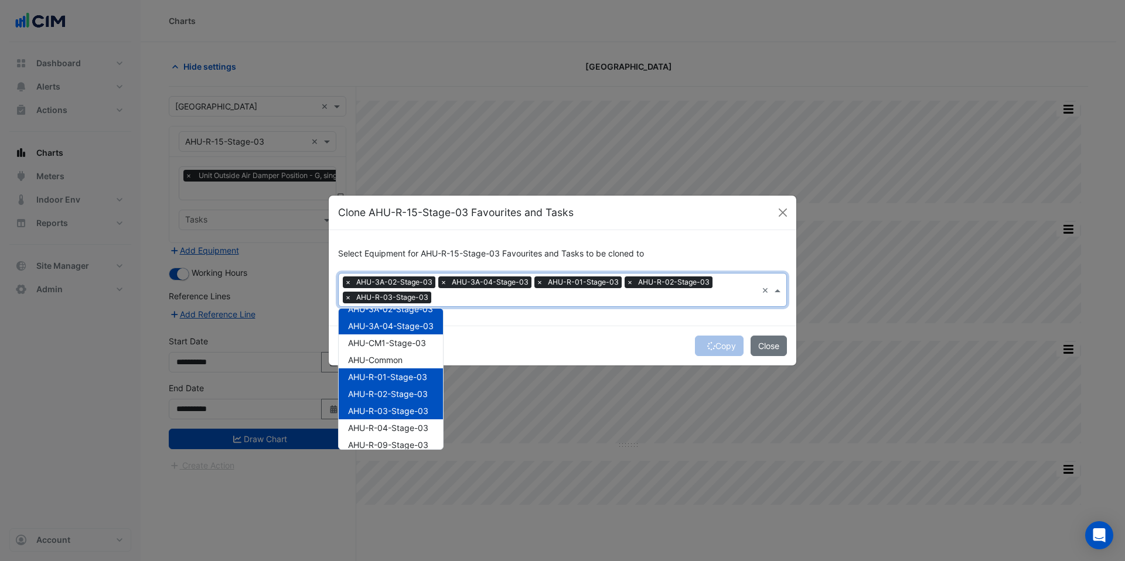
scroll to position [21, 0]
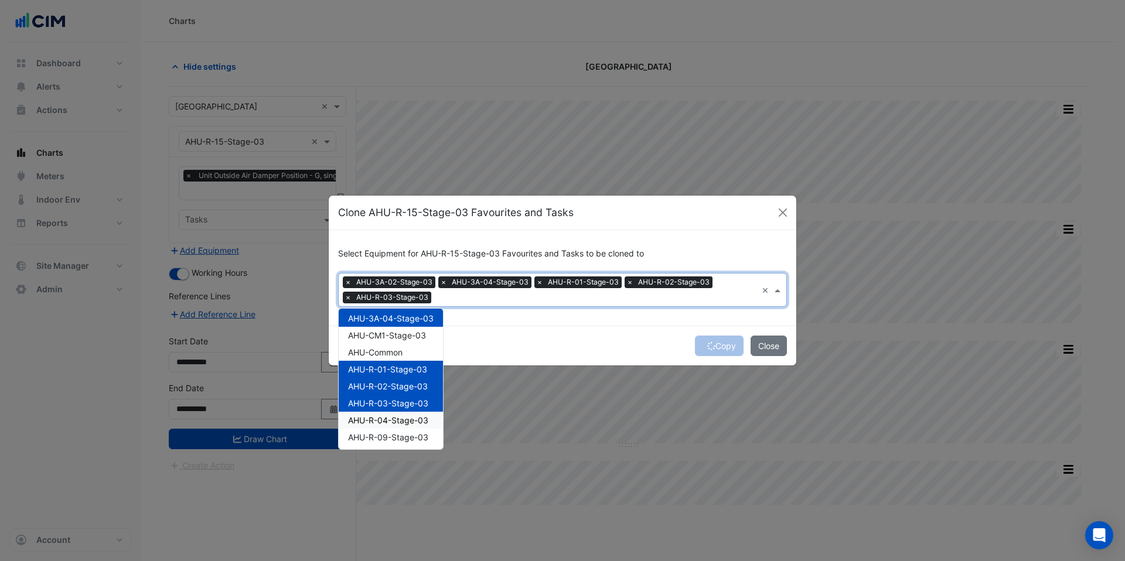
click at [393, 419] on span "AHU-R-04-Stage-03" at bounding box center [388, 420] width 80 height 10
click at [388, 438] on span "AHU-R-09-Stage-03" at bounding box center [388, 437] width 80 height 10
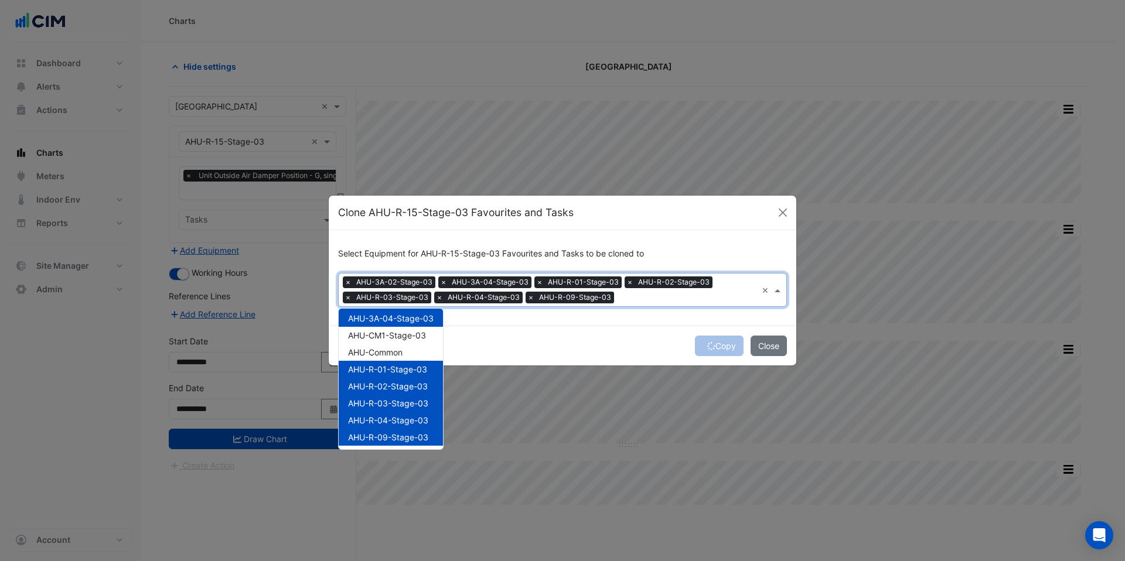
scroll to position [100, 0]
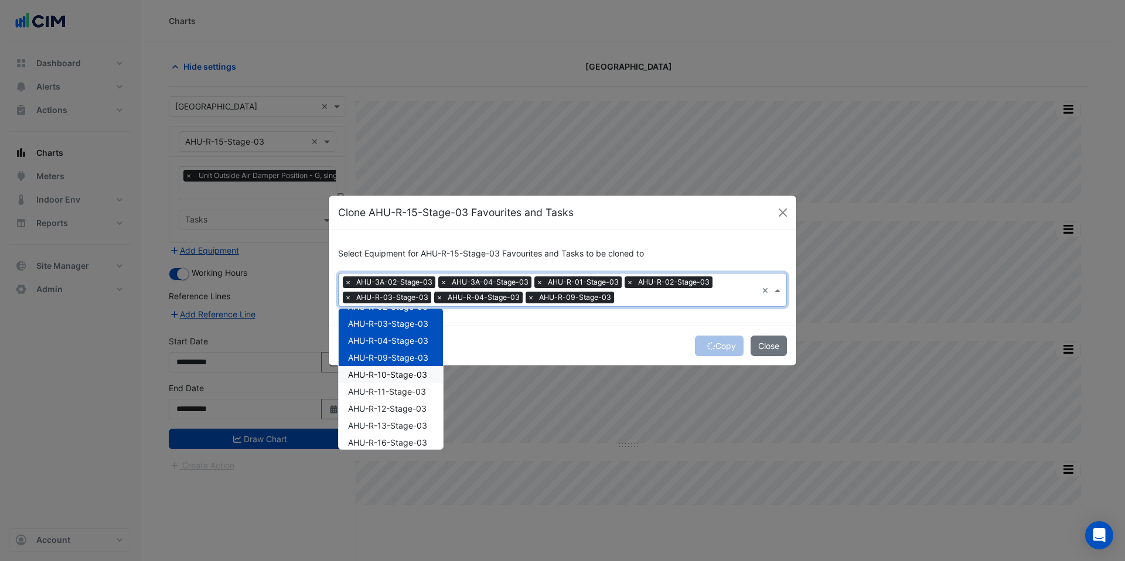
click at [384, 373] on span "AHU-R-10-Stage-03" at bounding box center [387, 375] width 79 height 10
click at [385, 393] on span "AHU-R-11-Stage-03" at bounding box center [387, 392] width 78 height 10
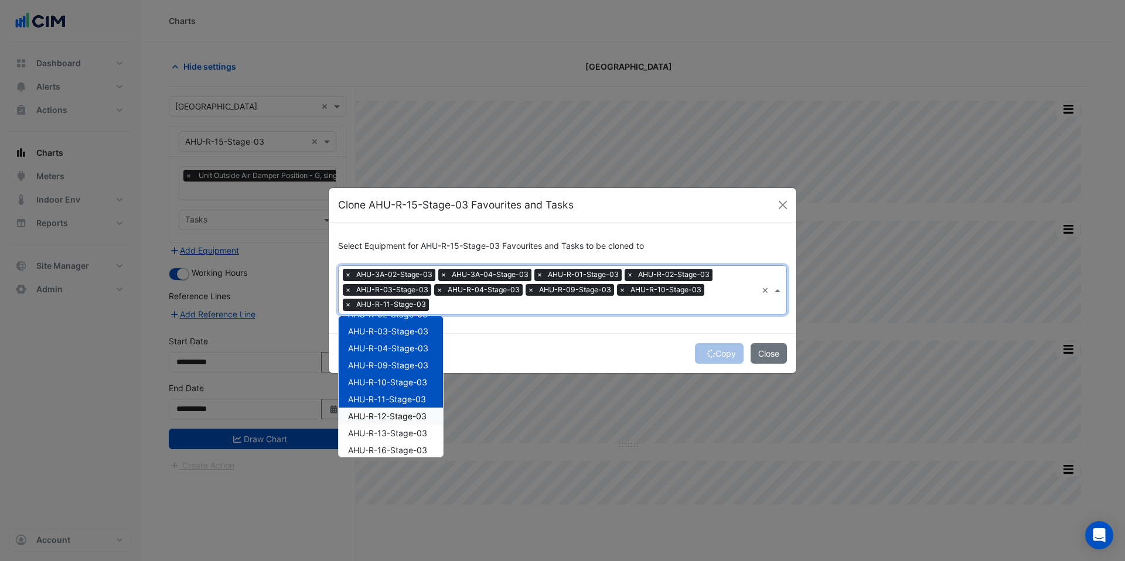
click at [383, 410] on div "AHU-R-12-Stage-03" at bounding box center [391, 416] width 104 height 17
click at [383, 438] on span "AHU-R-13-Stage-03" at bounding box center [387, 433] width 79 height 10
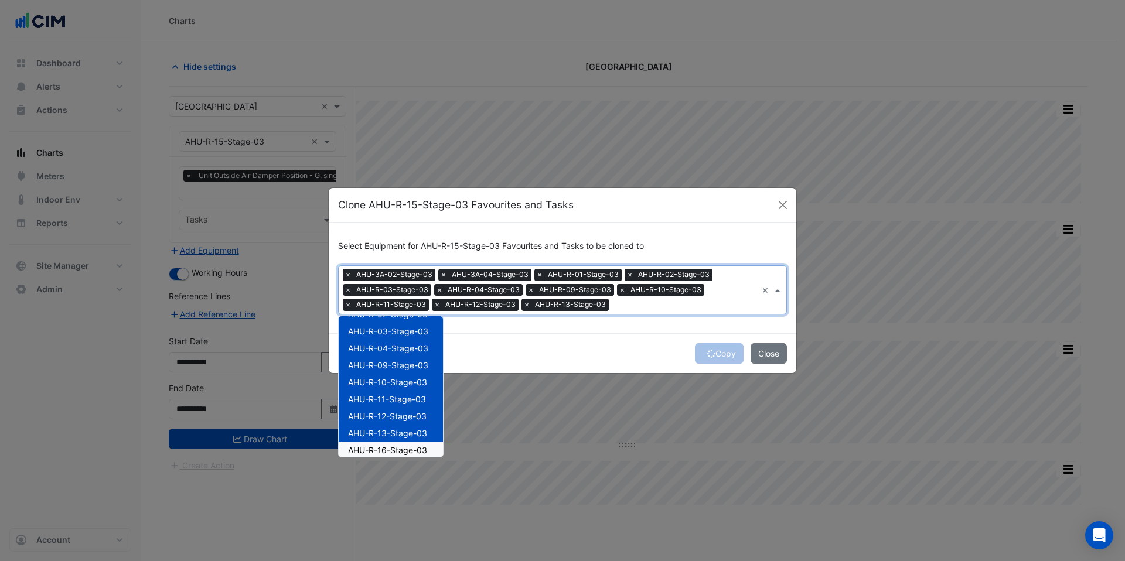
click at [385, 447] on span "AHU-R-16-Stage-03" at bounding box center [387, 450] width 79 height 10
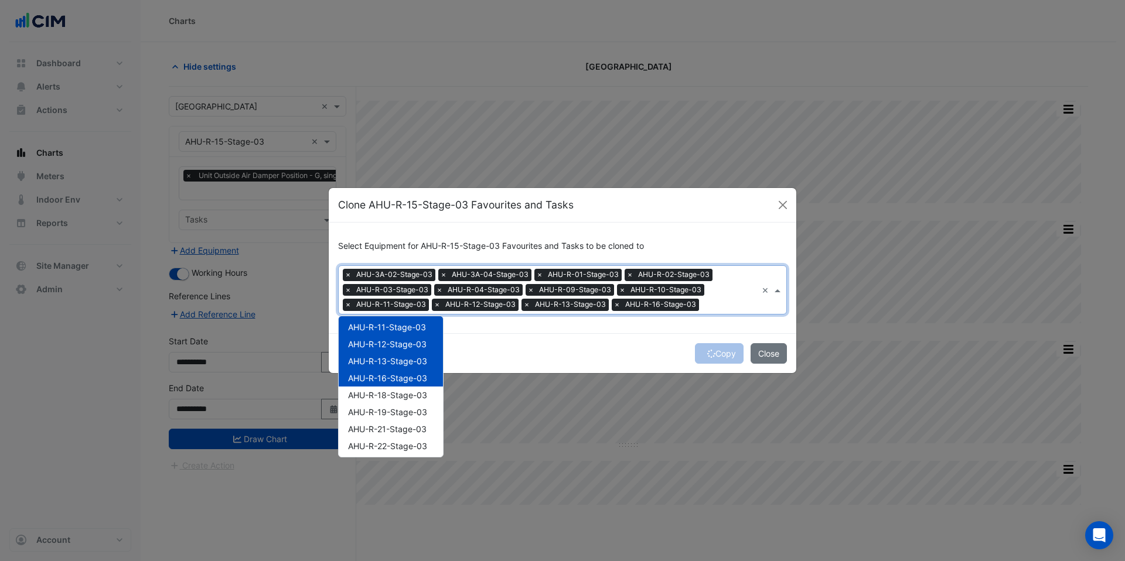
scroll to position [183, 0]
click at [384, 386] on span "AHU-R-18-Stage-03" at bounding box center [387, 384] width 79 height 10
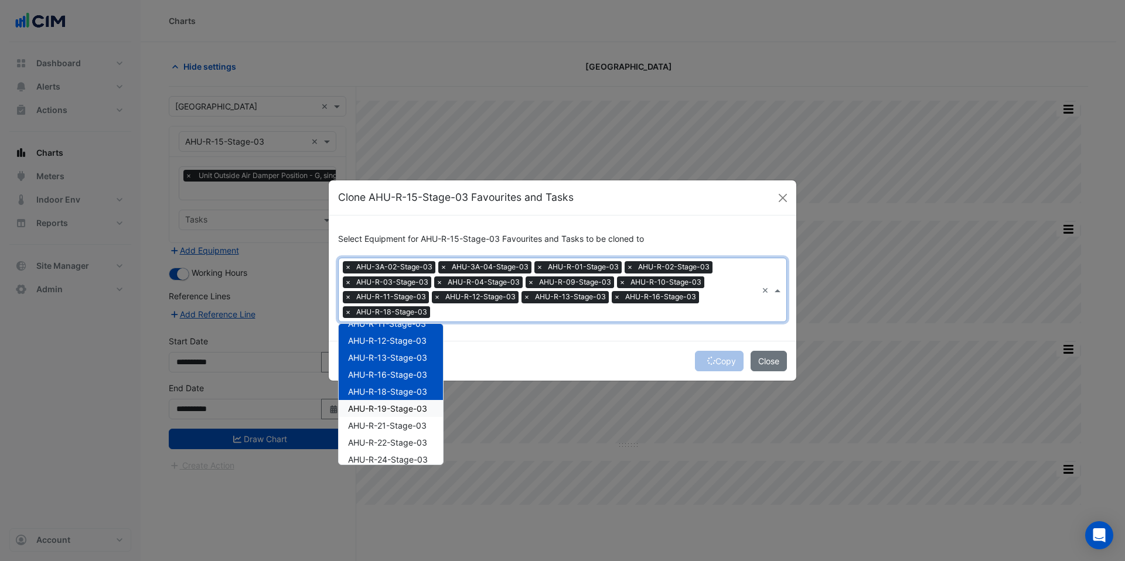
click at [384, 402] on div "AHU-R-19-Stage-03" at bounding box center [391, 408] width 104 height 17
click at [383, 422] on span "AHU-R-21-Stage-03" at bounding box center [387, 426] width 79 height 10
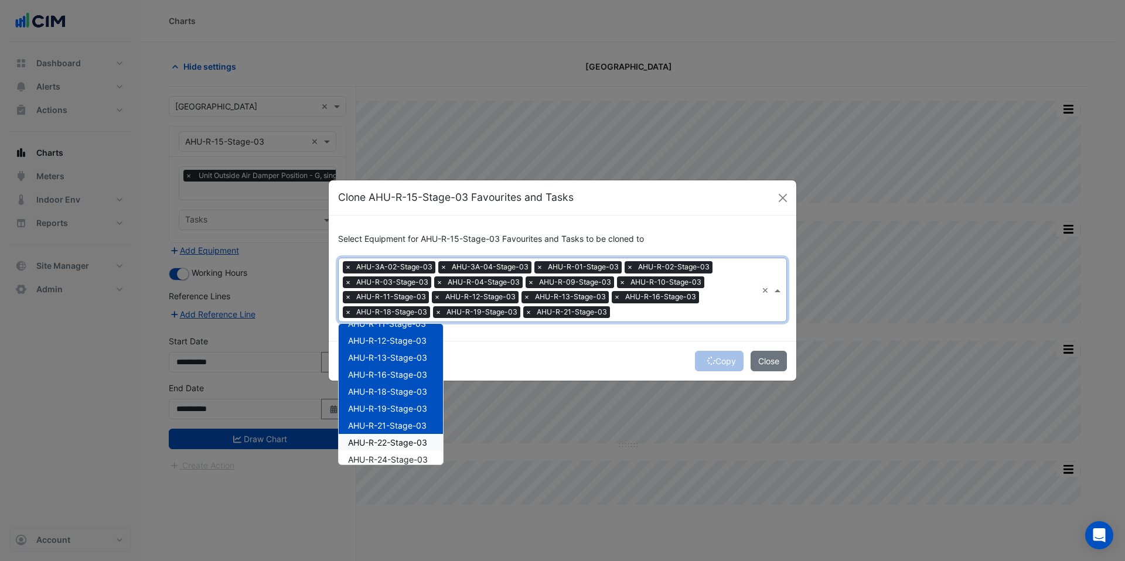
click at [379, 441] on span "AHU-R-22-Stage-03" at bounding box center [387, 443] width 79 height 10
click at [376, 456] on span "AHU-R-24-Stage-03" at bounding box center [388, 460] width 80 height 10
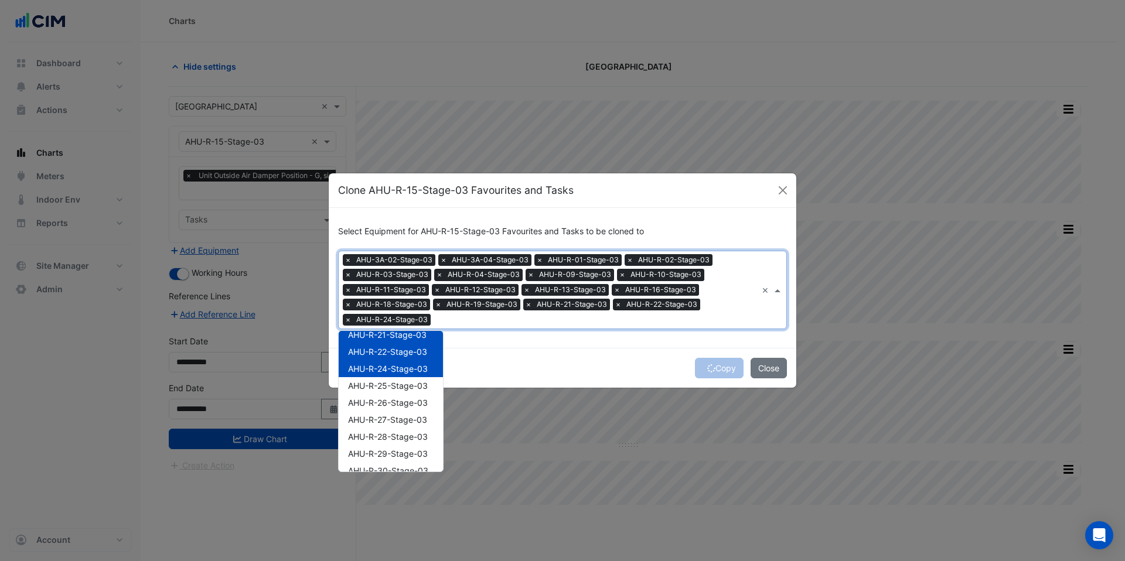
scroll to position [287, 0]
click at [374, 377] on span "AHU-R-25-Stage-03" at bounding box center [388, 380] width 80 height 10
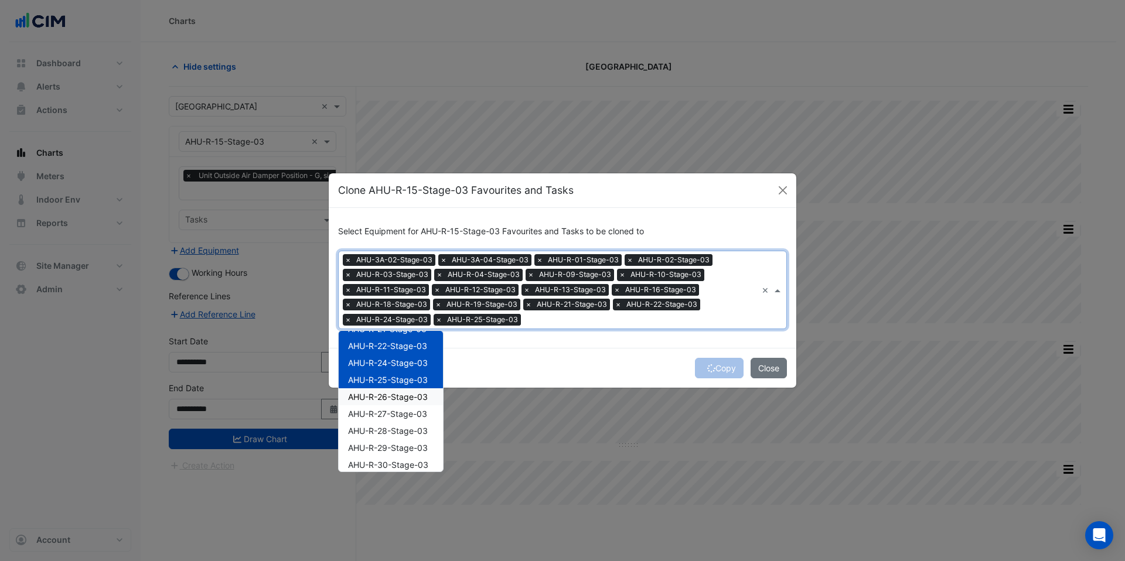
click at [376, 397] on span "AHU-R-26-Stage-03" at bounding box center [388, 397] width 80 height 10
click at [377, 417] on span "AHU-R-27-Stage-03" at bounding box center [387, 414] width 79 height 10
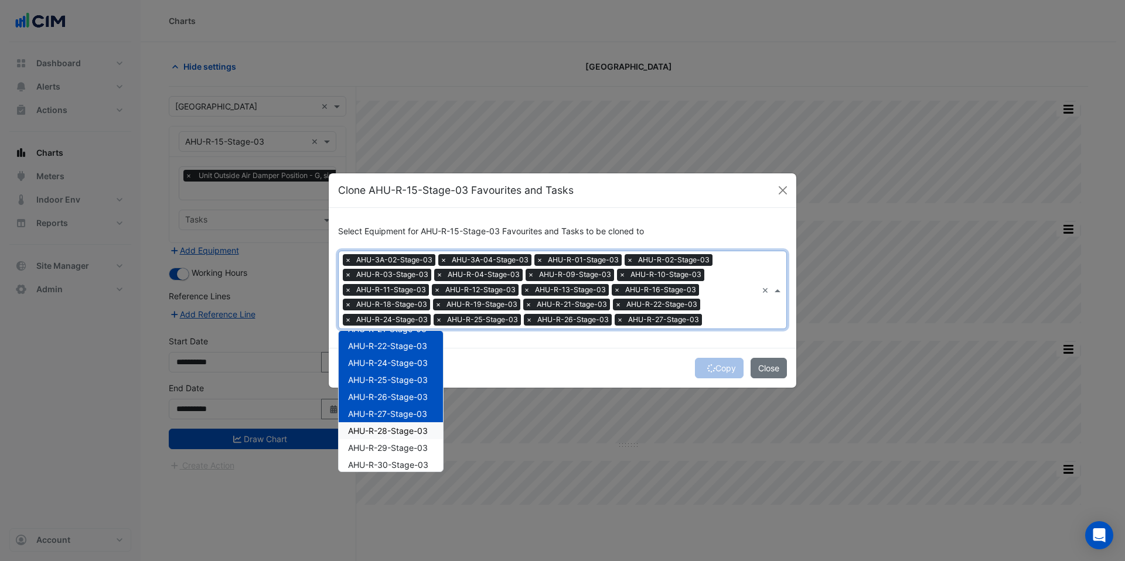
click at [379, 426] on span "AHU-R-28-Stage-03" at bounding box center [388, 431] width 80 height 10
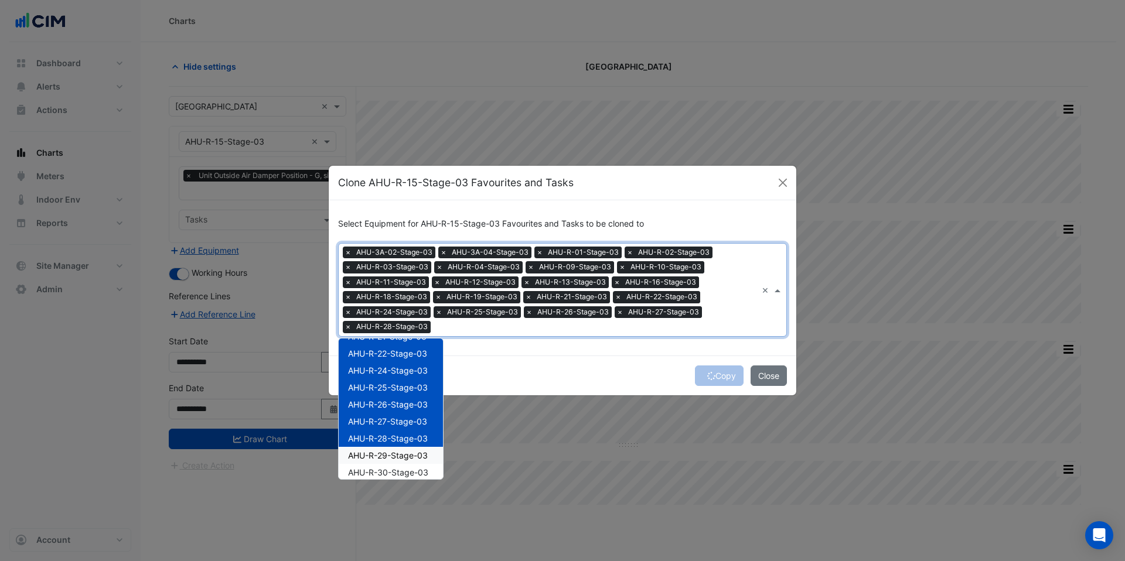
click at [380, 453] on span "AHU-R-29-Stage-03" at bounding box center [388, 456] width 80 height 10
click at [375, 469] on span "AHU-R-30-Stage-03" at bounding box center [388, 473] width 80 height 10
click at [377, 454] on span "AHU-R-31-Stage-03" at bounding box center [387, 456] width 79 height 10
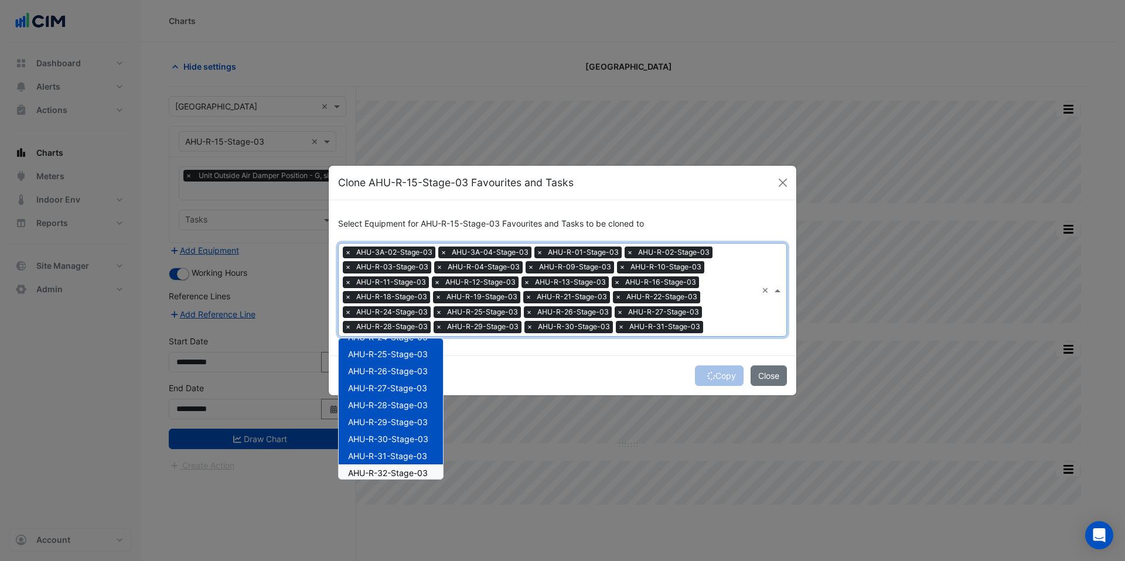
click at [374, 469] on span "AHU-R-32-Stage-03" at bounding box center [388, 473] width 80 height 10
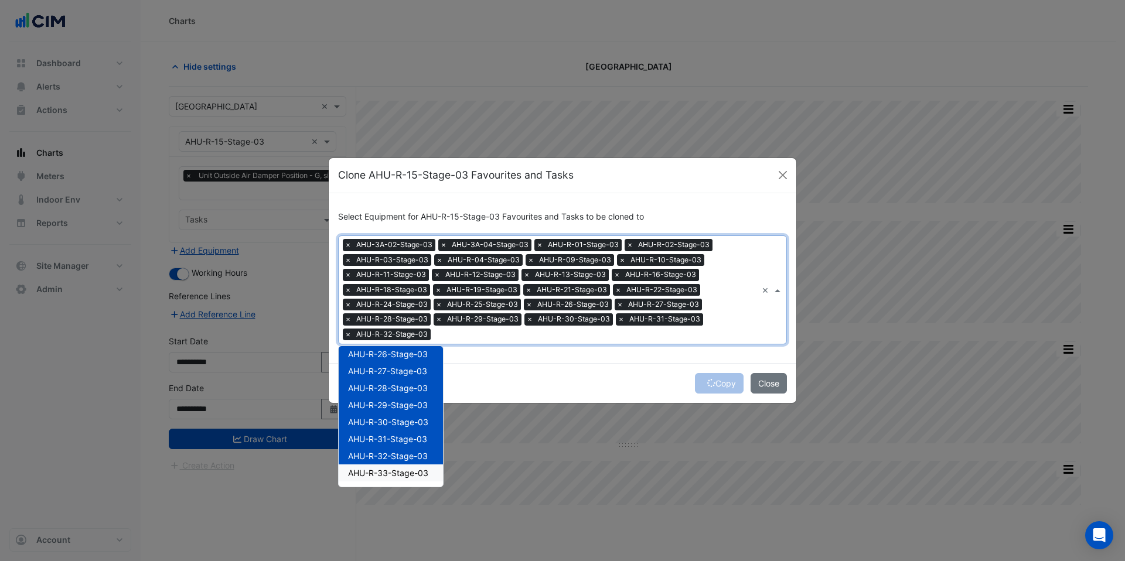
click at [372, 469] on span "AHU-R-33-Stage-03" at bounding box center [388, 473] width 80 height 10
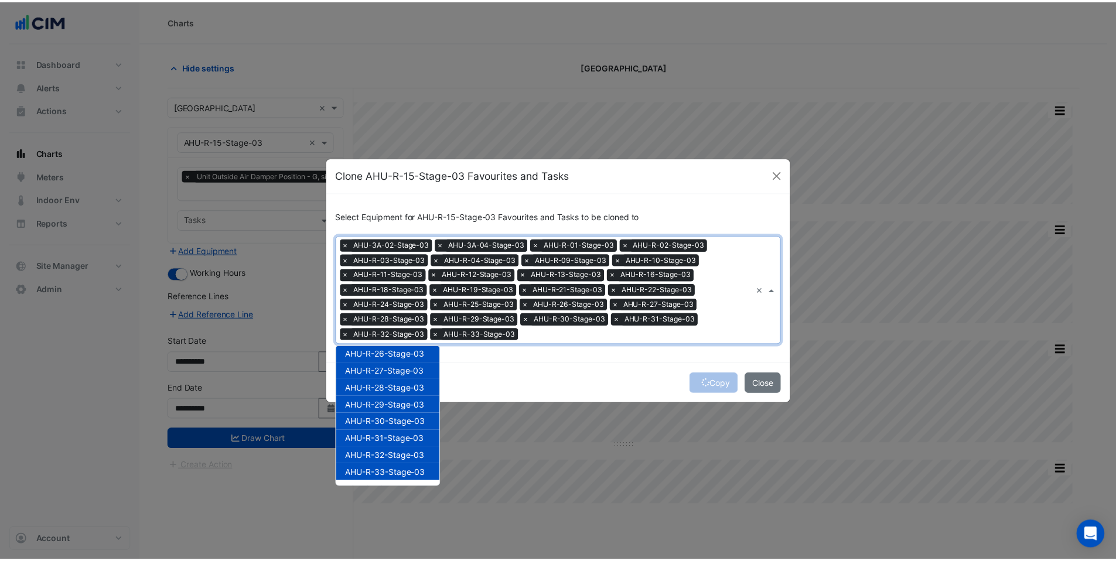
scroll to position [366, 0]
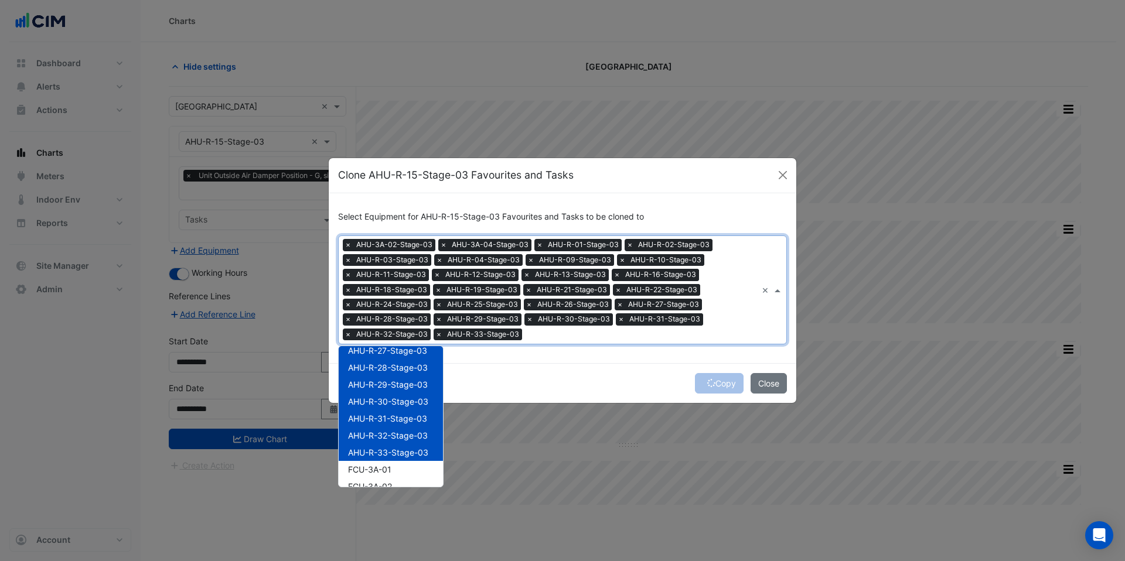
click at [539, 374] on div "Copy Close" at bounding box center [563, 383] width 468 height 40
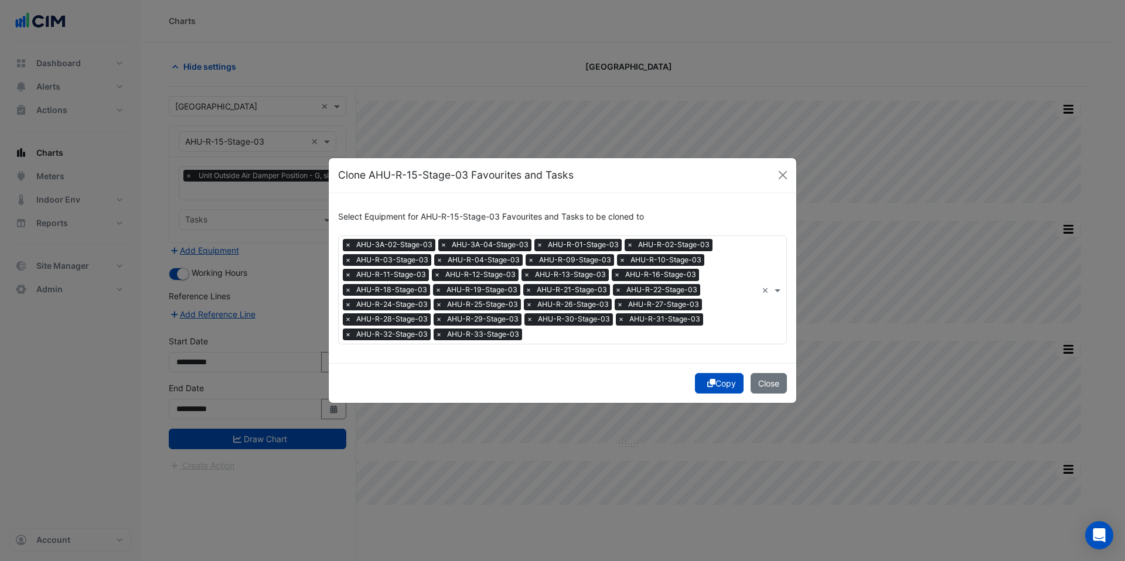
click at [712, 384] on button "Copy" at bounding box center [719, 383] width 49 height 21
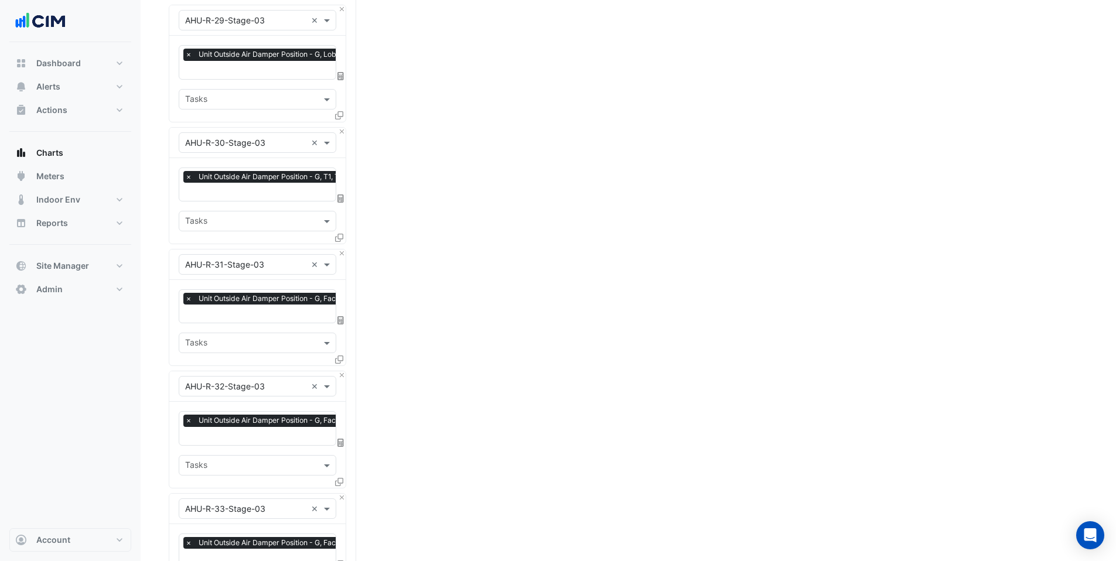
scroll to position [3063, 0]
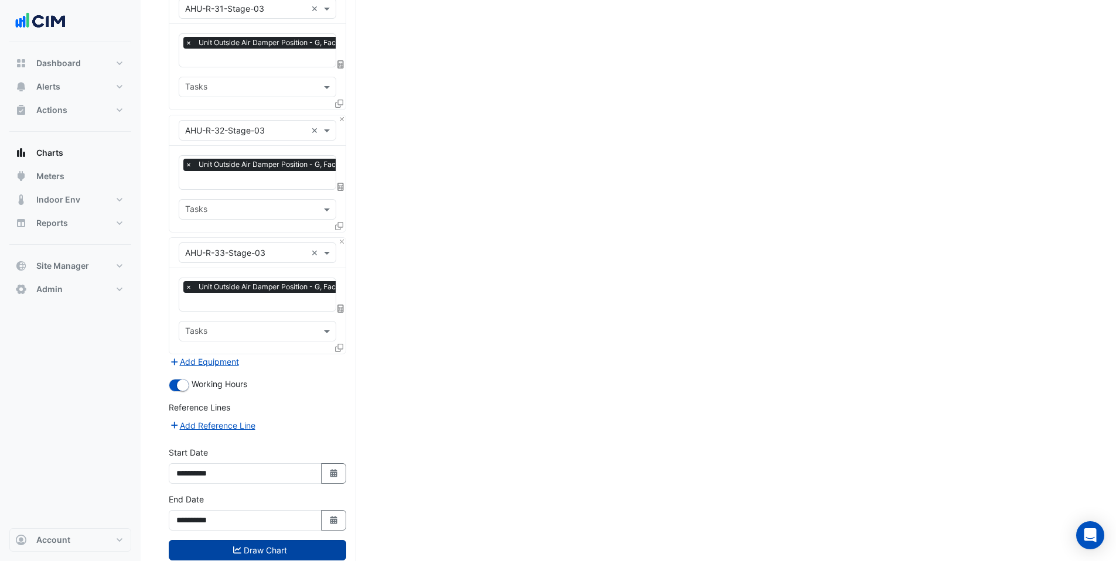
click at [216, 540] on button "Draw Chart" at bounding box center [258, 550] width 178 height 21
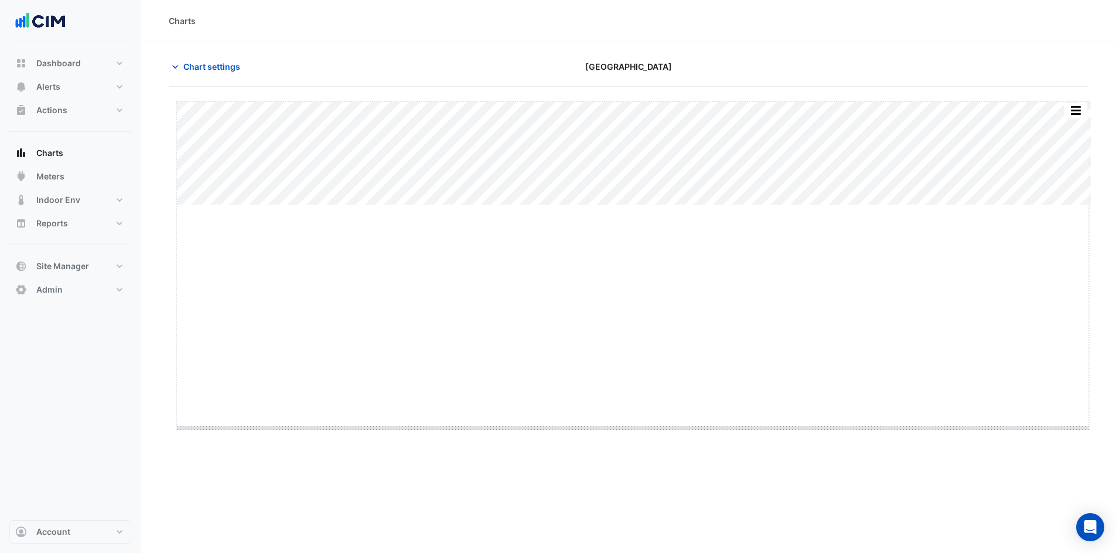
drag, startPoint x: 636, startPoint y: 205, endPoint x: 657, endPoint y: 428, distance: 223.6
click at [1070, 103] on button "button" at bounding box center [1076, 109] width 23 height 15
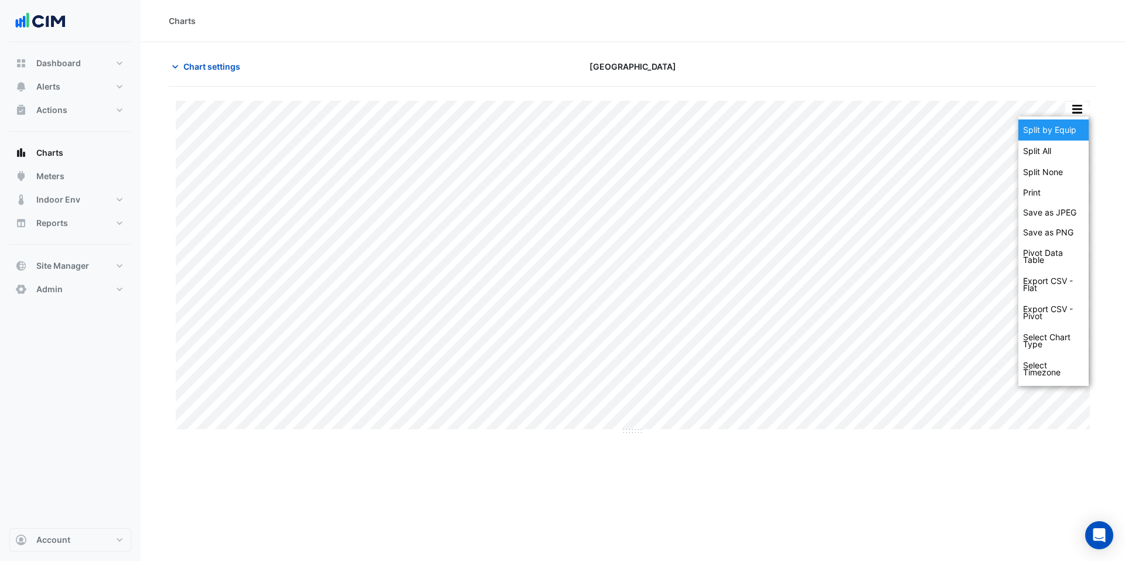
click at [1062, 127] on div "Split by Equip" at bounding box center [1053, 130] width 70 height 21
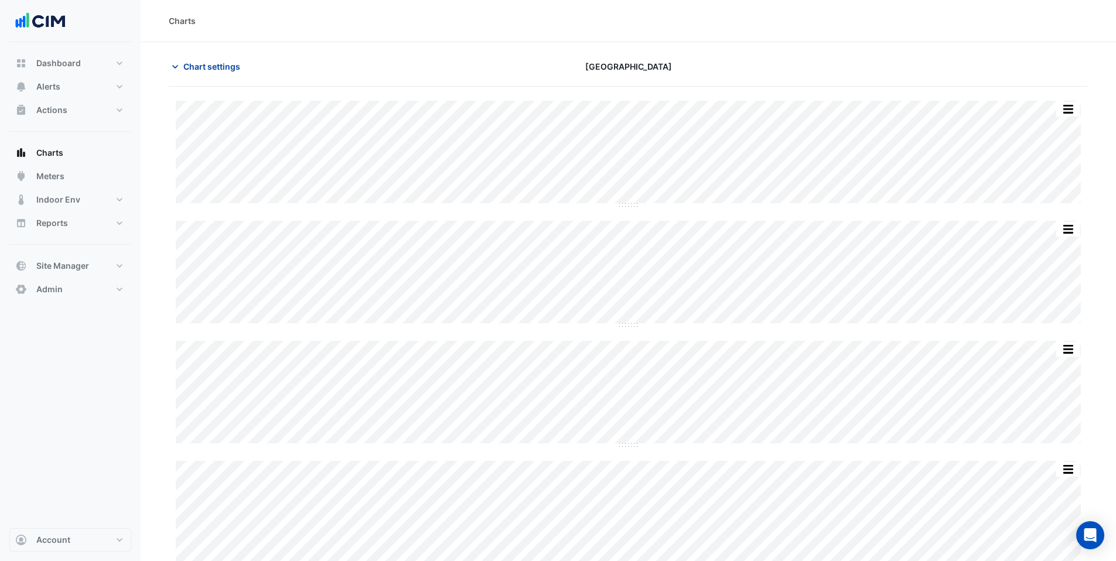
click at [200, 63] on span "Chart settings" at bounding box center [211, 66] width 57 height 12
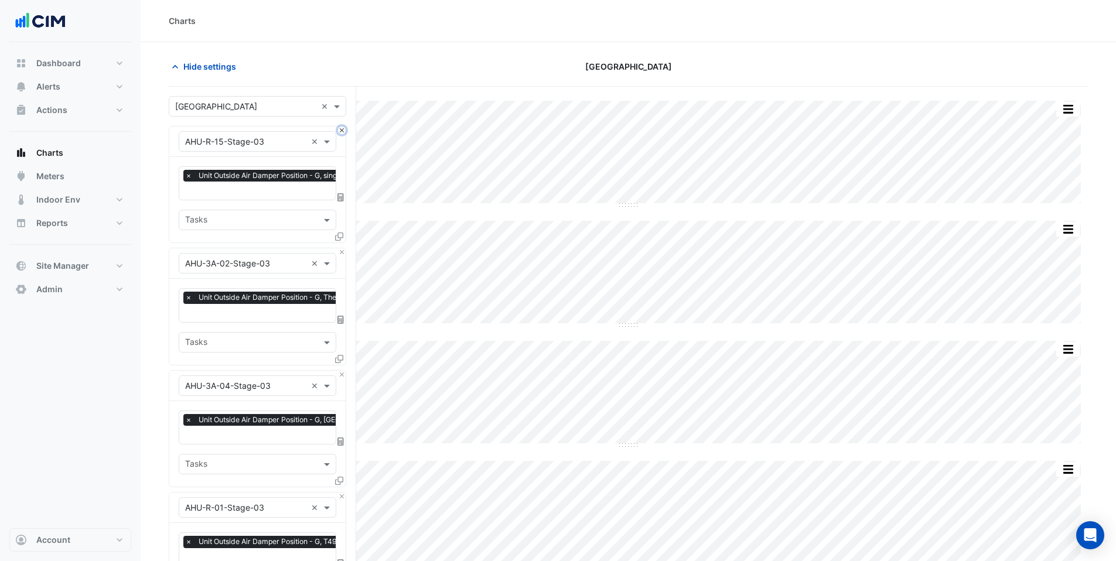
click at [342, 129] on button "Close" at bounding box center [342, 131] width 8 height 8
click at [342, 248] on button "Close" at bounding box center [342, 252] width 8 height 8
click at [342, 129] on button "Close" at bounding box center [342, 131] width 8 height 8
click at [342, 248] on button "Close" at bounding box center [342, 252] width 8 height 8
click at [342, 129] on button "Close" at bounding box center [342, 131] width 8 height 8
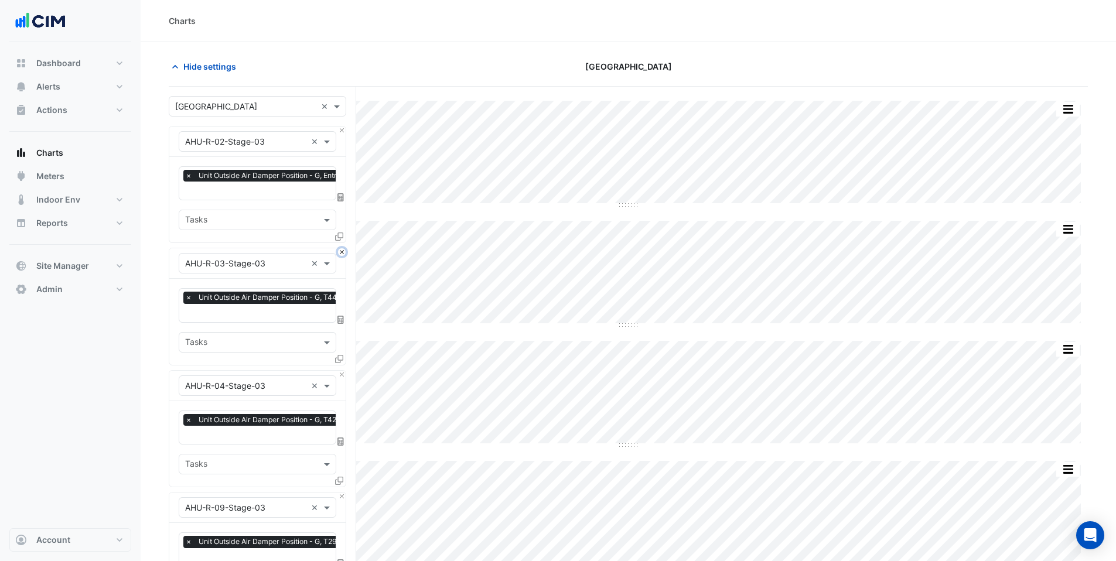
click at [342, 248] on button "Close" at bounding box center [342, 252] width 8 height 8
click at [342, 129] on button "Close" at bounding box center [342, 131] width 8 height 8
click at [342, 248] on button "Close" at bounding box center [342, 252] width 8 height 8
click at [342, 129] on button "Close" at bounding box center [342, 131] width 8 height 8
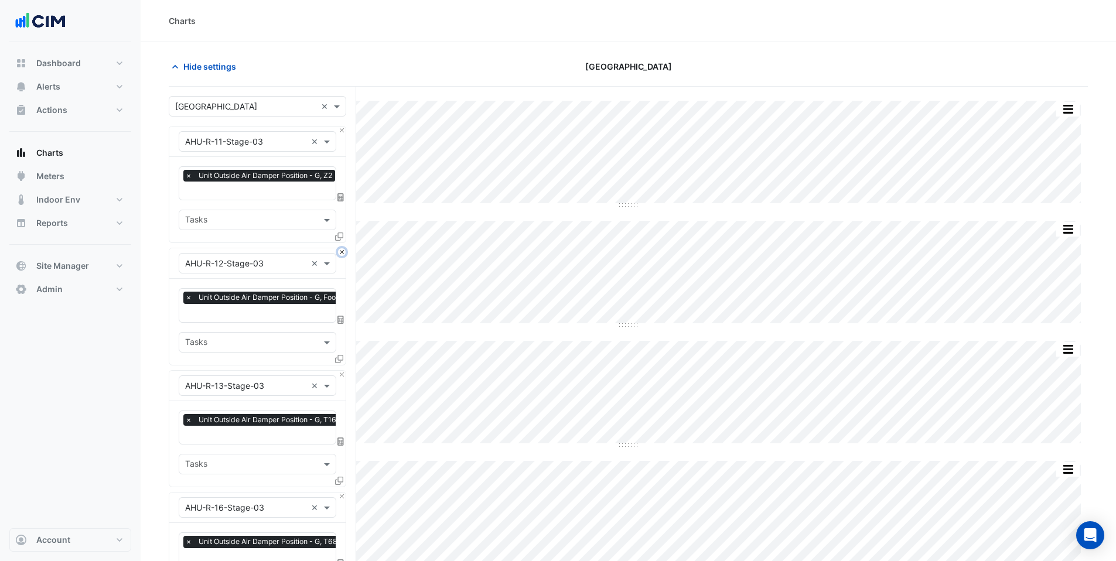
click at [342, 248] on button "Close" at bounding box center [342, 252] width 8 height 8
click at [342, 129] on button "Close" at bounding box center [342, 131] width 8 height 8
click at [342, 248] on button "Close" at bounding box center [342, 252] width 8 height 8
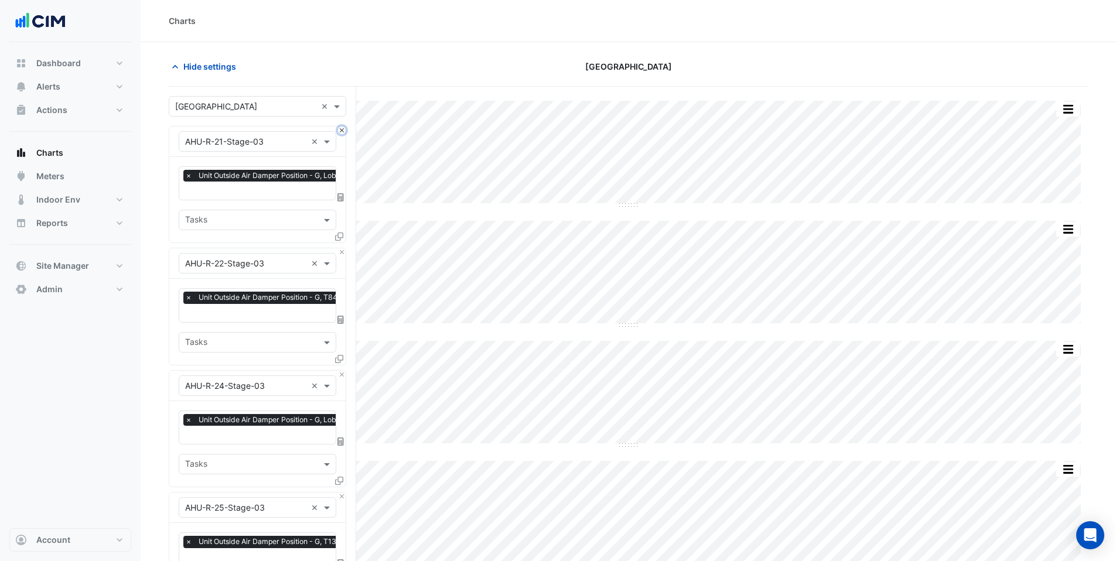
click at [342, 129] on button "Close" at bounding box center [342, 131] width 8 height 8
click at [342, 248] on button "Close" at bounding box center [342, 252] width 8 height 8
click at [342, 129] on button "Close" at bounding box center [342, 131] width 8 height 8
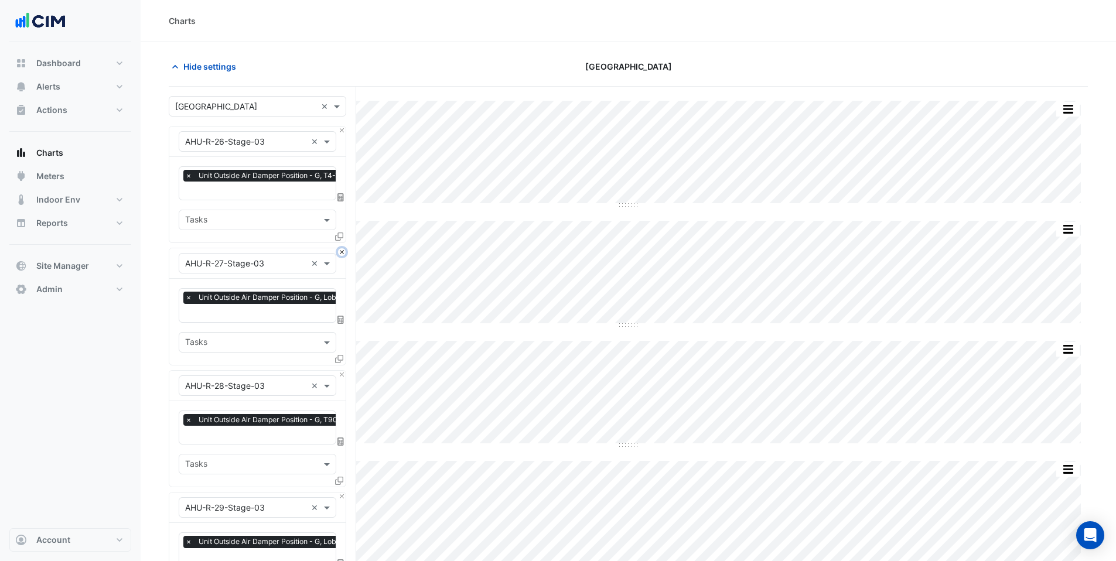
click at [342, 248] on button "Close" at bounding box center [342, 252] width 8 height 8
click at [342, 130] on button "Close" at bounding box center [342, 131] width 8 height 8
click at [342, 248] on button "Close" at bounding box center [342, 252] width 8 height 8
click at [342, 131] on button "Close" at bounding box center [342, 131] width 8 height 8
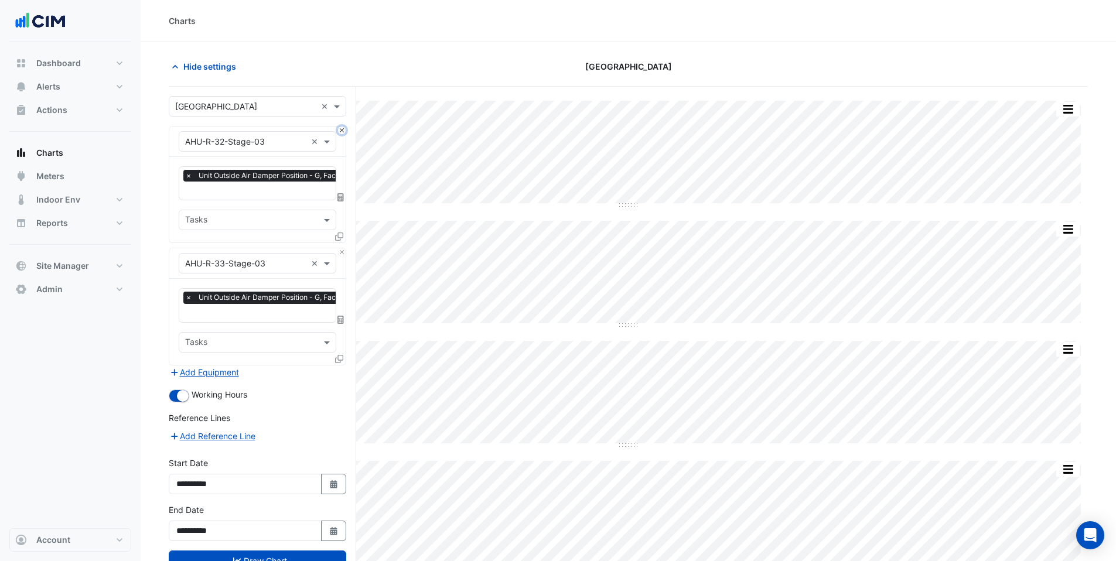
click at [342, 131] on button "Close" at bounding box center [342, 131] width 8 height 8
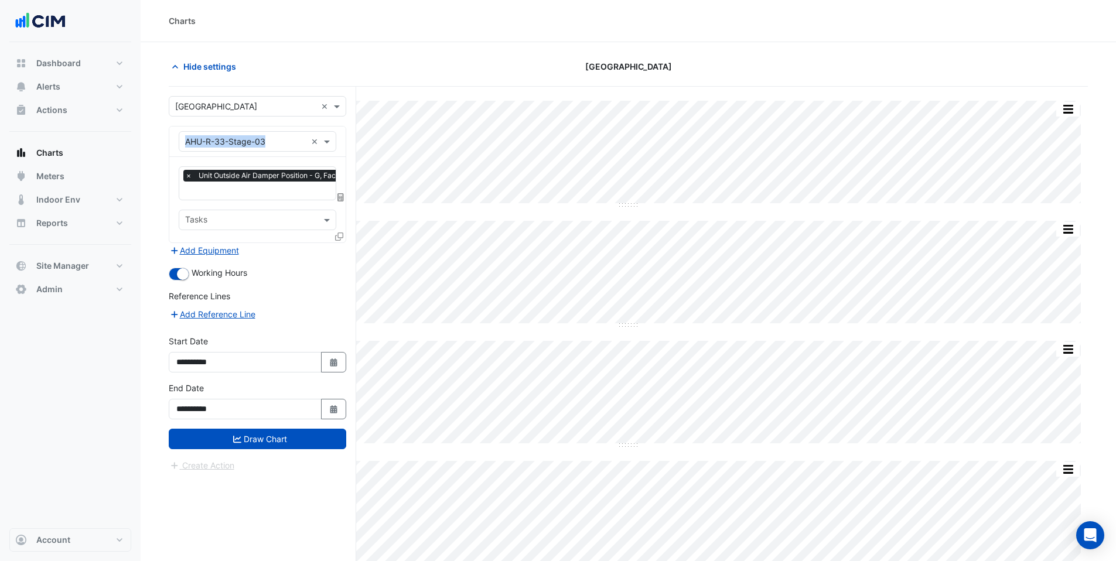
click at [342, 131] on div "Equipment × AHU-R-33-Stage-03 ×" at bounding box center [257, 142] width 176 height 30
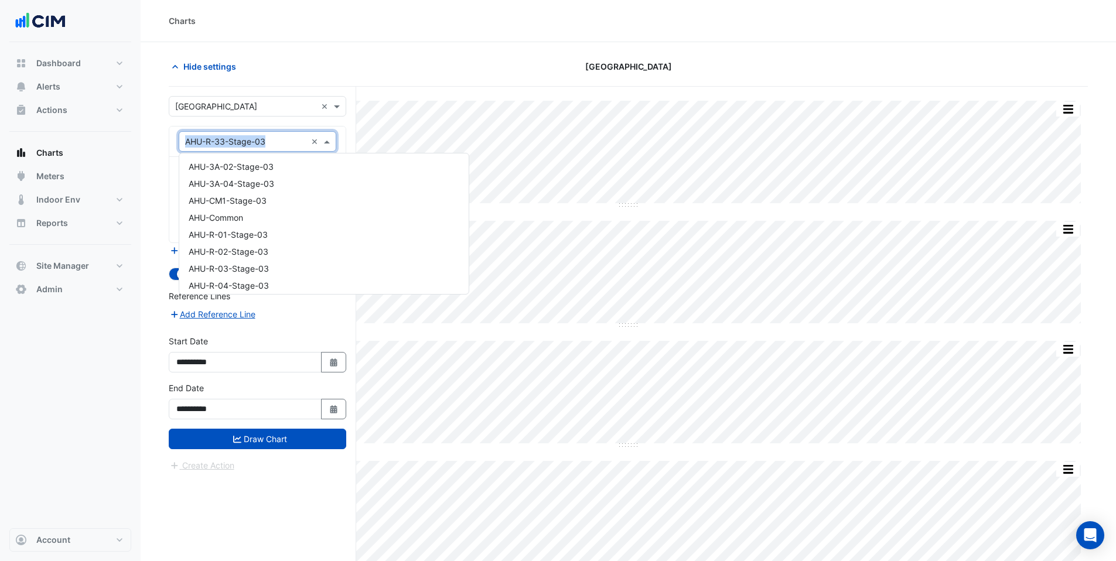
click at [294, 138] on input "text" at bounding box center [245, 142] width 121 height 12
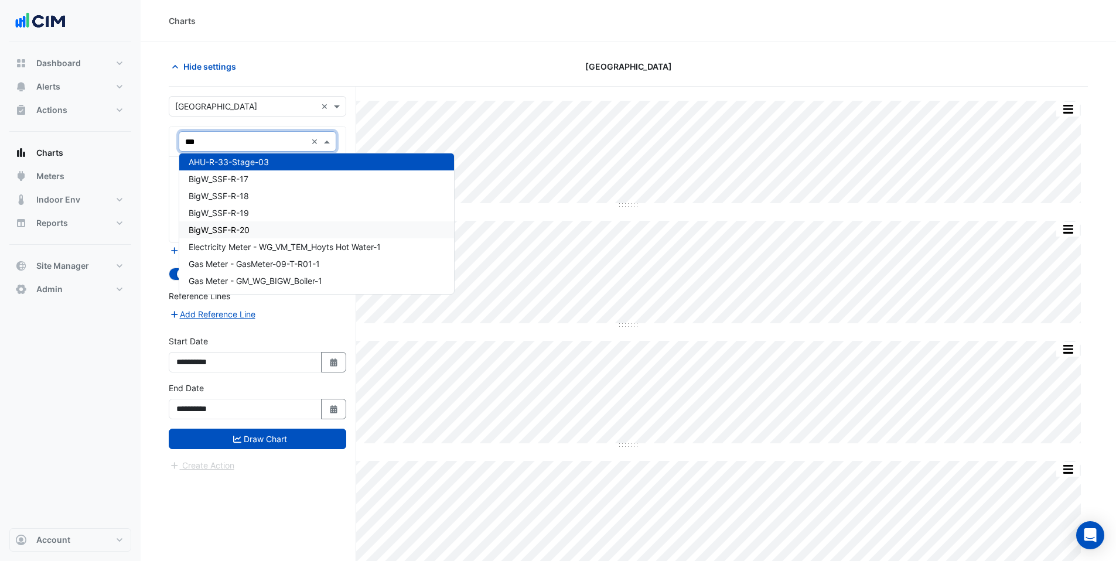
scroll to position [124, 0]
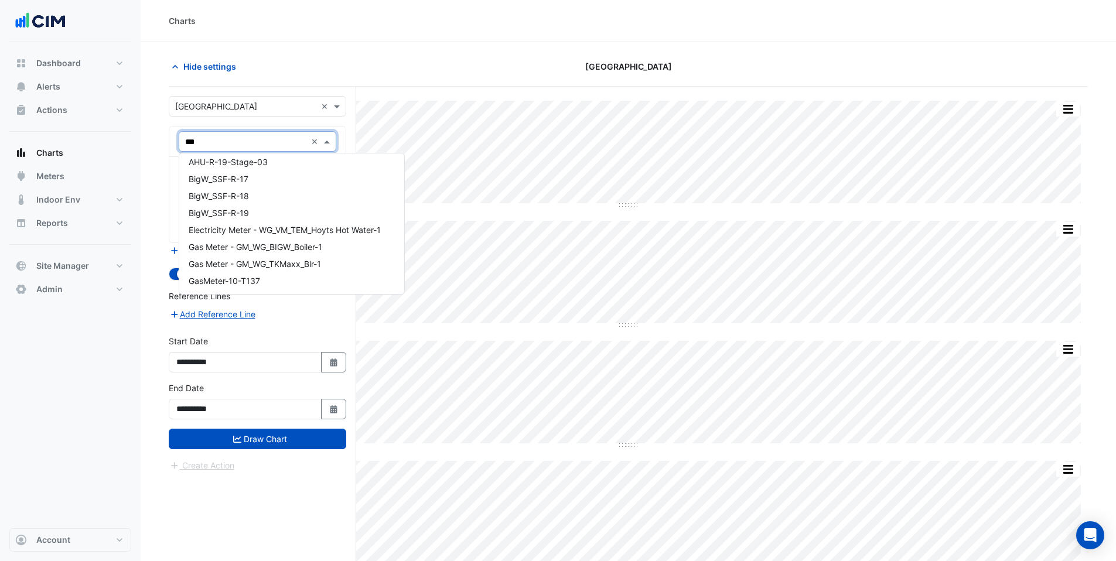
type input "****"
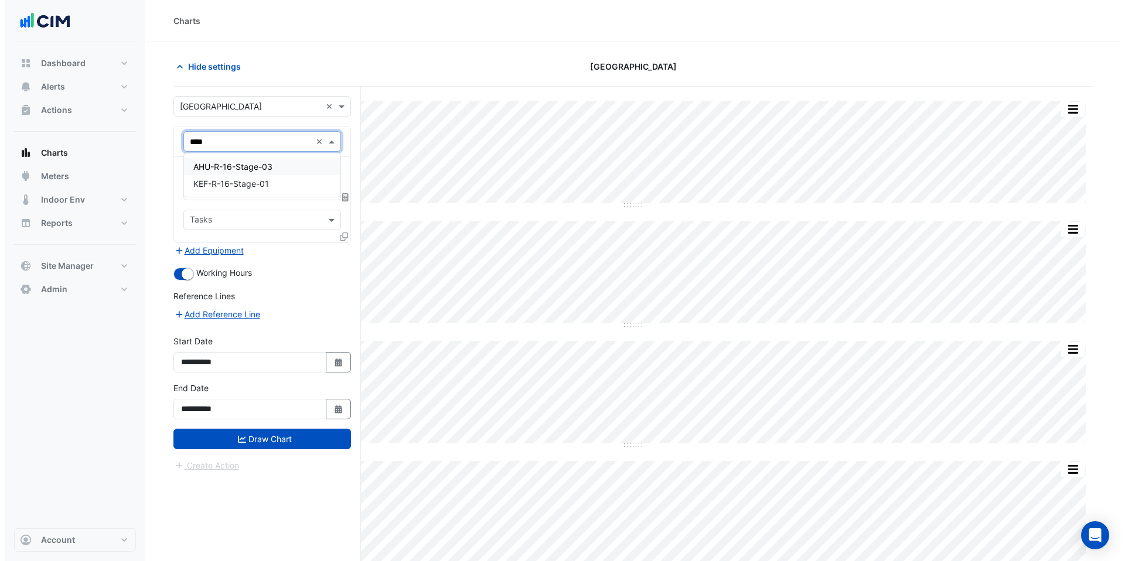
scroll to position [0, 0]
click at [233, 164] on span "AHU-R-16-Stage-03" at bounding box center [228, 167] width 79 height 10
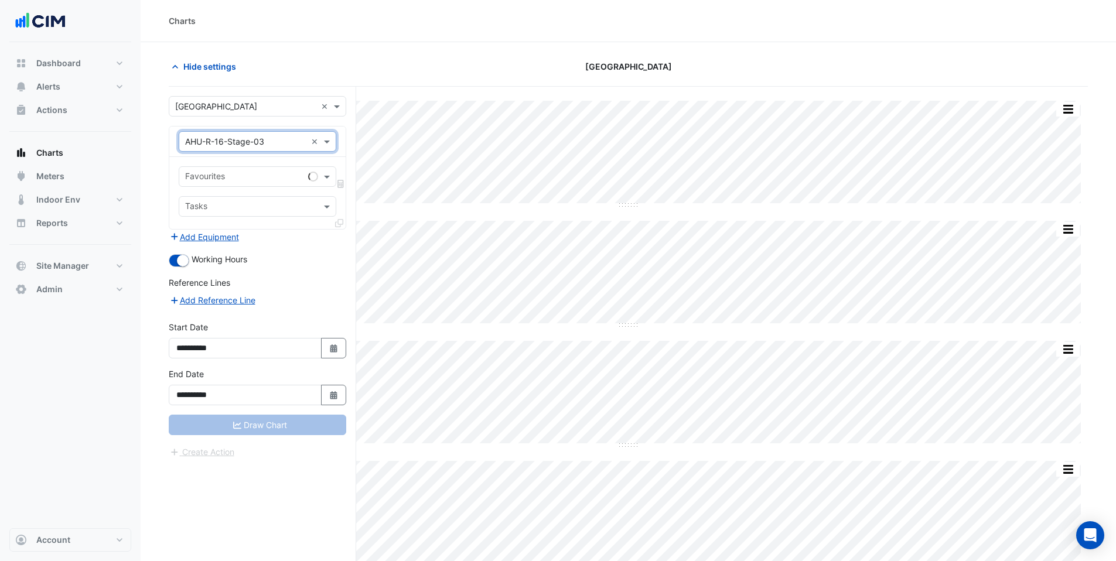
click at [214, 166] on div "Favourites" at bounding box center [258, 176] width 158 height 21
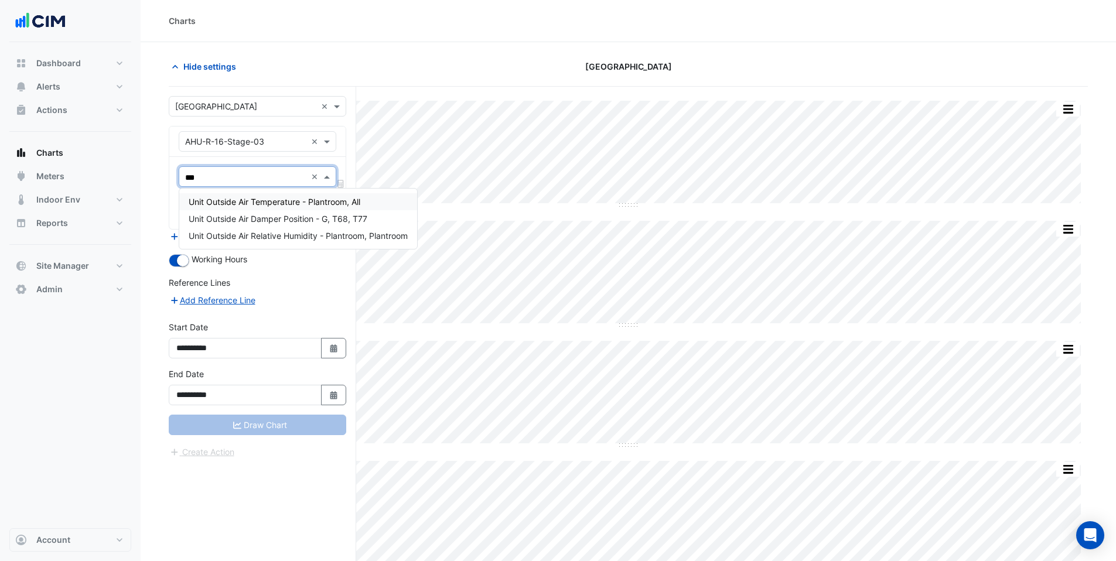
type input "****"
click at [249, 224] on div "Unit Outside Air Damper Position - G, T68, T77" at bounding box center [298, 218] width 238 height 17
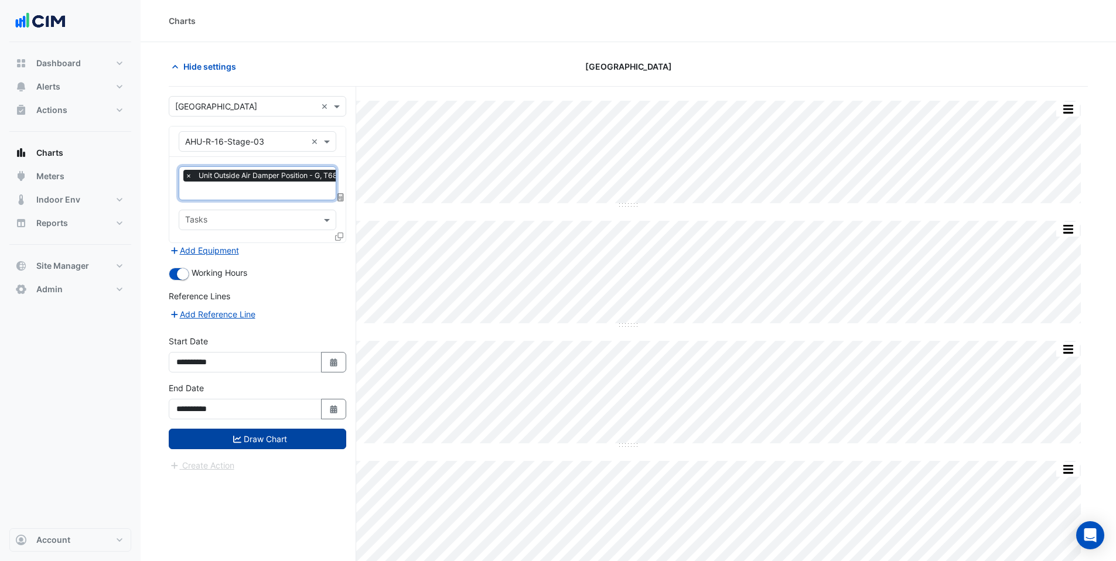
click at [238, 441] on icon "submit" at bounding box center [237, 438] width 8 height 7
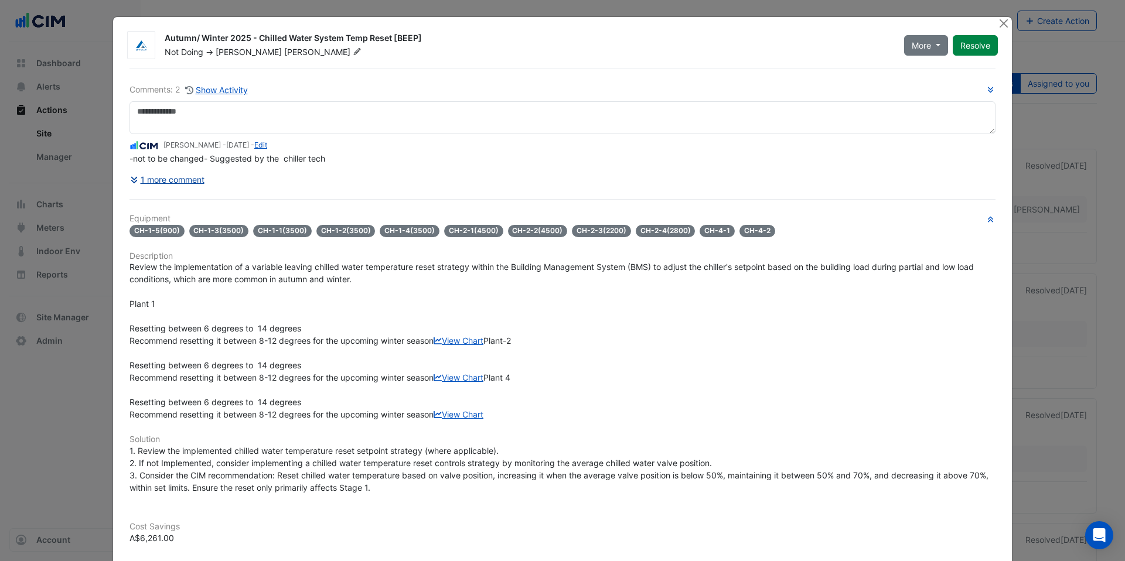
click at [161, 181] on button "1 more comment" at bounding box center [167, 179] width 76 height 21
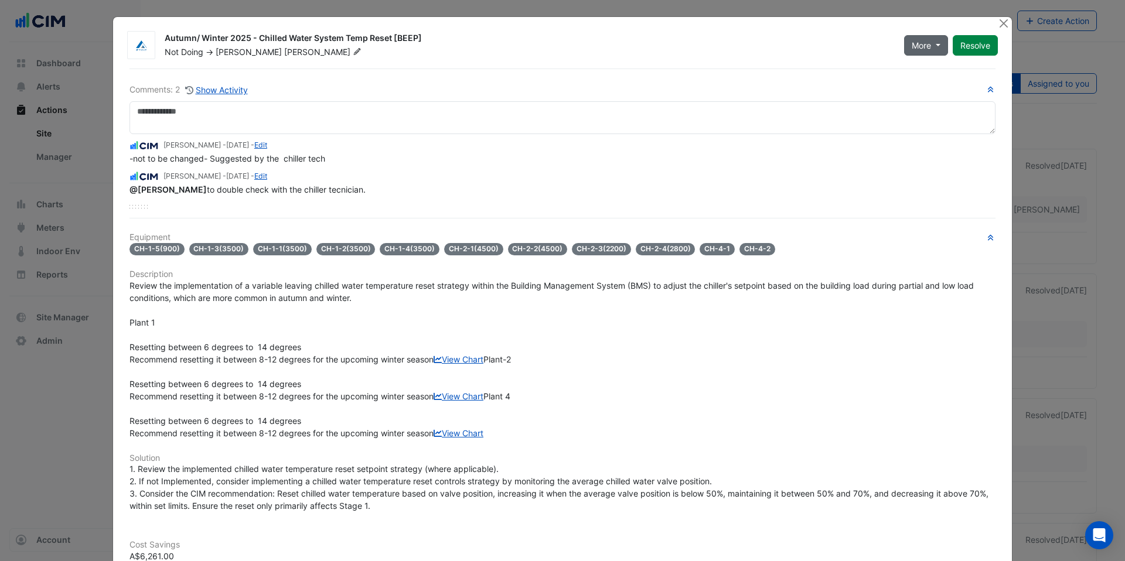
click at [926, 46] on button "More" at bounding box center [926, 45] width 44 height 21
click at [997, 24] on button "Close" at bounding box center [1003, 23] width 12 height 12
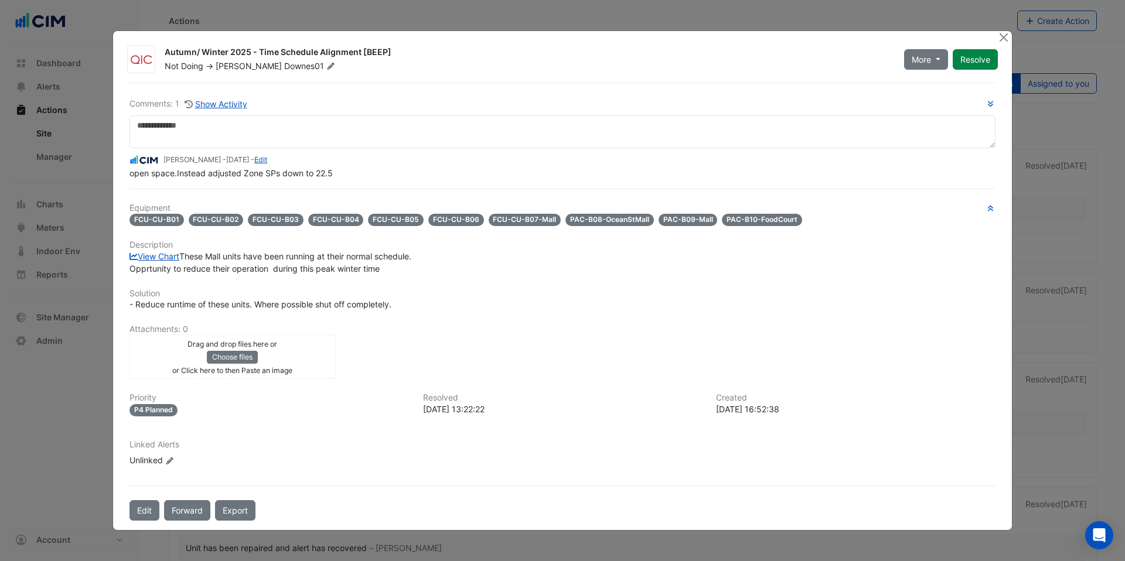
drag, startPoint x: 214, startPoint y: 168, endPoint x: 259, endPoint y: 168, distance: 45.1
click at [259, 168] on div "Comments: 1 Show Activity [PERSON_NAME] - [DATE] - Edit open space.Instead adju…" at bounding box center [562, 302] width 880 height 438
click at [1005, 31] on button "Close" at bounding box center [1003, 37] width 12 height 12
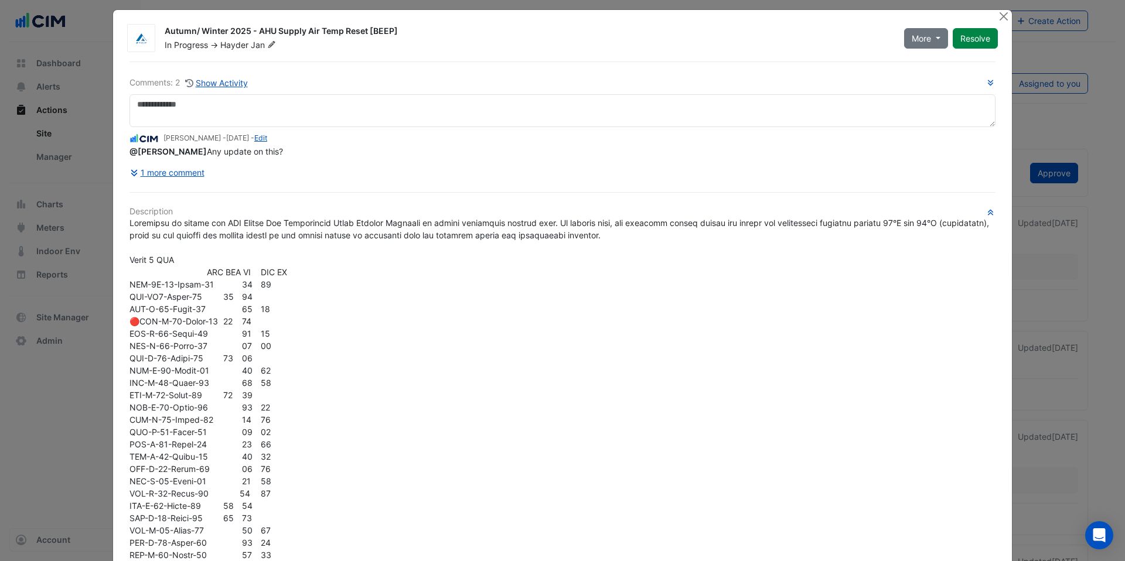
scroll to position [9, 0]
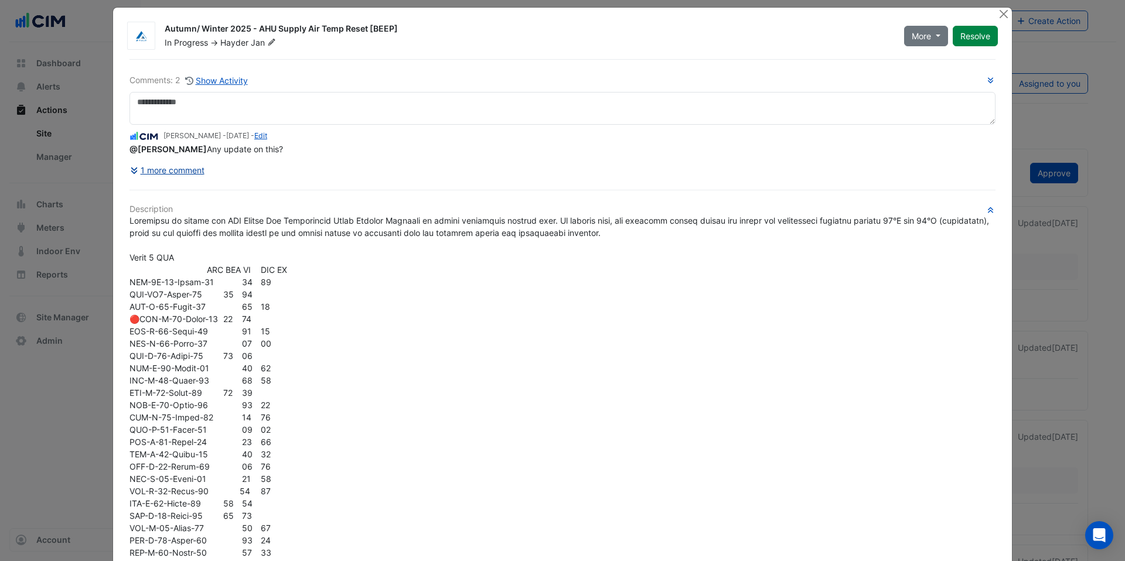
click at [163, 178] on button "1 more comment" at bounding box center [167, 170] width 76 height 21
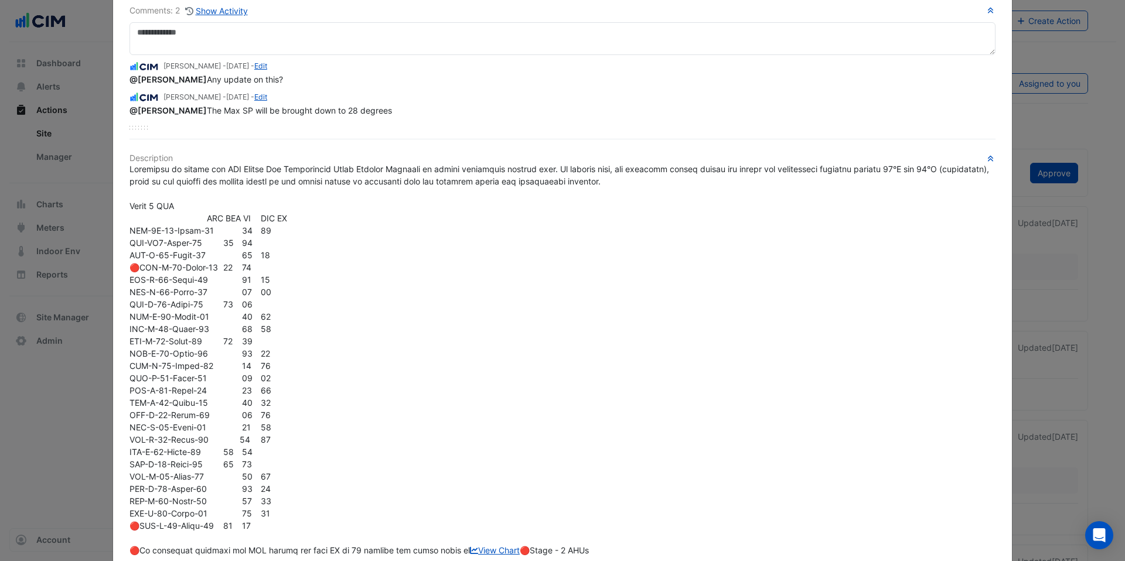
scroll to position [0, 0]
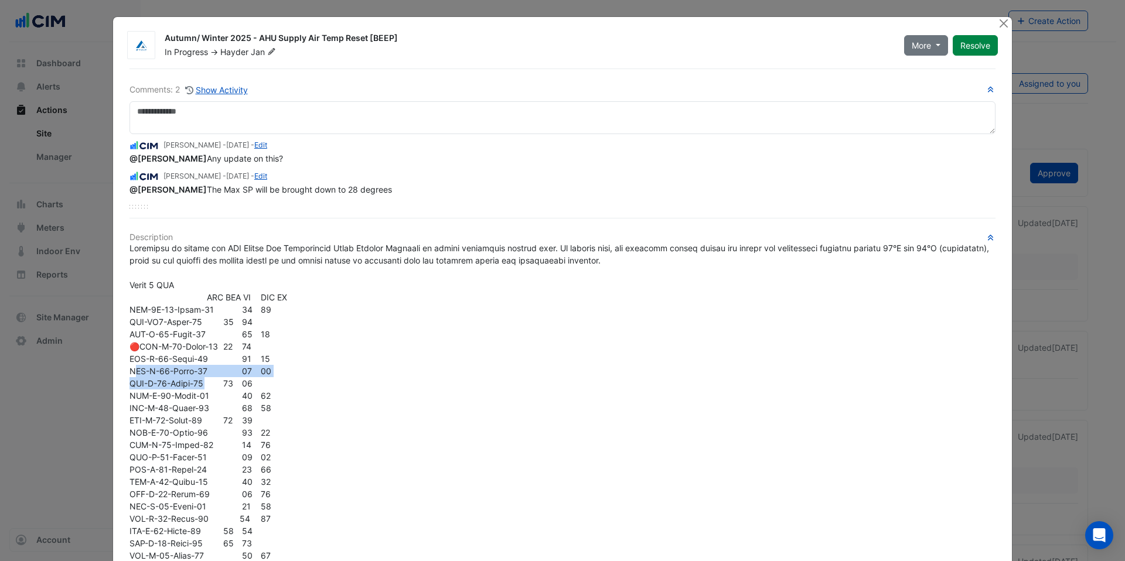
drag, startPoint x: 132, startPoint y: 374, endPoint x: 216, endPoint y: 379, distance: 83.9
click at [216, 379] on span "View Chart 🔴Stage - 2 AHUs We have seen a the maximum supply air temperature ra…" at bounding box center [560, 457] width 862 height 428
drag, startPoint x: 216, startPoint y: 379, endPoint x: 224, endPoint y: 376, distance: 8.0
click at [217, 379] on span "View Chart 🔴Stage - 2 AHUs We have seen a the maximum supply air temperature ra…" at bounding box center [560, 457] width 862 height 428
click at [935, 51] on button "More" at bounding box center [926, 45] width 44 height 21
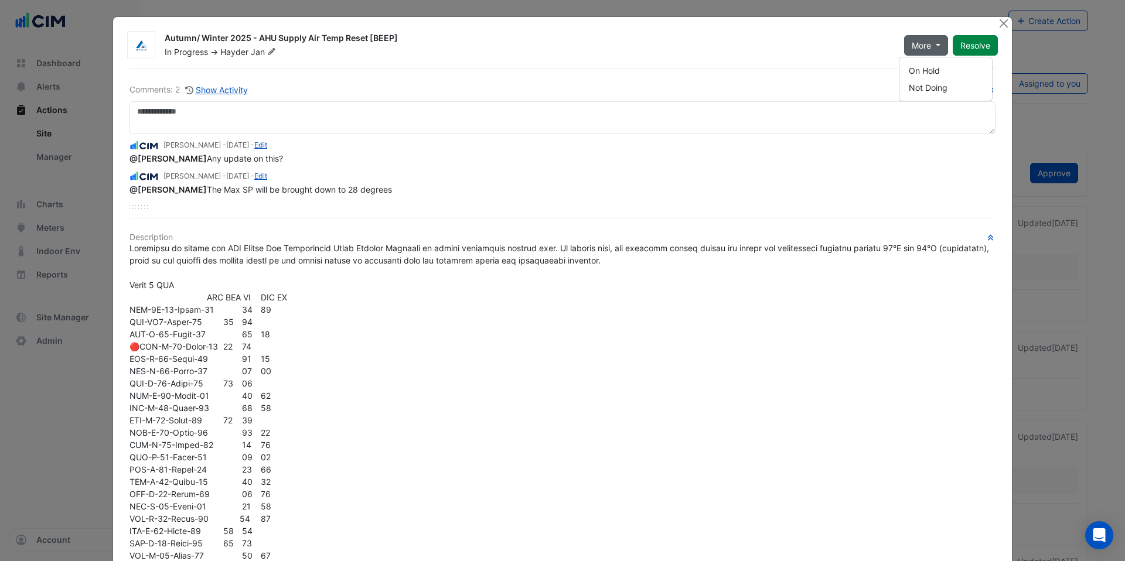
click at [636, 138] on div "Shafayet Ali - 1 month and 20 days ago - Edit @Pranav Barot Any update on this?…" at bounding box center [562, 165] width 866 height 62
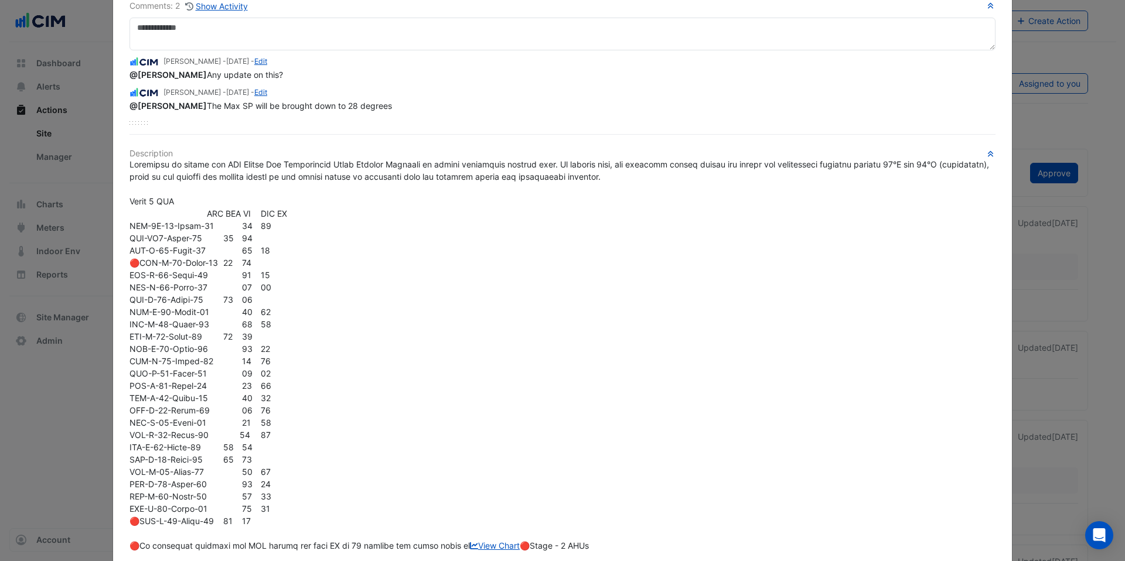
scroll to position [574, 0]
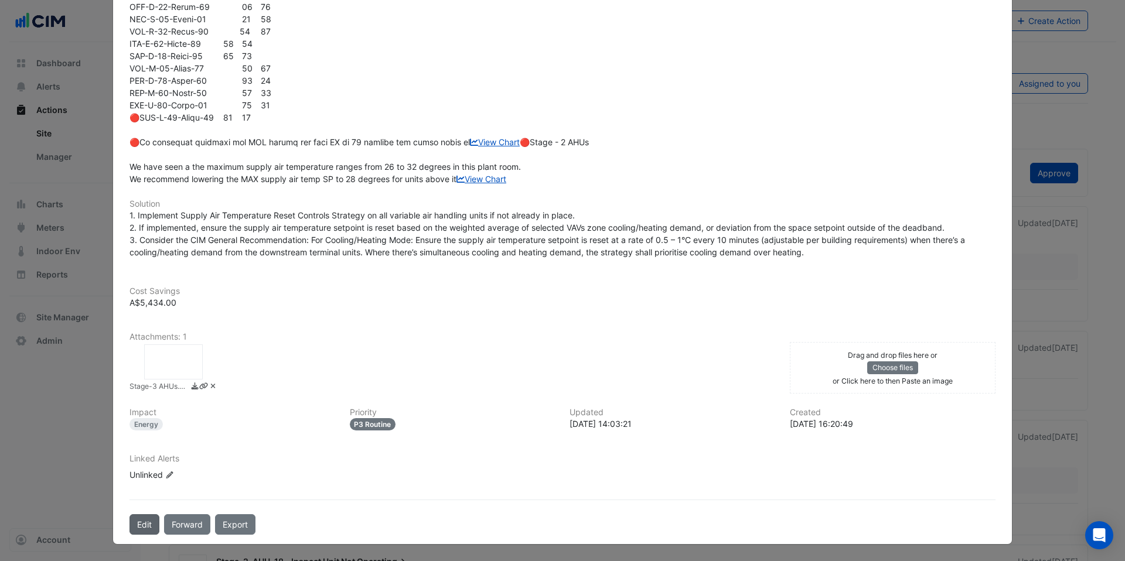
click at [136, 517] on button "Edit" at bounding box center [144, 524] width 30 height 21
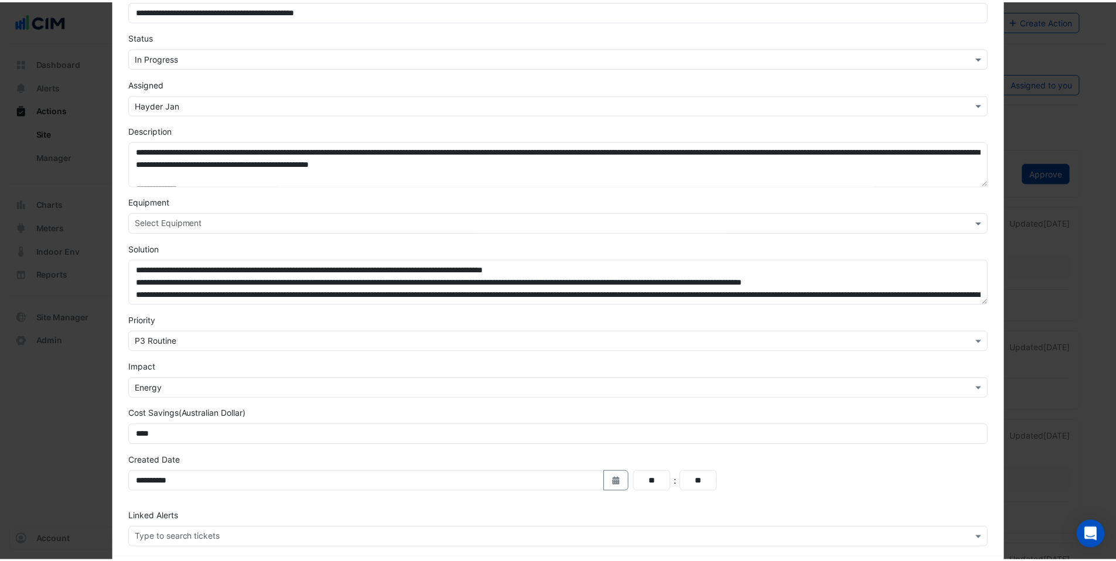
scroll to position [131, 0]
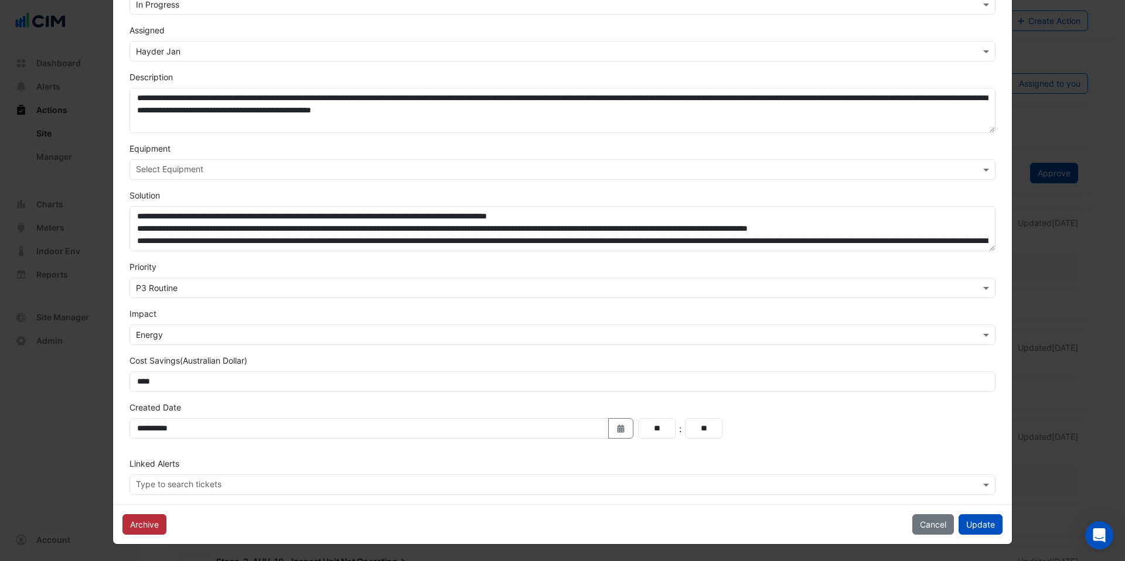
click at [144, 521] on button "Archive" at bounding box center [144, 524] width 44 height 21
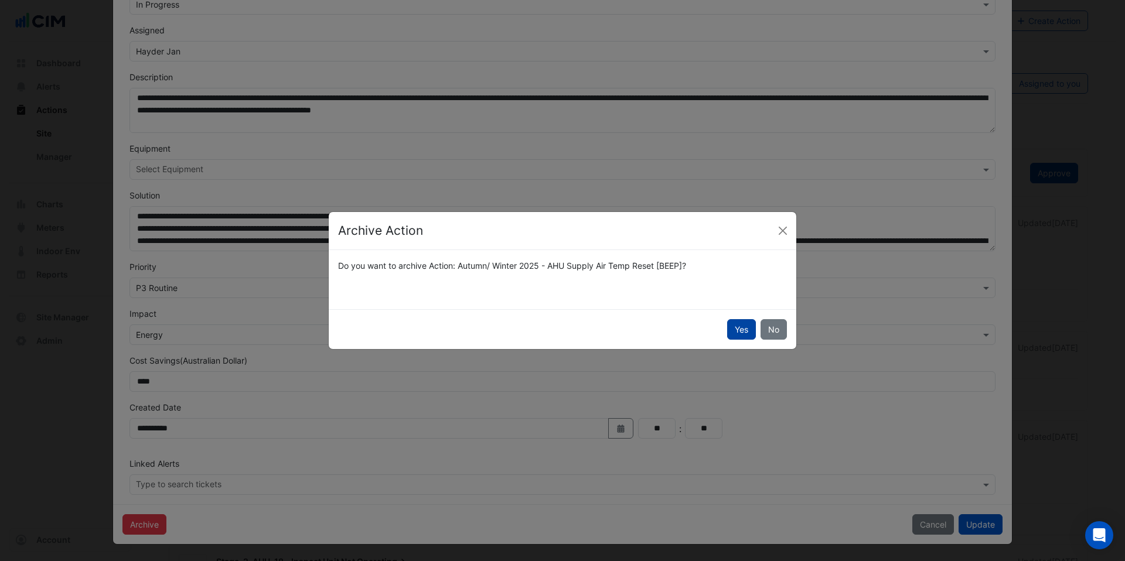
click at [745, 328] on button "Yes" at bounding box center [741, 329] width 29 height 21
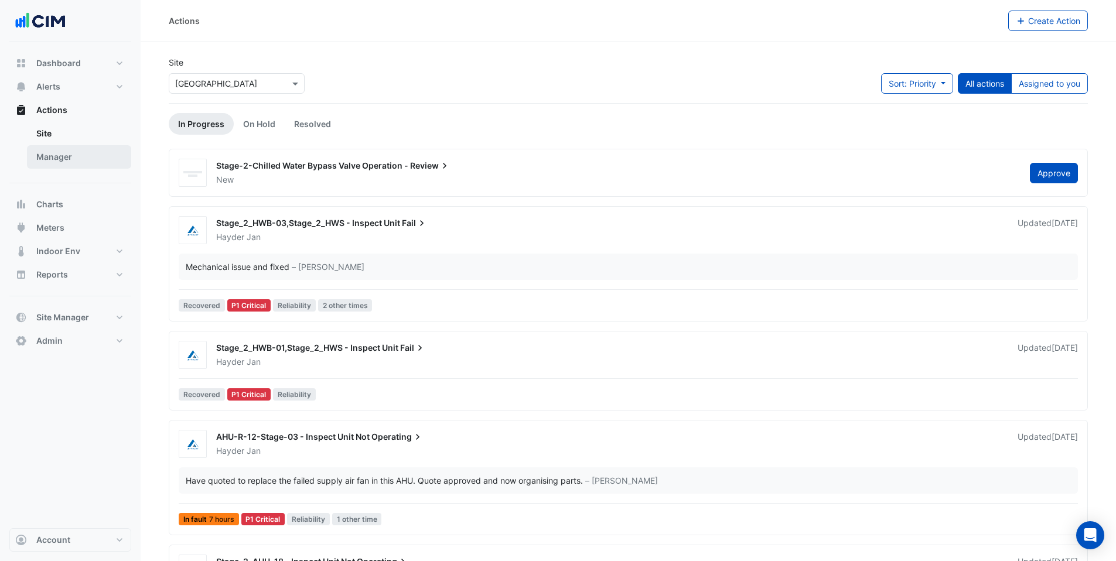
click at [70, 160] on link "Manager" at bounding box center [79, 156] width 104 height 23
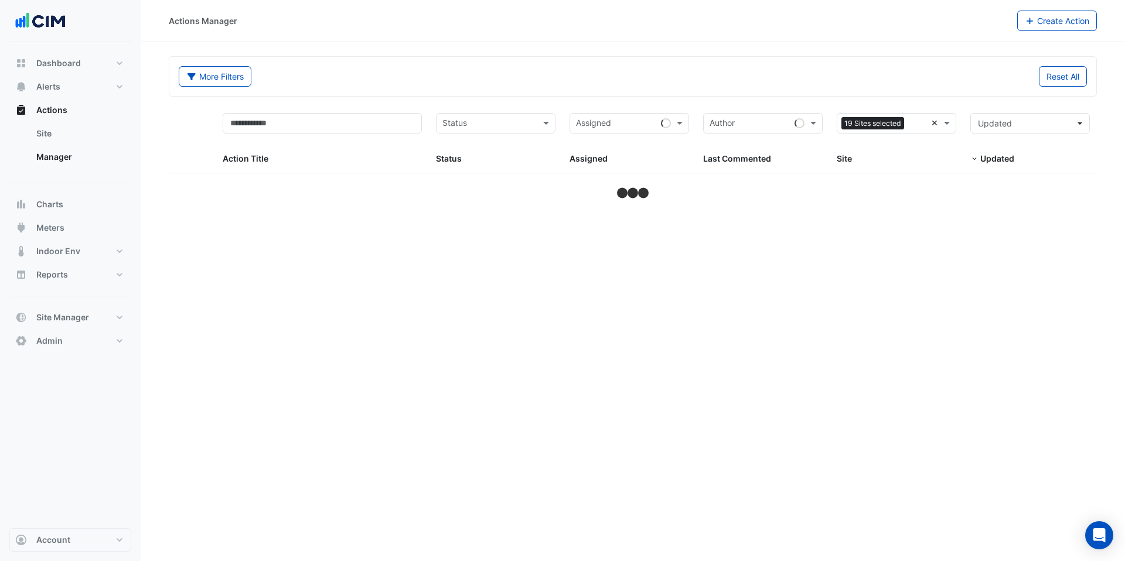
select select "***"
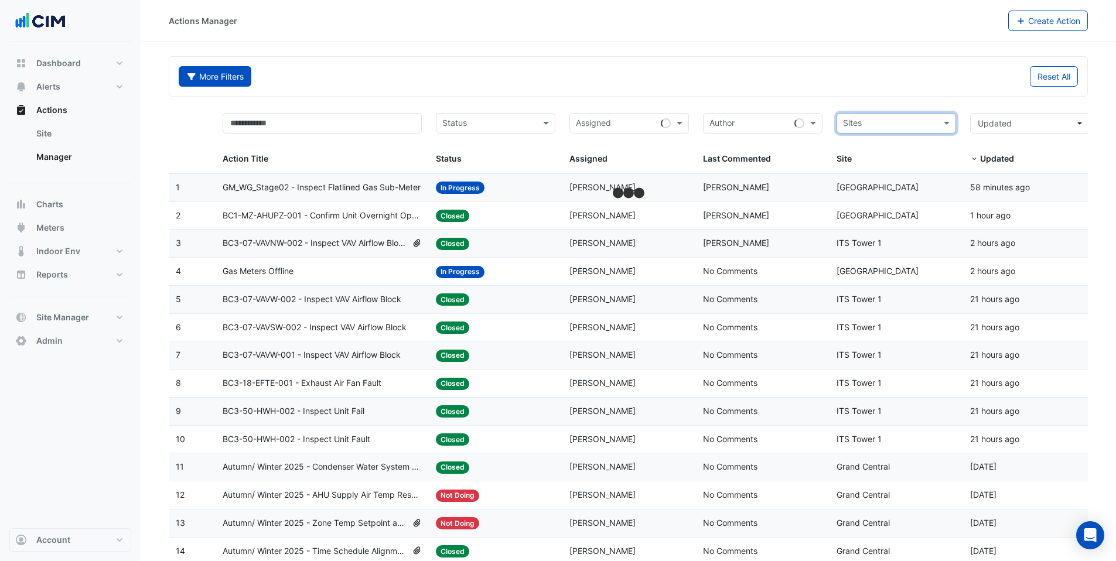
click at [221, 80] on button "More Filters" at bounding box center [215, 76] width 73 height 21
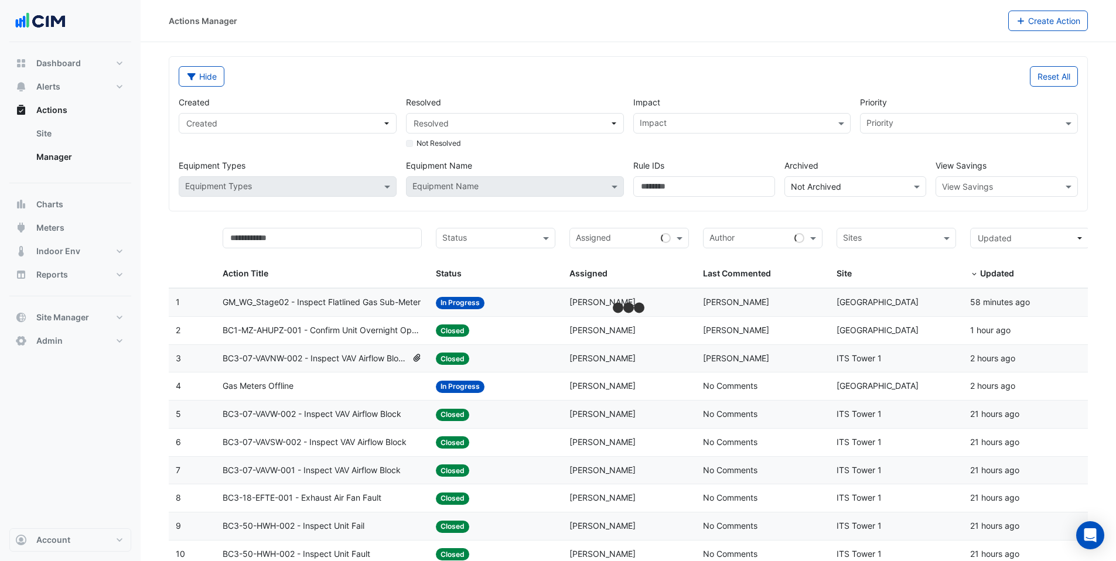
click at [865, 183] on input "text" at bounding box center [843, 187] width 105 height 12
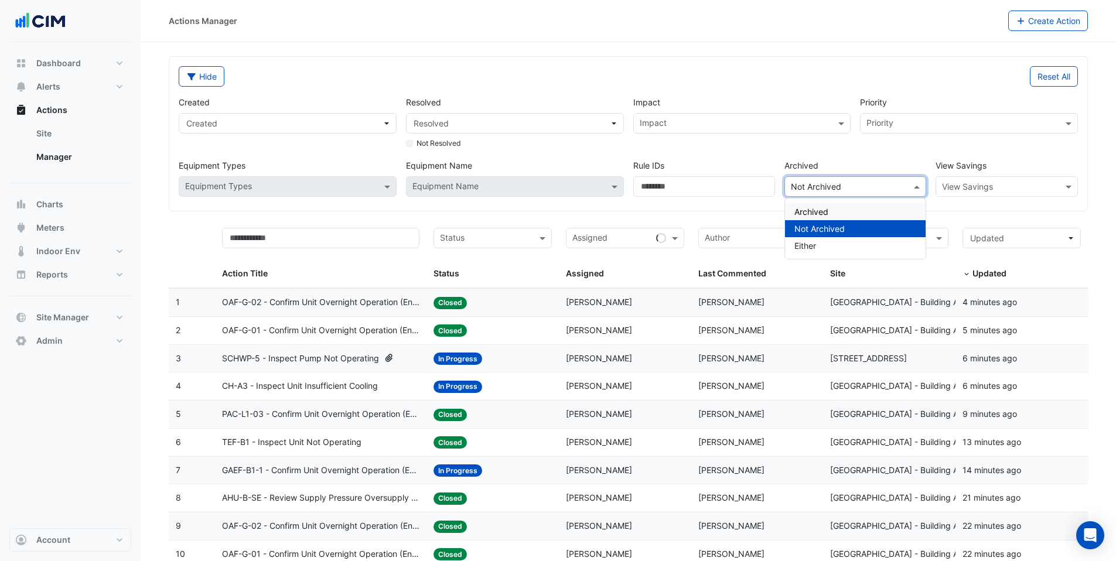
click at [819, 212] on span "Archived" at bounding box center [812, 212] width 34 height 10
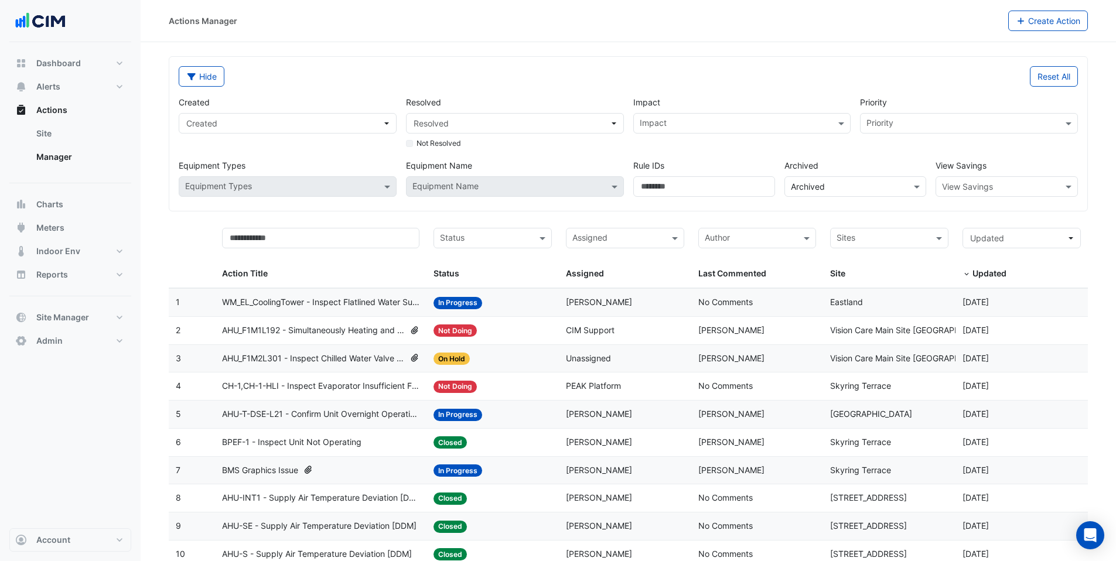
click at [355, 305] on span "WM_EL_CoolingTower - Inspect Flatlined Water Sub-Meter" at bounding box center [320, 302] width 197 height 13
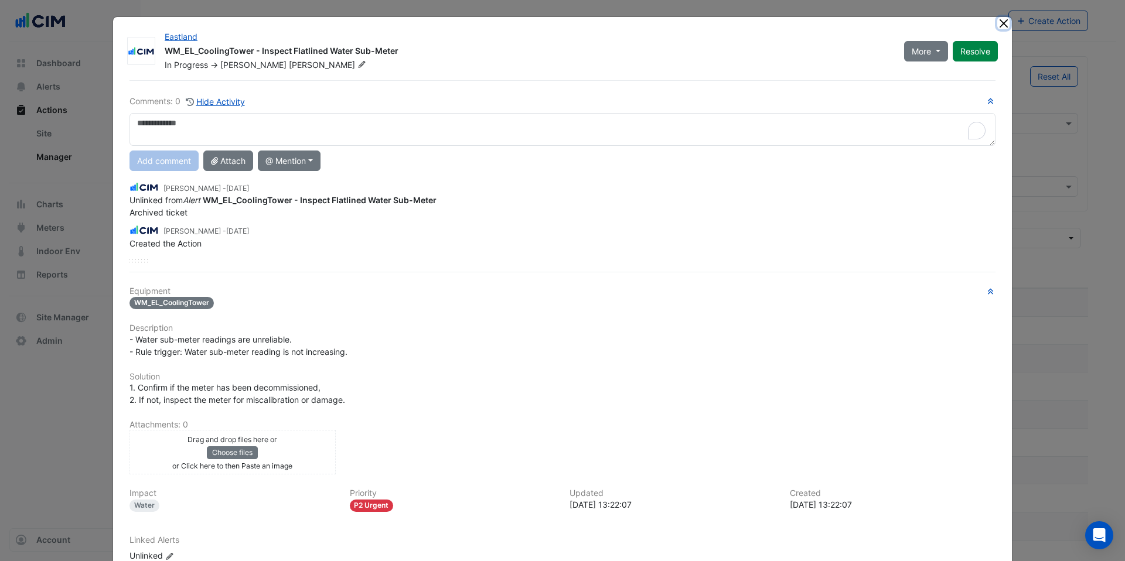
click at [1004, 24] on button "Close" at bounding box center [1003, 23] width 12 height 12
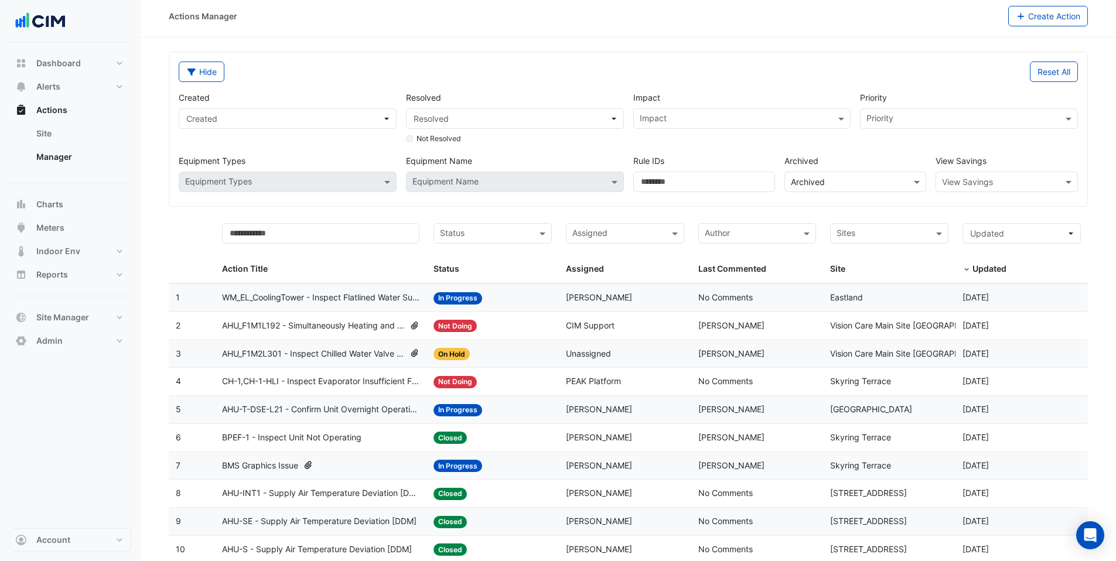
scroll to position [7, 0]
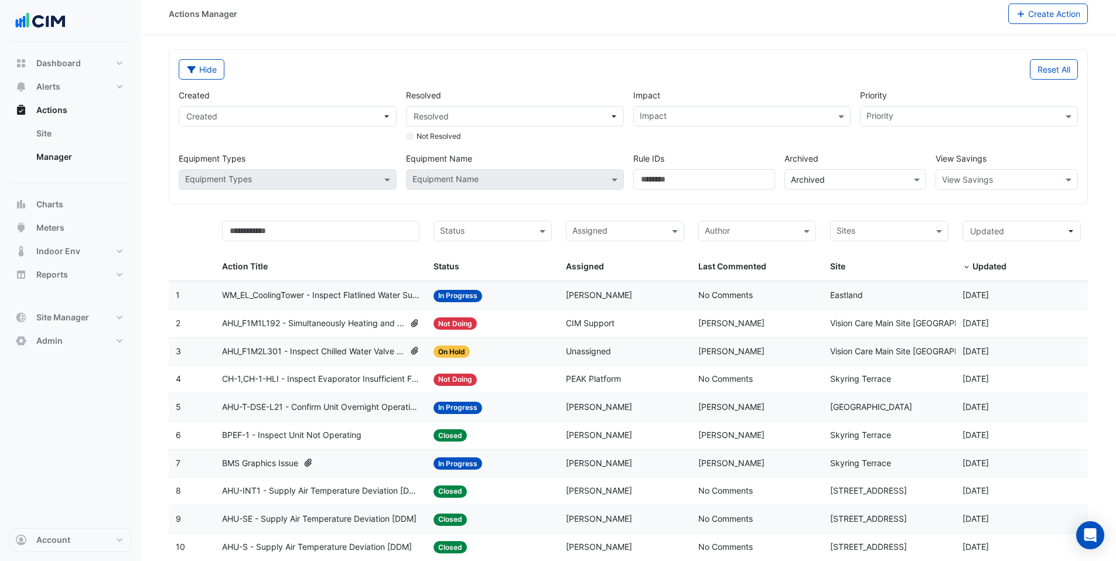
click at [909, 231] on input "text" at bounding box center [883, 232] width 92 height 13
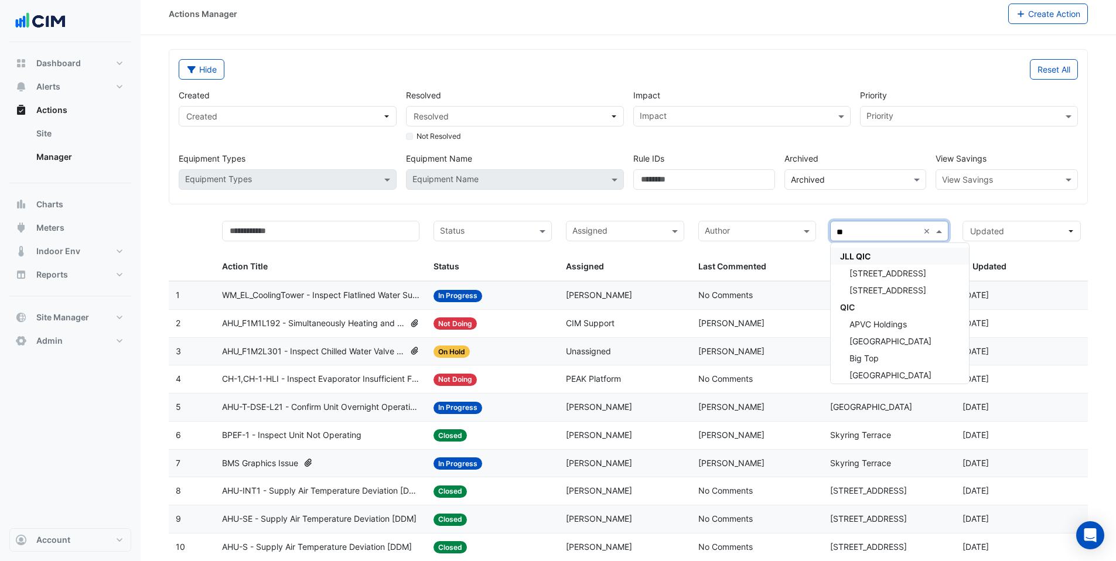
type input "***"
click at [857, 308] on div "QIC" at bounding box center [900, 307] width 138 height 17
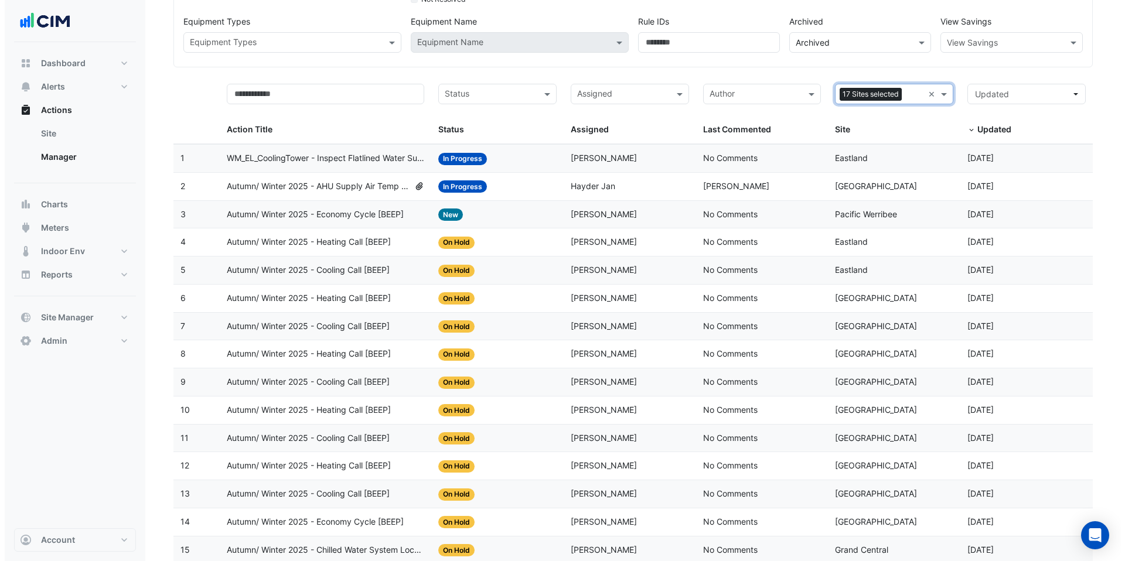
scroll to position [153, 0]
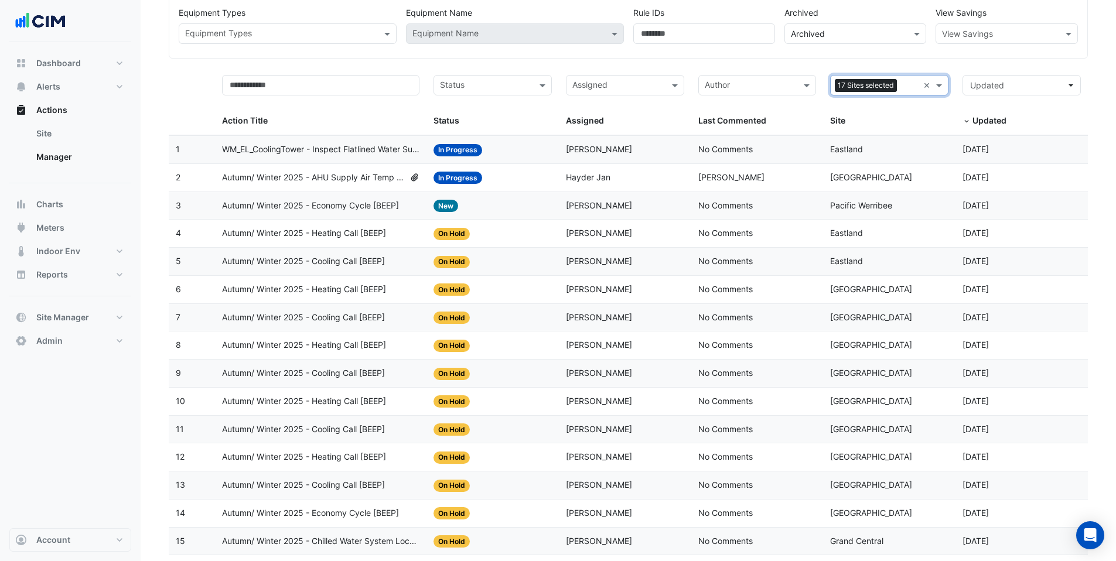
click at [303, 178] on span "Autumn/ Winter 2025 - AHU Supply Air Temp Reset [BEEP]" at bounding box center [313, 177] width 183 height 13
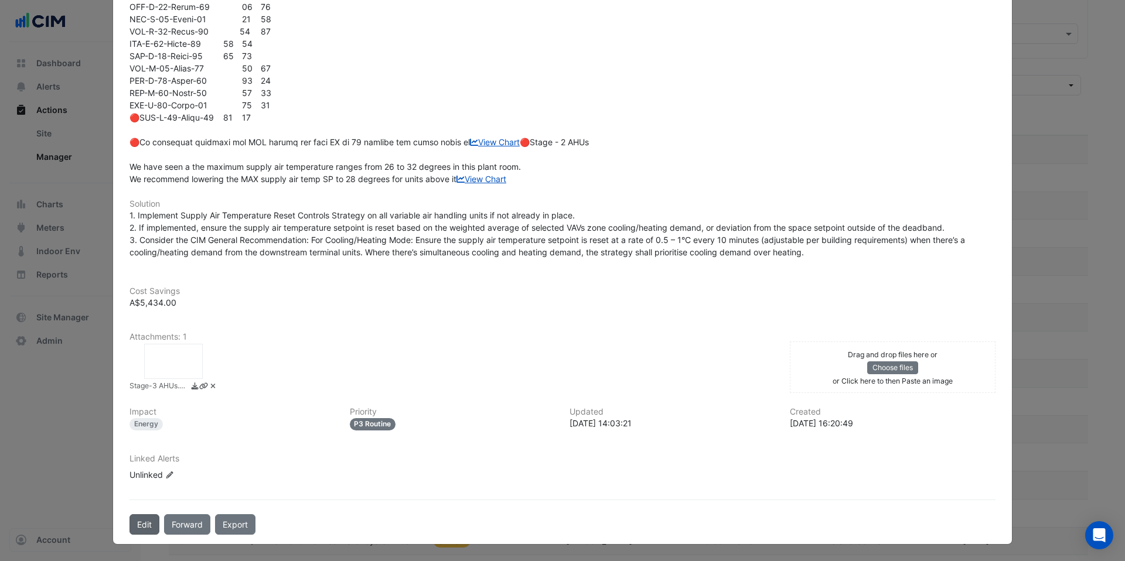
click at [142, 527] on button "Edit" at bounding box center [144, 524] width 30 height 21
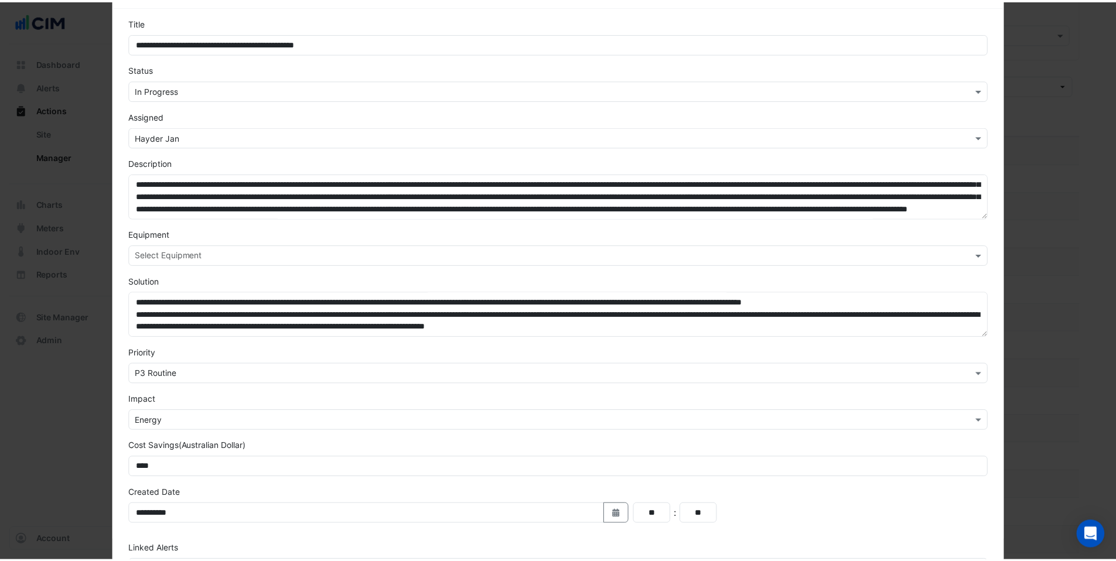
scroll to position [131, 0]
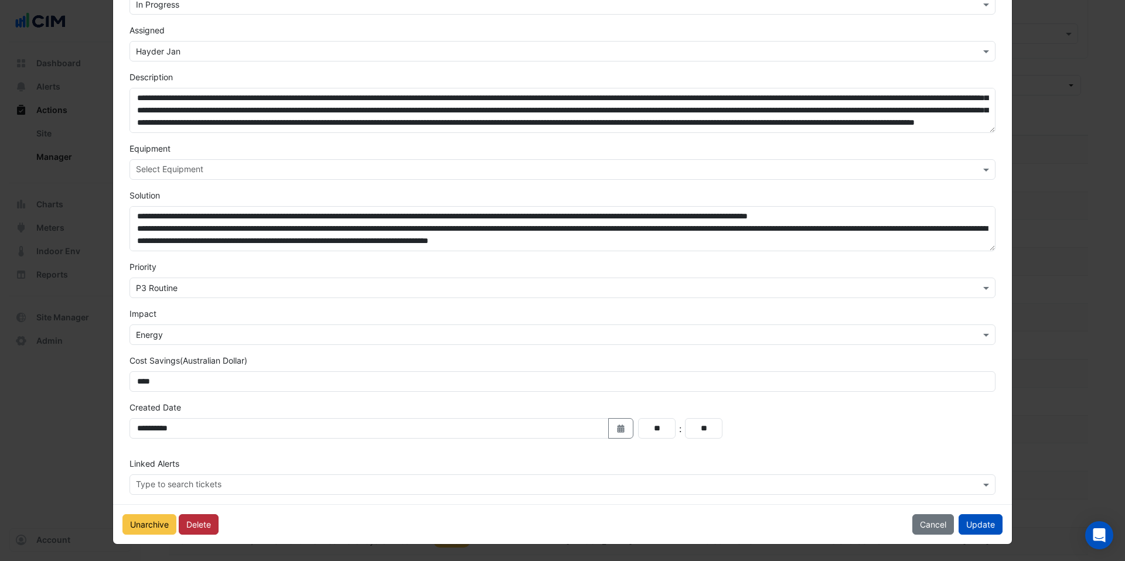
click at [188, 524] on button "Delete" at bounding box center [199, 524] width 40 height 21
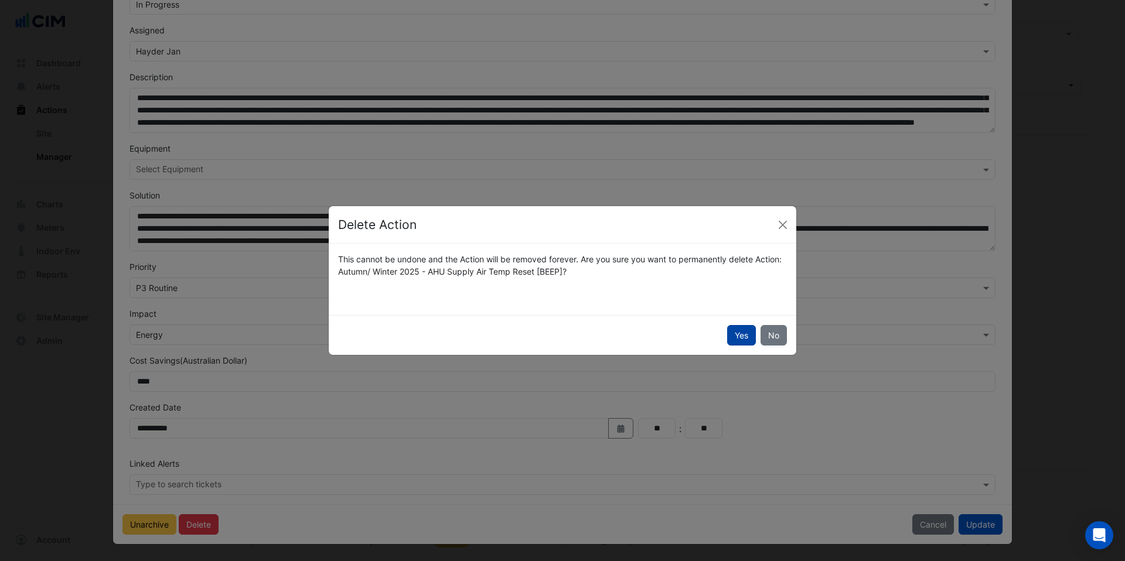
click at [741, 328] on button "Yes" at bounding box center [741, 335] width 29 height 21
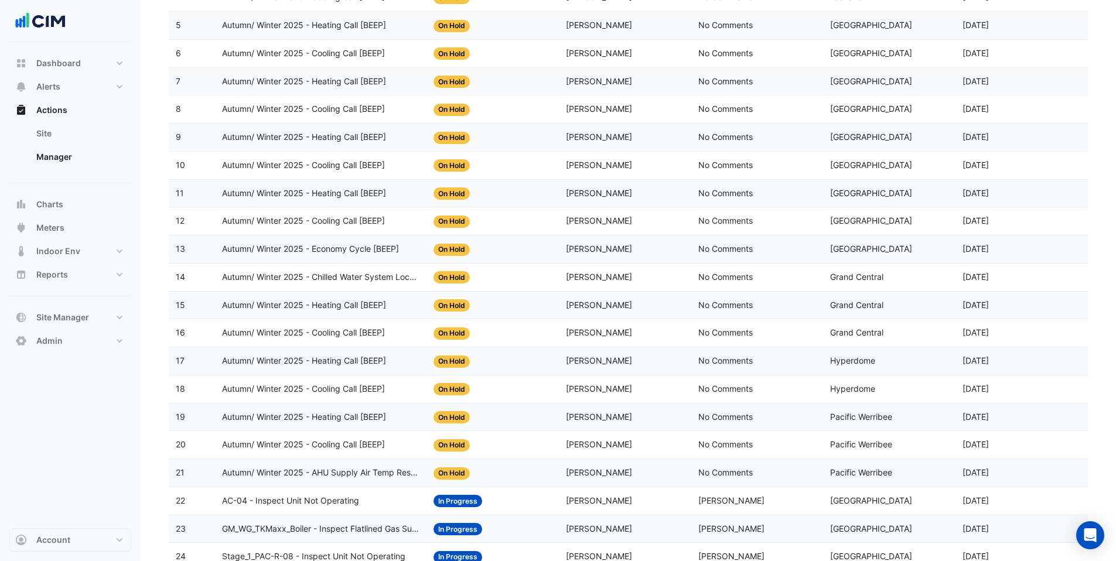
scroll to position [400, 0]
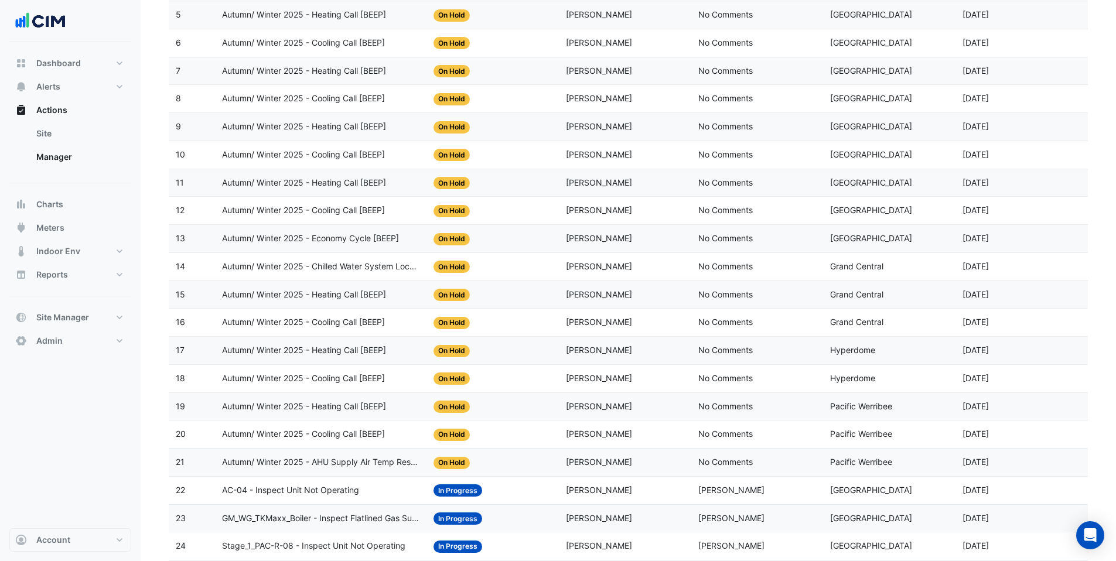
click at [304, 493] on span "AC-04 - Inspect Unit Not Operating" at bounding box center [290, 490] width 137 height 13
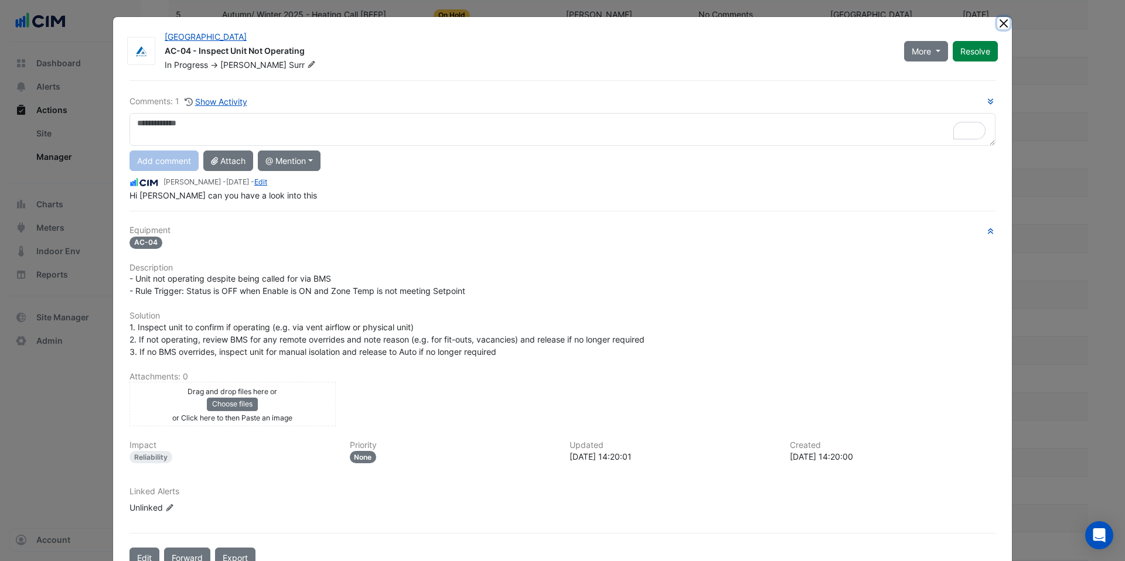
click at [1000, 22] on button "Close" at bounding box center [1003, 23] width 12 height 12
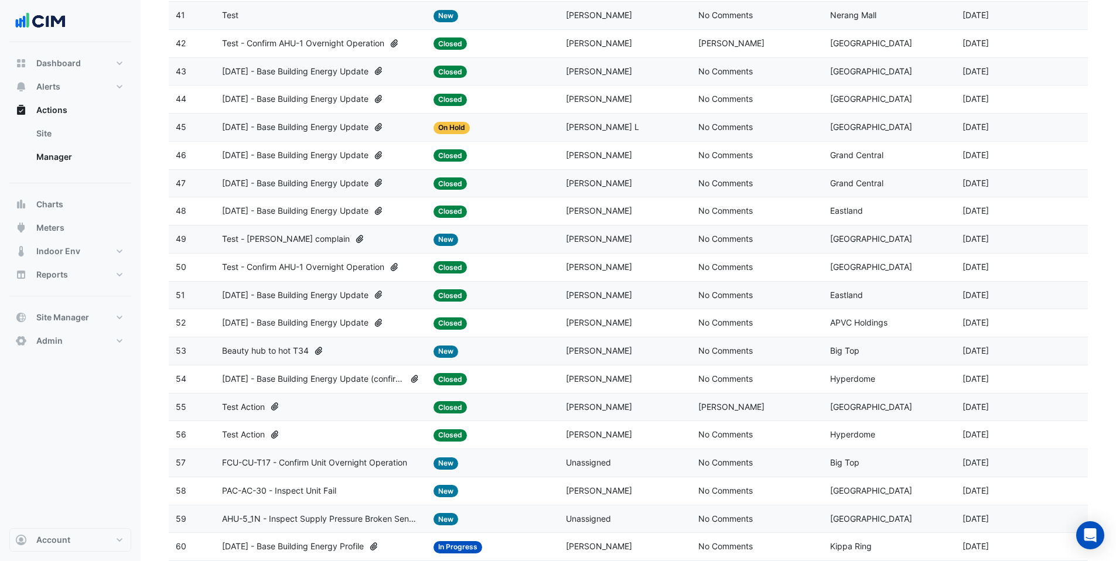
scroll to position [1409, 0]
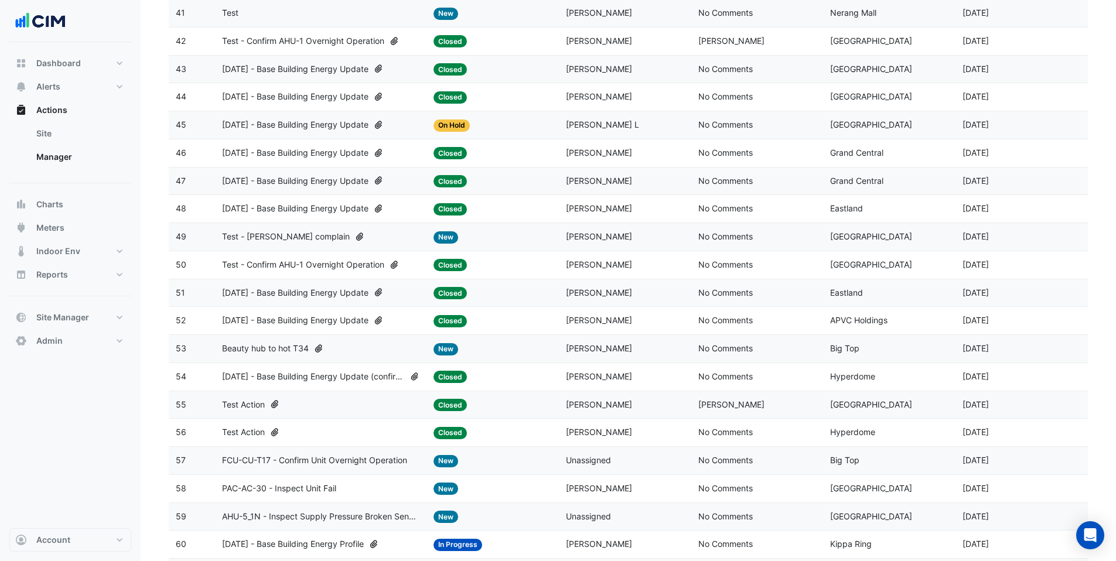
click at [251, 404] on span "Test Action" at bounding box center [243, 404] width 43 height 13
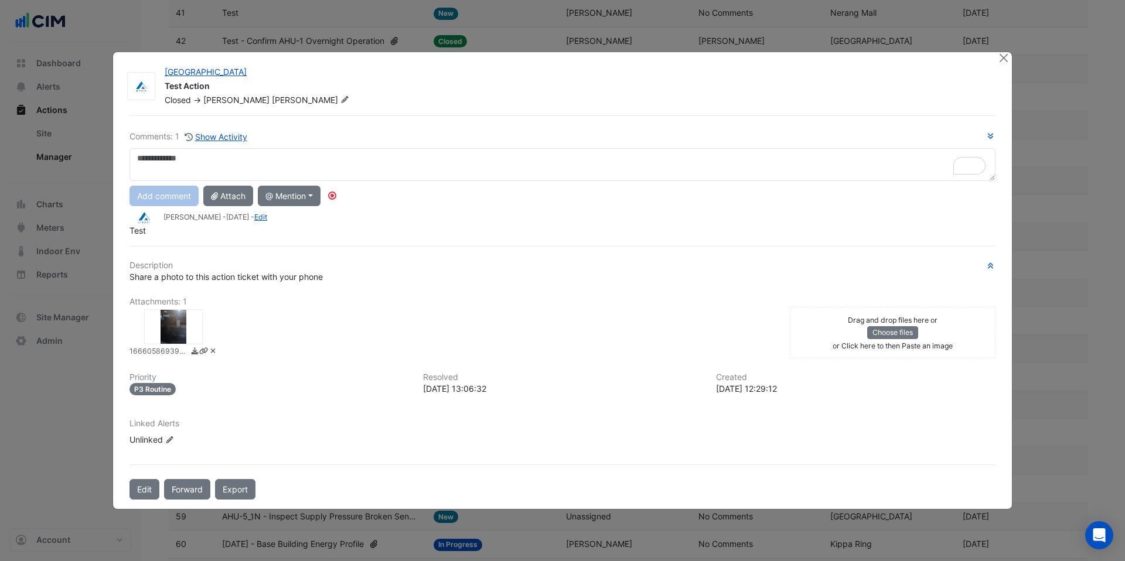
click at [168, 329] on div at bounding box center [173, 326] width 59 height 35
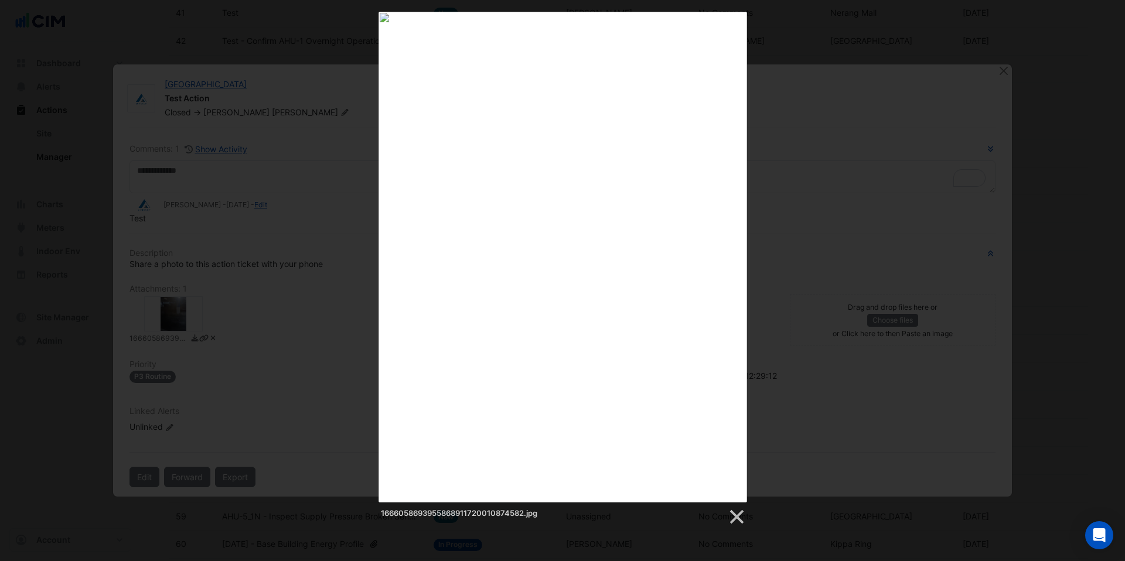
click at [792, 112] on div "1666058693955868911720010874582.jpg" at bounding box center [562, 269] width 1125 height 514
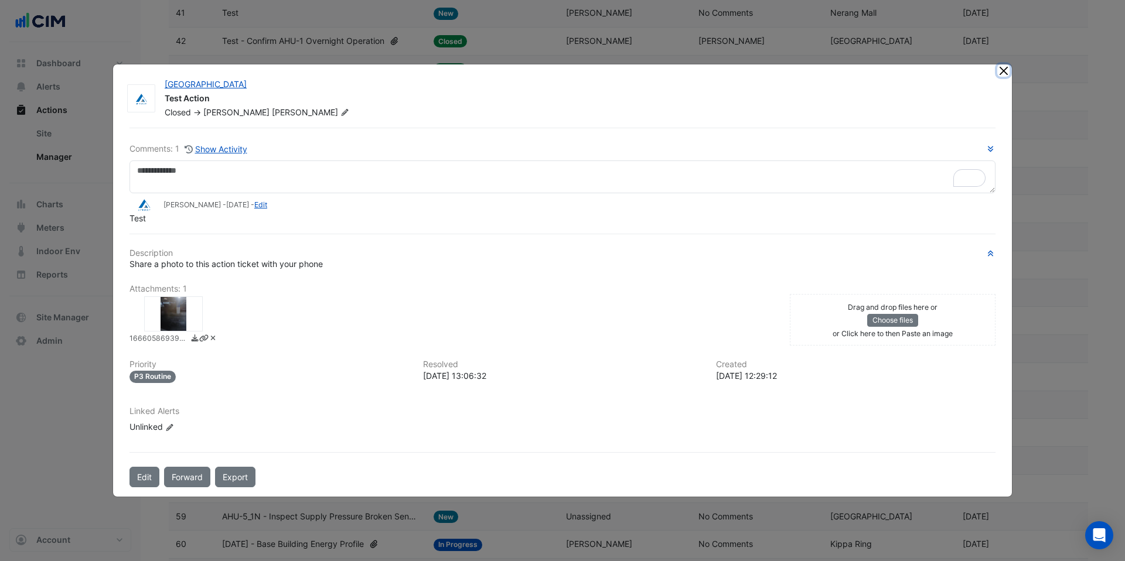
click at [1001, 71] on button "Close" at bounding box center [1003, 70] width 12 height 12
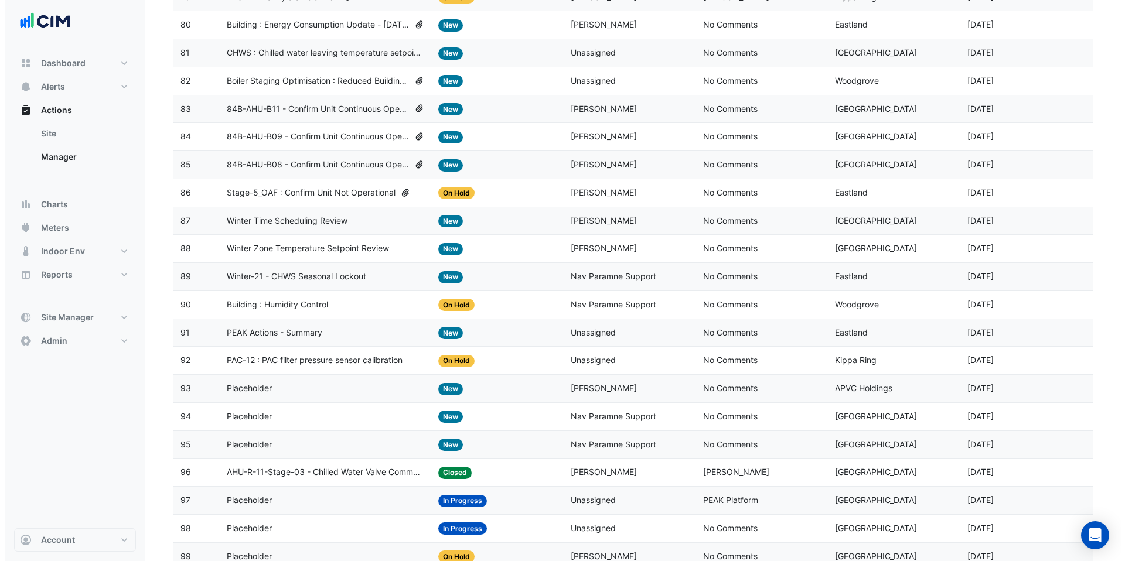
scroll to position [2484, 0]
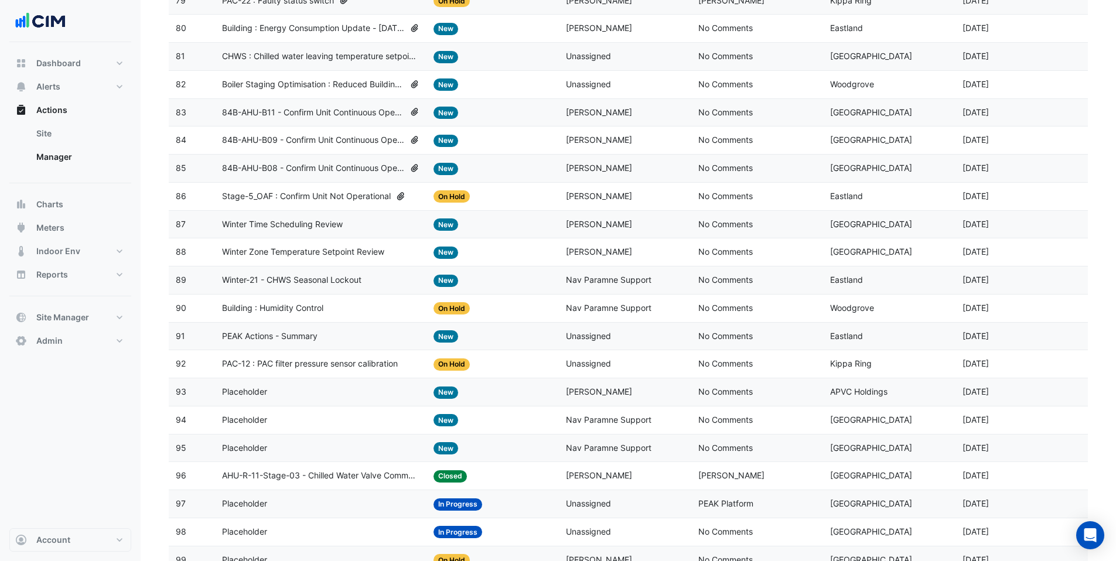
click at [289, 29] on span "Building : Energy Consumption Update - May 2021" at bounding box center [313, 28] width 183 height 13
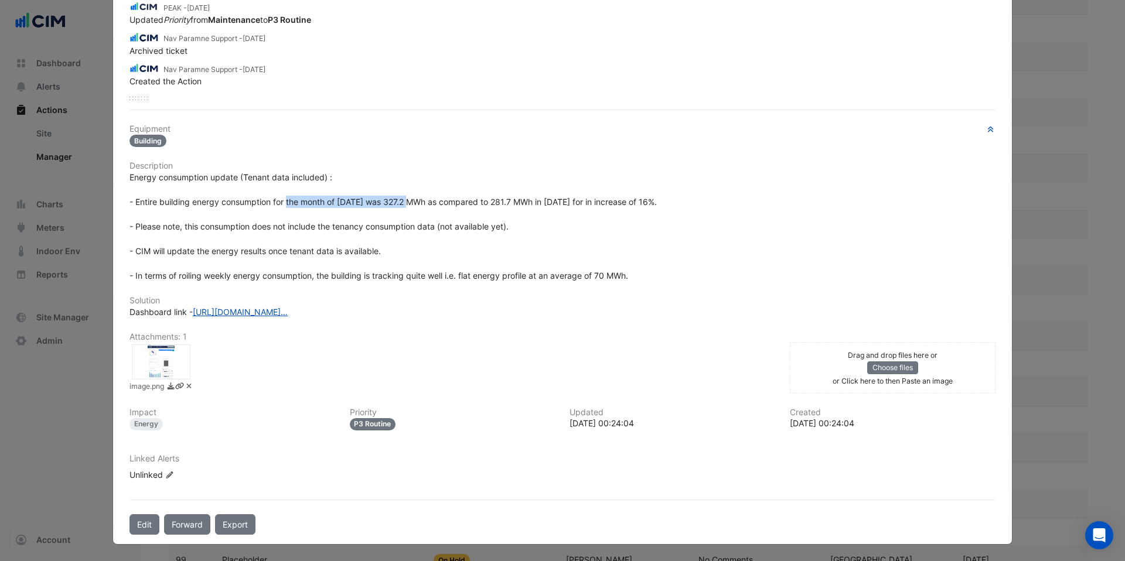
scroll to position [151, 0]
drag, startPoint x: 283, startPoint y: 207, endPoint x: 622, endPoint y: 207, distance: 338.7
click at [624, 209] on div "Energy consumption update (Tenant data included) : - Entire building energy con…" at bounding box center [562, 226] width 866 height 111
drag, startPoint x: 624, startPoint y: 208, endPoint x: 606, endPoint y: 216, distance: 19.2
click at [620, 210] on div "Energy consumption update (Tenant data included) : - Entire building energy con…" at bounding box center [562, 226] width 866 height 111
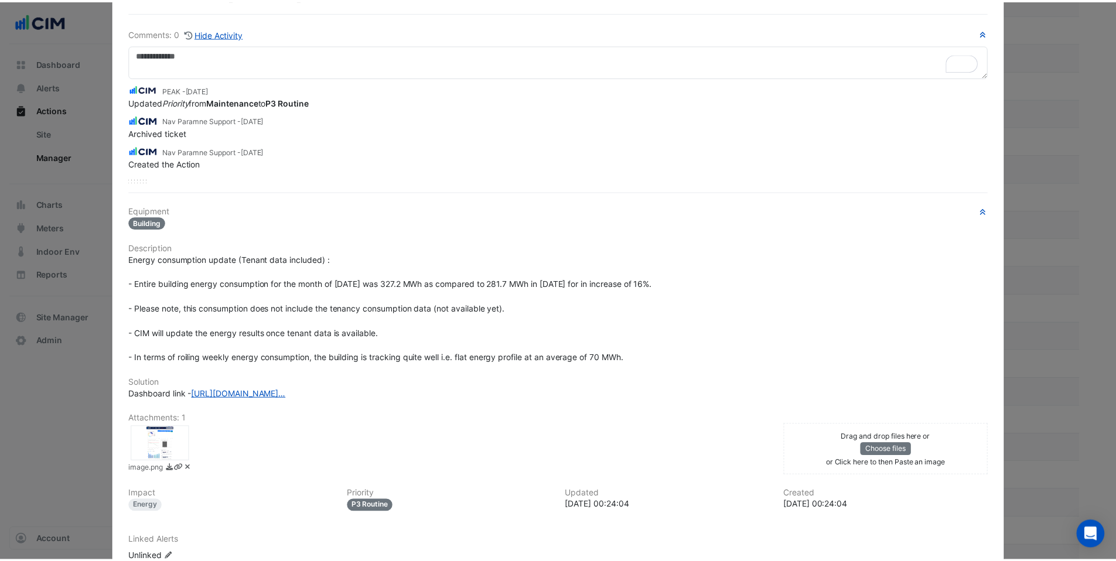
scroll to position [0, 0]
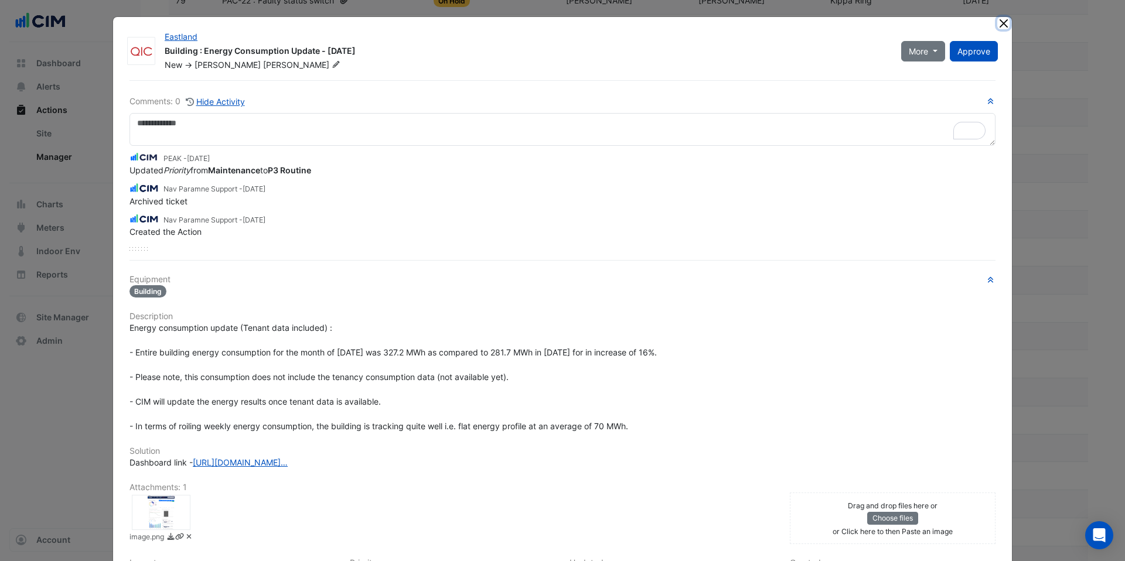
click at [1000, 22] on button "Close" at bounding box center [1003, 23] width 12 height 12
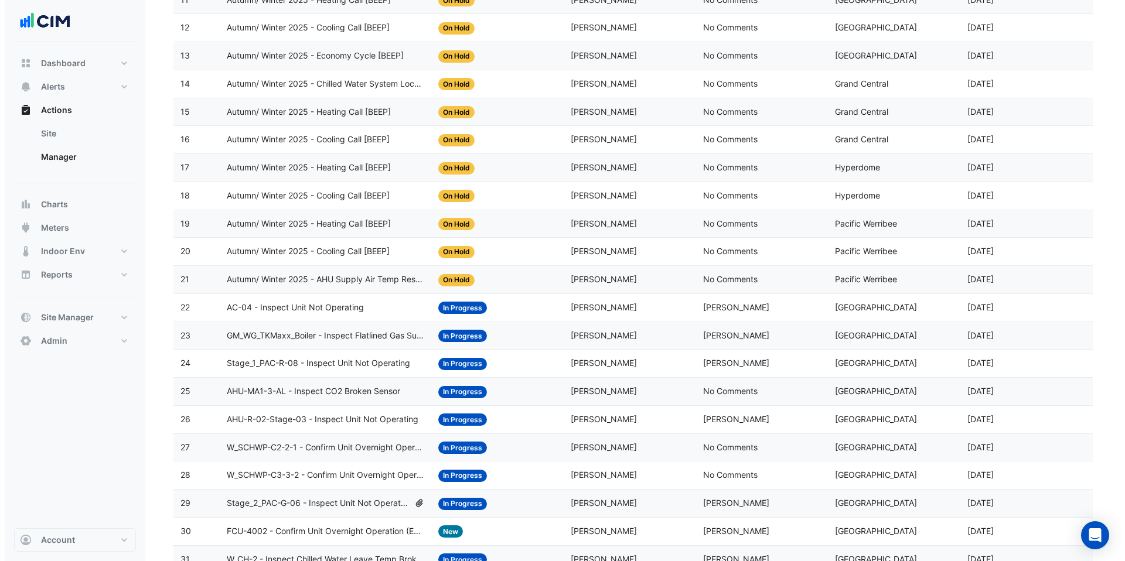
scroll to position [591, 0]
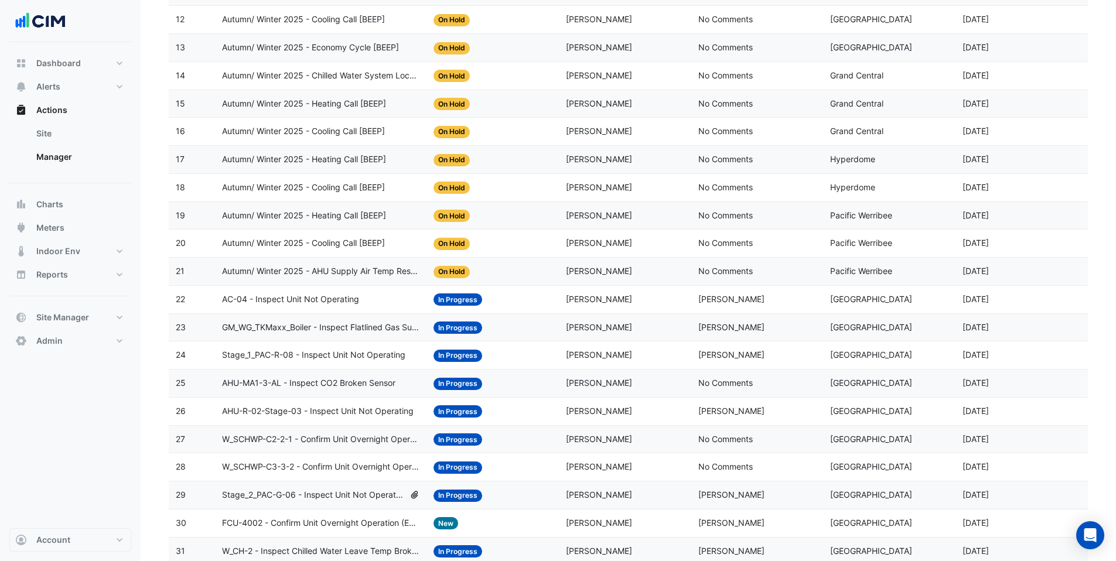
click at [355, 329] on span "GM_WG_TKMaxx_Boiler - Inspect Flatlined Gas Sub-Meter" at bounding box center [320, 327] width 197 height 13
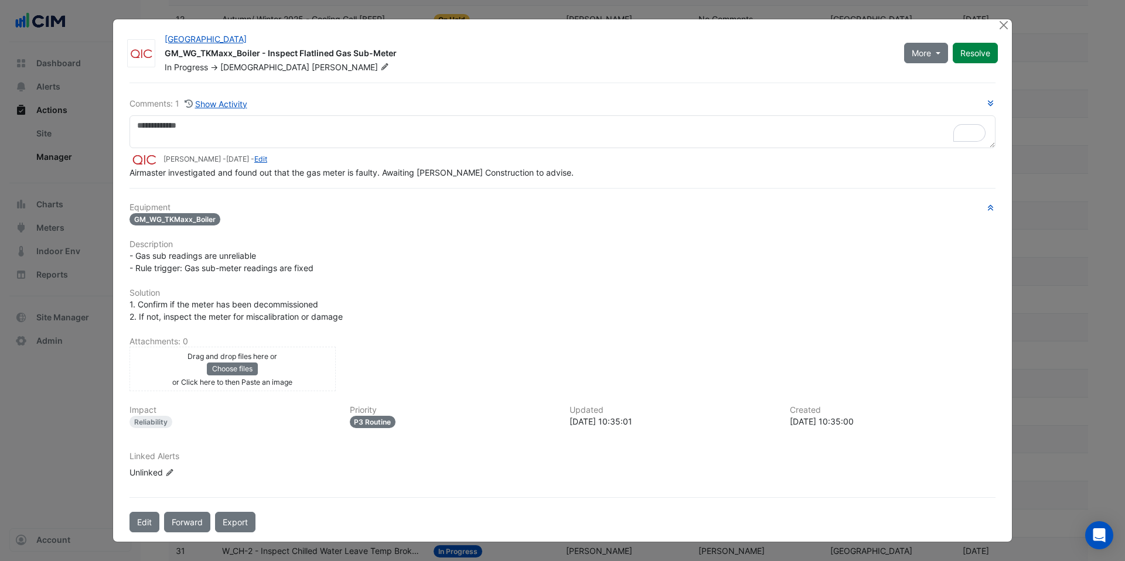
drag, startPoint x: 280, startPoint y: 191, endPoint x: 488, endPoint y: 196, distance: 208.1
click at [488, 196] on div "Comments: 1 Show Activity Muhammad Ali - 8 months and 11 days ago - Edit Airmas…" at bounding box center [562, 308] width 880 height 451
drag, startPoint x: 435, startPoint y: 178, endPoint x: 555, endPoint y: 176, distance: 120.1
click at [555, 176] on div "Airmaster investigated and found out that the gas meter is faulty. Awaiting OTT…" at bounding box center [562, 172] width 866 height 12
click at [555, 178] on div "Airmaster investigated and found out that the gas meter is faulty. Awaiting OTT…" at bounding box center [562, 172] width 866 height 12
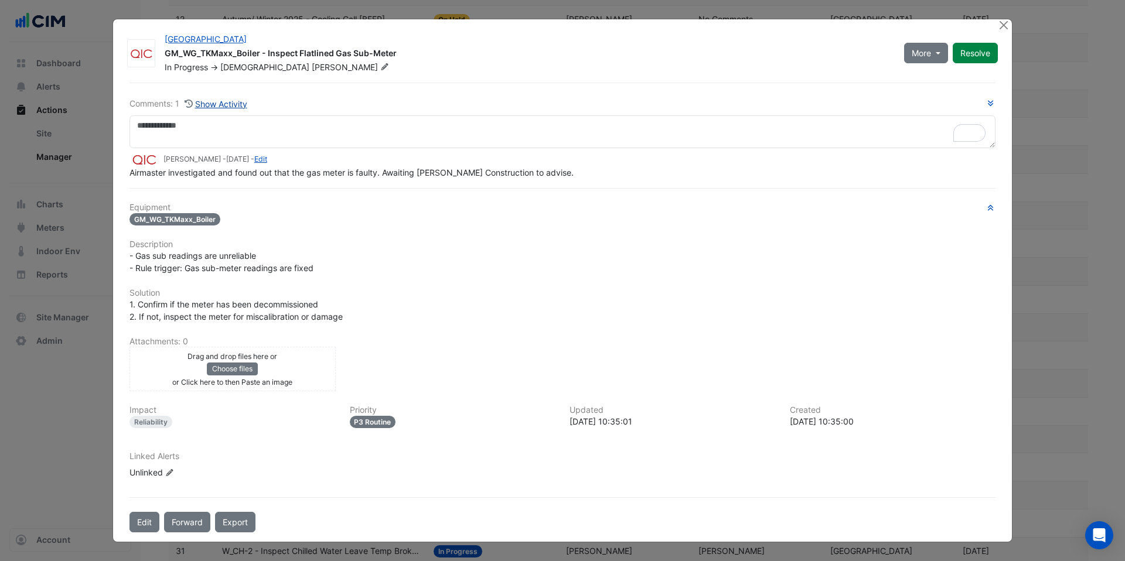
click at [224, 105] on button "Show Activity" at bounding box center [216, 103] width 64 height 13
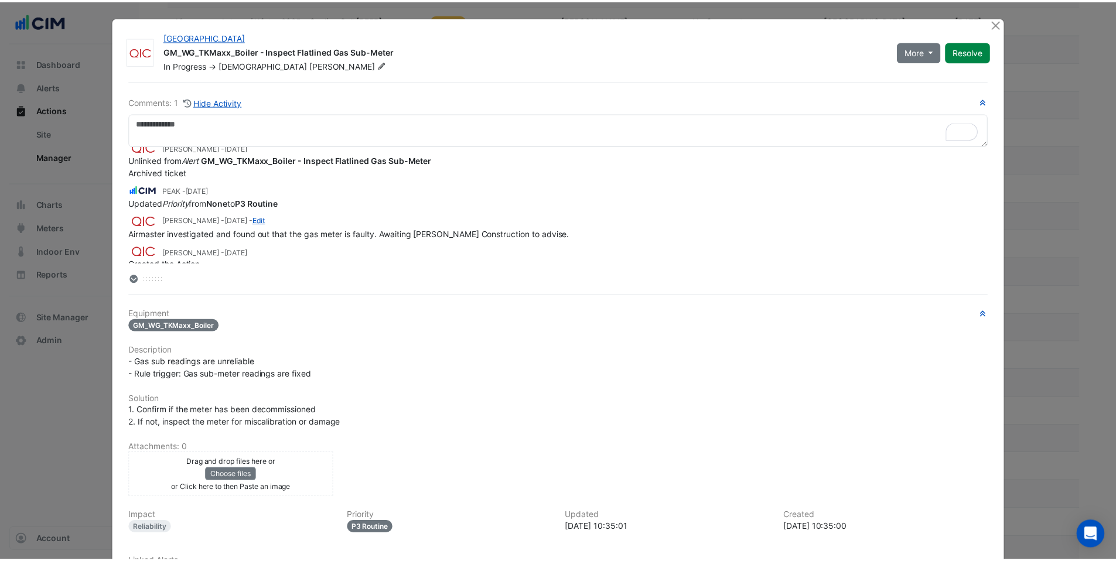
scroll to position [0, 0]
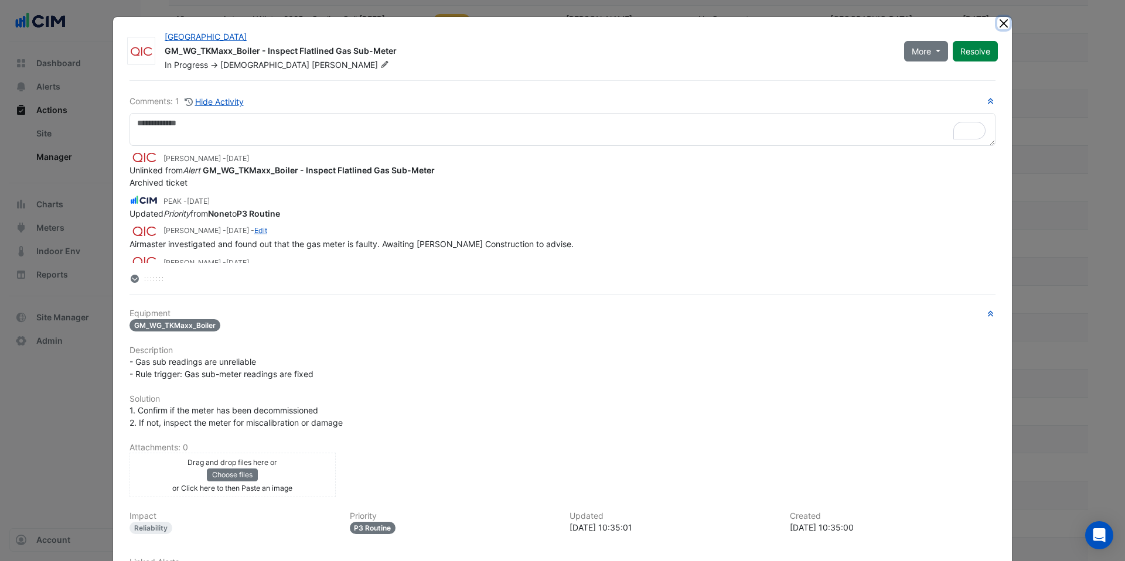
click at [1000, 23] on button "Close" at bounding box center [1003, 23] width 12 height 12
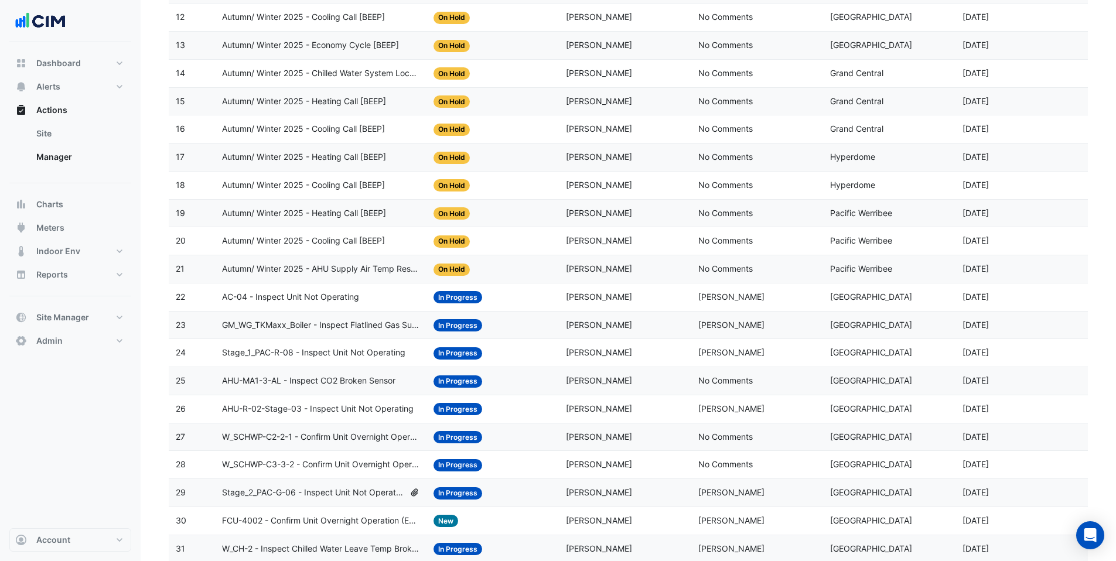
scroll to position [595, 0]
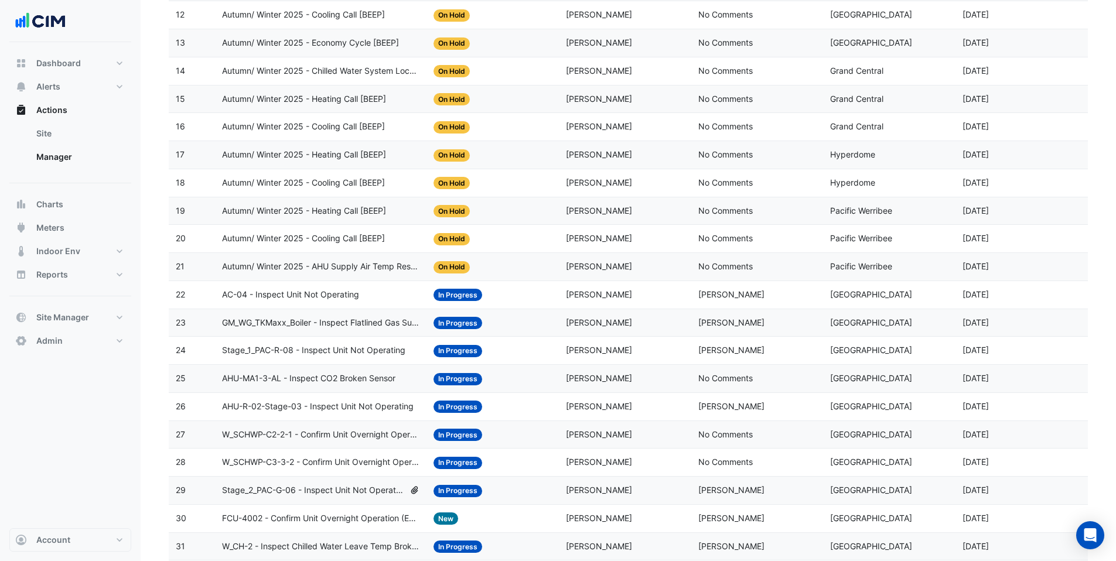
click at [329, 432] on span "W_SCHWP-C2-2-1 - Confirm Unit Overnight Operation (Energy Waste)" at bounding box center [320, 434] width 197 height 13
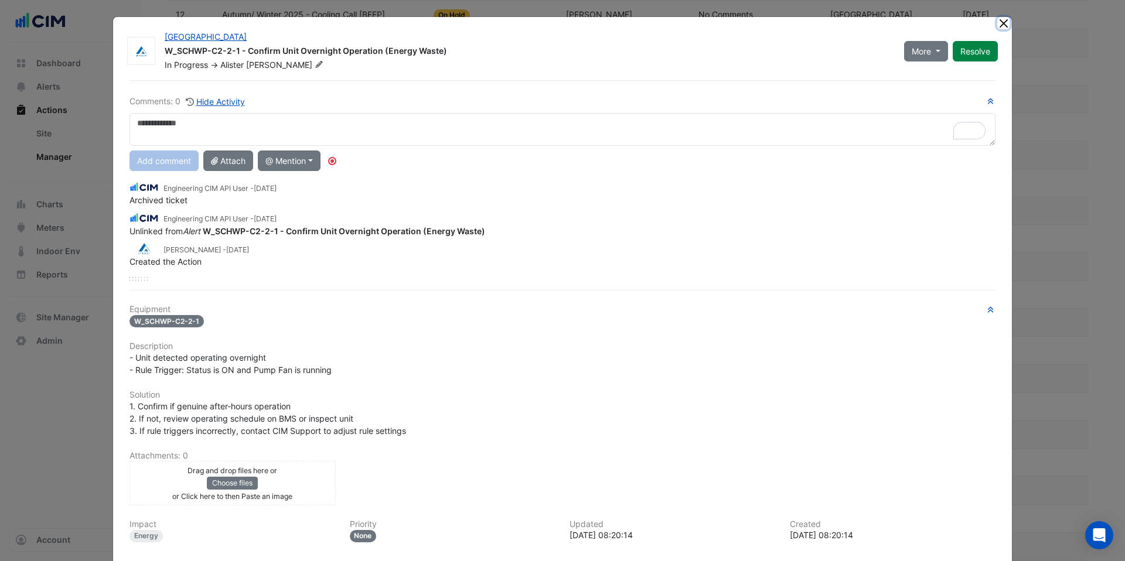
click at [999, 22] on button "Close" at bounding box center [1003, 23] width 12 height 12
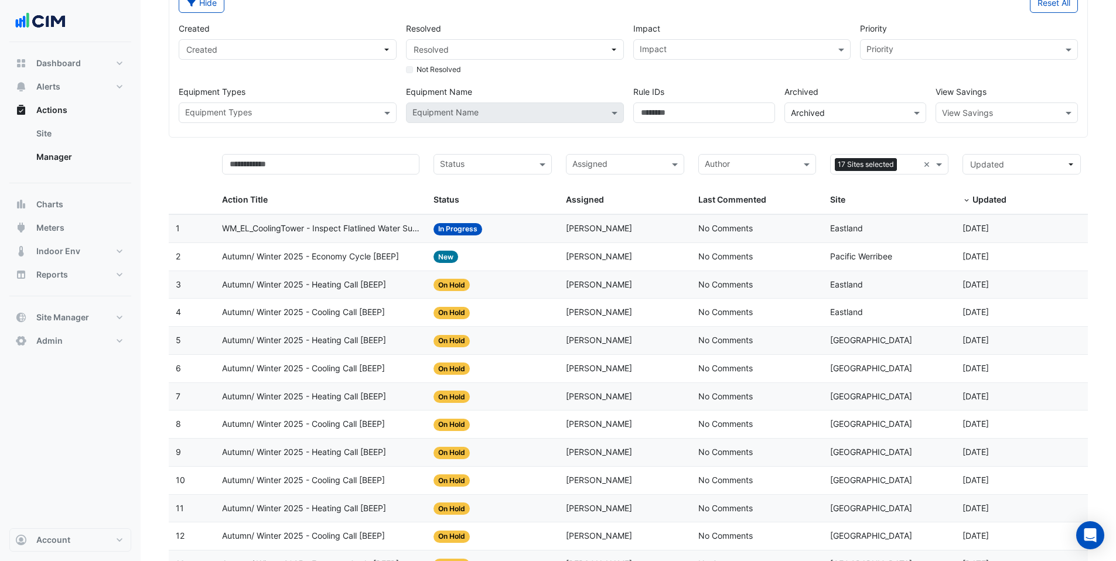
scroll to position [82, 0]
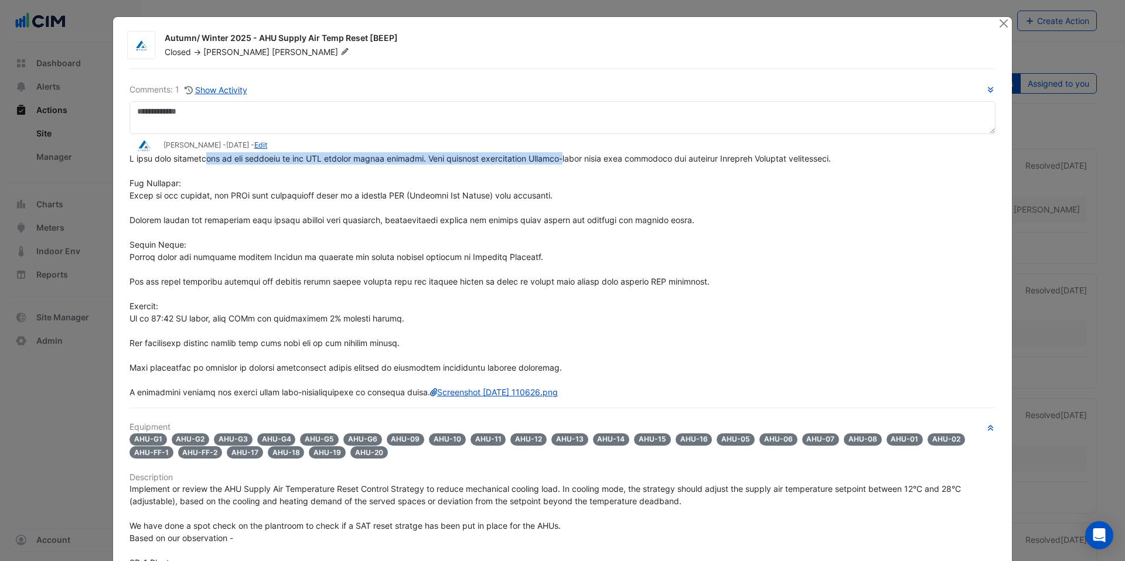
drag, startPoint x: 209, startPoint y: 161, endPoint x: 571, endPoint y: 162, distance: 362.1
click at [571, 162] on span "Screenshot [DATE] 110626.png" at bounding box center [479, 276] width 701 height 244
click at [553, 179] on div "Screenshot [DATE] 110626.png" at bounding box center [562, 275] width 866 height 246
drag, startPoint x: 612, startPoint y: 156, endPoint x: 739, endPoint y: 171, distance: 128.6
click at [739, 171] on div "Screenshot [DATE] 110626.png" at bounding box center [562, 275] width 866 height 246
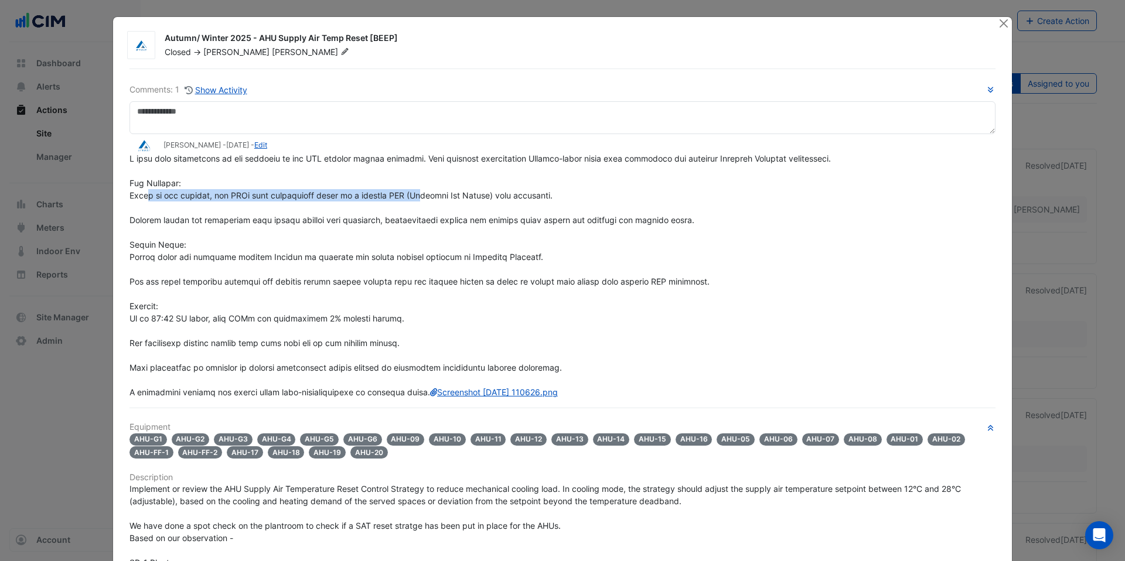
drag, startPoint x: 138, startPoint y: 192, endPoint x: 421, endPoint y: 196, distance: 283.0
click at [421, 196] on span "Screenshot [DATE] 110626.png" at bounding box center [479, 276] width 701 height 244
drag, startPoint x: 167, startPoint y: 217, endPoint x: 551, endPoint y: 212, distance: 383.8
click at [551, 212] on div "Screenshot [DATE] 110626.png" at bounding box center [562, 275] width 866 height 246
click at [148, 251] on div "Screenshot [DATE] 110626.png" at bounding box center [562, 275] width 866 height 246
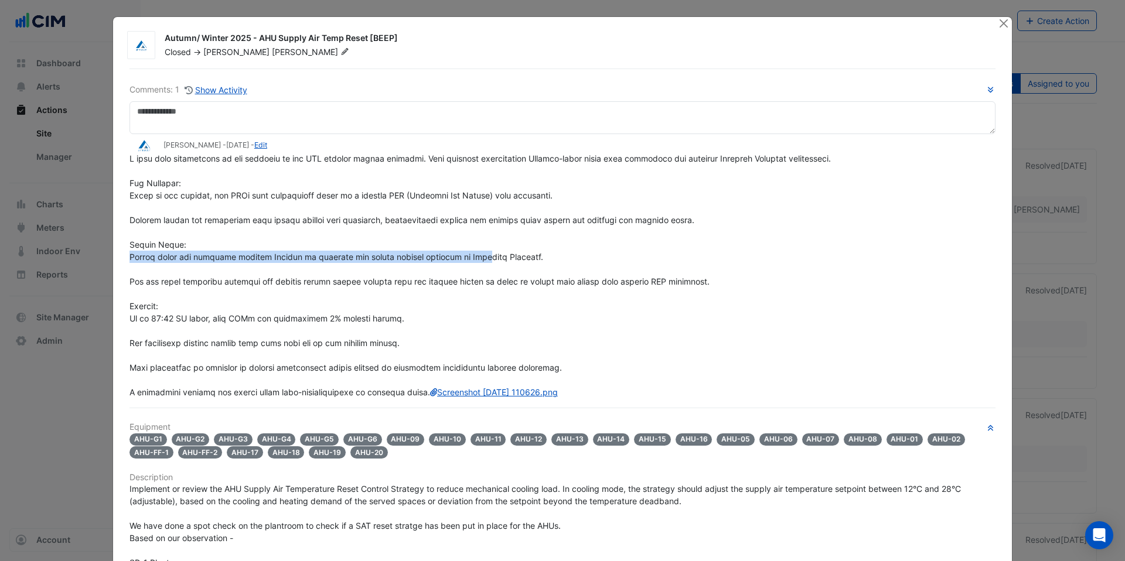
drag, startPoint x: 126, startPoint y: 255, endPoint x: 474, endPoint y: 251, distance: 348.1
click at [474, 251] on span "Screenshot [DATE] 110626.png" at bounding box center [479, 276] width 701 height 244
drag, startPoint x: 469, startPoint y: 251, endPoint x: 437, endPoint y: 265, distance: 35.2
click at [466, 252] on span "Screenshot [DATE] 110626.png" at bounding box center [479, 276] width 701 height 244
click at [168, 304] on div "Screenshot [DATE] 110626.png" at bounding box center [562, 275] width 866 height 246
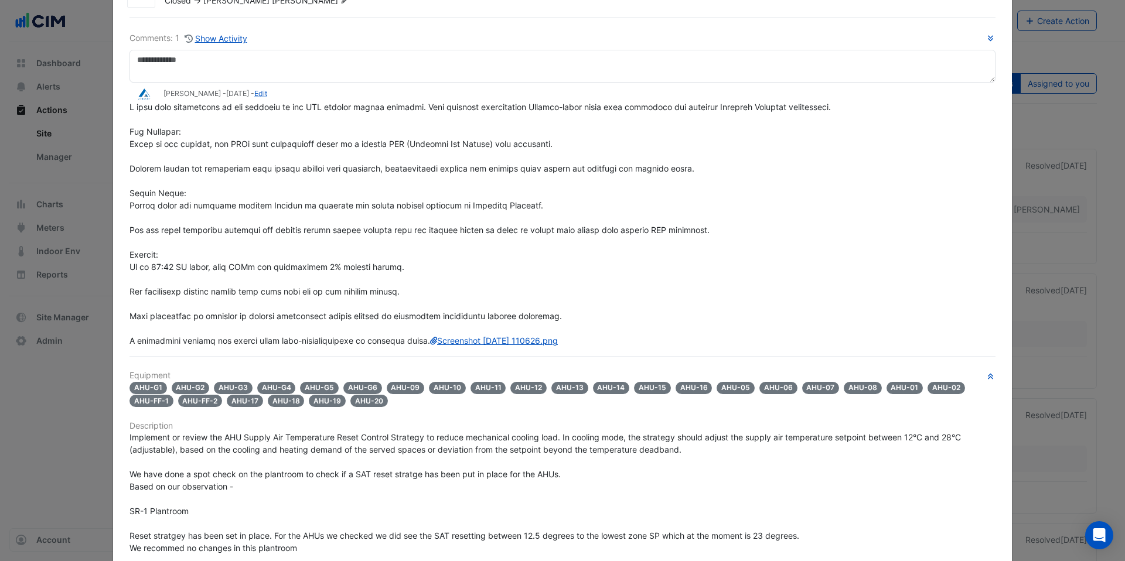
scroll to position [226, 0]
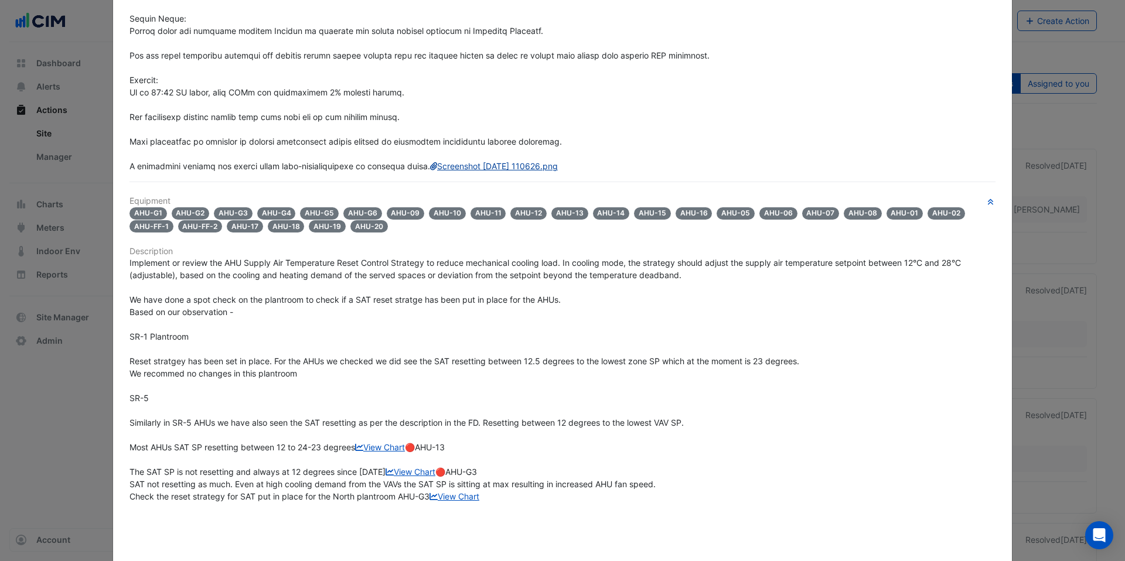
click at [430, 171] on link "Screenshot [DATE] 110626.png" at bounding box center [494, 166] width 128 height 10
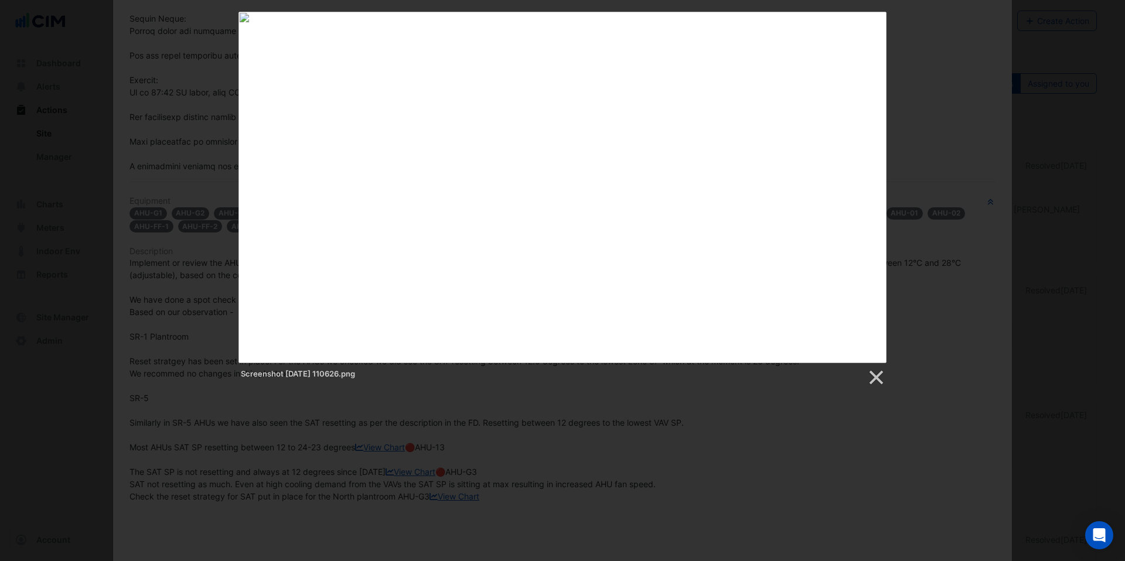
click at [195, 275] on div "Screenshot [DATE] 110626.png" at bounding box center [562, 199] width 1125 height 375
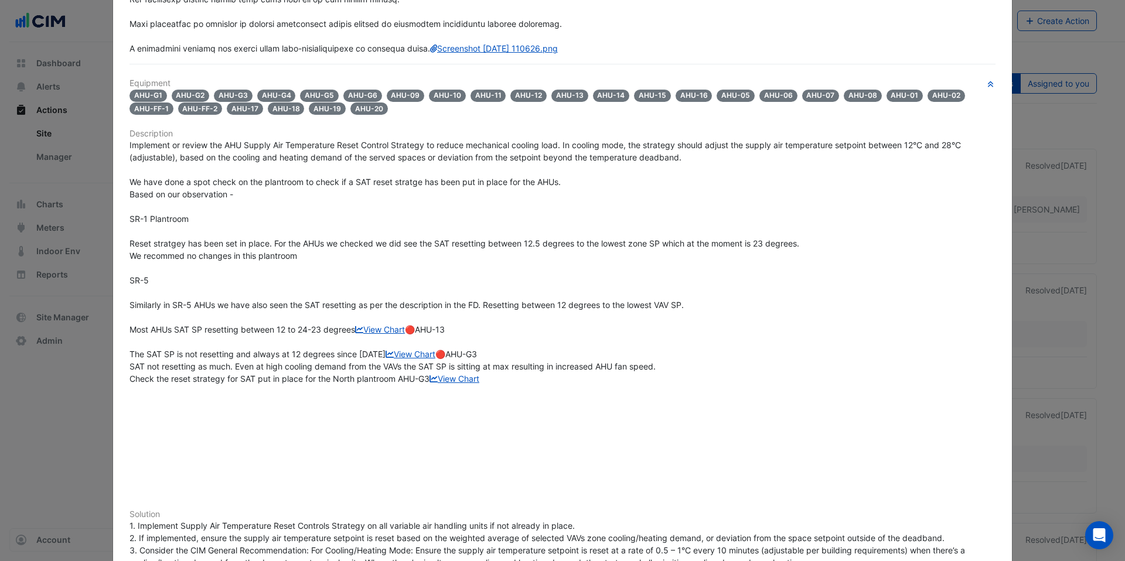
scroll to position [346, 0]
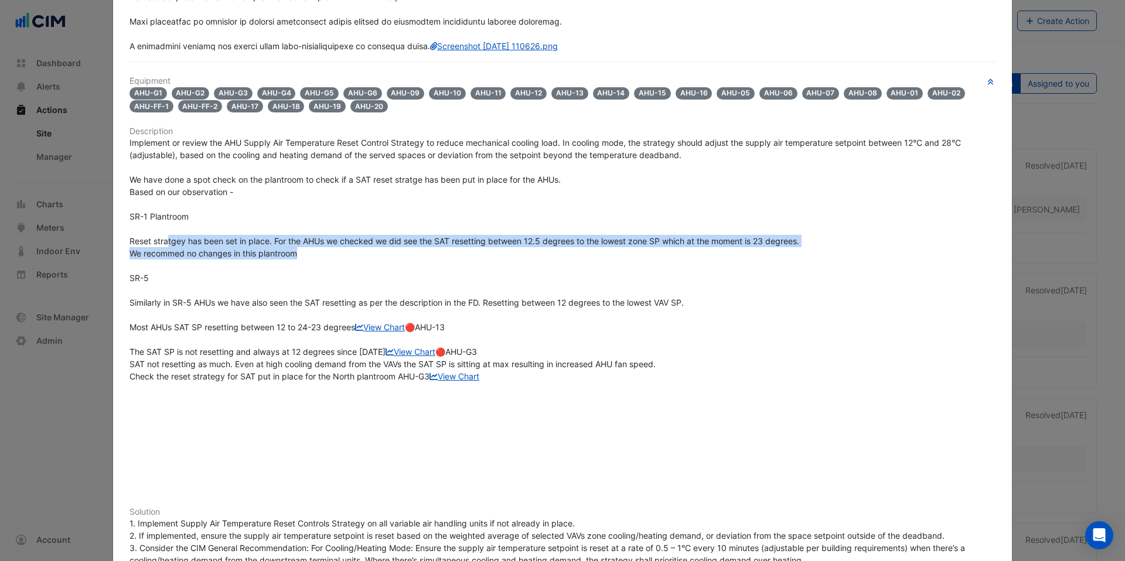
drag, startPoint x: 166, startPoint y: 255, endPoint x: 333, endPoint y: 264, distance: 167.8
click at [333, 264] on div "Implement or review the AHU Supply Air Temperature Reset Control Strategy to re…" at bounding box center [562, 315] width 866 height 357
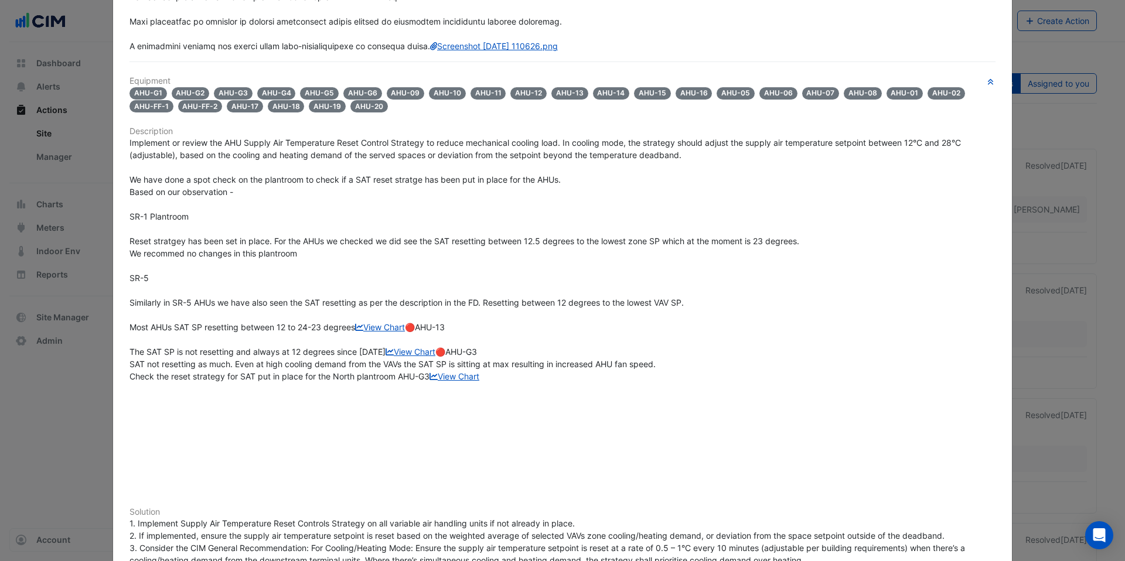
click at [319, 277] on div "Implement or review the AHU Supply Air Temperature Reset Control Strategy to re…" at bounding box center [562, 315] width 866 height 357
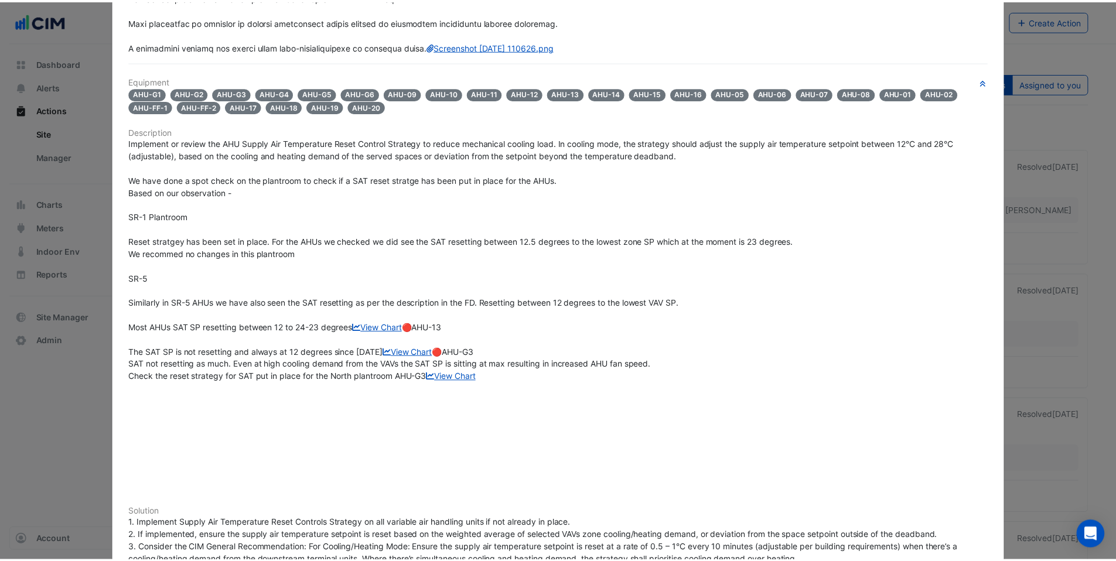
scroll to position [0, 0]
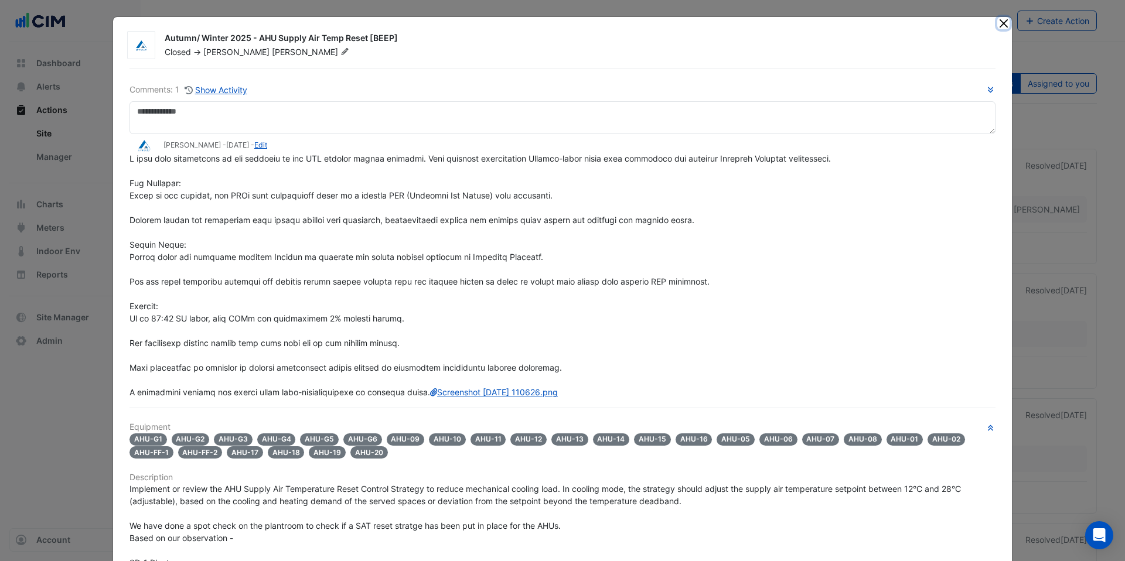
click at [997, 27] on button "Close" at bounding box center [1003, 23] width 12 height 12
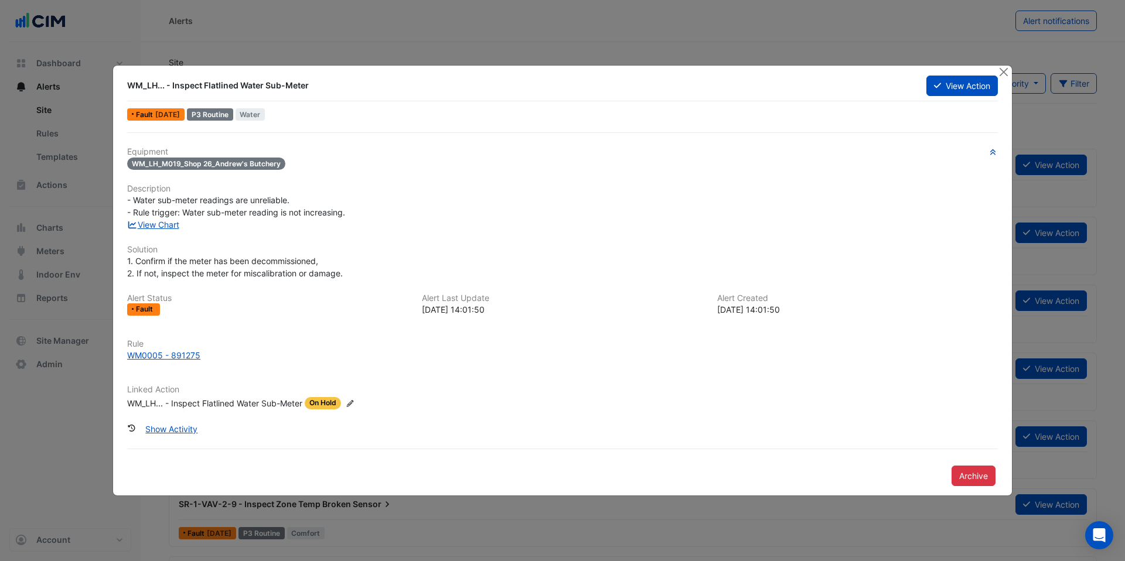
click at [179, 400] on div "WM_LH... - Inspect Flatlined Water Sub-Meter" at bounding box center [214, 403] width 175 height 12
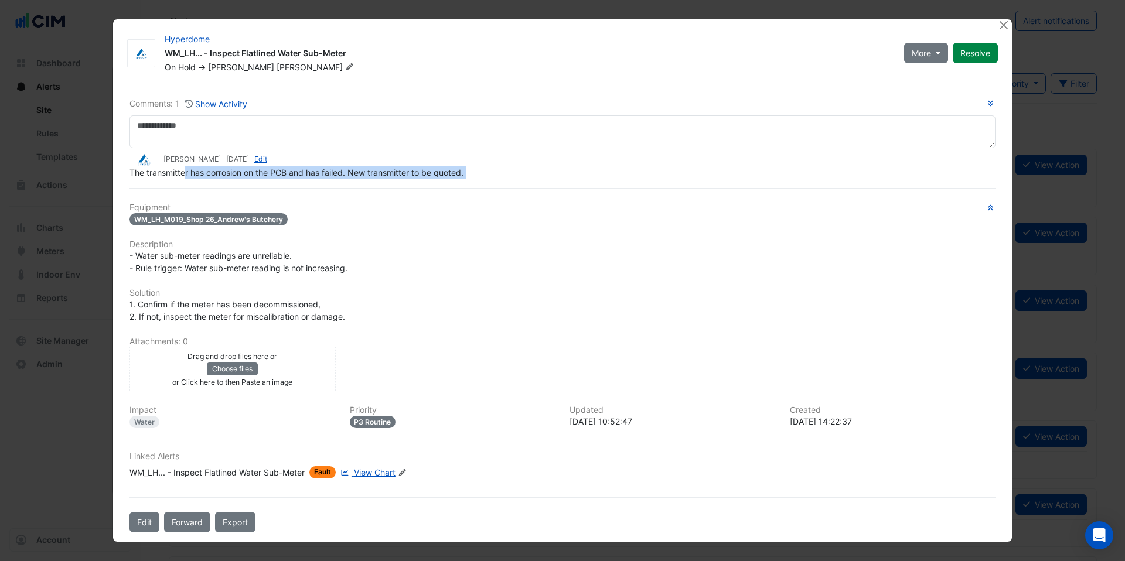
drag, startPoint x: 186, startPoint y: 174, endPoint x: 318, endPoint y: 180, distance: 132.0
click at [318, 180] on div "Comments: 1 Show Activity [PERSON_NAME] - [DATE] - Edit The transmitter has cor…" at bounding box center [562, 308] width 880 height 451
drag, startPoint x: 321, startPoint y: 188, endPoint x: 300, endPoint y: 215, distance: 34.7
click at [321, 188] on hr at bounding box center [562, 188] width 866 height 1
drag, startPoint x: 129, startPoint y: 172, endPoint x: 478, endPoint y: 174, distance: 348.6
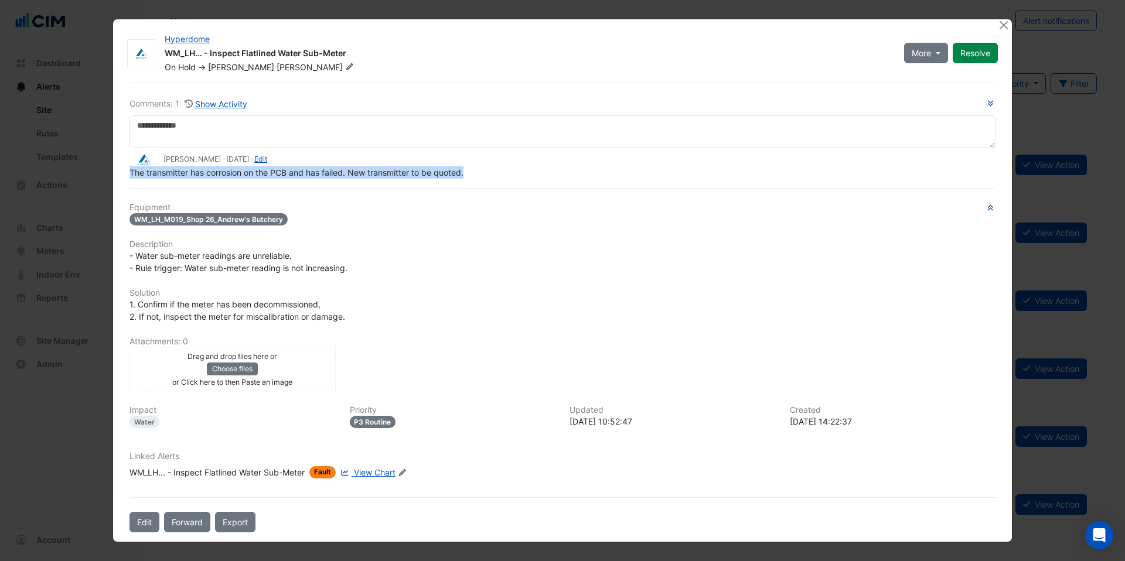
click at [478, 174] on div "The transmitter has corrosion on the PCB and has failed. New transmitter to be …" at bounding box center [562, 172] width 866 height 12
click at [1007, 26] on button "Close" at bounding box center [1003, 25] width 12 height 12
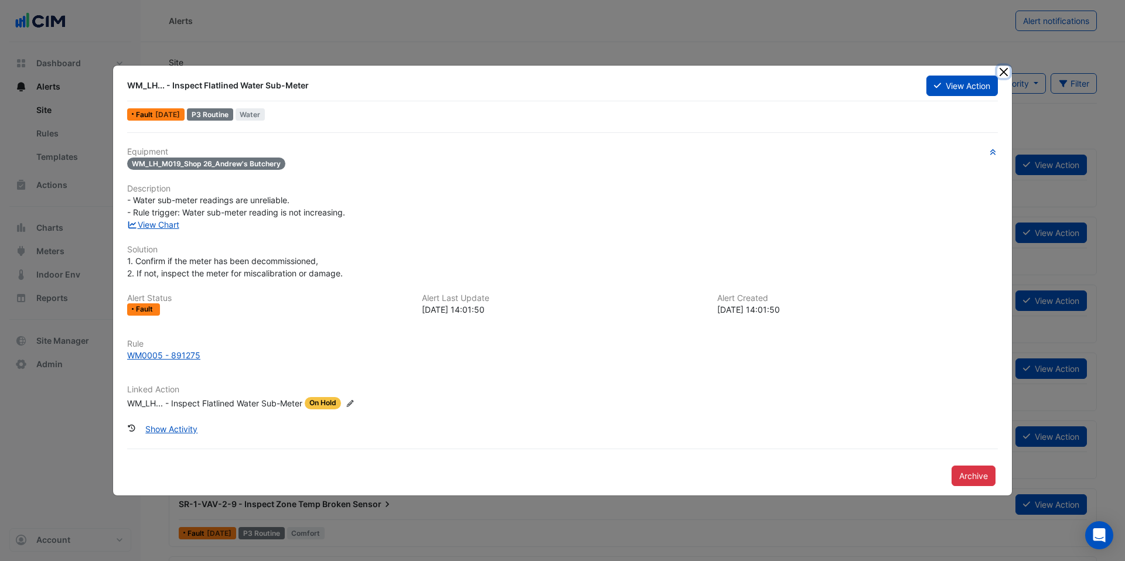
click at [1007, 74] on button "Close" at bounding box center [1003, 72] width 12 height 12
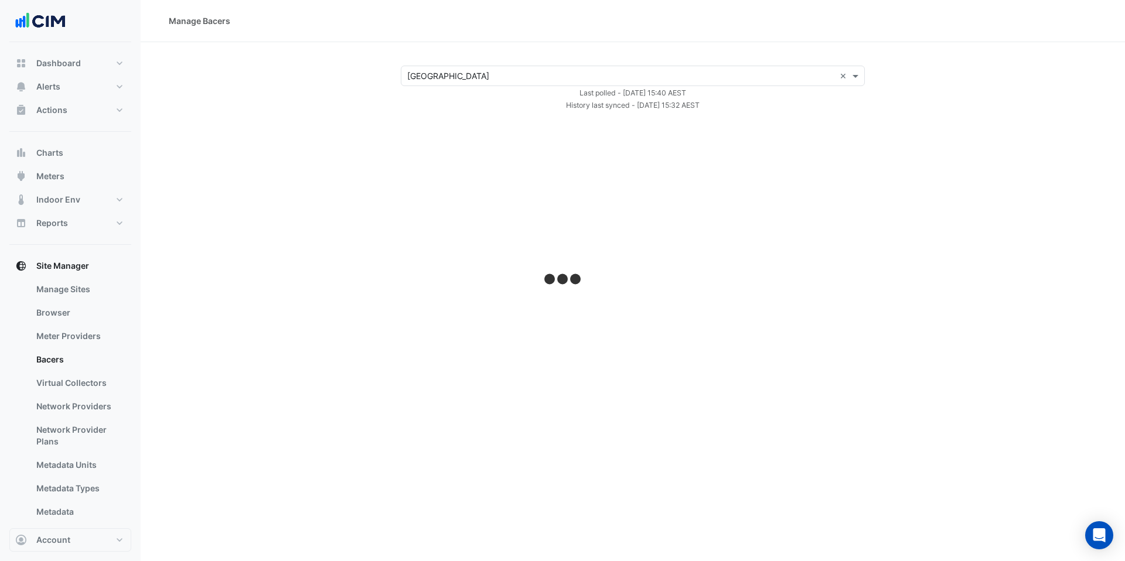
select select "***"
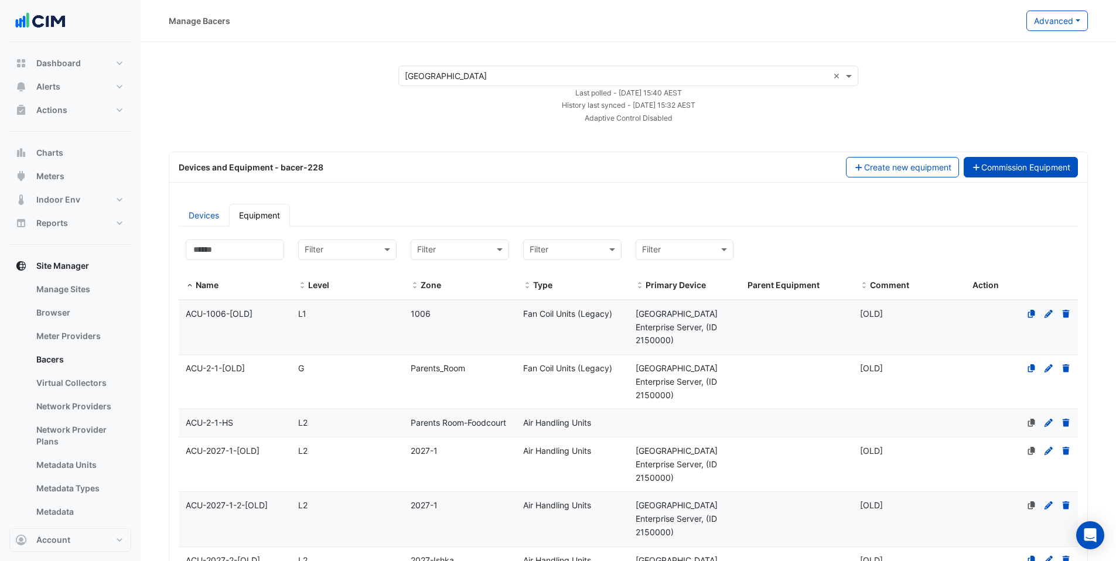
click at [1009, 166] on button "Commission Equipment" at bounding box center [1021, 167] width 115 height 21
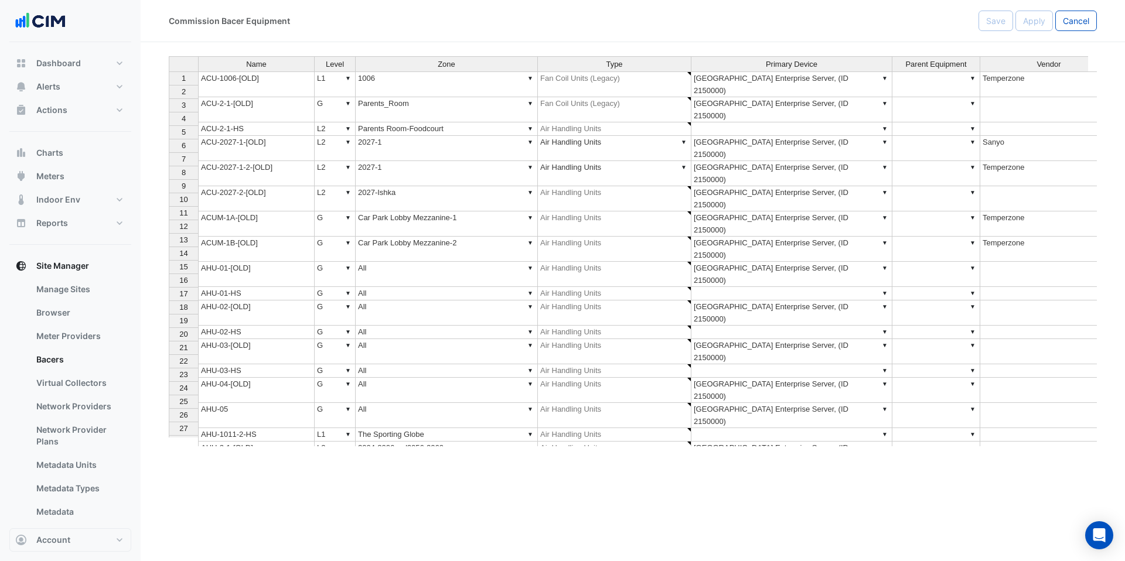
type textarea "**********"
click at [616, 63] on span "Type" at bounding box center [614, 64] width 16 height 8
type textarea "**********"
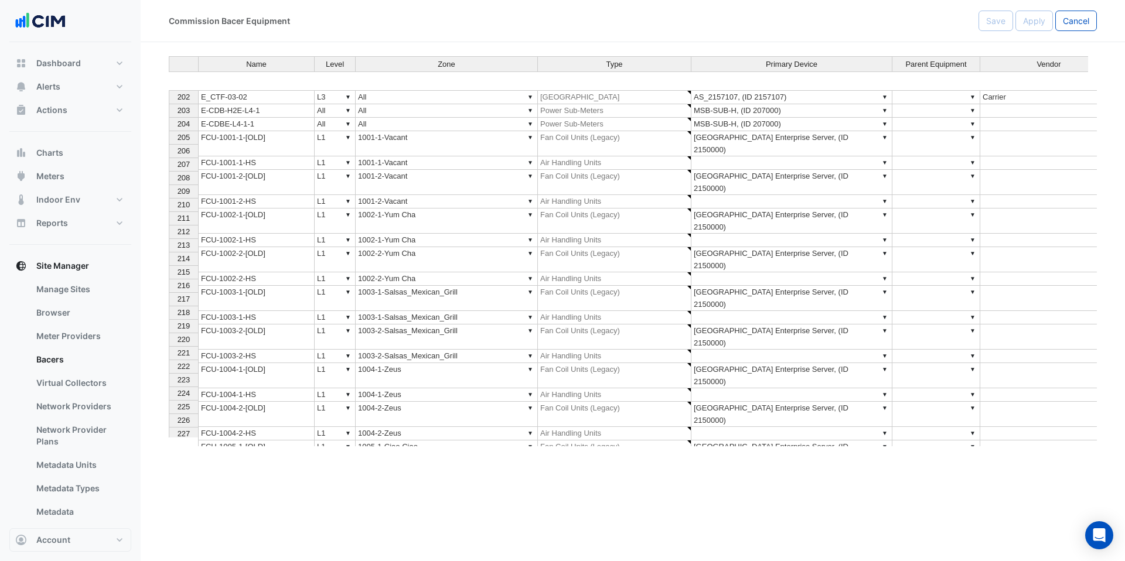
scroll to position [3242, 0]
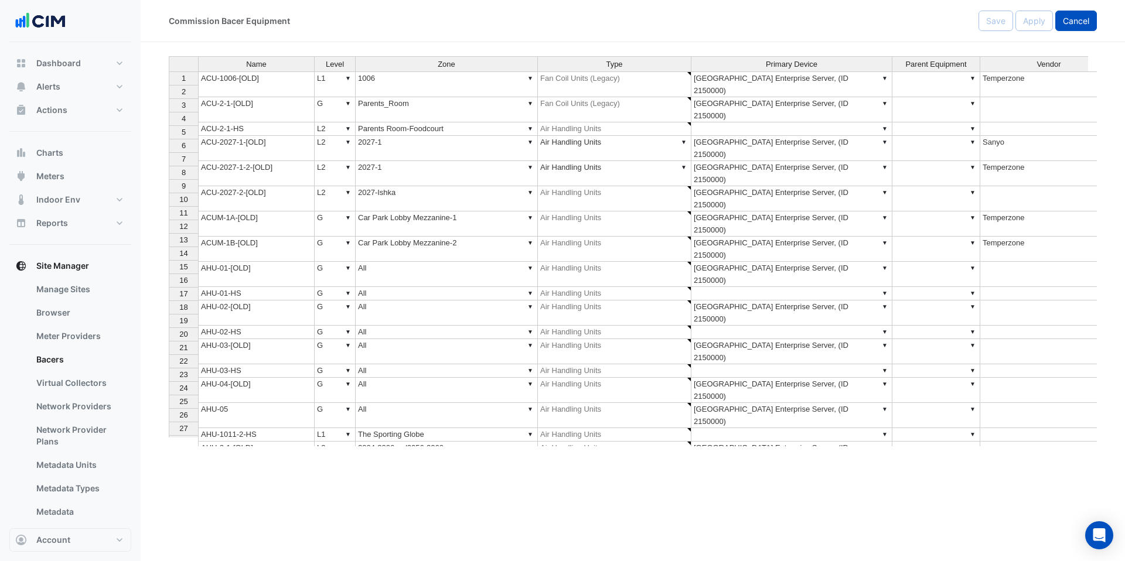
click at [1068, 25] on span "Cancel" at bounding box center [1076, 21] width 26 height 10
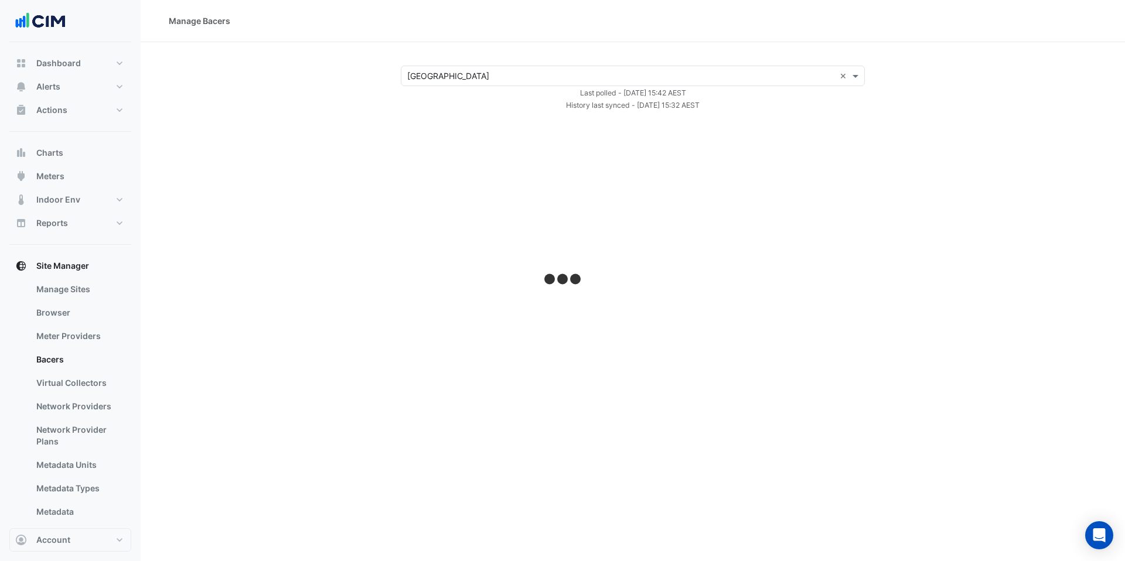
select select "***"
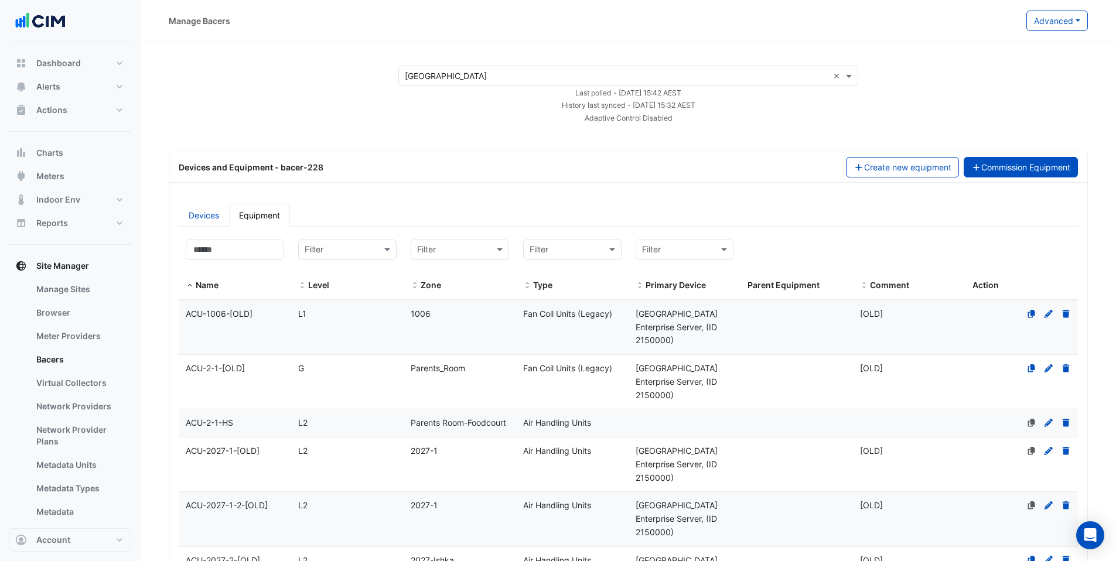
click at [1033, 169] on button "Commission Equipment" at bounding box center [1021, 167] width 115 height 21
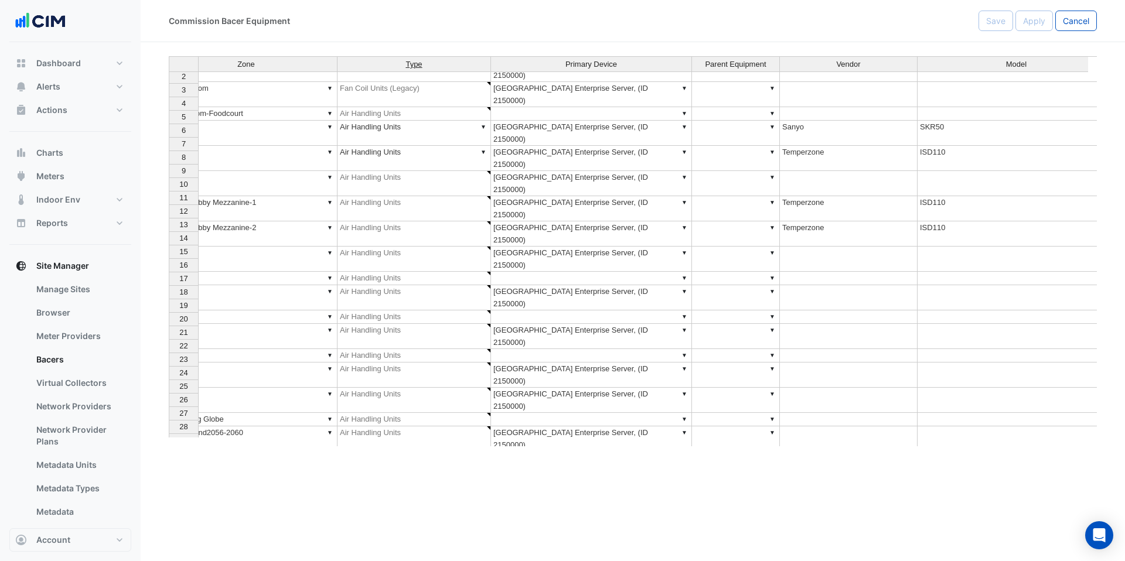
click at [412, 67] on span "Type" at bounding box center [413, 64] width 16 height 8
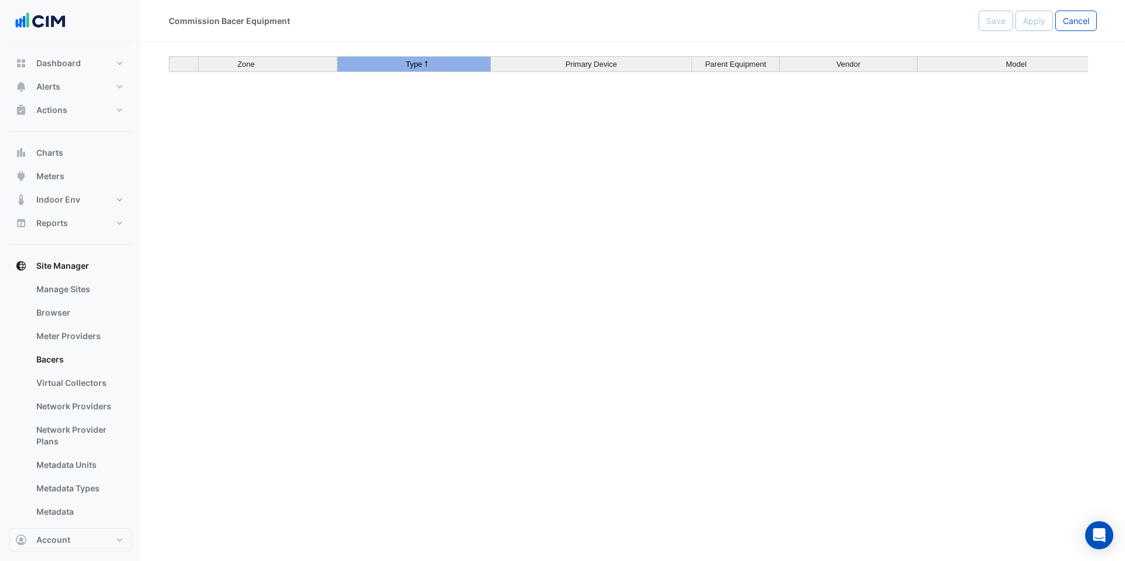
scroll to position [966, 201]
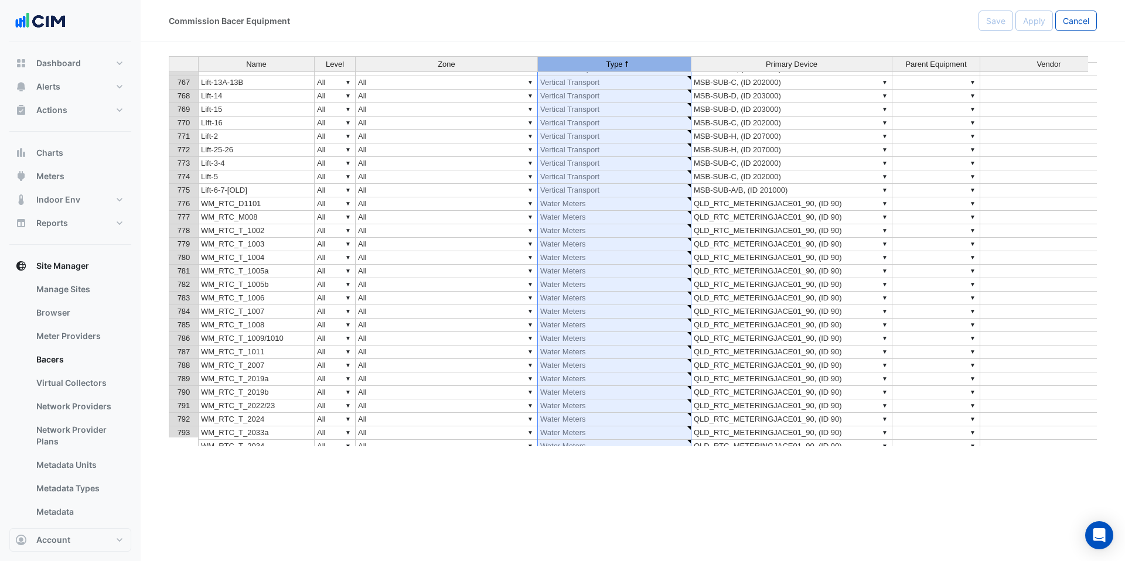
click at [178, 203] on span "776" at bounding box center [184, 203] width 13 height 9
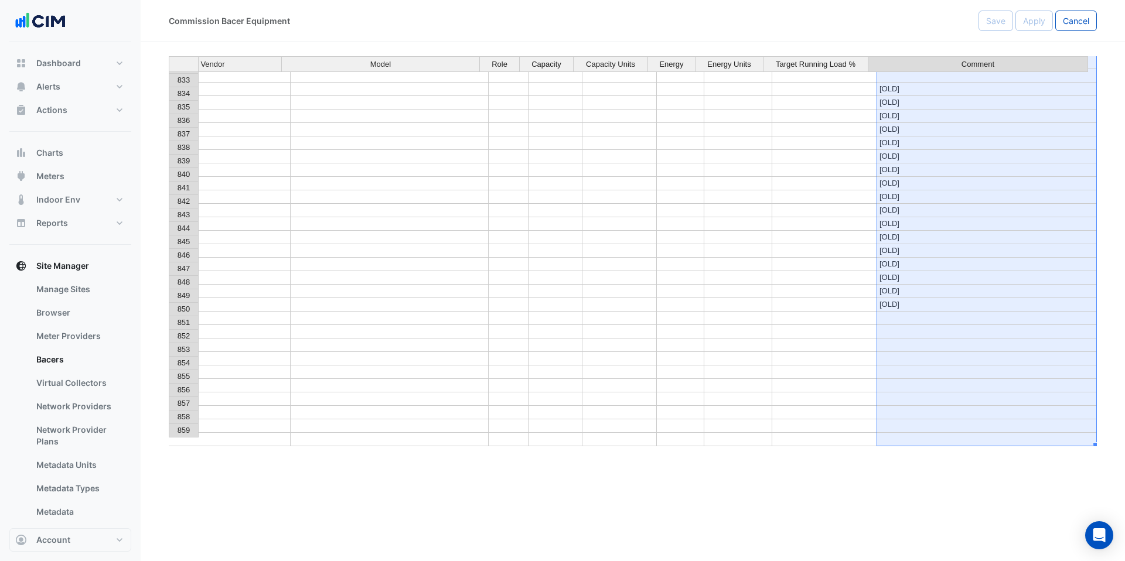
drag, startPoint x: 981, startPoint y: 205, endPoint x: 923, endPoint y: 455, distance: 256.8
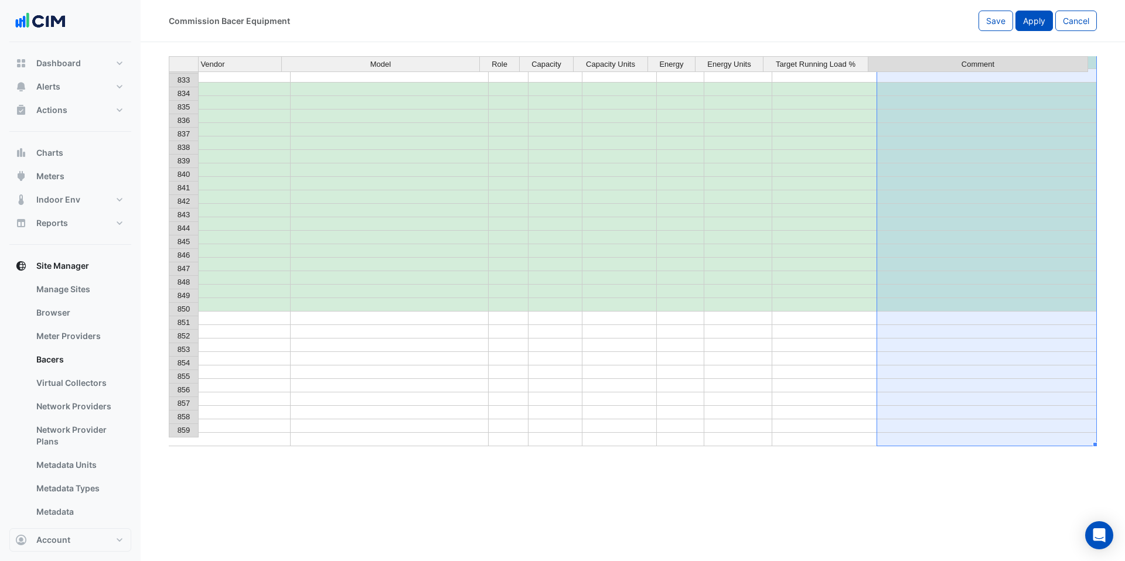
click at [1029, 17] on span "Apply" at bounding box center [1034, 21] width 22 height 10
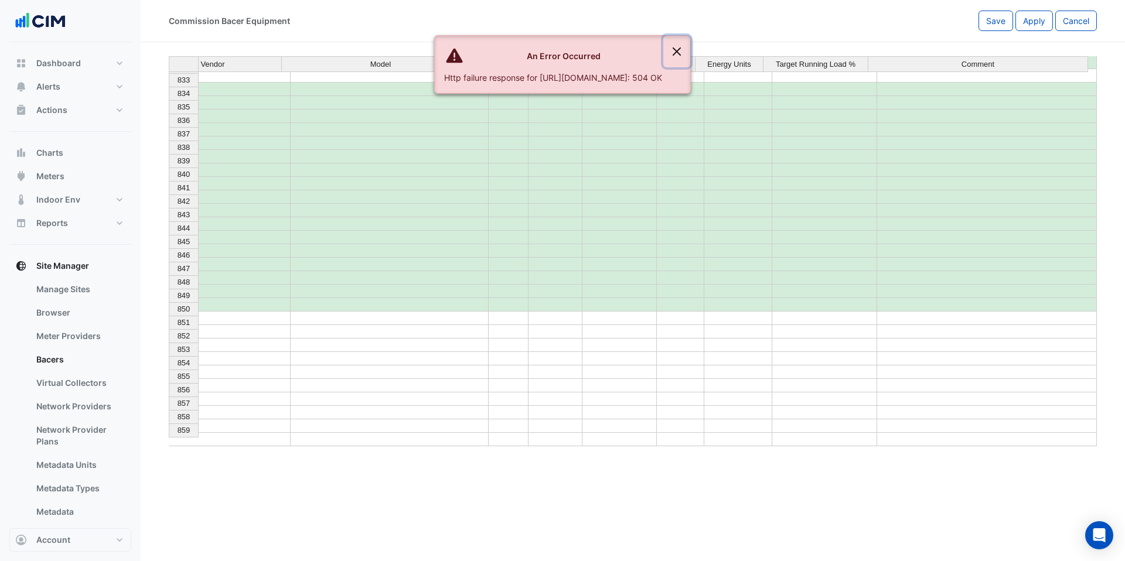
click at [690, 46] on button "Close" at bounding box center [676, 52] width 27 height 32
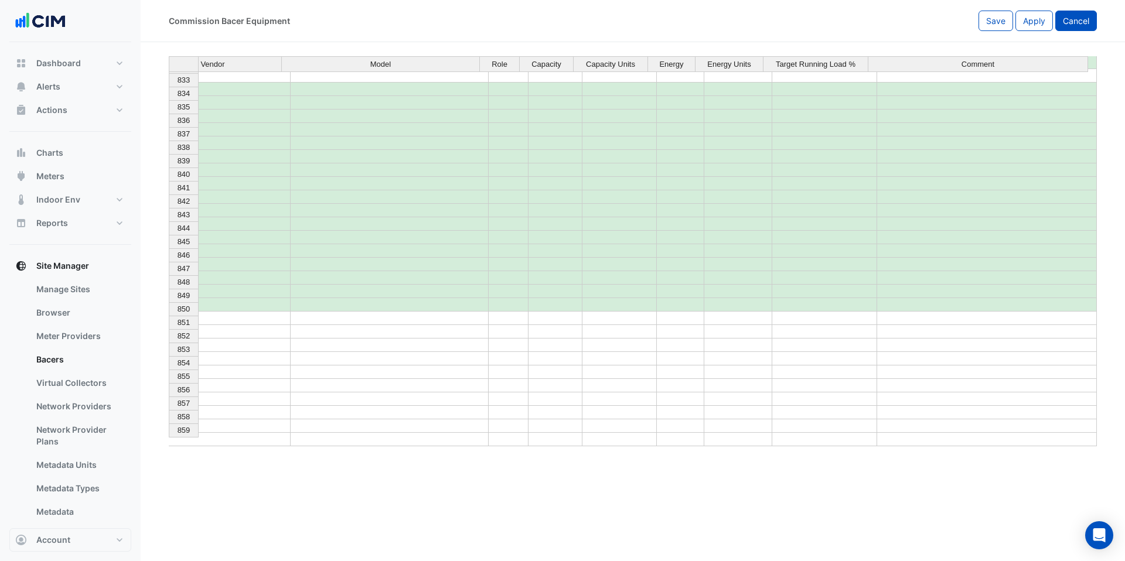
click at [1092, 24] on button "Cancel" at bounding box center [1076, 21] width 42 height 21
select select "***"
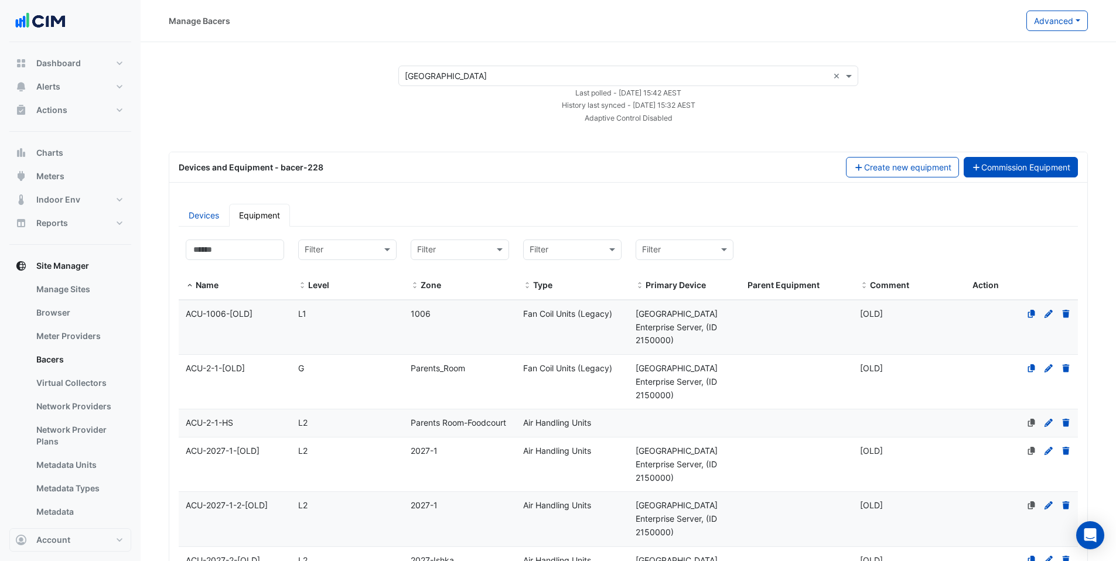
click at [1033, 166] on button "Commission Equipment" at bounding box center [1021, 167] width 115 height 21
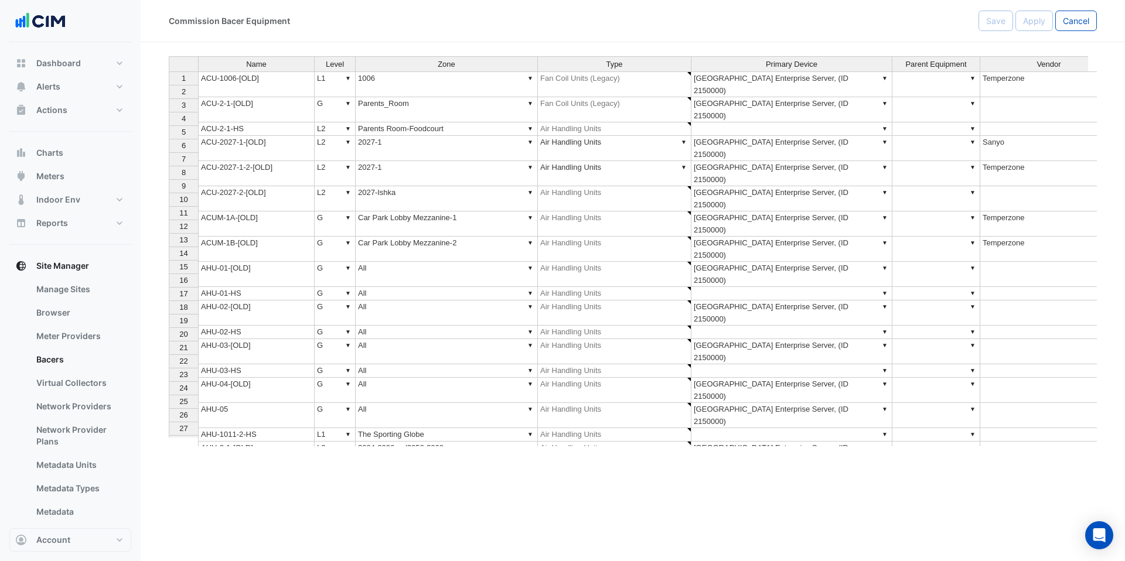
type textarea "**********"
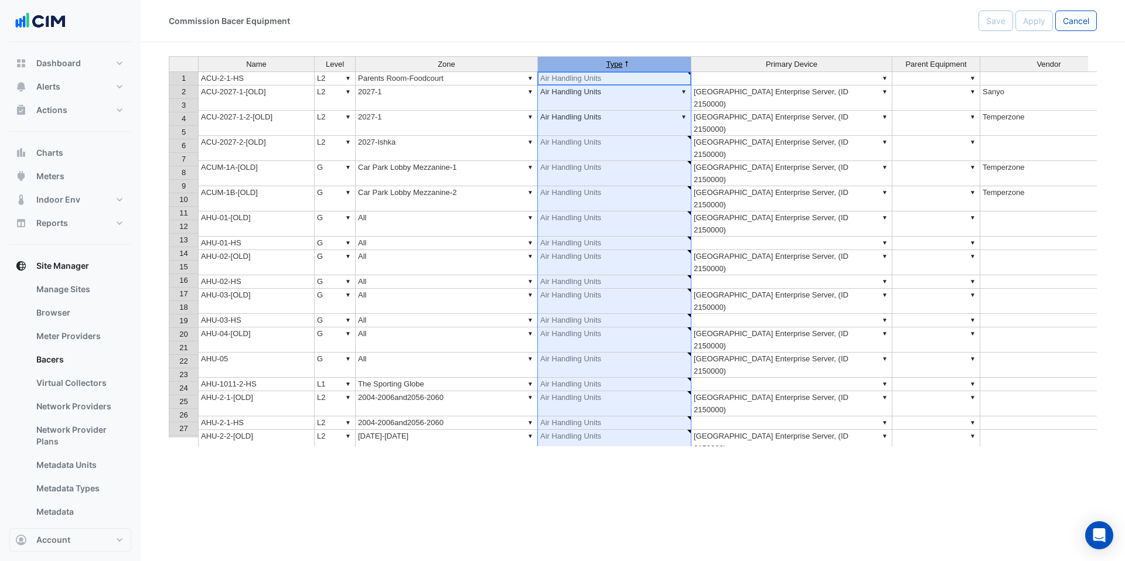
click at [620, 60] on span "Type" at bounding box center [614, 64] width 16 height 8
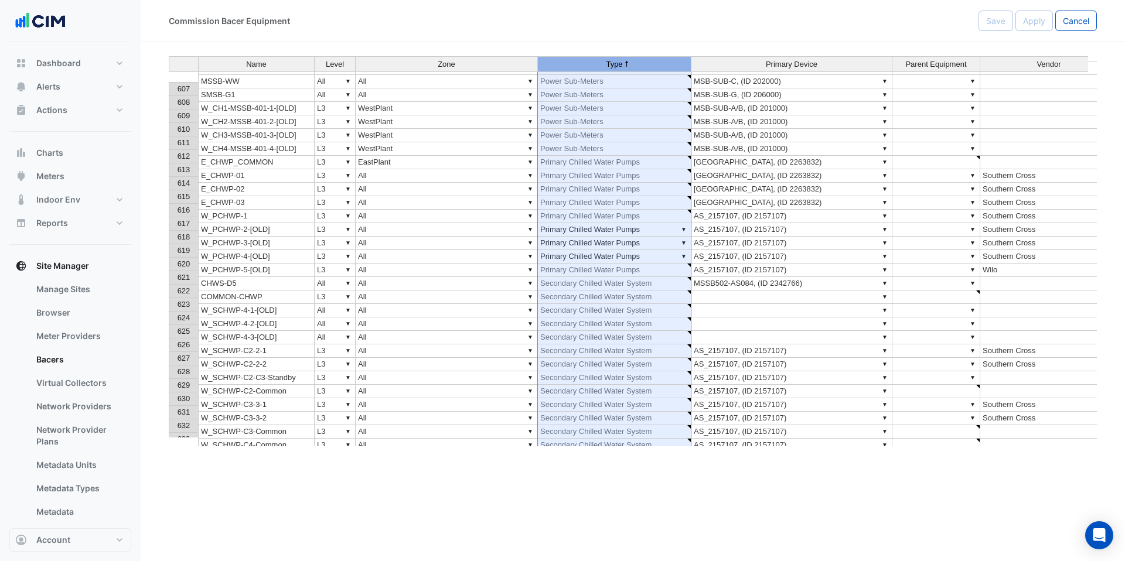
scroll to position [8451, 0]
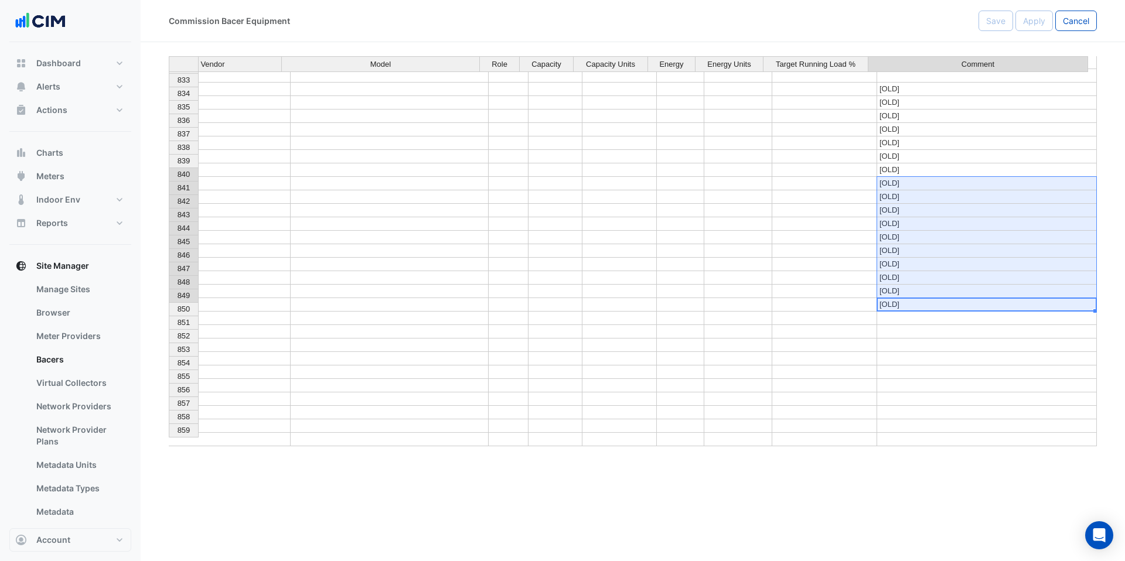
drag, startPoint x: 902, startPoint y: 295, endPoint x: 907, endPoint y: 171, distance: 124.9
click at [907, 171] on tbody "820 WM_RTC_T_4248a ▼ All ▼ All ▼ Water Meters ▼ QLD_RTC_METERINGJACE01_90, (ID …" at bounding box center [219, 177] width 1756 height 540
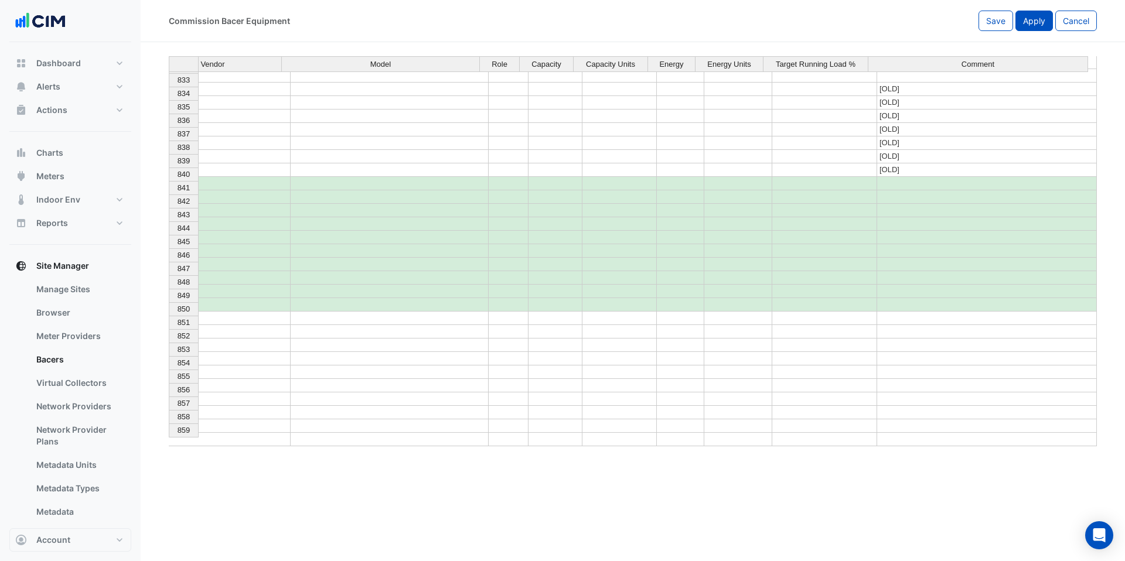
click at [1035, 19] on span "Apply" at bounding box center [1034, 21] width 22 height 10
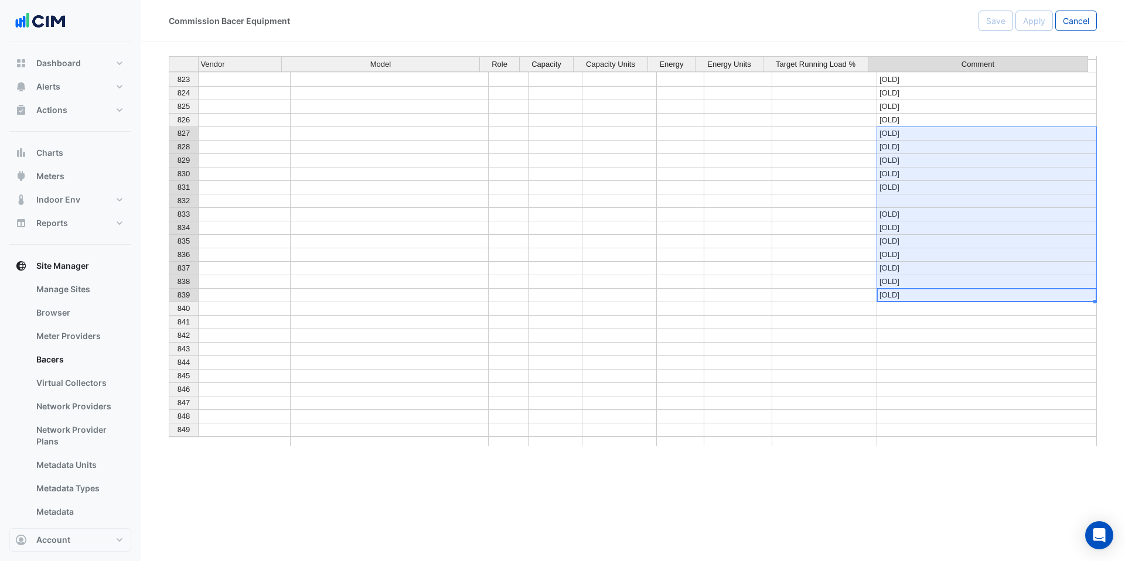
drag, startPoint x: 908, startPoint y: 294, endPoint x: 906, endPoint y: 127, distance: 167.0
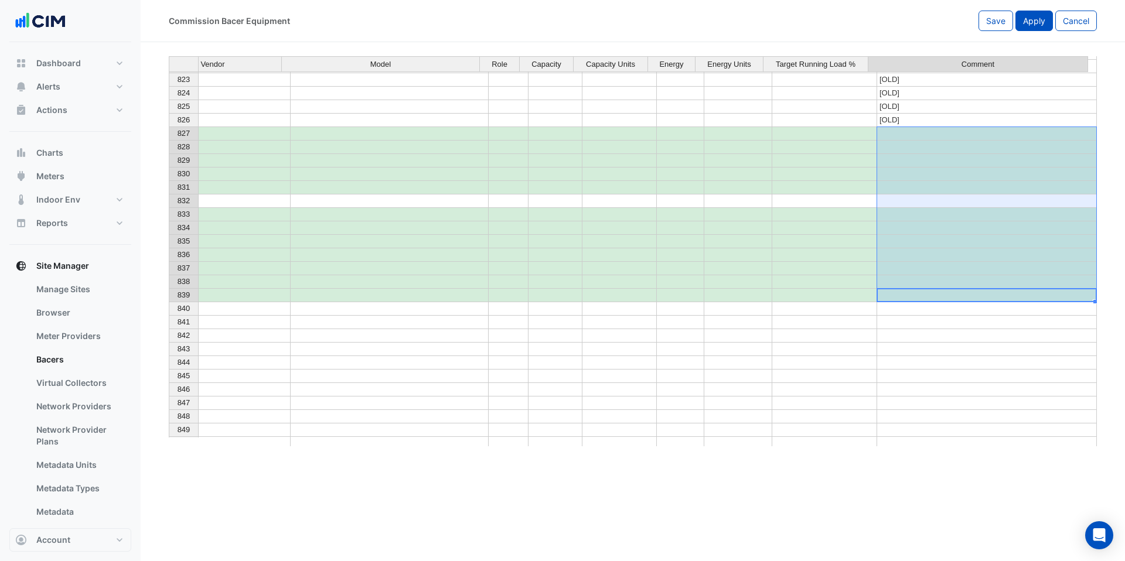
click at [1035, 26] on button "Apply" at bounding box center [1034, 21] width 38 height 21
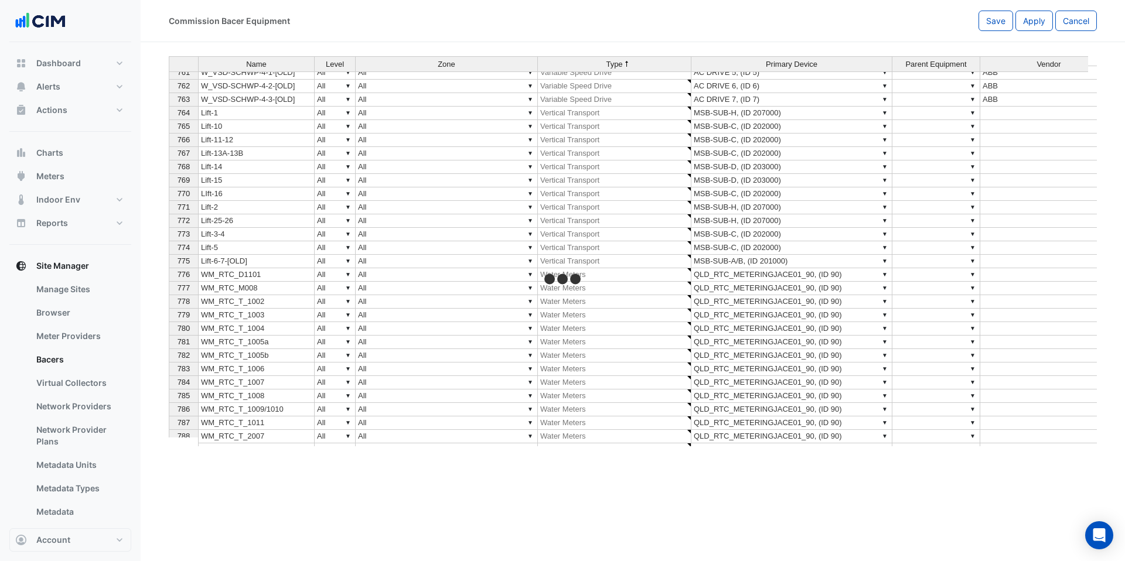
click at [179, 273] on span "776" at bounding box center [184, 274] width 13 height 9
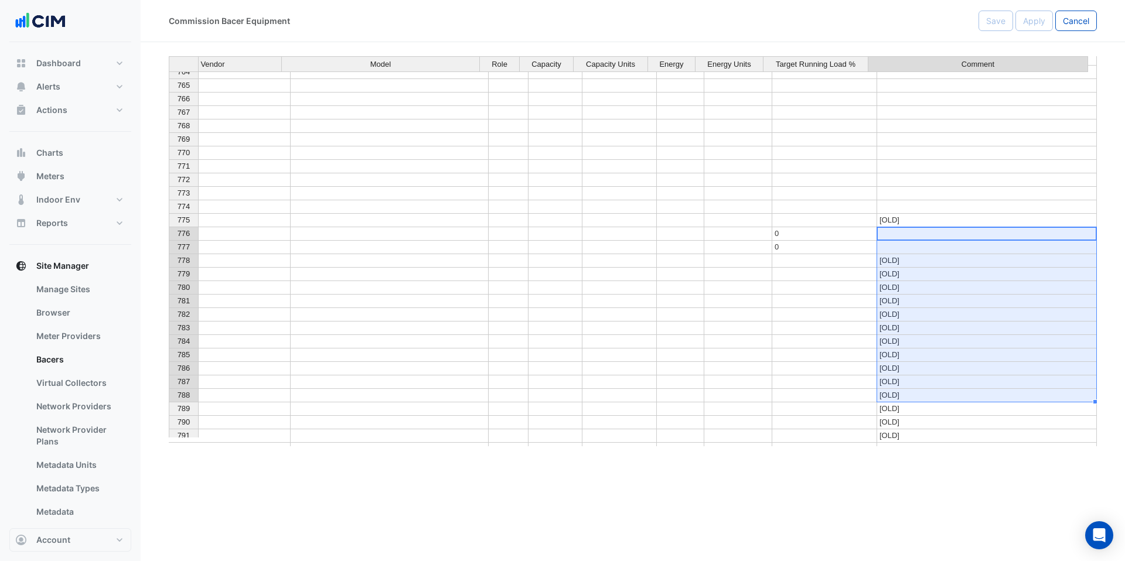
drag, startPoint x: 906, startPoint y: 275, endPoint x: 927, endPoint y: 448, distance: 174.7
click at [927, 448] on div "Commission Bacer Equipment Save Apply Cancel Name Level Zone Type Primary Devic…" at bounding box center [633, 280] width 984 height 561
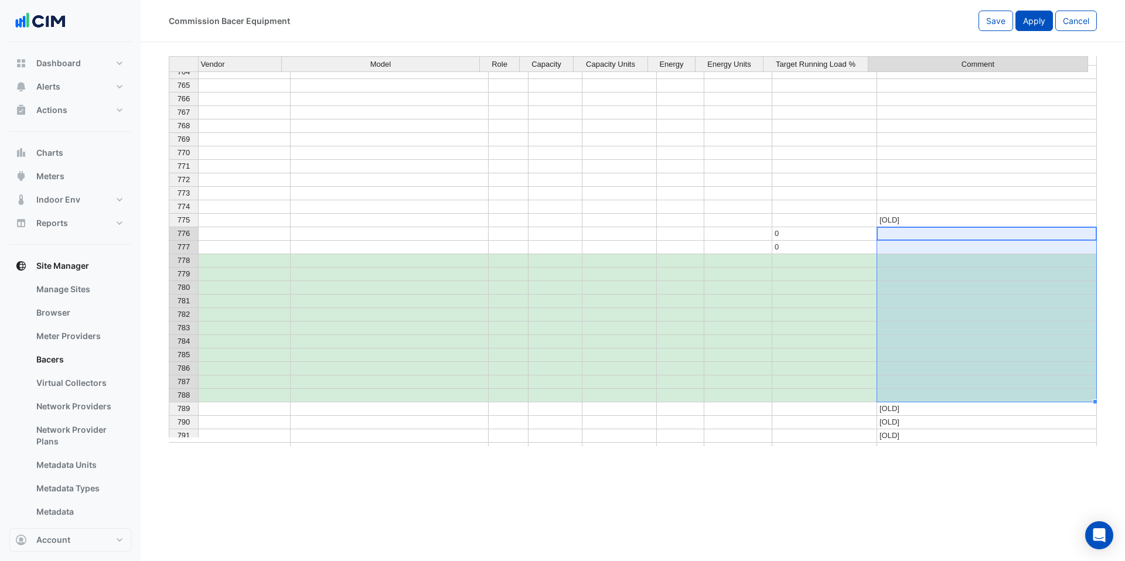
click at [1029, 22] on span "Apply" at bounding box center [1034, 21] width 22 height 10
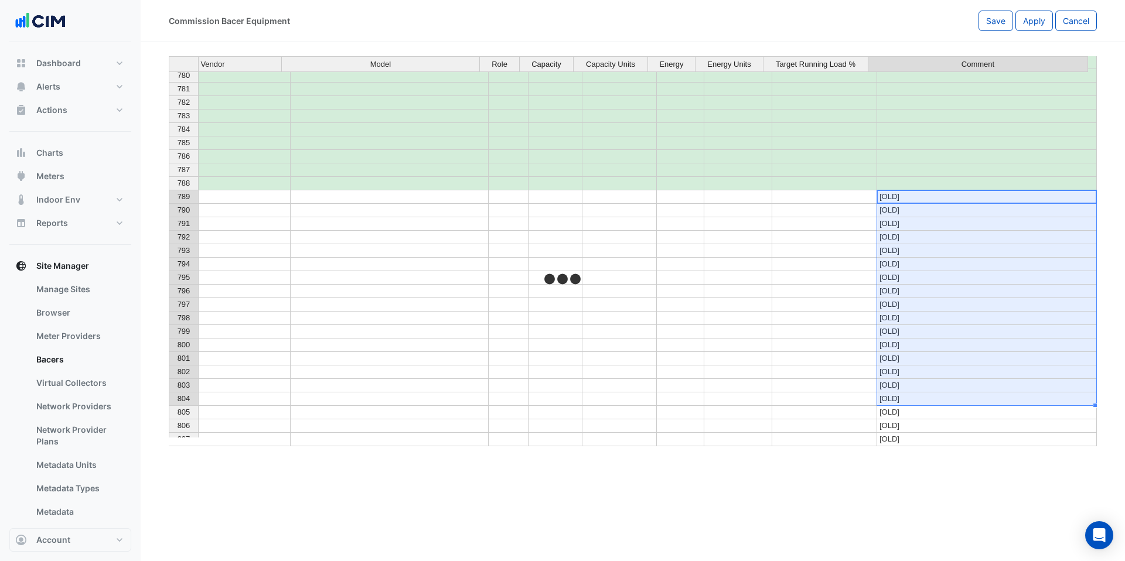
drag, startPoint x: 904, startPoint y: 197, endPoint x: 917, endPoint y: 402, distance: 204.9
click at [917, 402] on tbody "765 Lift-10 ▼ All ▼ All ▼ Vertical Transport ▼ MSB-SUB-C, (ID 202000) ▼ 766 Lif…" at bounding box center [219, 216] width 1756 height 701
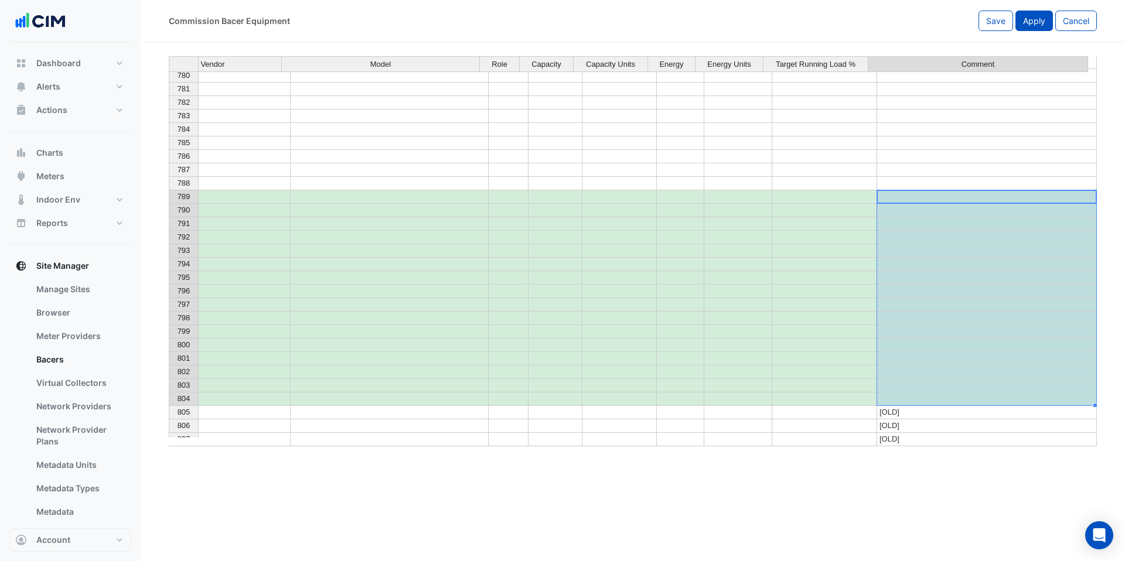
click at [1035, 16] on span "Apply" at bounding box center [1034, 21] width 22 height 10
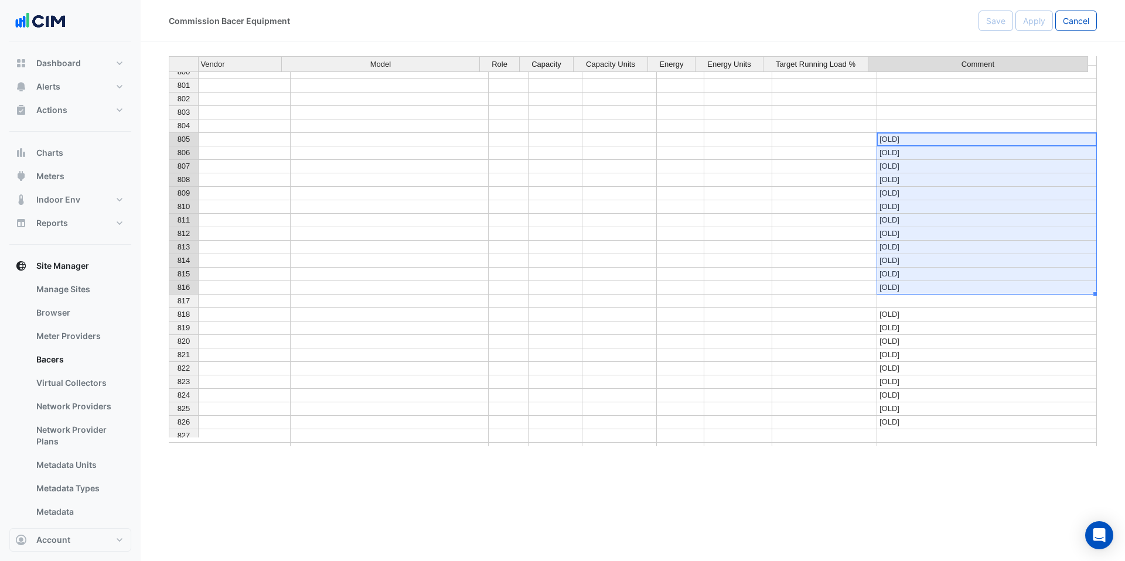
drag, startPoint x: 901, startPoint y: 141, endPoint x: 915, endPoint y: 292, distance: 151.8
click at [915, 292] on tbody "788 WM_RTC_T_2007 ▼ All ▼ All ▼ Water Meters ▼ QLD_RTC_METERINGJACE01_90, (ID 9…" at bounding box center [219, 253] width 1756 height 701
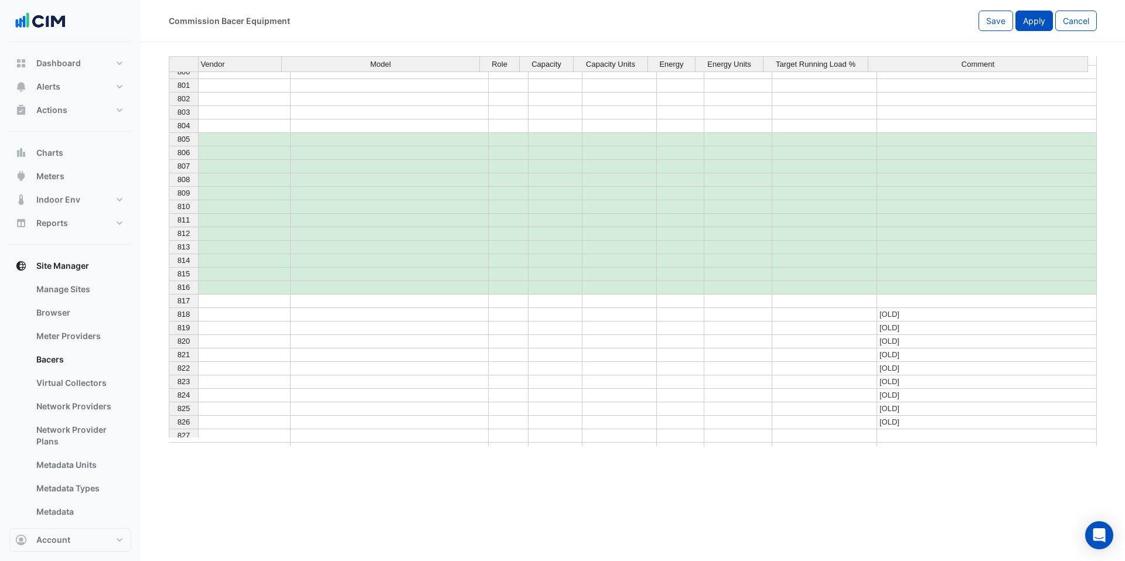
click at [1032, 22] on span "Apply" at bounding box center [1034, 21] width 22 height 10
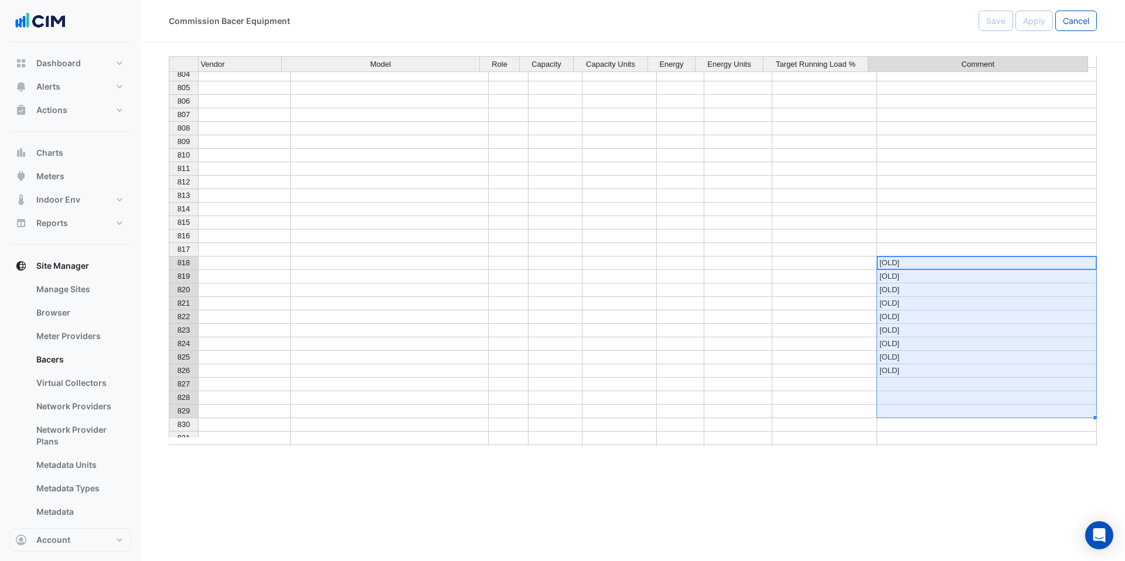
drag, startPoint x: 911, startPoint y: 265, endPoint x: 926, endPoint y: 416, distance: 152.0
click at [926, 416] on tbody "792 WM_RTC_T_2024 ▼ All ▼ All ▼ Water Meters ▼ QLD_RTC_METERINGJACE01_90, (ID 9…" at bounding box center [219, 256] width 1756 height 701
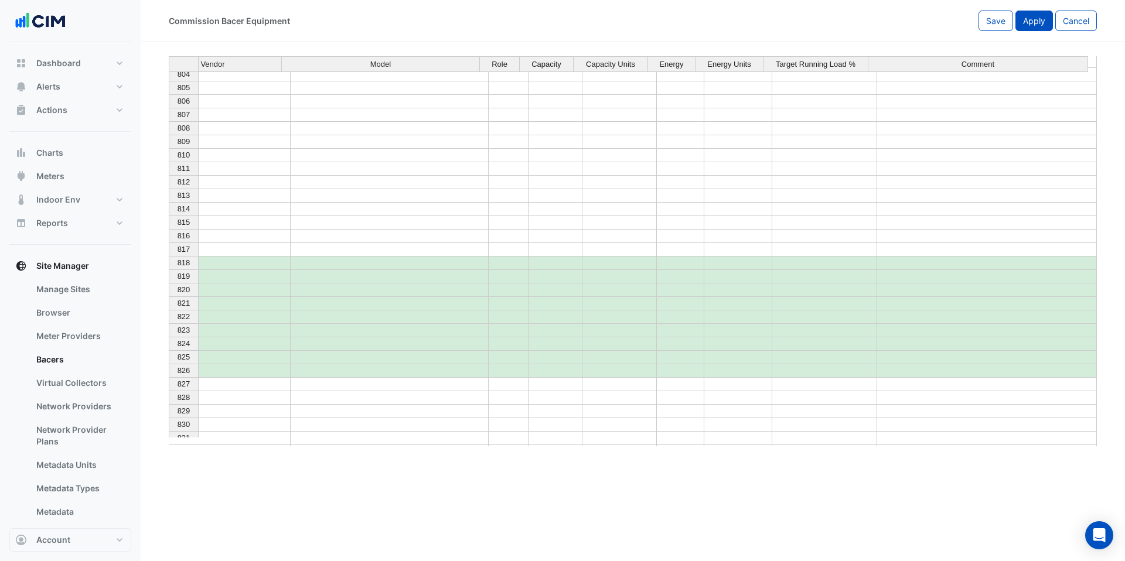
click at [1025, 24] on span "Apply" at bounding box center [1034, 21] width 22 height 10
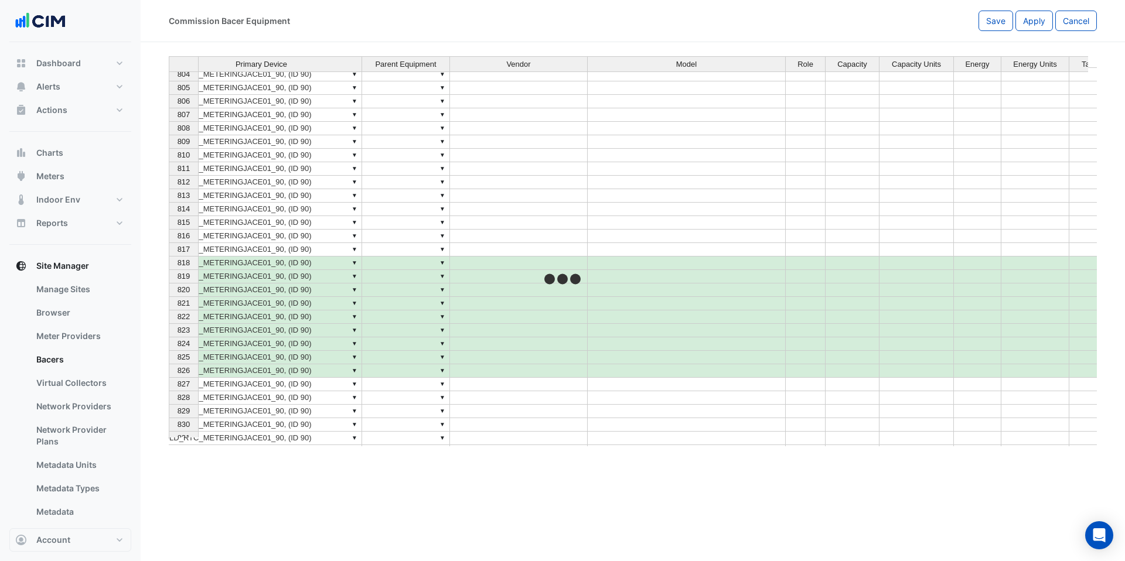
scroll to position [0, 338]
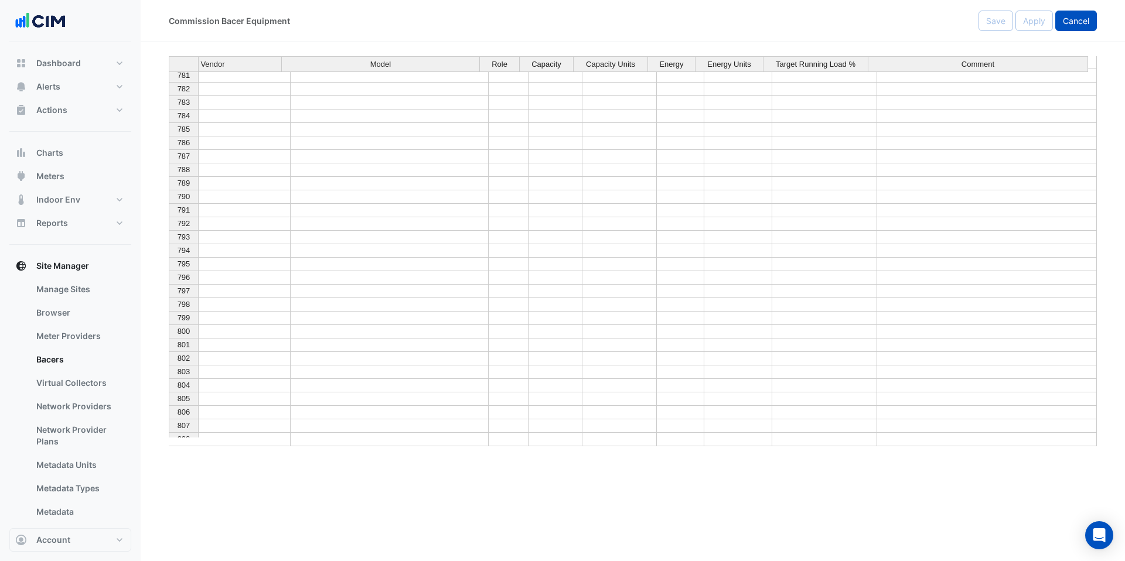
click at [1066, 18] on span "Cancel" at bounding box center [1076, 21] width 26 height 10
select select "***"
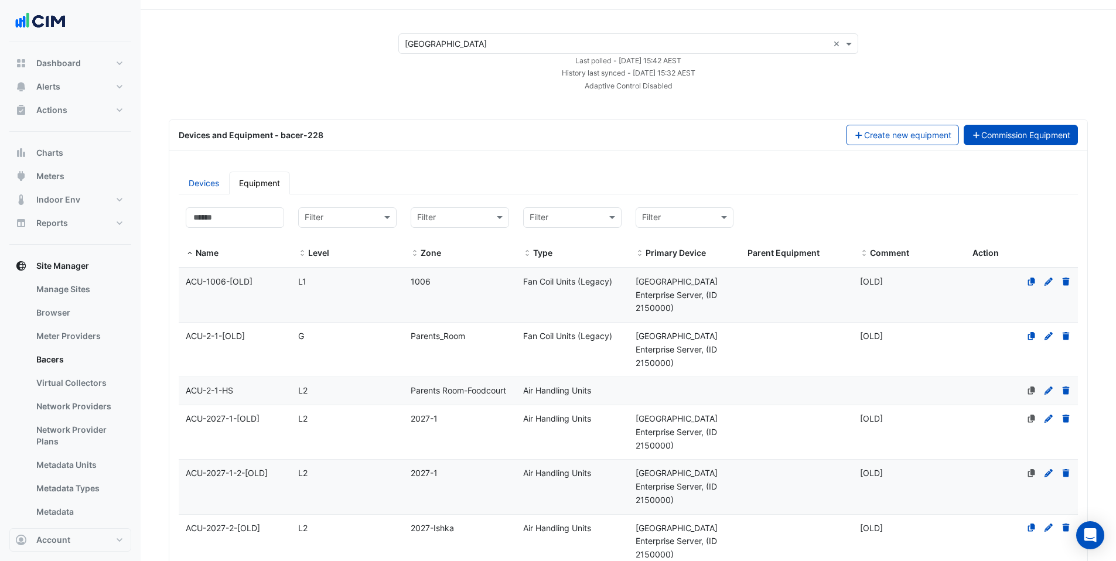
click at [1041, 137] on button "Commission Equipment" at bounding box center [1021, 135] width 115 height 21
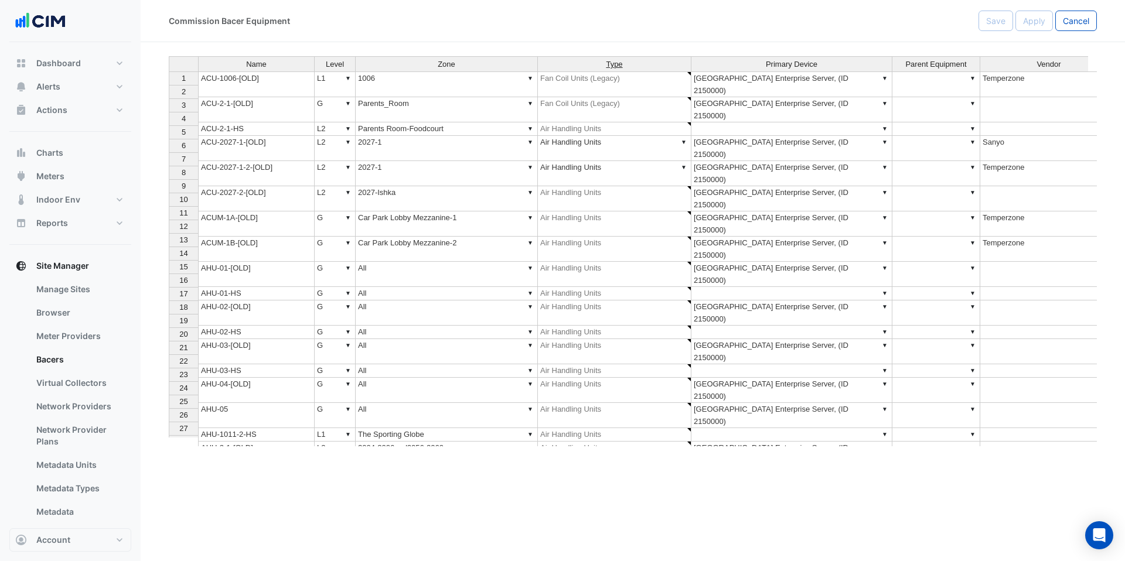
click at [614, 66] on span "Type" at bounding box center [614, 64] width 16 height 8
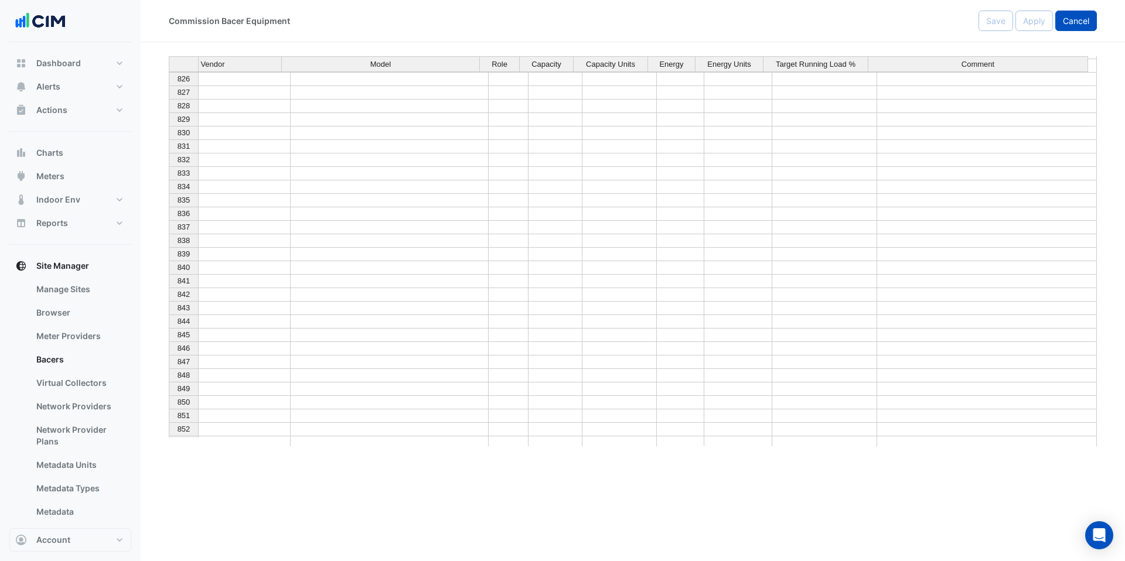
click at [1071, 19] on span "Cancel" at bounding box center [1076, 21] width 26 height 10
select select "***"
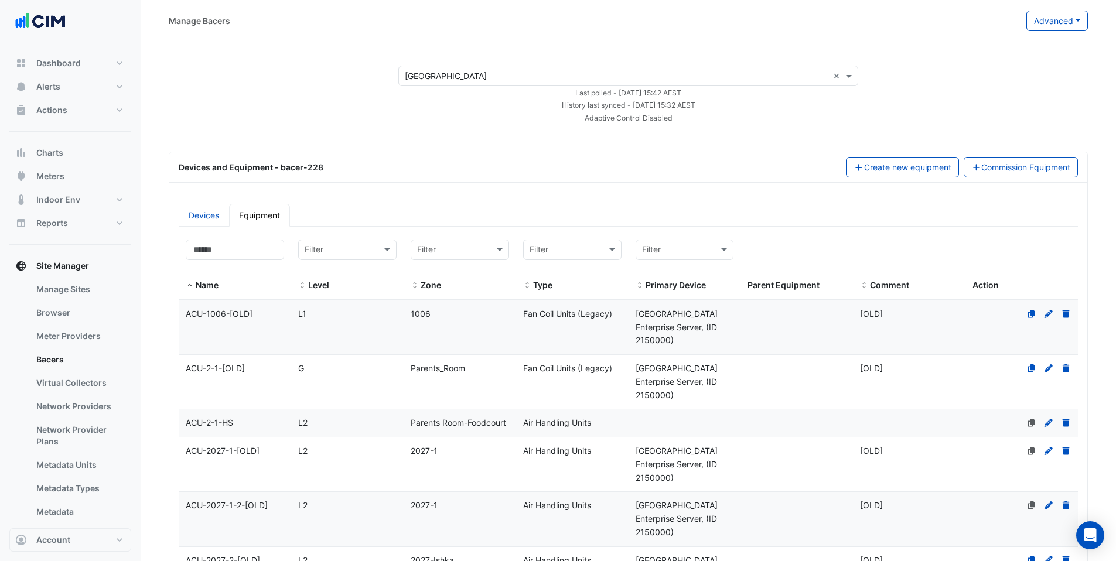
select select "***"
